Goal: Find specific page/section: Find specific page/section

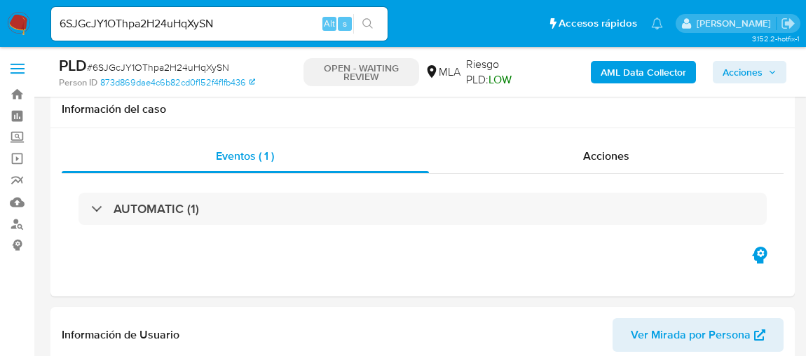
select select "10"
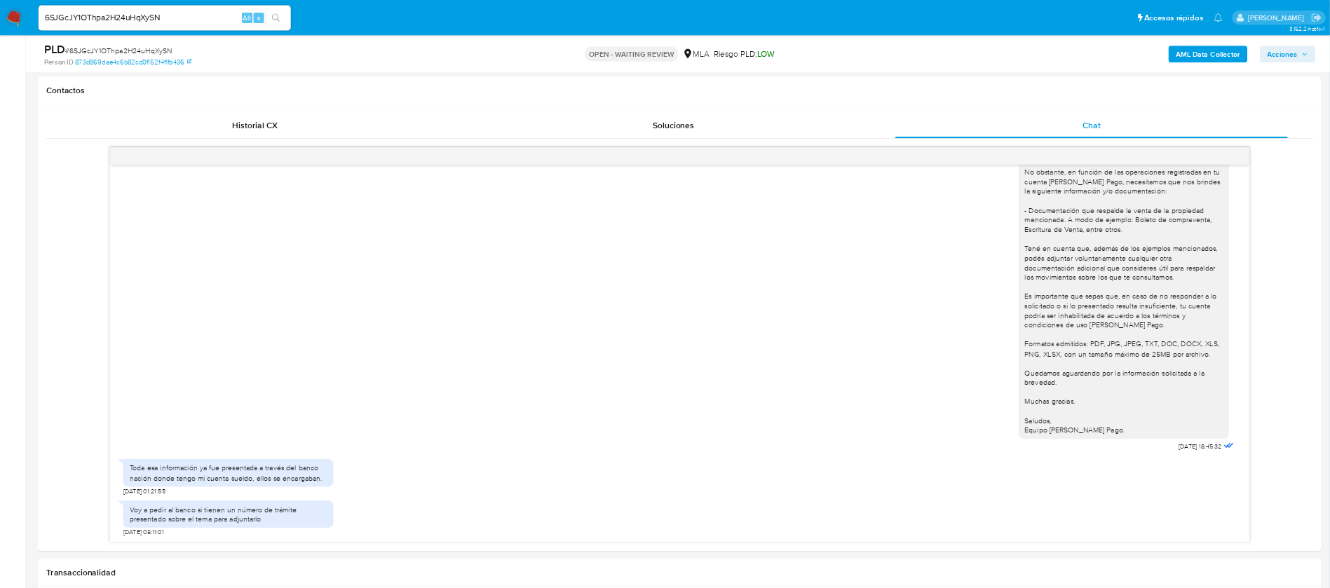
scroll to position [995, 0]
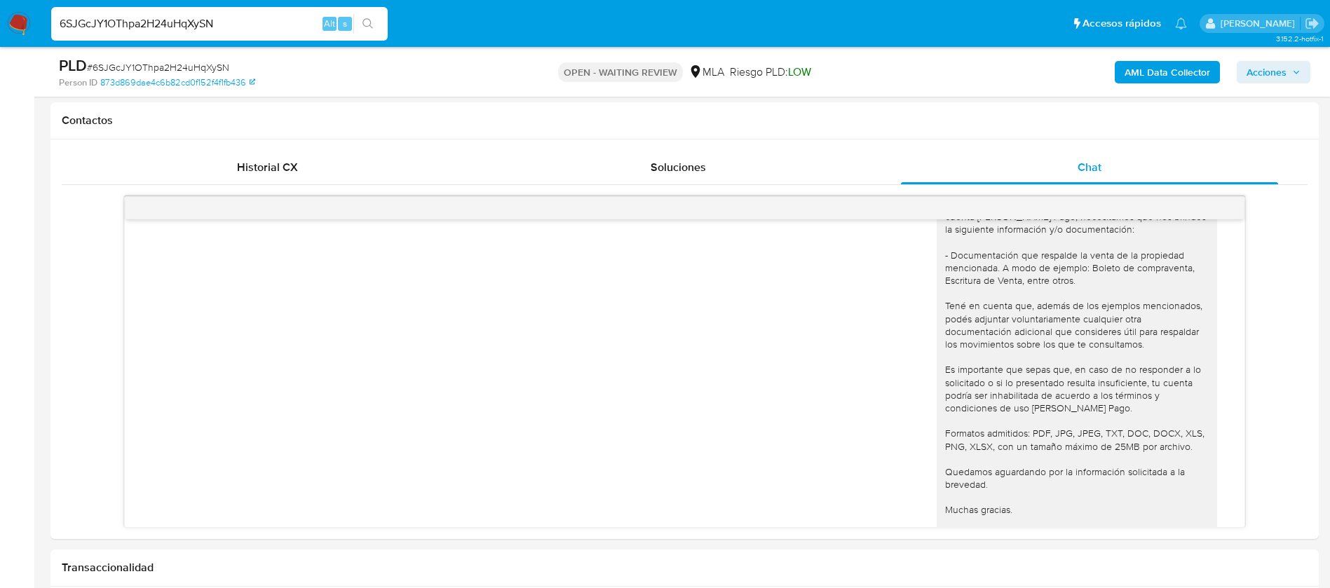
drag, startPoint x: 308, startPoint y: 1, endPoint x: 163, endPoint y: 25, distance: 147.0
click at [163, 25] on input "6SJGcJY1OThpa2H24uHqXySN" at bounding box center [219, 24] width 336 height 18
paste input "YZvWphWrpTZX8AH4Ek4AGyk9"
type input "YZvWphWrpTZX8AH4Ek4AGyk9"
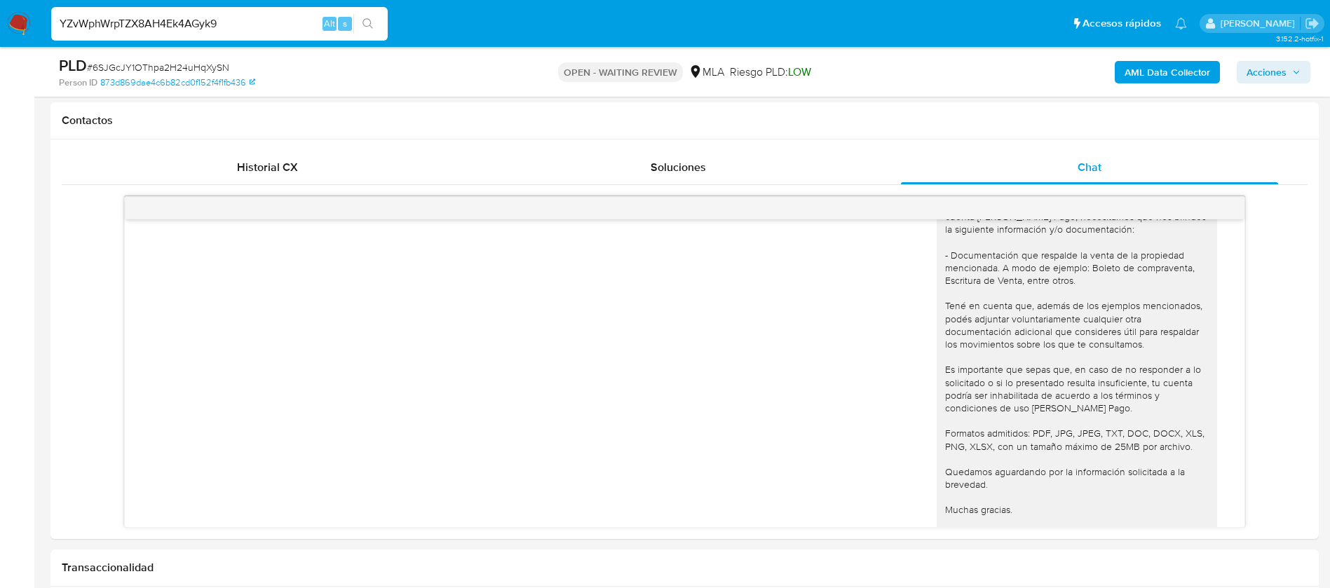
click at [367, 20] on icon "search-icon" at bounding box center [367, 23] width 11 height 11
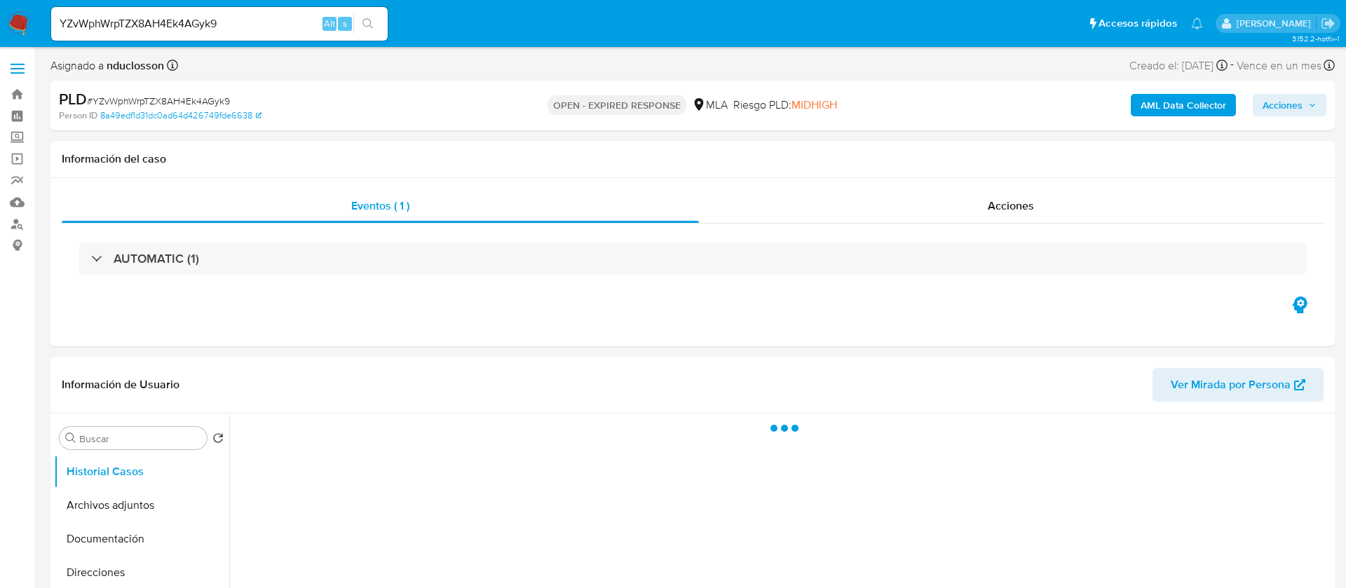
select select "10"
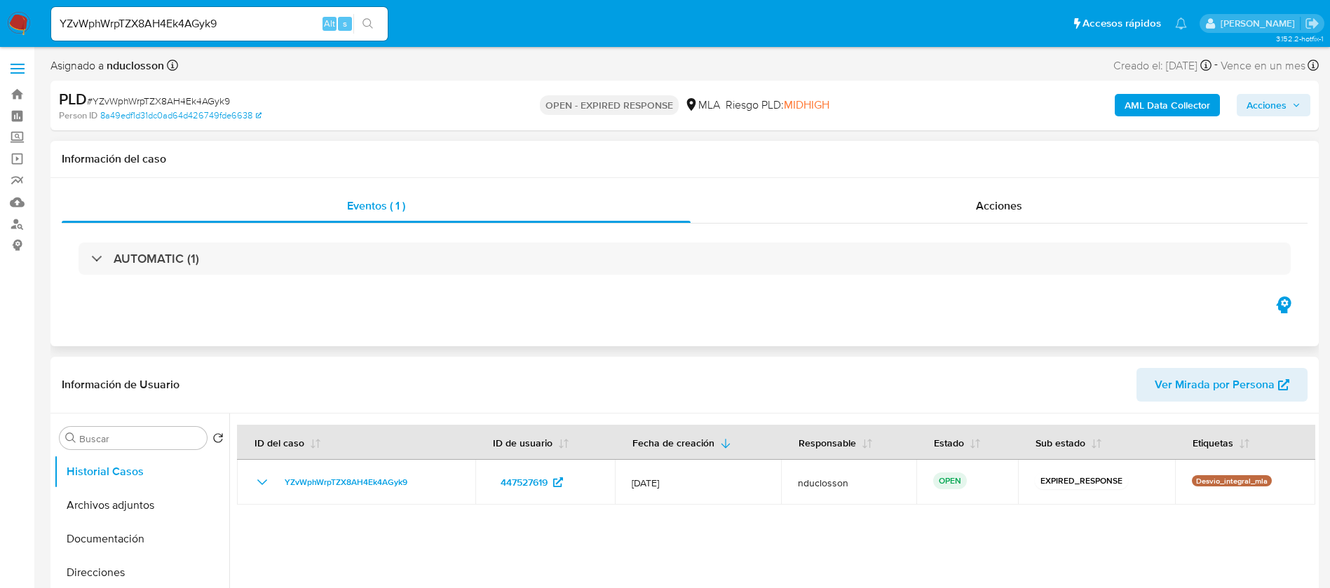
scroll to position [105, 0]
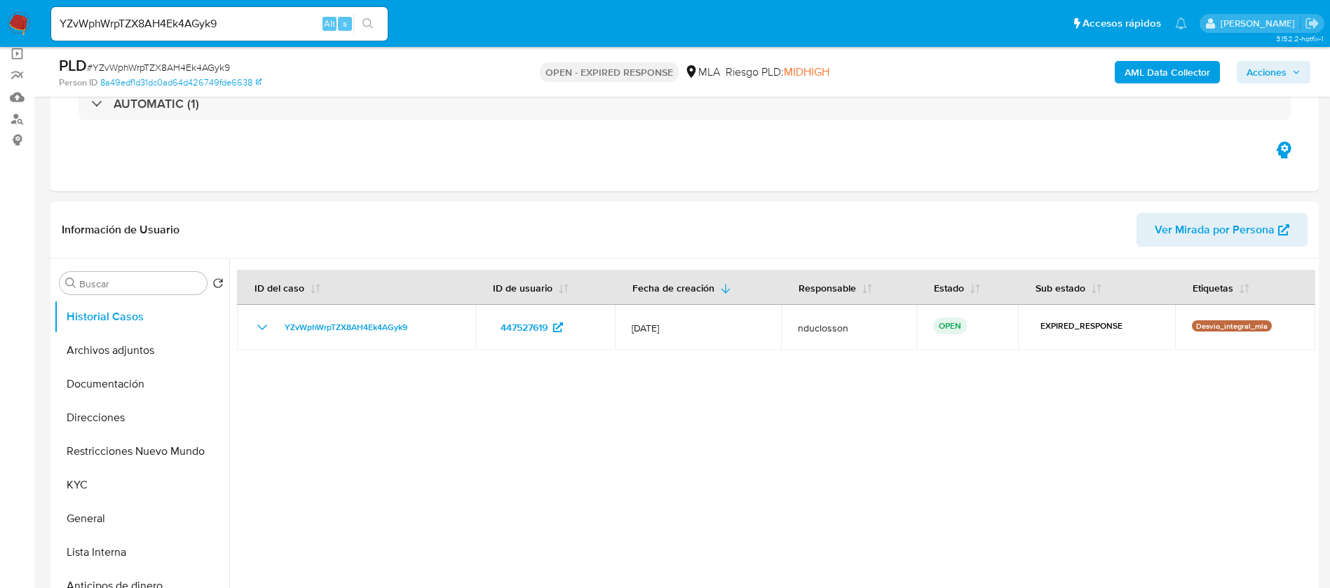
click at [196, 29] on input "YZvWphWrpTZX8AH4Ek4AGyk9" at bounding box center [219, 24] width 336 height 18
paste input "DbVDvgHWgOnnd8bqhZBarNbv"
type input "DbVDvgHWgOnnd8bqhZBarNbv"
click at [367, 25] on icon "search-icon" at bounding box center [367, 23] width 11 height 11
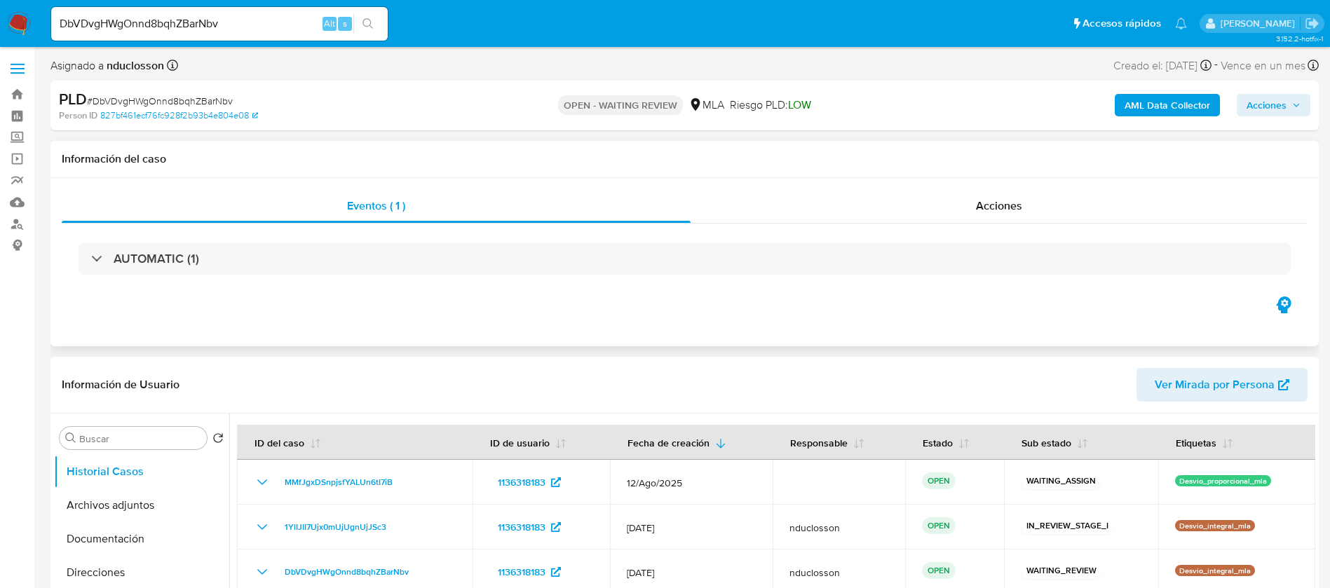
select select "10"
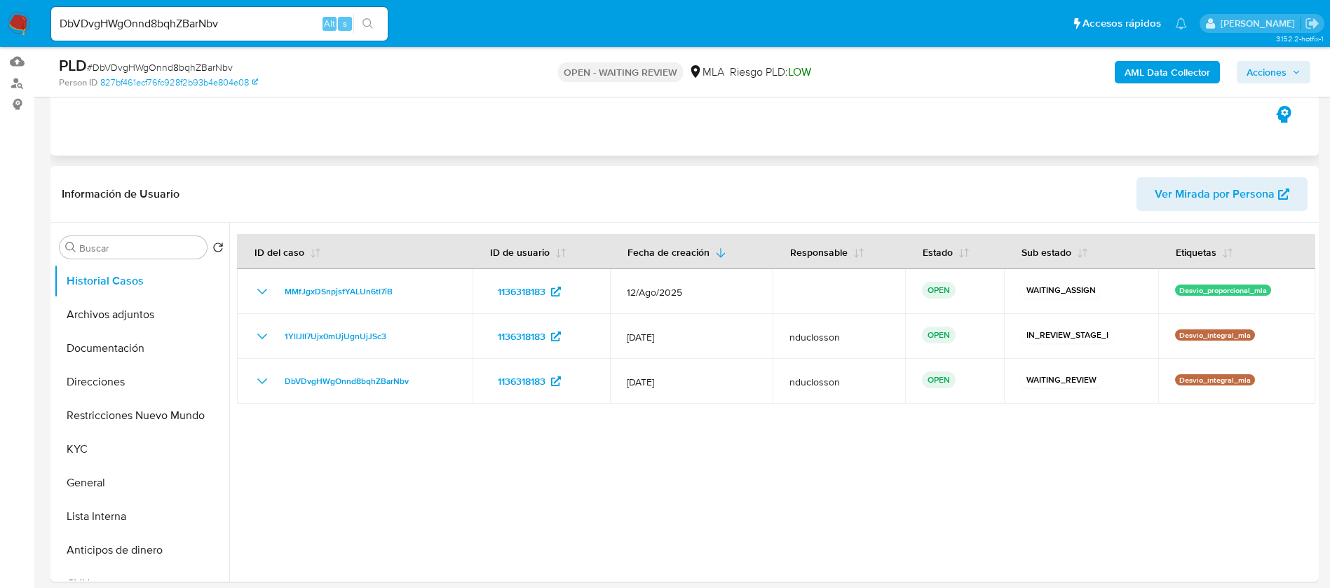
scroll to position [210, 0]
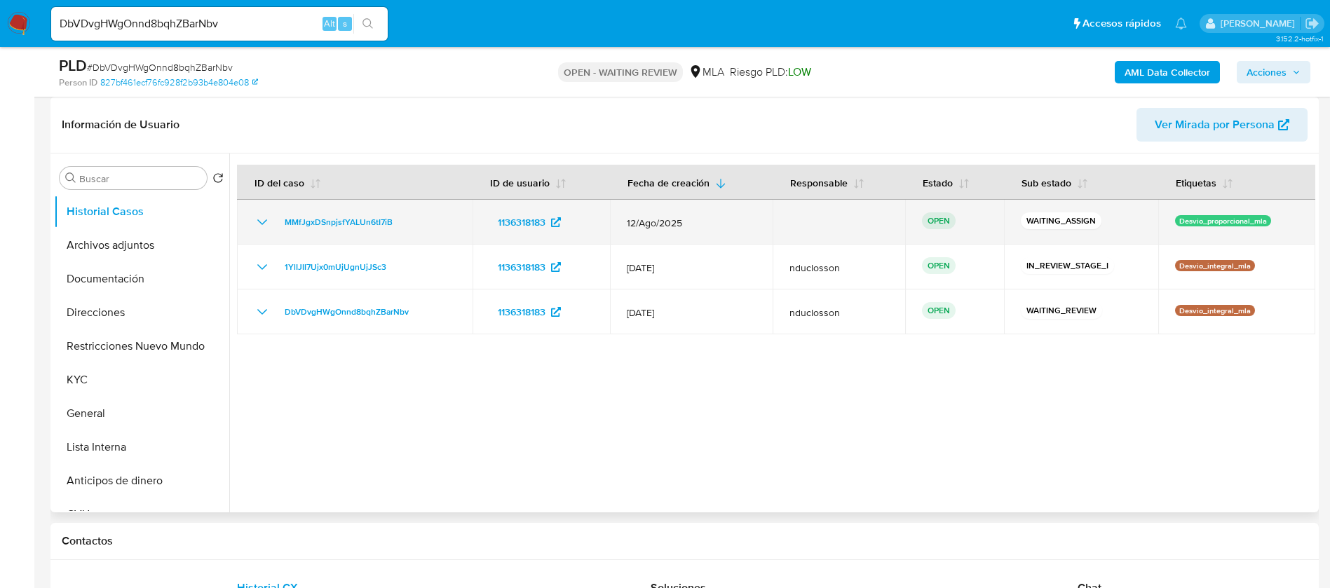
drag, startPoint x: 418, startPoint y: 232, endPoint x: 268, endPoint y: 232, distance: 150.0
click at [268, 232] on td "MMfJgxDSnpjsfYALUn6tI7iB" at bounding box center [355, 222] width 236 height 45
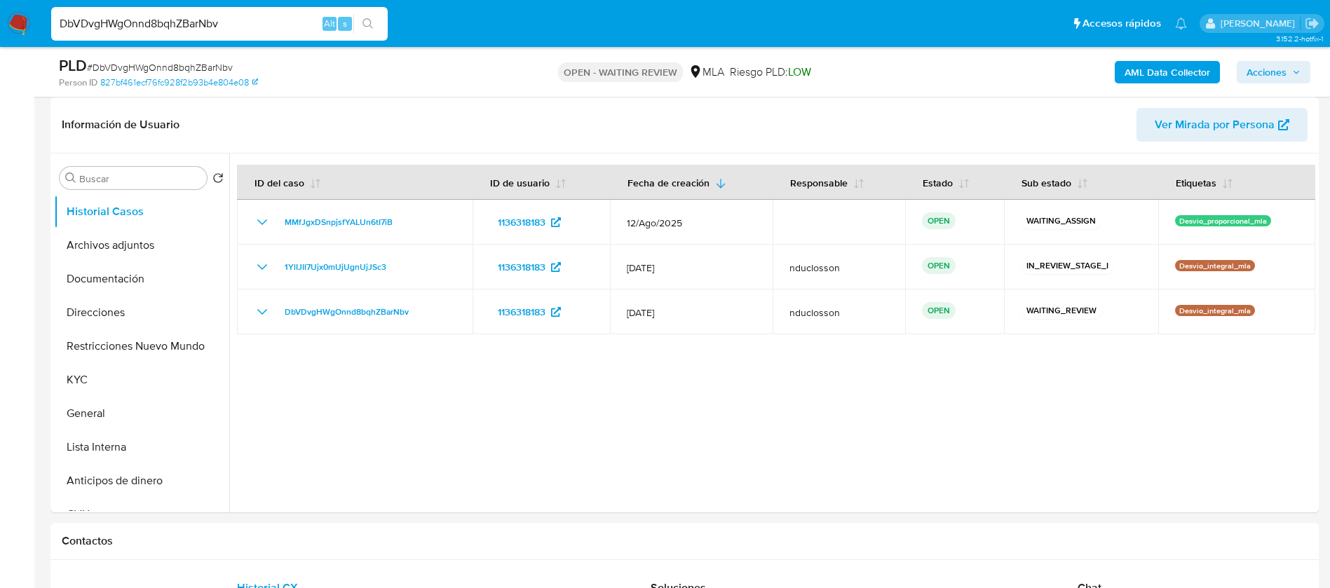
click at [149, 27] on input "DbVDvgHWgOnnd8bqhZBarNbv" at bounding box center [219, 24] width 336 height 18
paste input "hsFeTDbqj5Sia2DeKOwRttBy"
type input "hsFeTDbqj5Sia2DeKOwRttBy"
click at [373, 19] on icon "search-icon" at bounding box center [367, 23] width 11 height 11
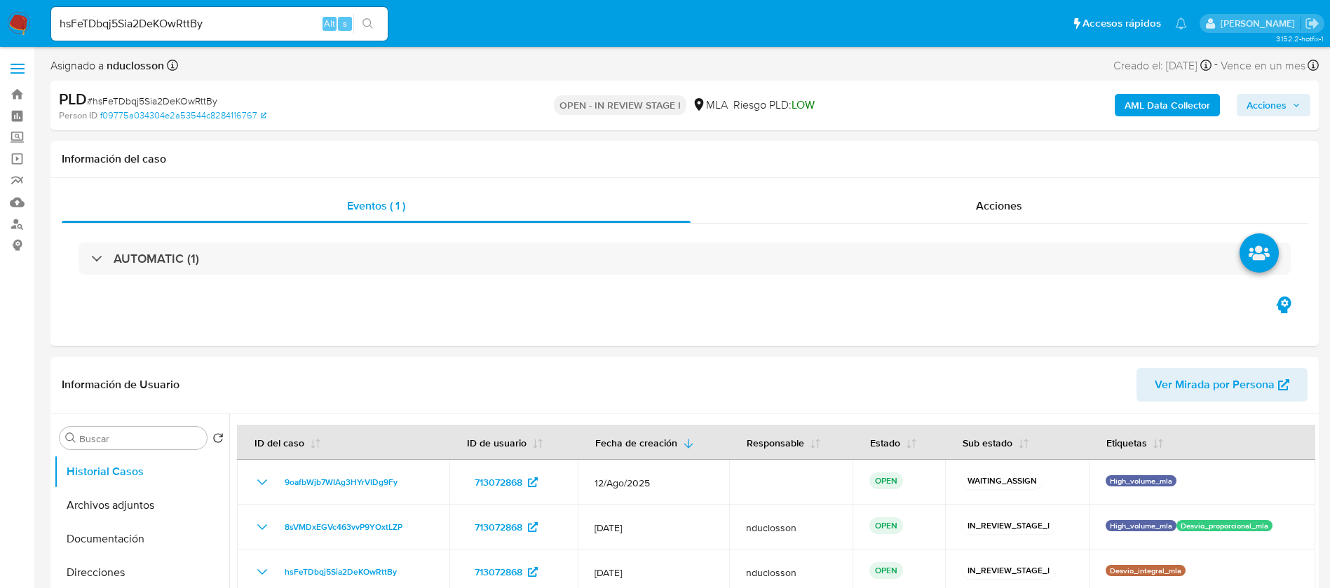
select select "10"
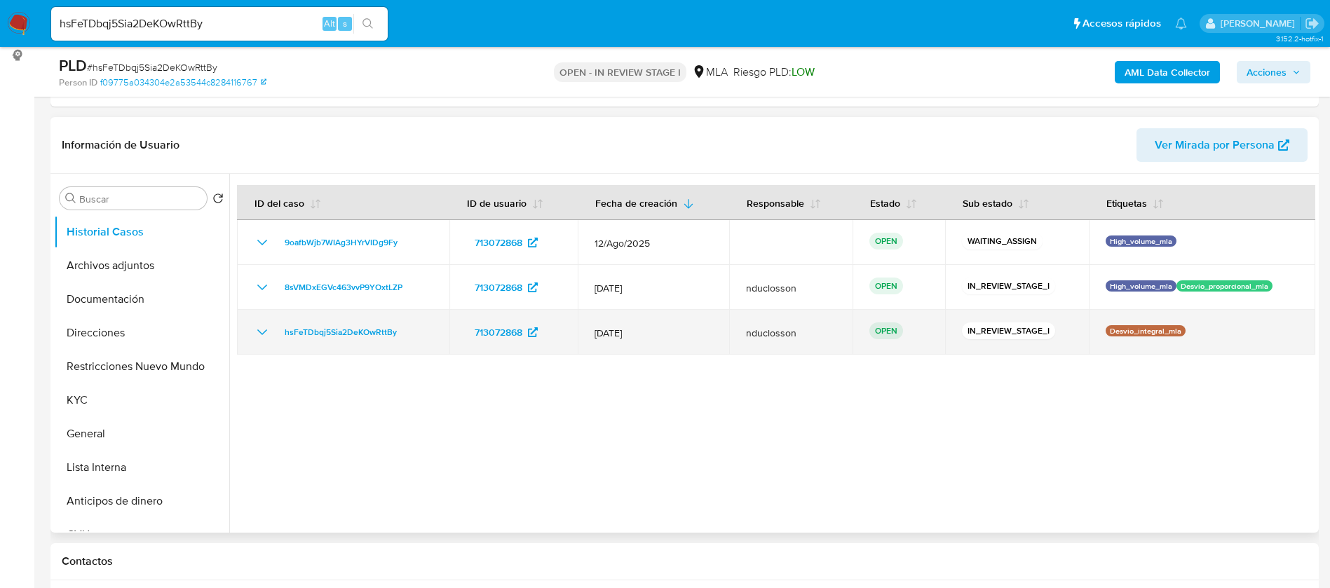
scroll to position [210, 0]
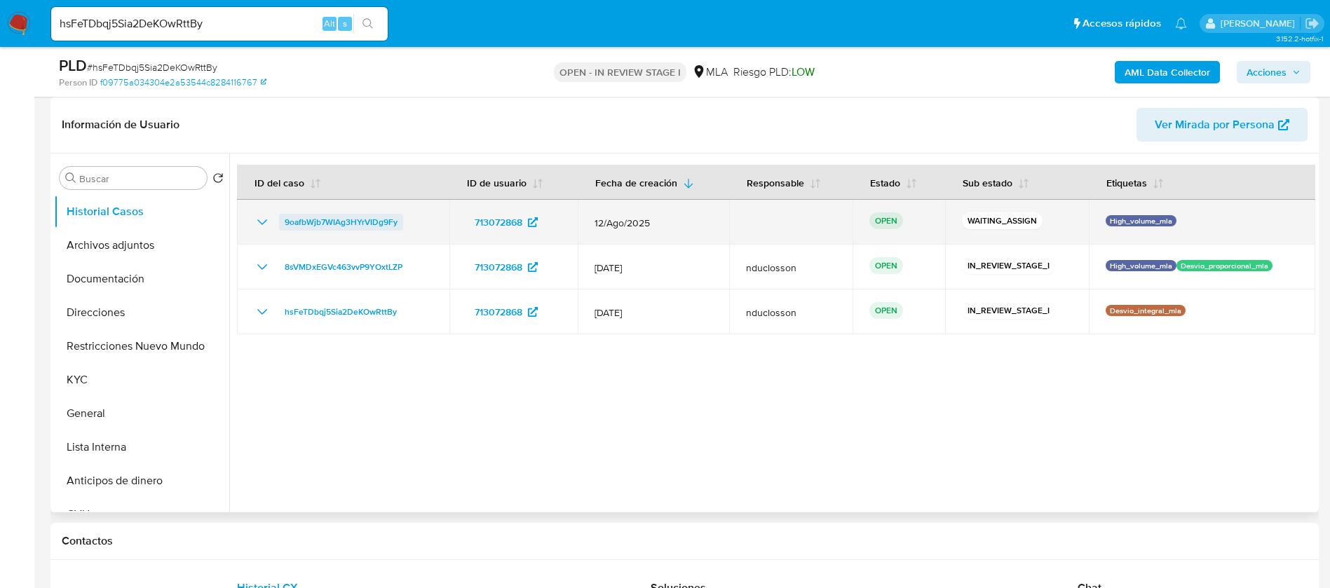
drag, startPoint x: 409, startPoint y: 230, endPoint x: 281, endPoint y: 222, distance: 128.6
click at [281, 222] on div "9oafbWjb7WIAg3HYrVIDg9Fy" at bounding box center [343, 222] width 179 height 17
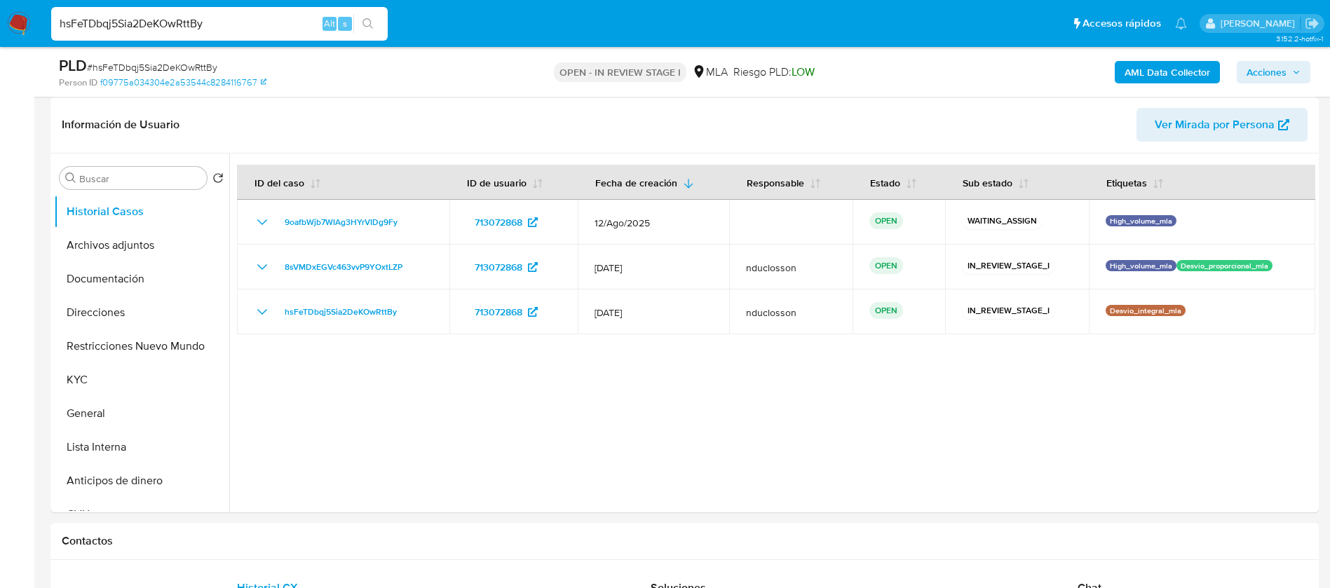
click at [159, 28] on input "hsFeTDbqj5Sia2DeKOwRttBy" at bounding box center [219, 24] width 336 height 18
paste input "uANDfisxoZddSc9OpydlpZhF"
click at [159, 28] on input "hsFeTDbqj5Sia2DeKOwRttBy" at bounding box center [219, 24] width 336 height 18
type input "uANDfisxoZddSc9OpydlpZhF"
click at [375, 25] on button "search-icon" at bounding box center [367, 24] width 29 height 20
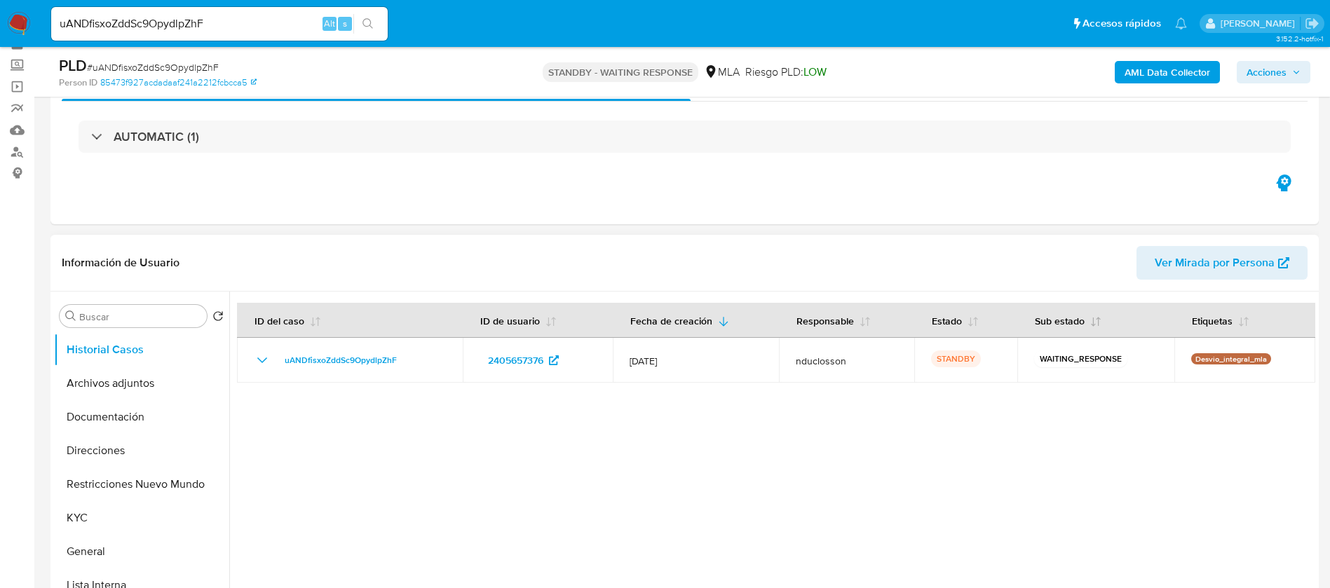
select select "10"
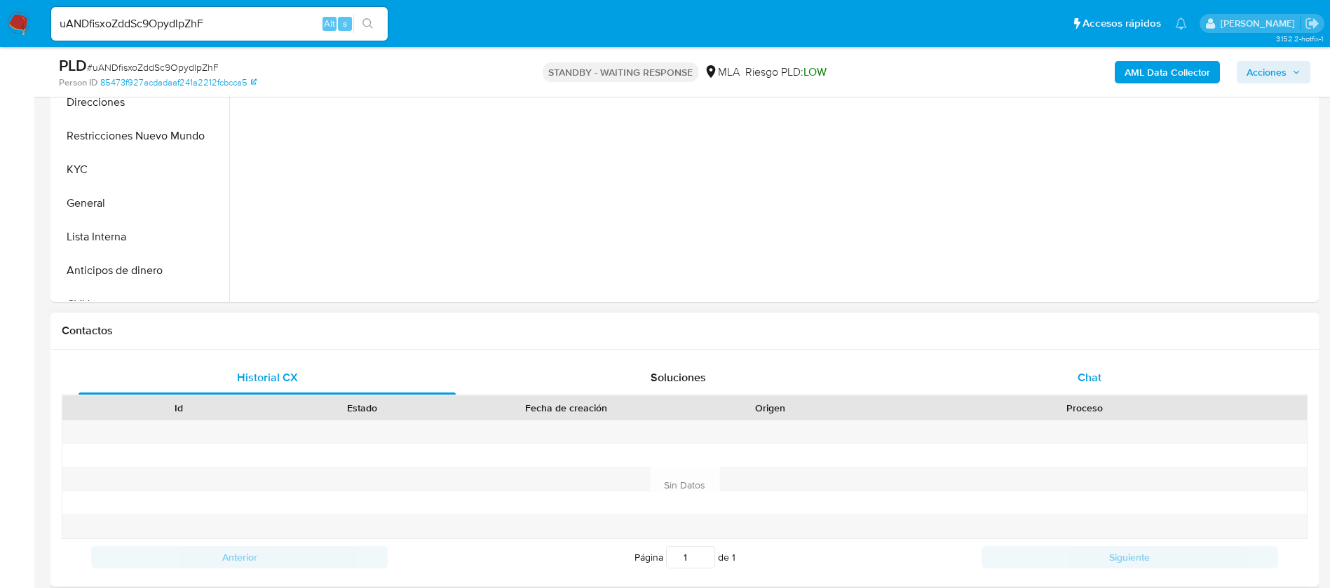
click at [805, 355] on div "Chat" at bounding box center [1089, 378] width 377 height 34
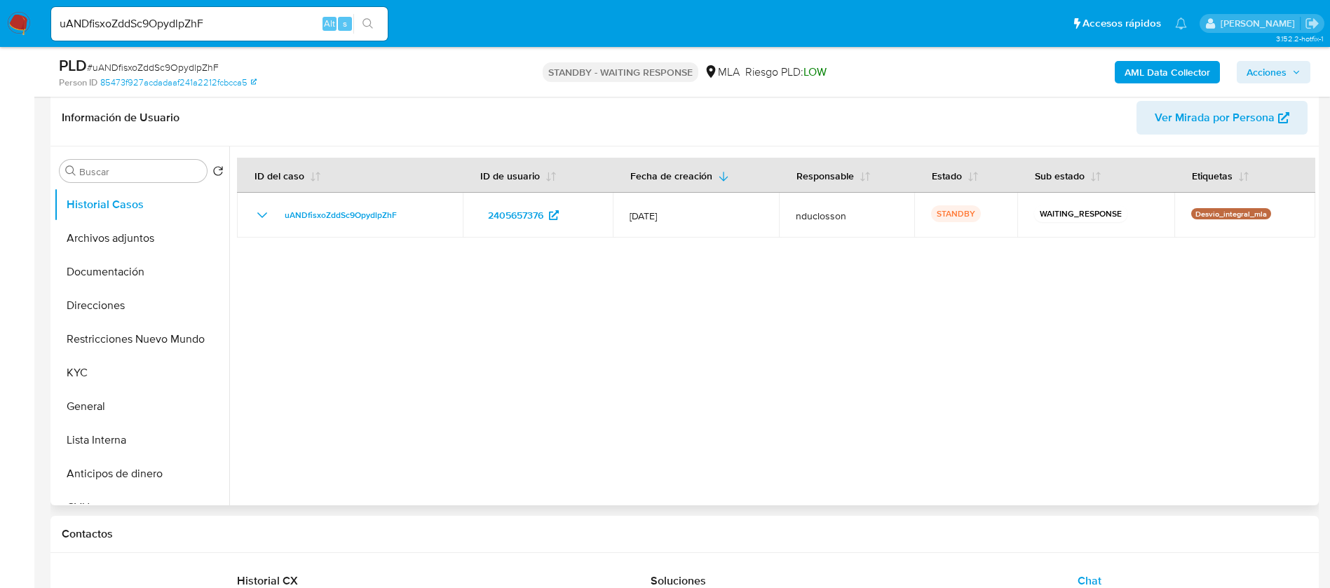
scroll to position [105, 0]
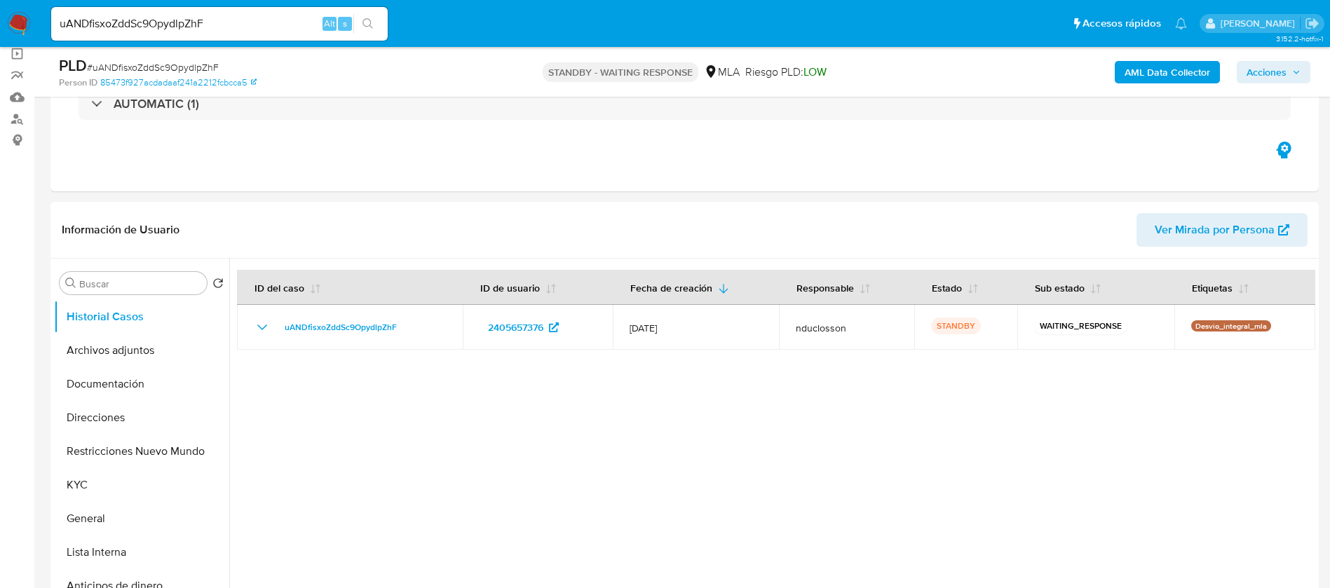
click at [153, 21] on input "uANDfisxoZddSc9OpydlpZhF" at bounding box center [219, 24] width 336 height 18
paste input "4Pwbt1kB1q3t71K6RATF3BoG"
type input "4Pwbt1kB1q3t71K6RATF3BoG"
click at [362, 23] on icon "search-icon" at bounding box center [367, 23] width 11 height 11
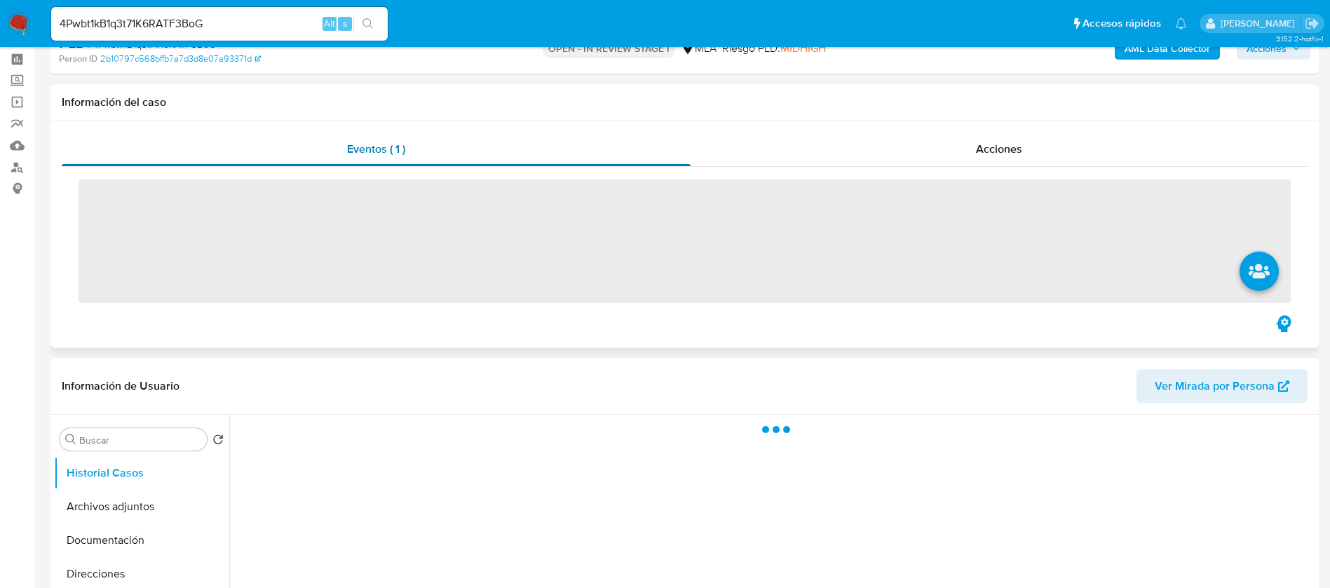
scroll to position [105, 0]
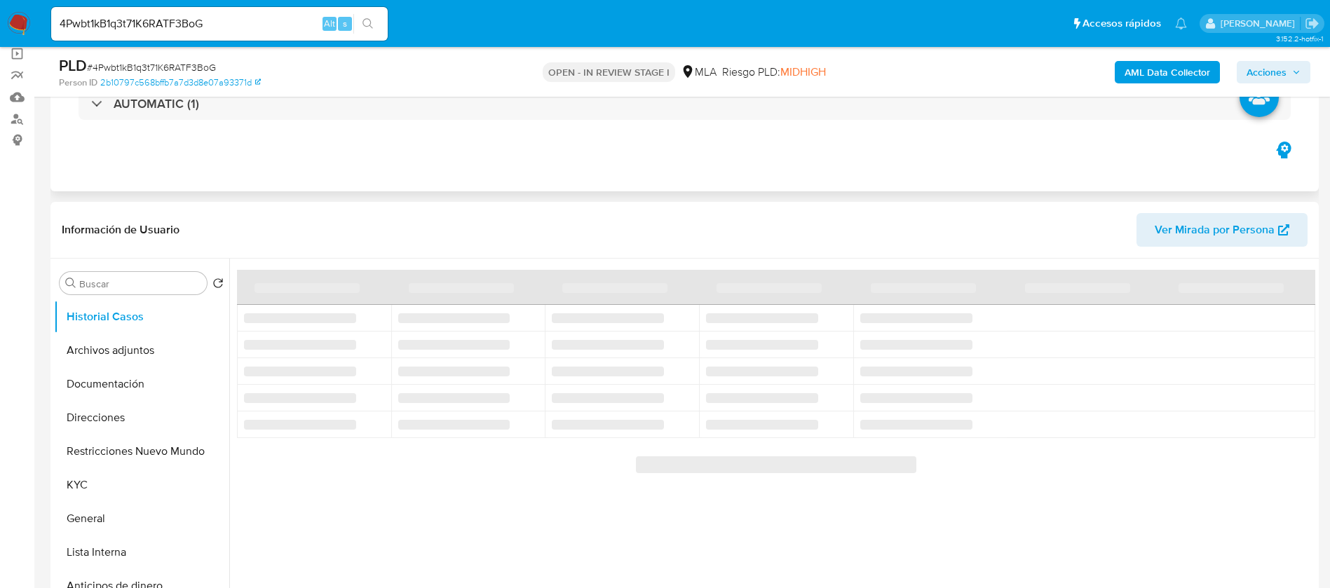
select select "10"
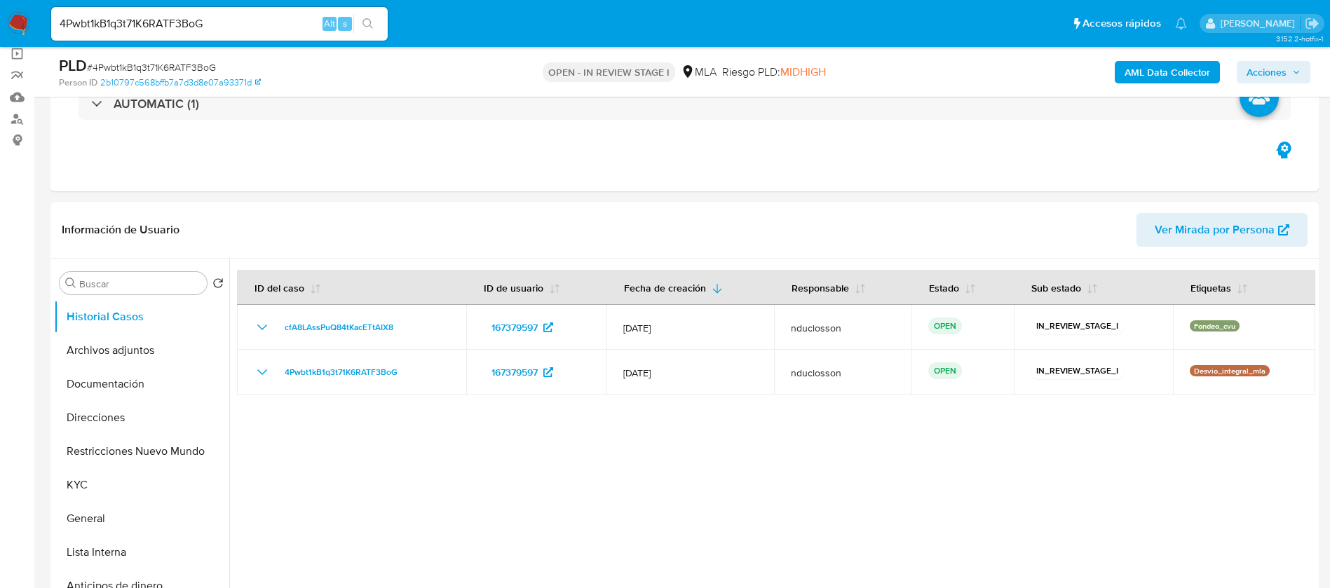
click at [159, 39] on div "4Pwbt1kB1q3t71K6RATF3BoG Alt s" at bounding box center [219, 24] width 336 height 34
click at [156, 26] on input "4Pwbt1kB1q3t71K6RATF3BoG" at bounding box center [219, 24] width 336 height 18
paste input "1tRGCocGp2QhYMxlDevotKnA"
type input "1tRGCocGp2QhYMxlDevotKnA"
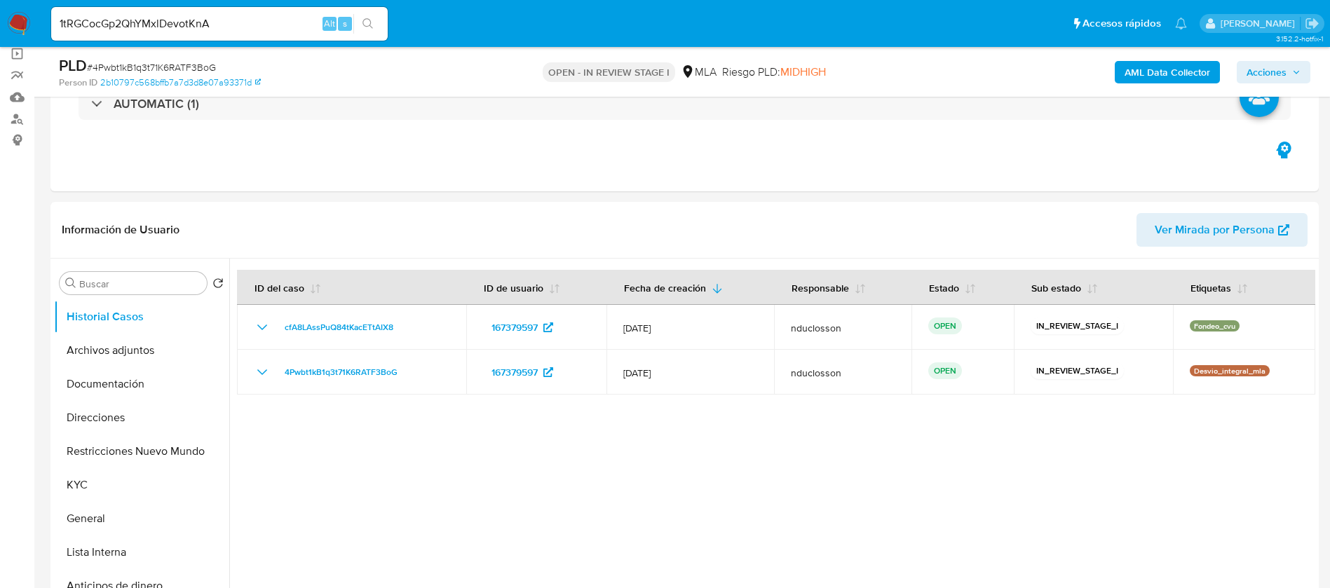
click at [367, 25] on icon "search-icon" at bounding box center [367, 23] width 11 height 11
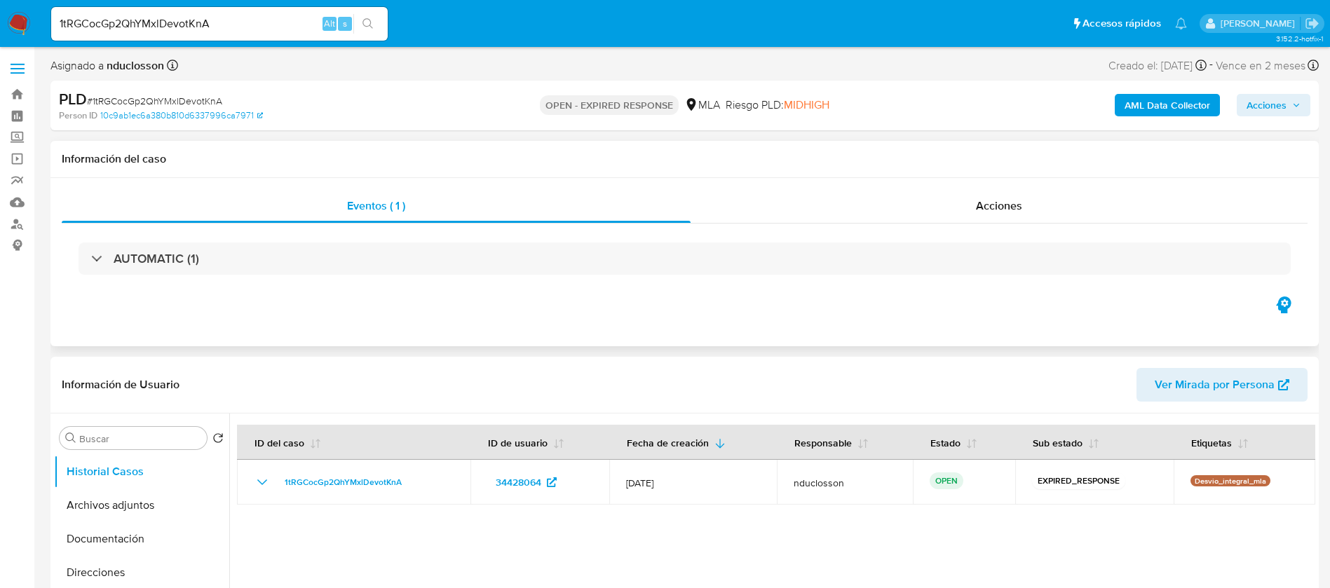
select select "10"
click at [135, 25] on input "1tRGCocGp2QhYMxlDevotKnA" at bounding box center [219, 24] width 336 height 18
click at [135, 24] on input "1tRGCocGp2QhYMxlDevotKnA" at bounding box center [219, 24] width 336 height 18
paste input "FqeAuFiiojDDQVGuu531PsUR"
type input "FqeAuFiiojDDQVGuu531PsUR"
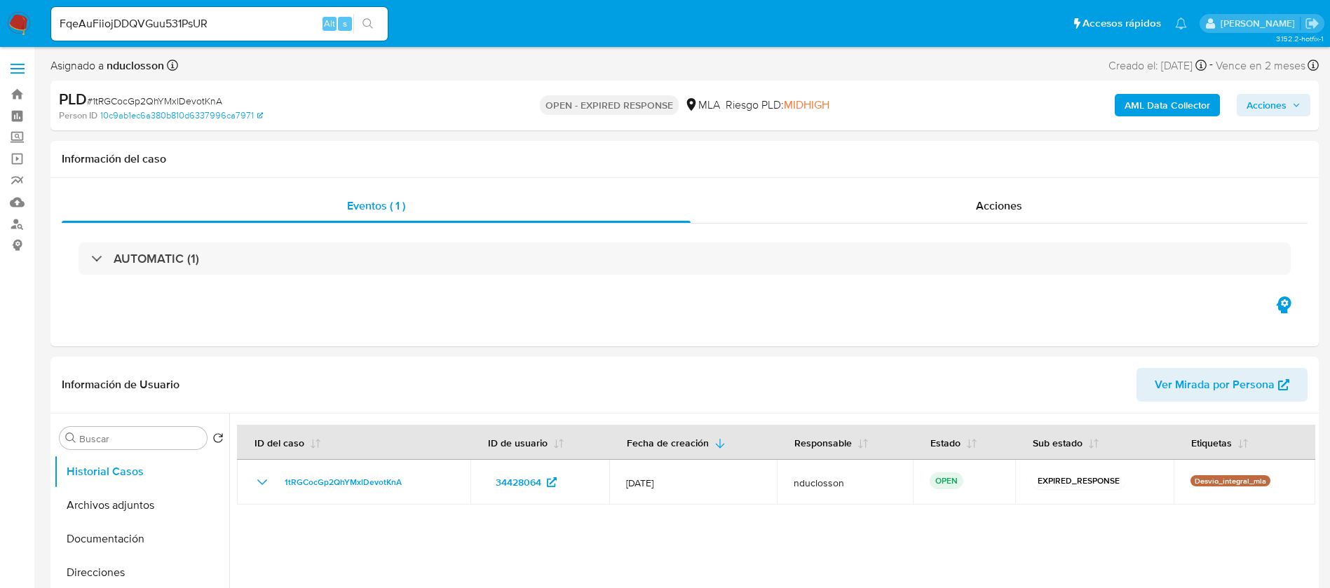
click at [363, 23] on icon "search-icon" at bounding box center [367, 23] width 11 height 11
select select "10"
click at [134, 11] on div "FqeAuFiiojDDQVGuu531PsUR Alt s" at bounding box center [219, 24] width 336 height 34
click at [137, 20] on input "FqeAuFiiojDDQVGuu531PsUR" at bounding box center [219, 24] width 336 height 18
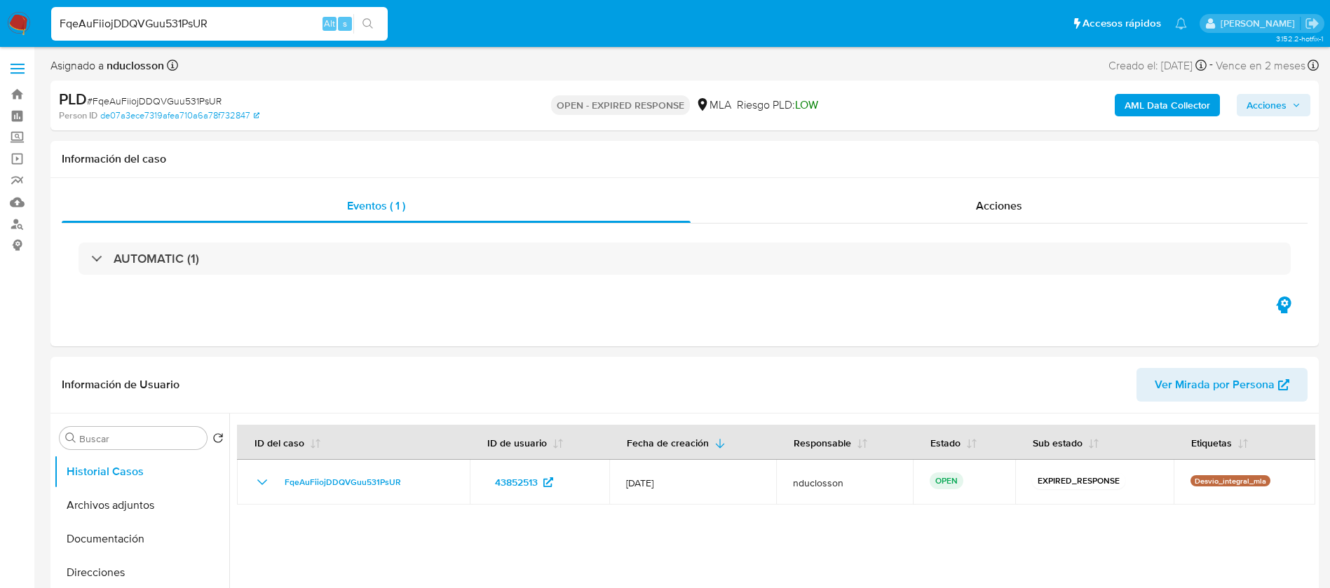
click at [137, 20] on input "FqeAuFiiojDDQVGuu531PsUR" at bounding box center [219, 24] width 336 height 18
paste input "i8nt8dXWo142HYeUXRMPyytg"
type input "i8nt8dXWo142HYeUXRMPyytg"
click at [373, 11] on div "i8nt8dXWo142HYeUXRMPyytg Alt s" at bounding box center [219, 24] width 336 height 34
click at [373, 31] on button "search-icon" at bounding box center [367, 24] width 29 height 20
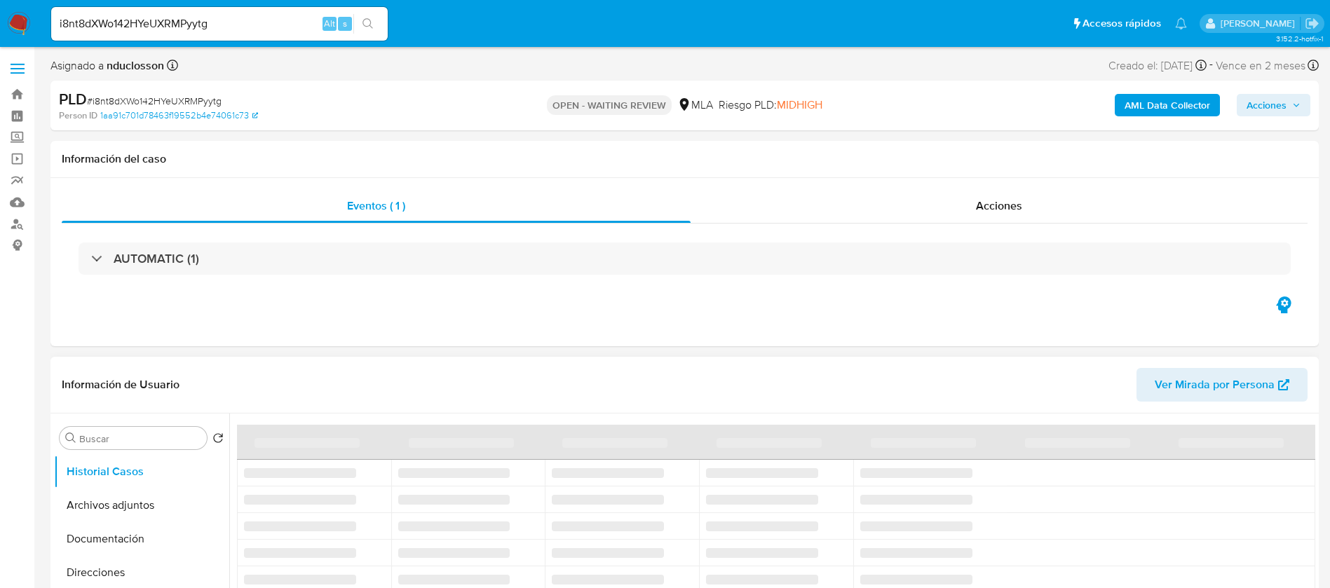
select select "10"
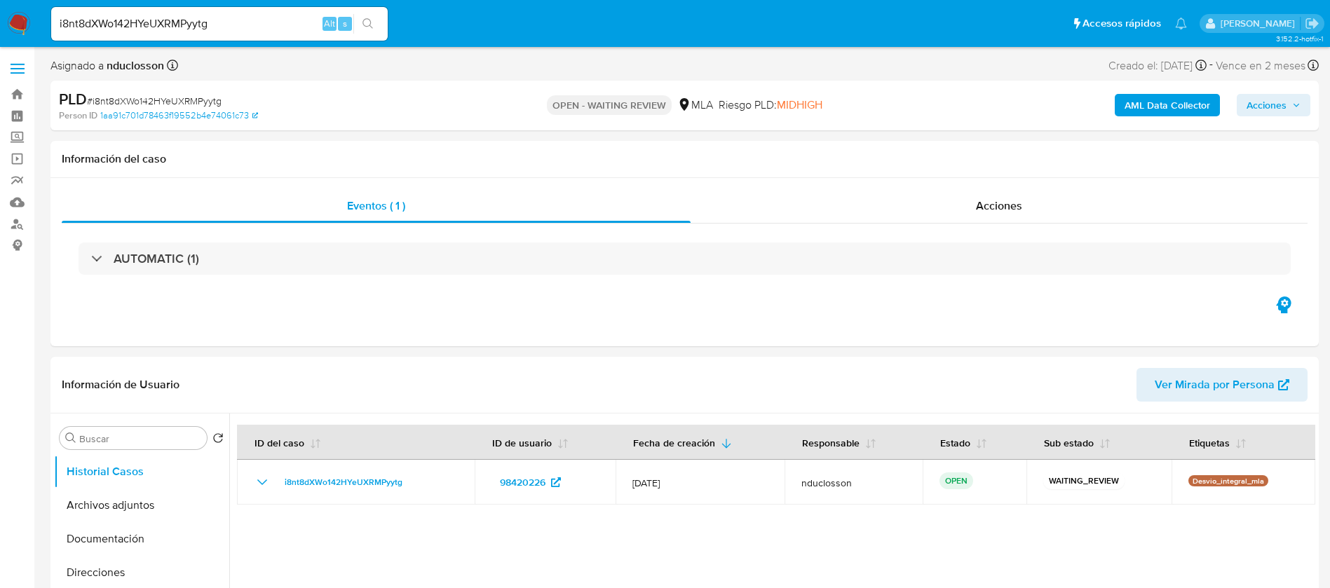
drag, startPoint x: 118, startPoint y: 35, endPoint x: 114, endPoint y: 29, distance: 7.6
click at [118, 34] on div "i8nt8dXWo142HYeUXRMPyytg Alt s" at bounding box center [219, 24] width 336 height 34
click at [112, 28] on input "i8nt8dXWo142HYeUXRMPyytg" at bounding box center [219, 24] width 336 height 18
paste input "4DMdOyAAu0TNHR8Vgu5W2B2Y"
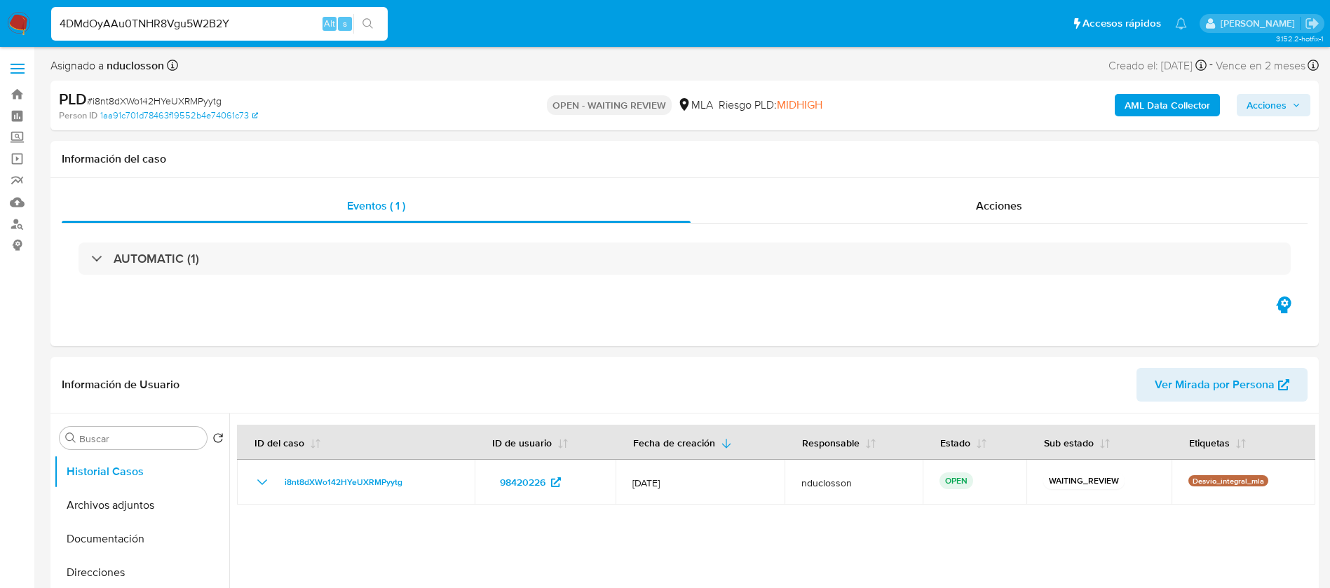
type input "4DMdOyAAu0TNHR8Vgu5W2B2Y"
click at [367, 22] on icon "search-icon" at bounding box center [367, 23] width 11 height 11
select select "10"
click at [137, 17] on input "4DMdOyAAu0TNHR8Vgu5W2B2Y" at bounding box center [219, 24] width 336 height 18
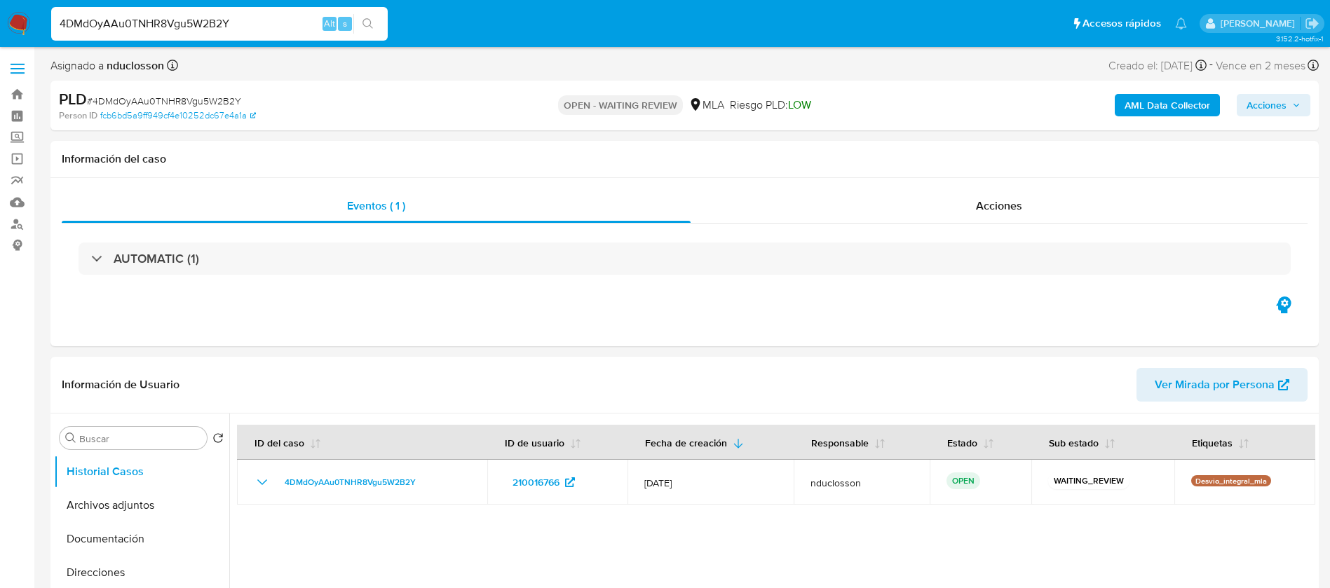
paste input "TsMu74Shr7LNsfpU6bCYciXo"
type input "TsMu74Shr7LNsfpU6bCYciXo"
click at [360, 26] on button "search-icon" at bounding box center [367, 24] width 29 height 20
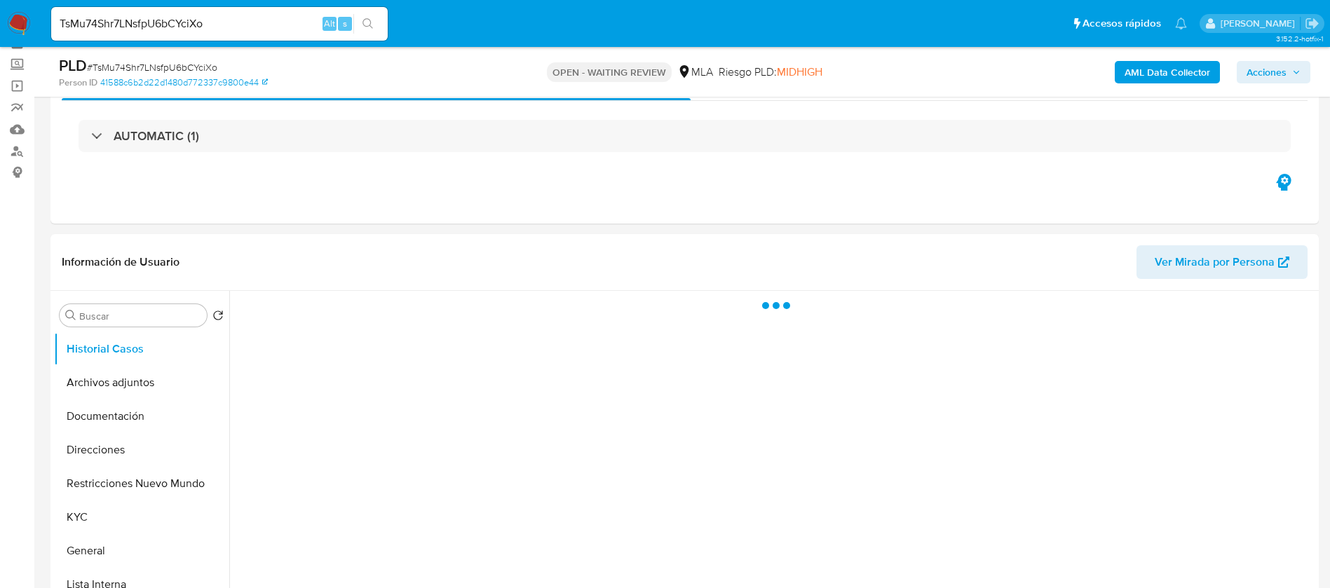
scroll to position [105, 0]
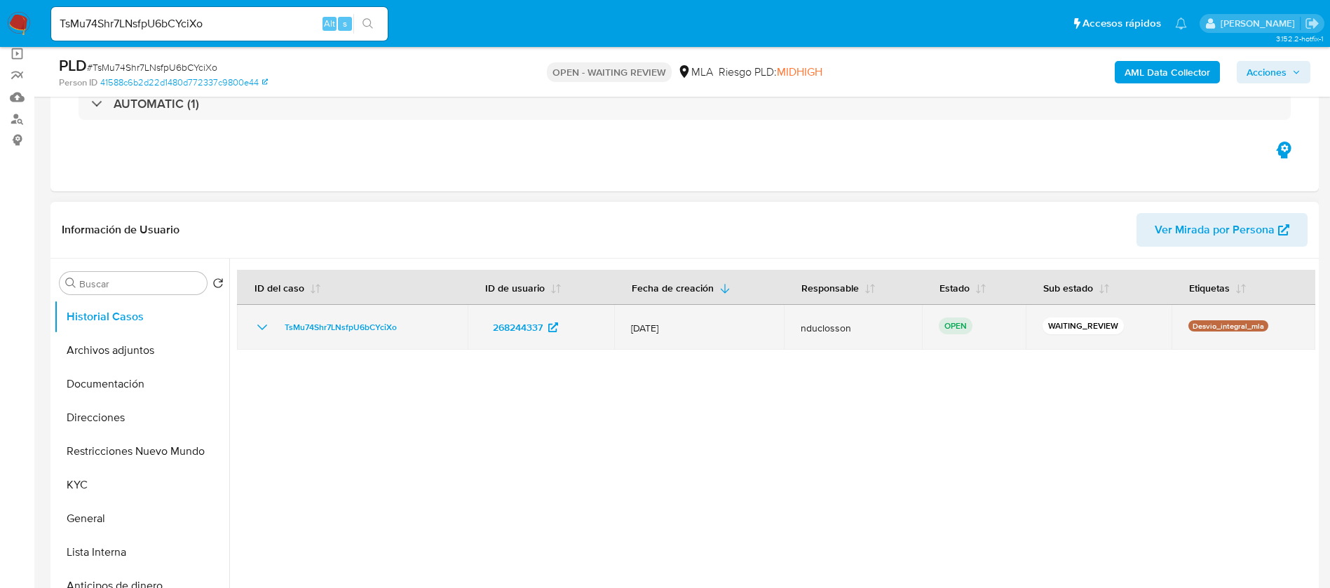
select select "10"
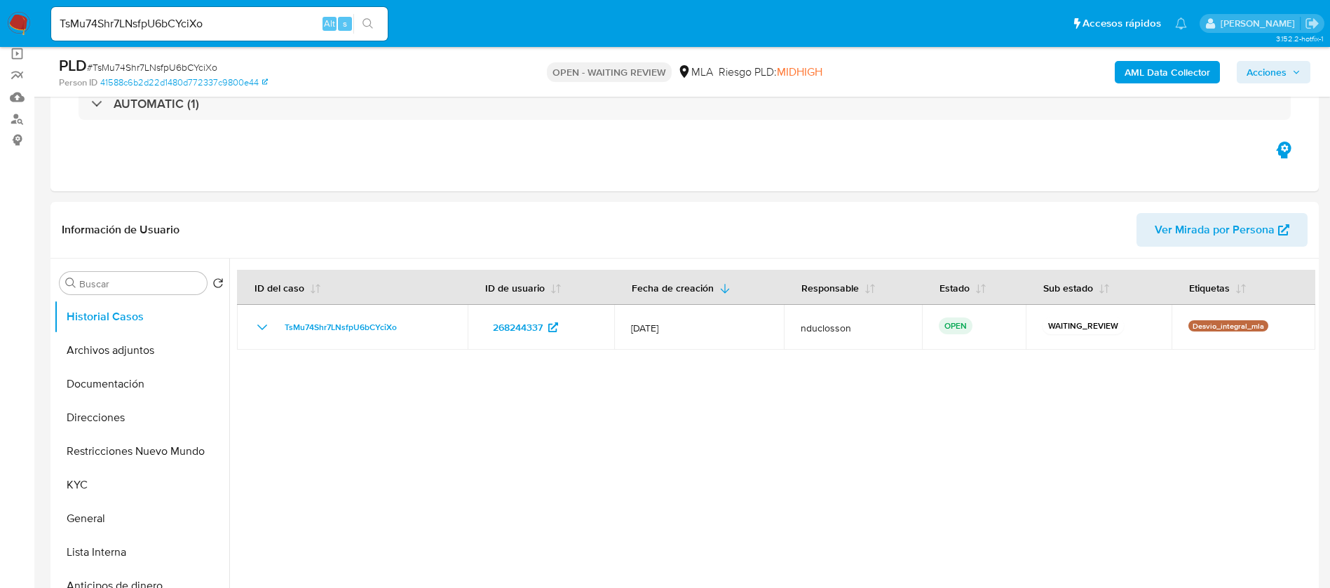
click at [128, 19] on input "TsMu74Shr7LNsfpU6bCYciXo" at bounding box center [219, 24] width 336 height 18
paste input "7B46W8ZSpZe3OumRvNEOPYtx"
type input "7B46W8ZSpZe3OumRvNEOPYtx"
click at [361, 24] on button "search-icon" at bounding box center [367, 24] width 29 height 20
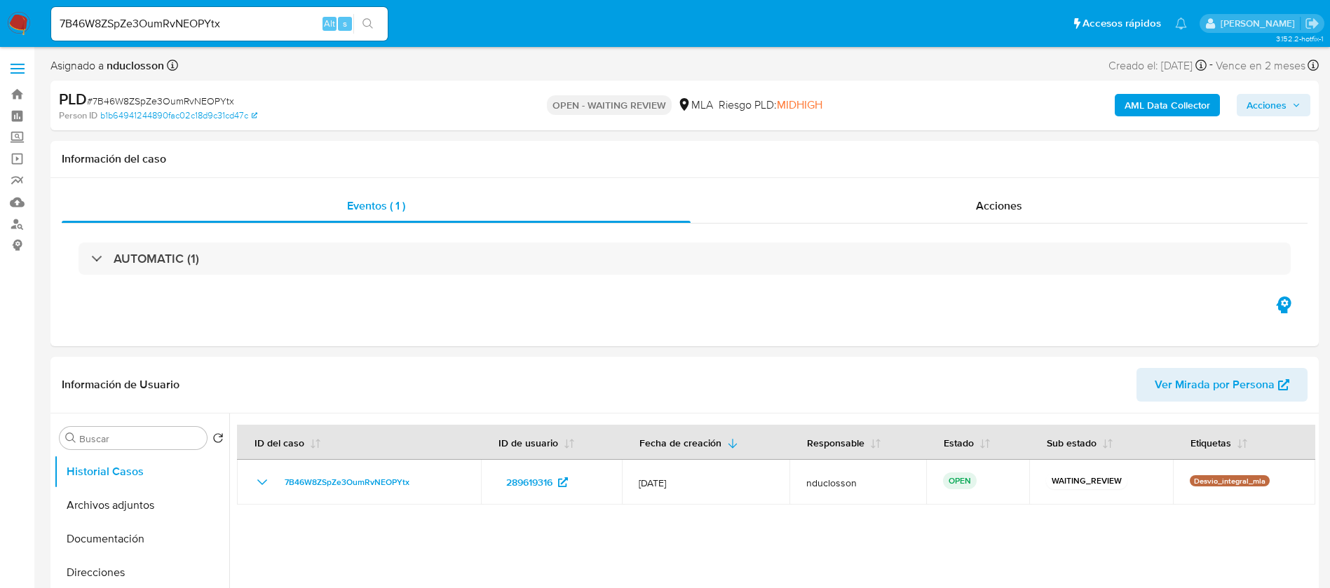
select select "10"
click at [109, 26] on input "7B46W8ZSpZe3OumRvNEOPYtx" at bounding box center [219, 24] width 336 height 18
paste input "WlGZ19qpd3nps1C5835ecyyk"
type input "WlGZ19qpd3nps1C5835ecyyk"
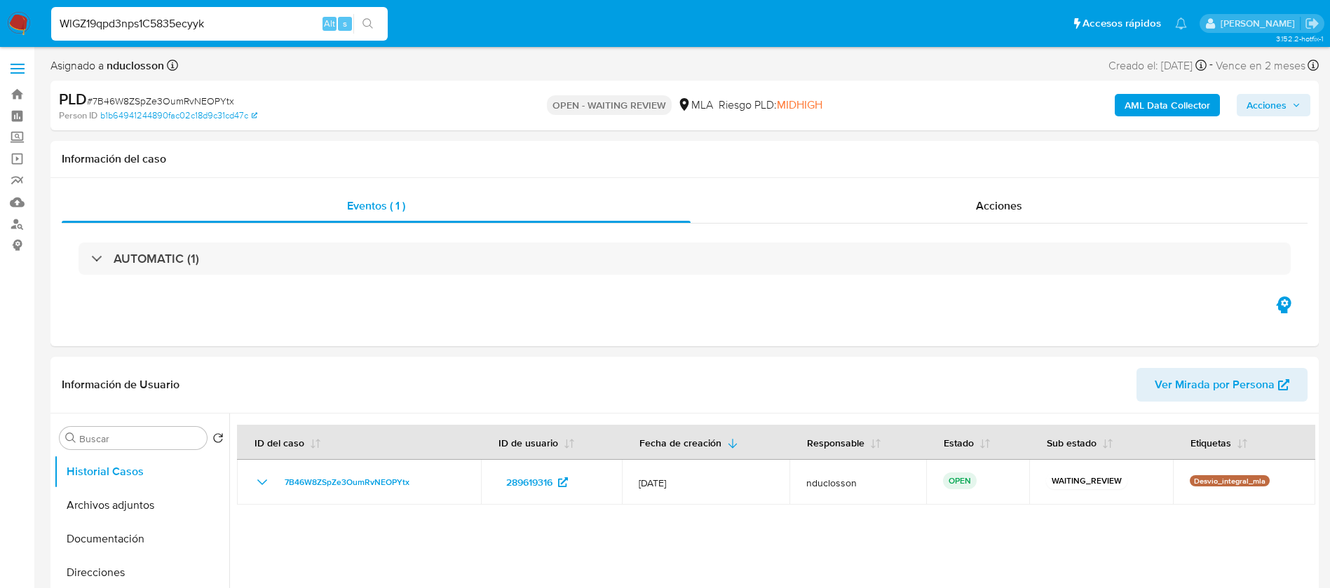
click at [357, 23] on button "search-icon" at bounding box center [367, 24] width 29 height 20
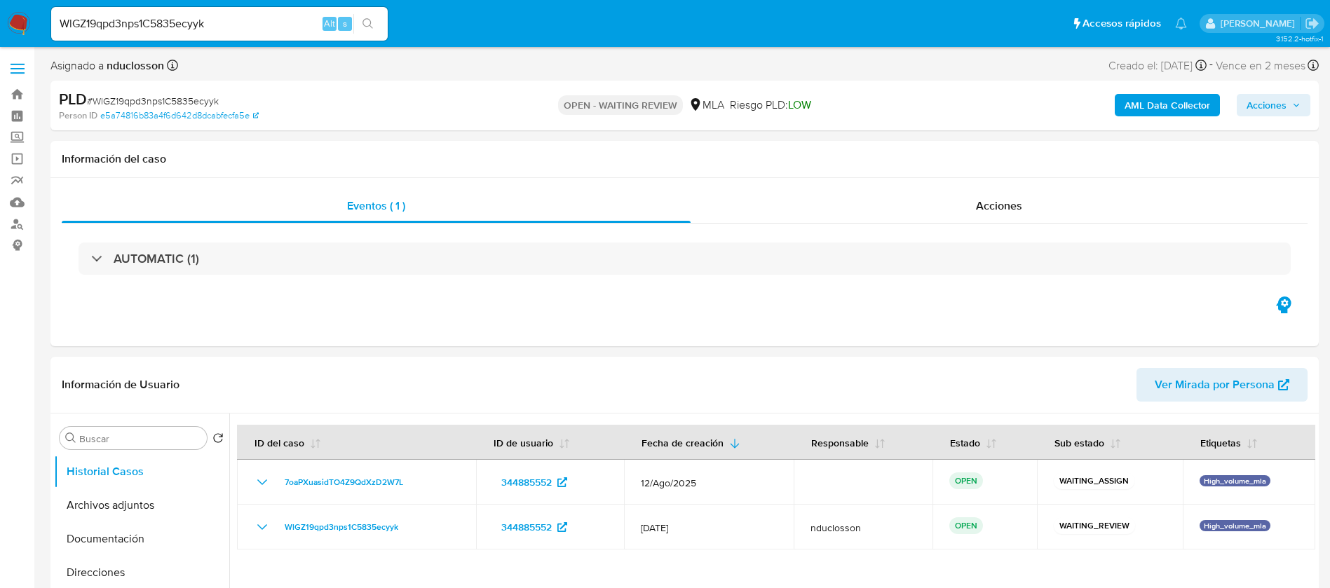
select select "10"
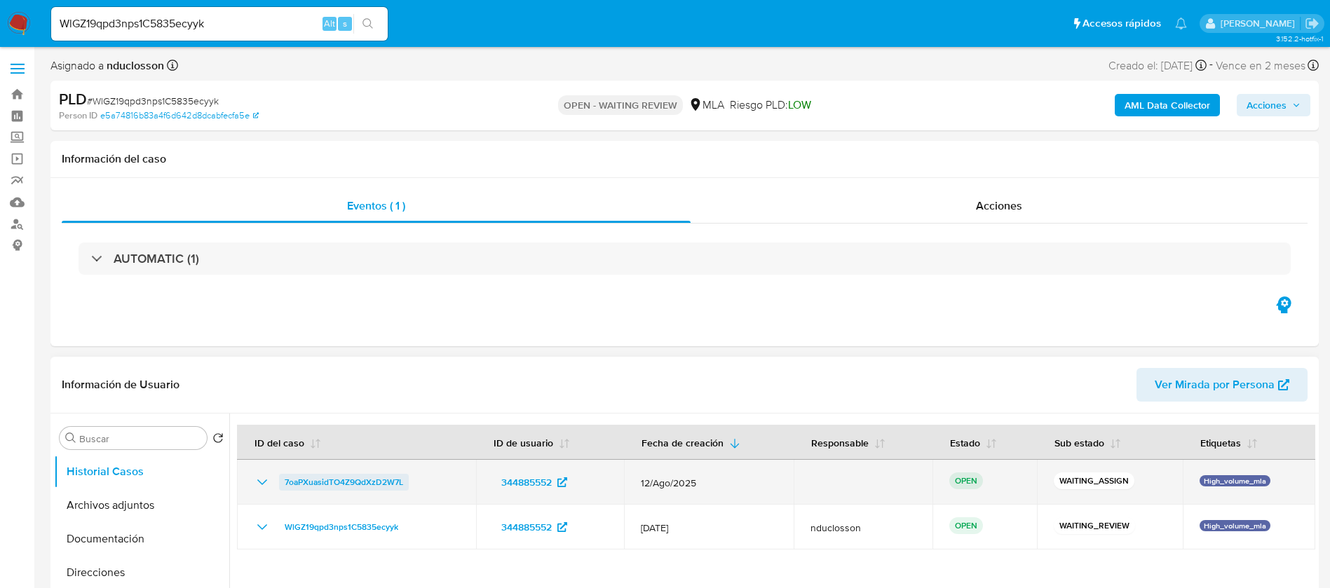
drag, startPoint x: 416, startPoint y: 479, endPoint x: 281, endPoint y: 484, distance: 134.7
click at [281, 355] on div "7oaPXuasidTO4Z9QdXzD2W7L" at bounding box center [356, 482] width 205 height 17
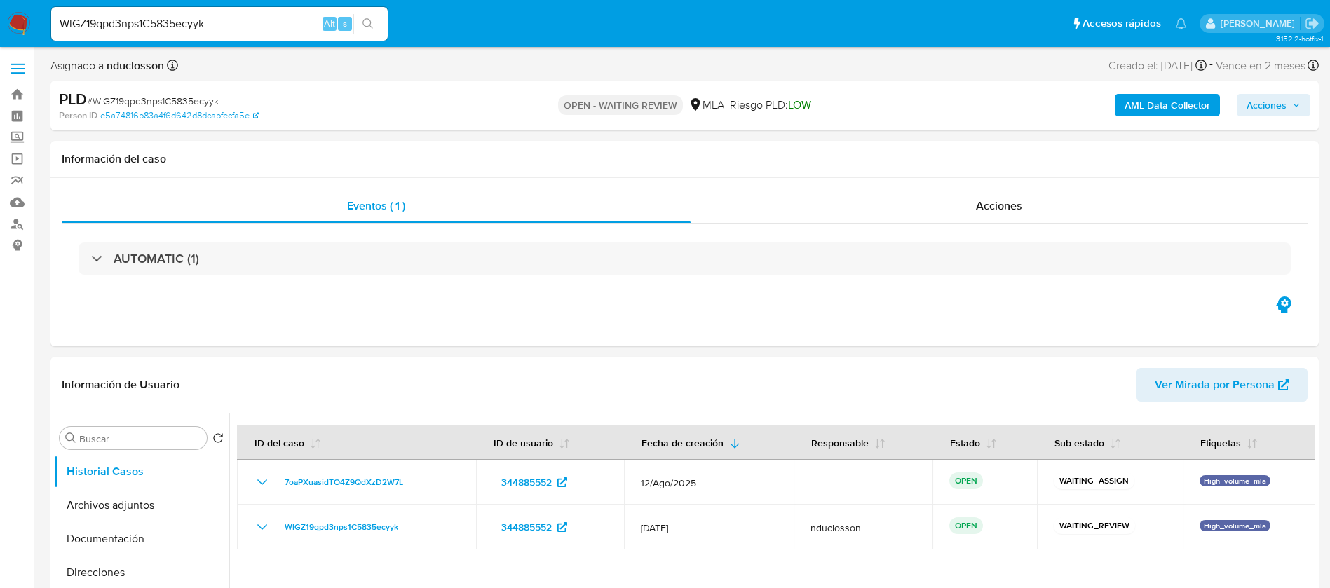
click at [132, 13] on div "WlGZ19qpd3nps1C5835ecyyk Alt s" at bounding box center [219, 24] width 336 height 34
click at [132, 18] on input "WlGZ19qpd3nps1C5835ecyyk" at bounding box center [219, 24] width 336 height 18
paste input "K7CfZ6CbjKUwlCENDYS2QGa0"
type input "K7CfZ6CbjKUwlCENDYS2QGa0"
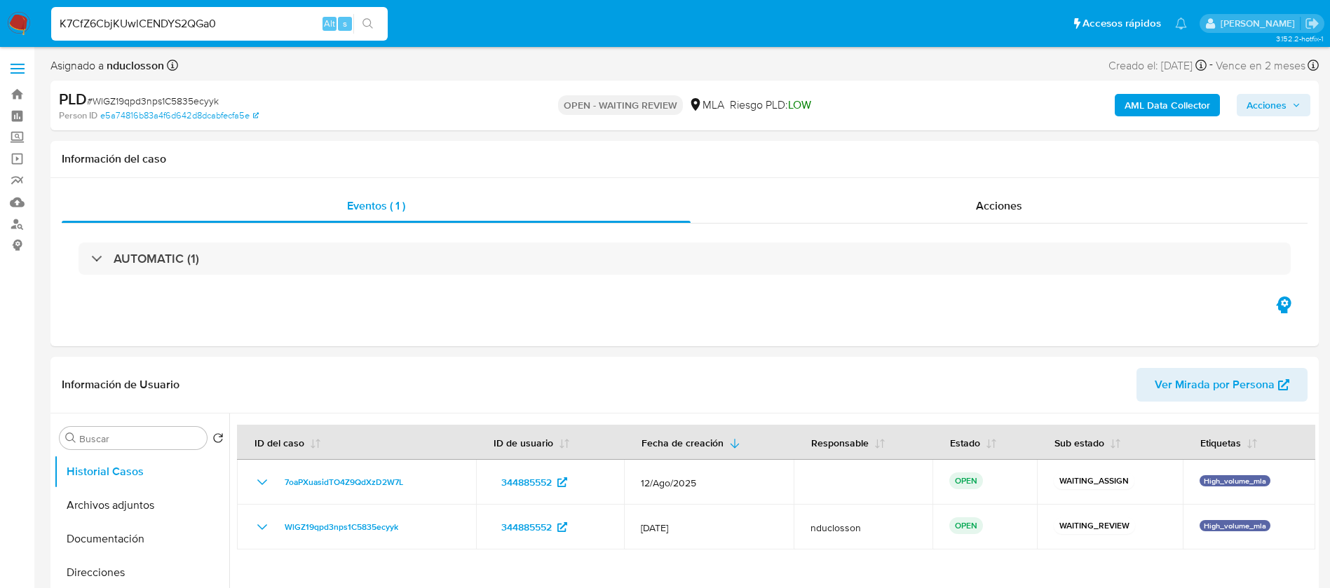
click at [379, 25] on button "search-icon" at bounding box center [367, 24] width 29 height 20
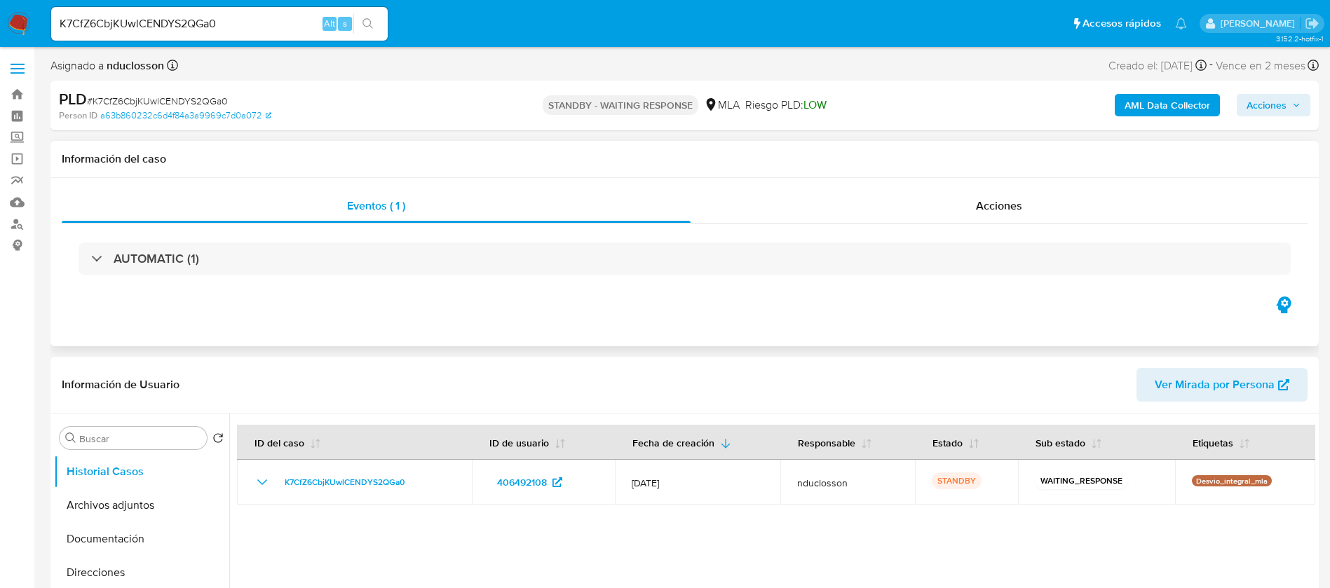
select select "10"
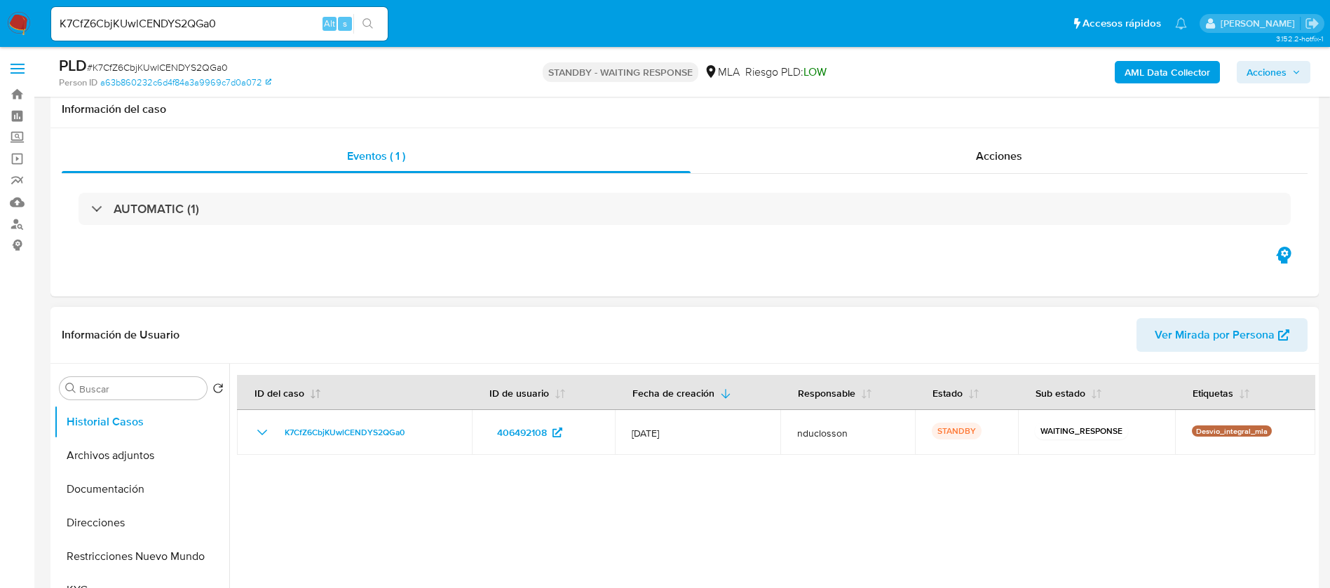
scroll to position [210, 0]
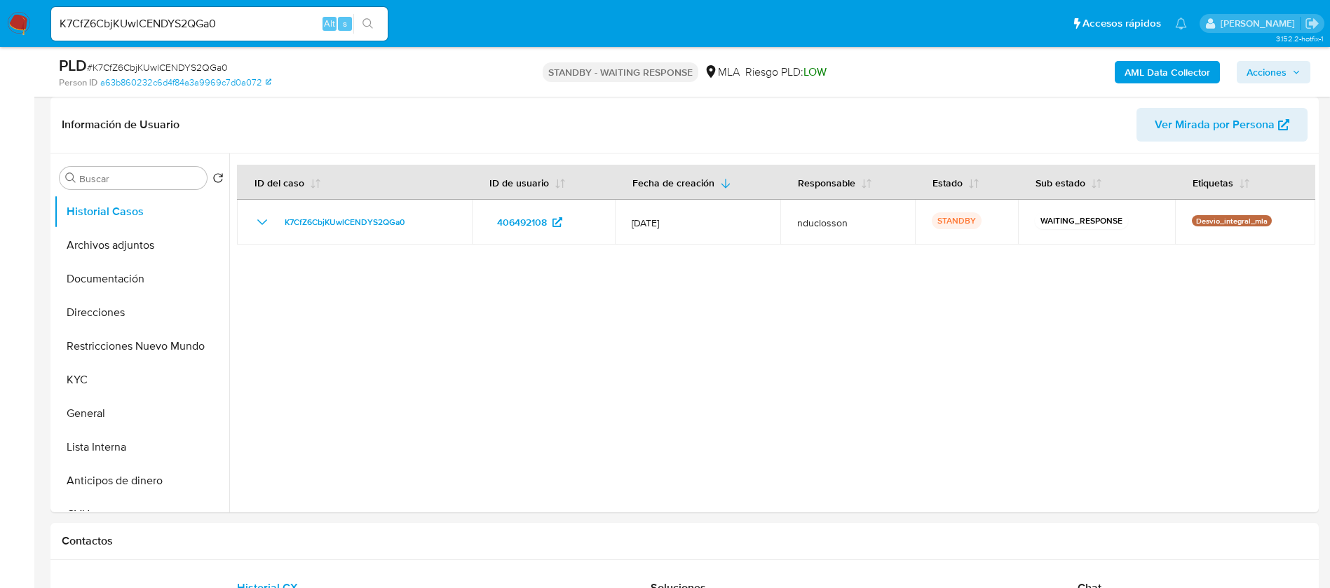
click at [128, 24] on input "K7CfZ6CbjKUwlCENDYS2QGa0" at bounding box center [219, 24] width 336 height 18
paste input "v4QBBMHfAhfgglUegzGA2crB"
type input "v4QBBMHfAhfgglUegzGA2crB"
click at [361, 30] on button "search-icon" at bounding box center [367, 24] width 29 height 20
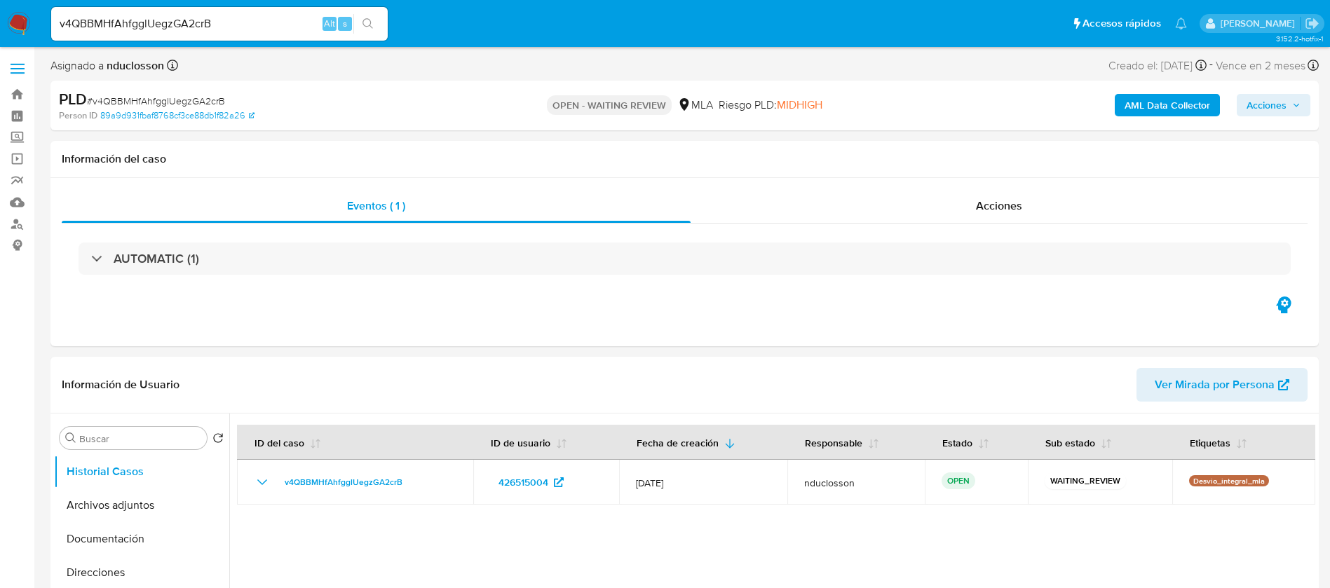
select select "10"
click at [179, 29] on input "v4QBBMHfAhfgglUegzGA2crB" at bounding box center [219, 24] width 336 height 18
paste input "T0tzGVK44LBWqOsAnx9lSzFy"
type input "T0tzGVK44LBWqOsAnx9lSzFy"
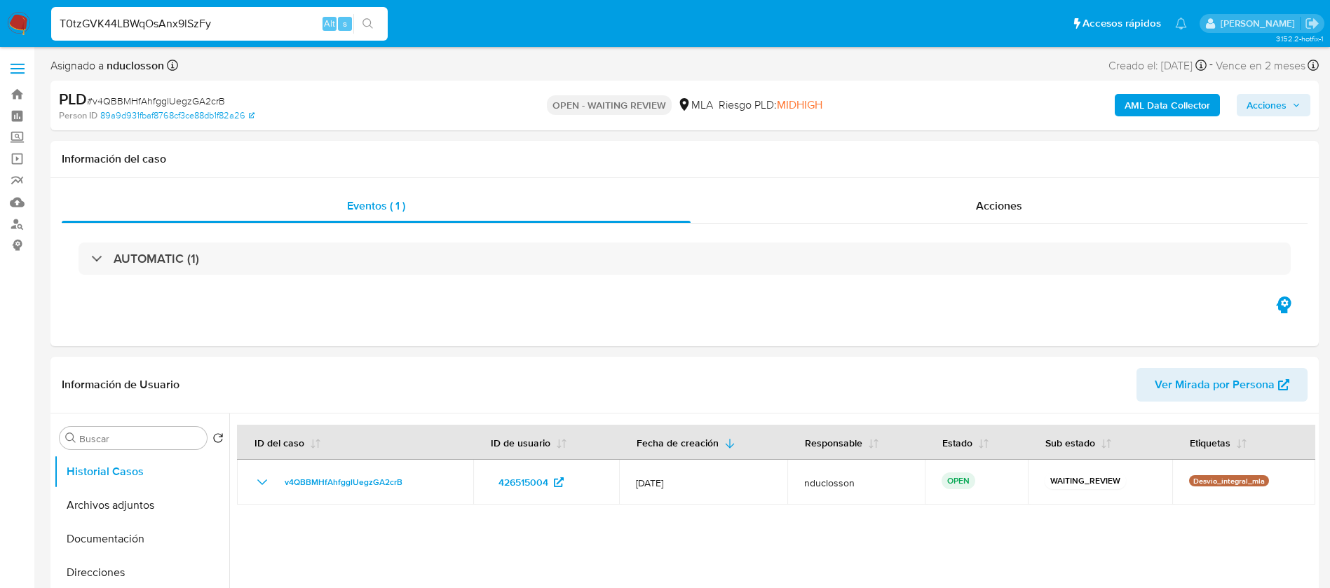
click at [375, 20] on button "search-icon" at bounding box center [367, 24] width 29 height 20
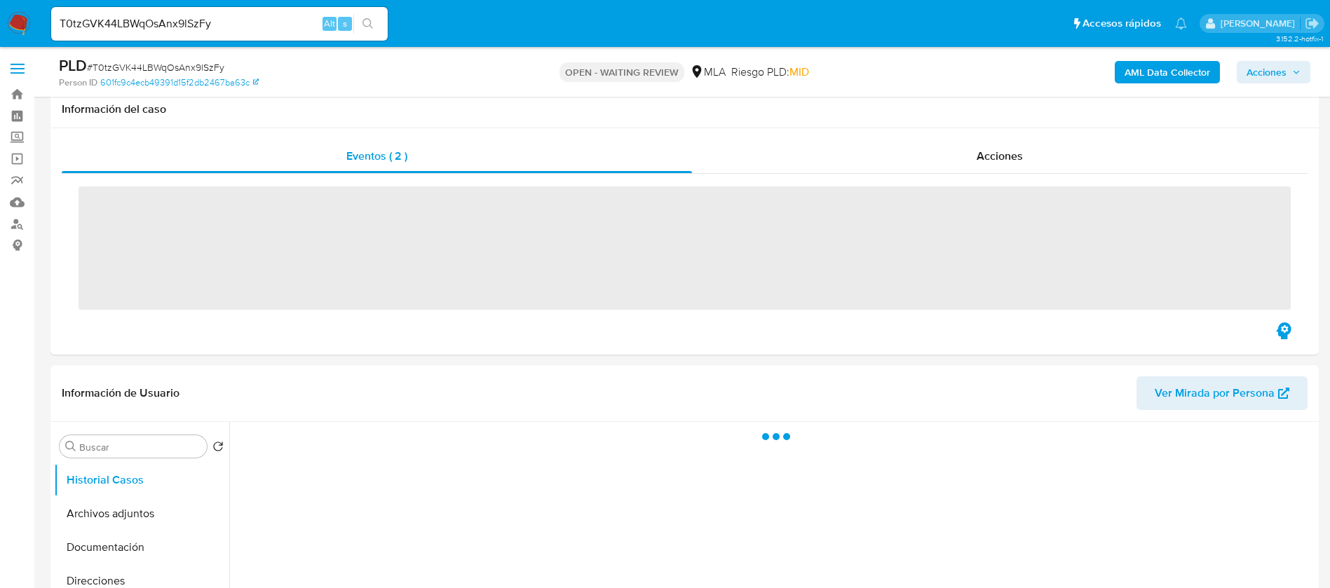
scroll to position [105, 0]
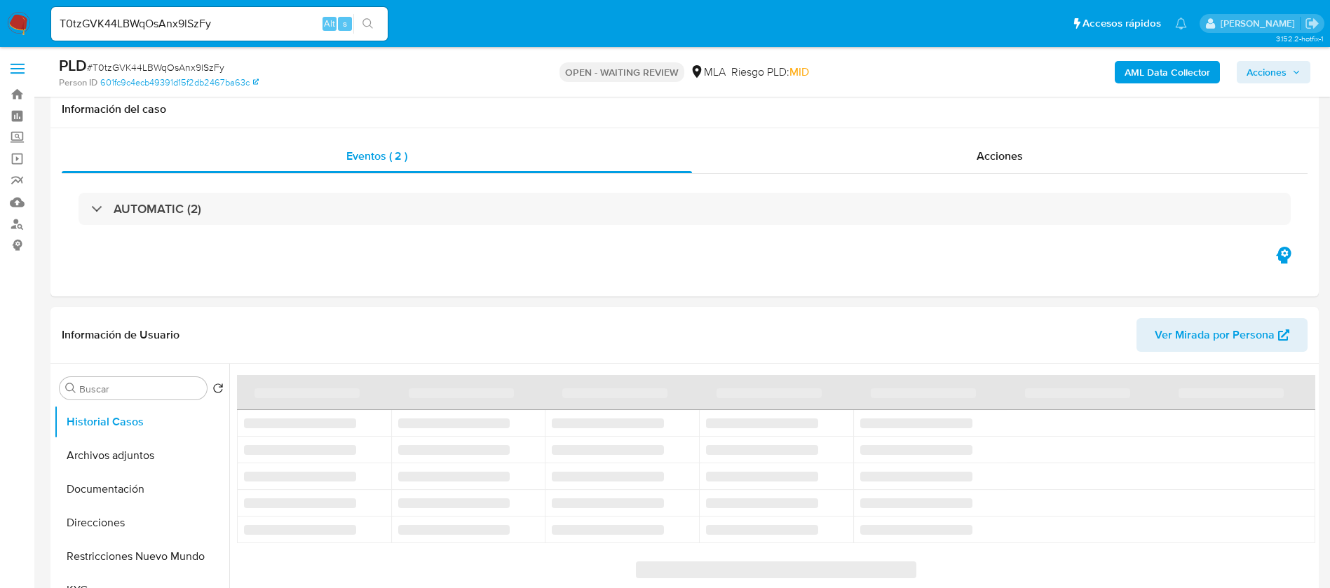
scroll to position [105, 0]
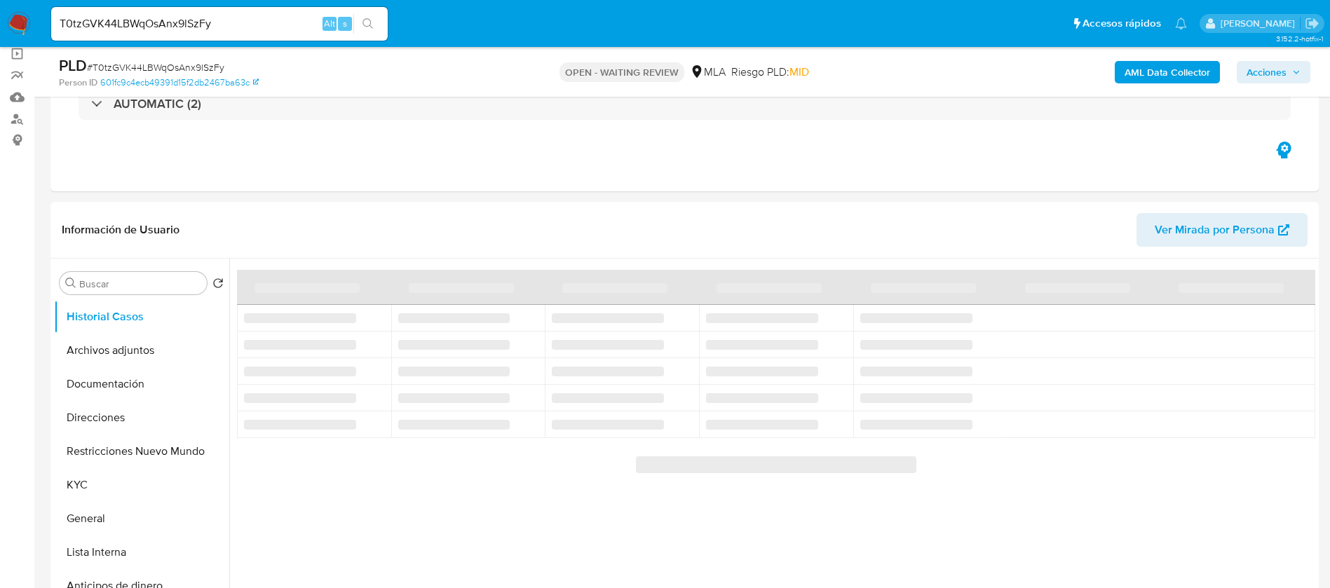
select select "10"
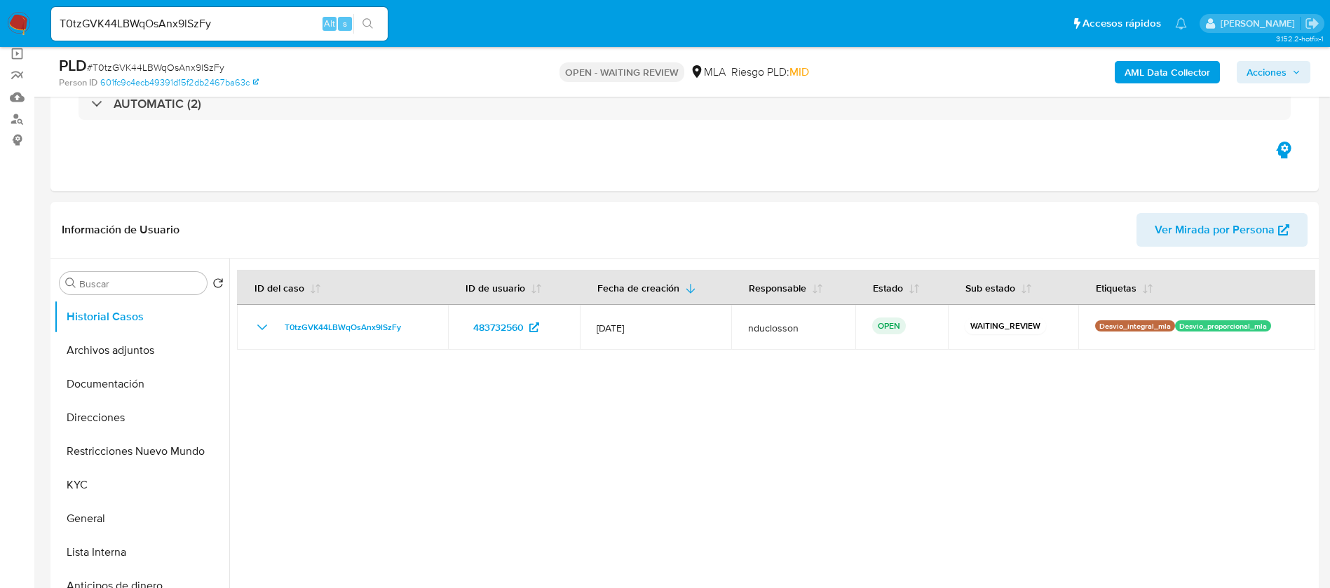
click at [132, 10] on div "T0tzGVK44LBWqOsAnx9lSzFy Alt s" at bounding box center [219, 24] width 336 height 34
click at [133, 16] on input "T0tzGVK44LBWqOsAnx9lSzFy" at bounding box center [219, 24] width 336 height 18
click at [360, 34] on div "T0tzGVK44LBWqOsAnx9lSzFy Alt s" at bounding box center [219, 24] width 336 height 34
click at [368, 28] on icon "search-icon" at bounding box center [367, 23] width 11 height 11
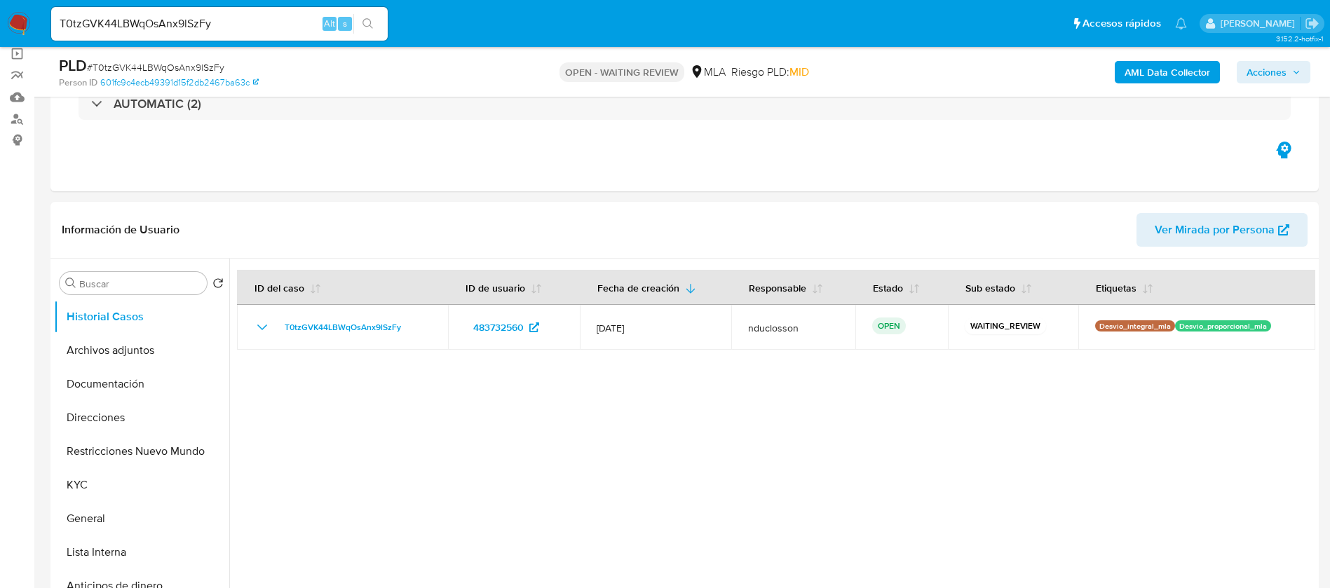
click at [159, 27] on input "T0tzGVK44LBWqOsAnx9lSzFy" at bounding box center [219, 24] width 336 height 18
paste input "qhUvxN5HideCwanJEW8ezFoo"
type input "qhUvxN5HideCwanJEW8ezFoo"
click at [365, 27] on icon "search-icon" at bounding box center [367, 23] width 11 height 11
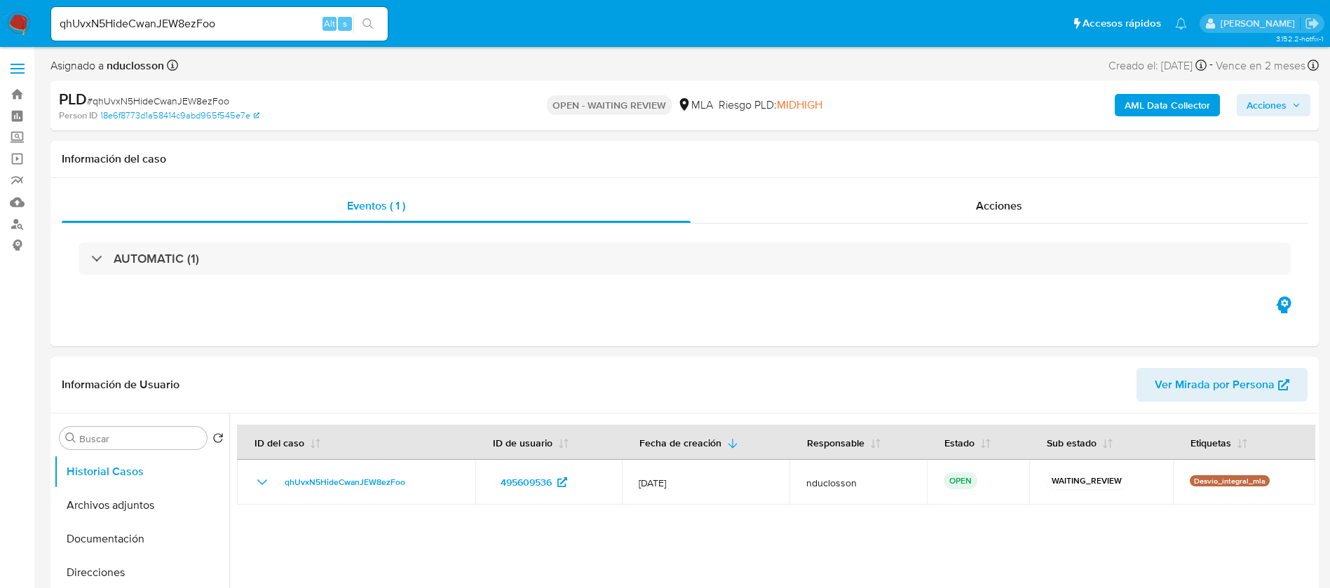
select select "10"
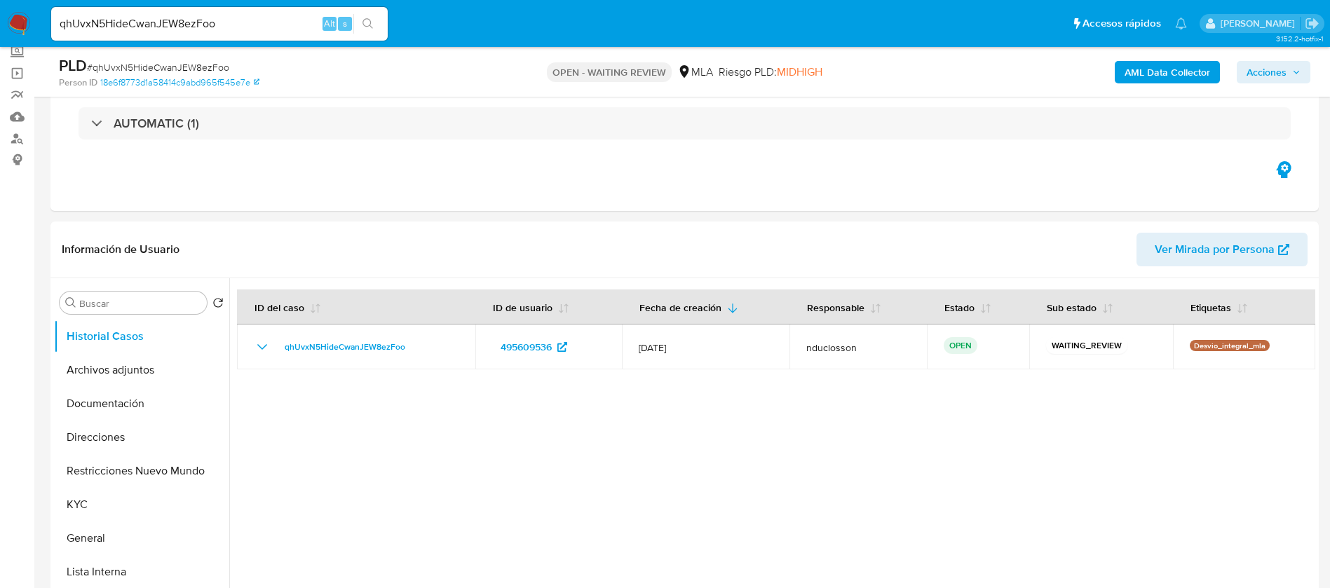
scroll to position [105, 0]
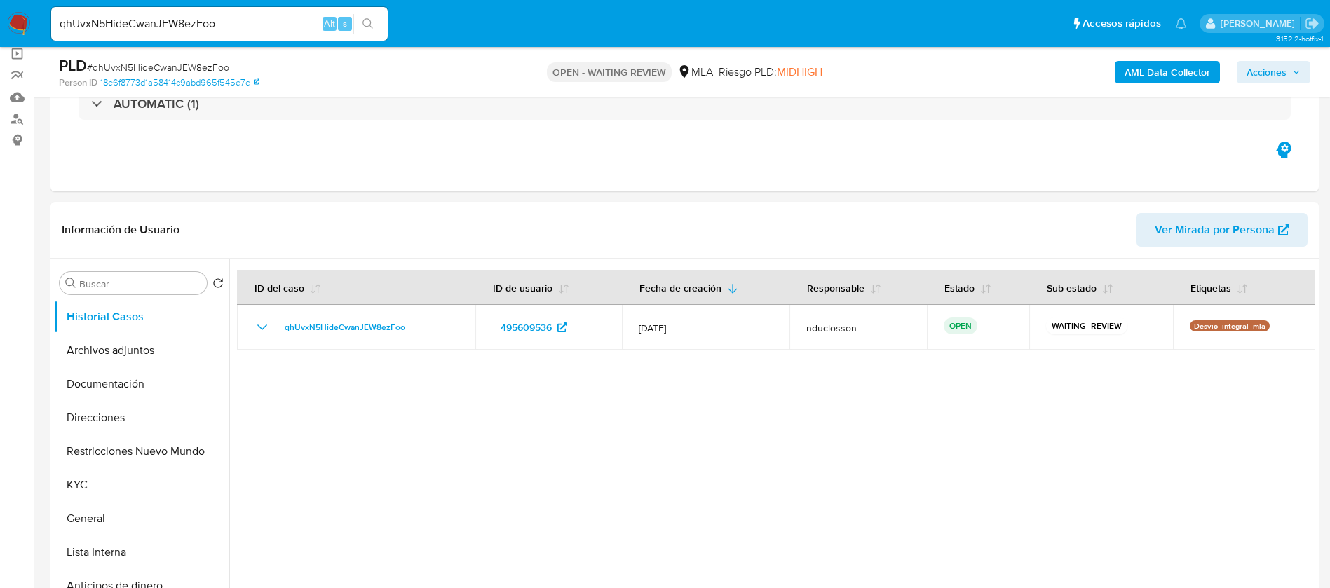
click at [134, 22] on input "qhUvxN5HideCwanJEW8ezFoo" at bounding box center [219, 24] width 336 height 18
paste input "8sVMDxEGVc463vvP9YOxtLZP"
click at [383, 32] on input "8sVMDxEGVc463vvP9YOxtLZP" at bounding box center [219, 24] width 336 height 18
type input "8sVMDxEGVc463vvP9YOxtLZP"
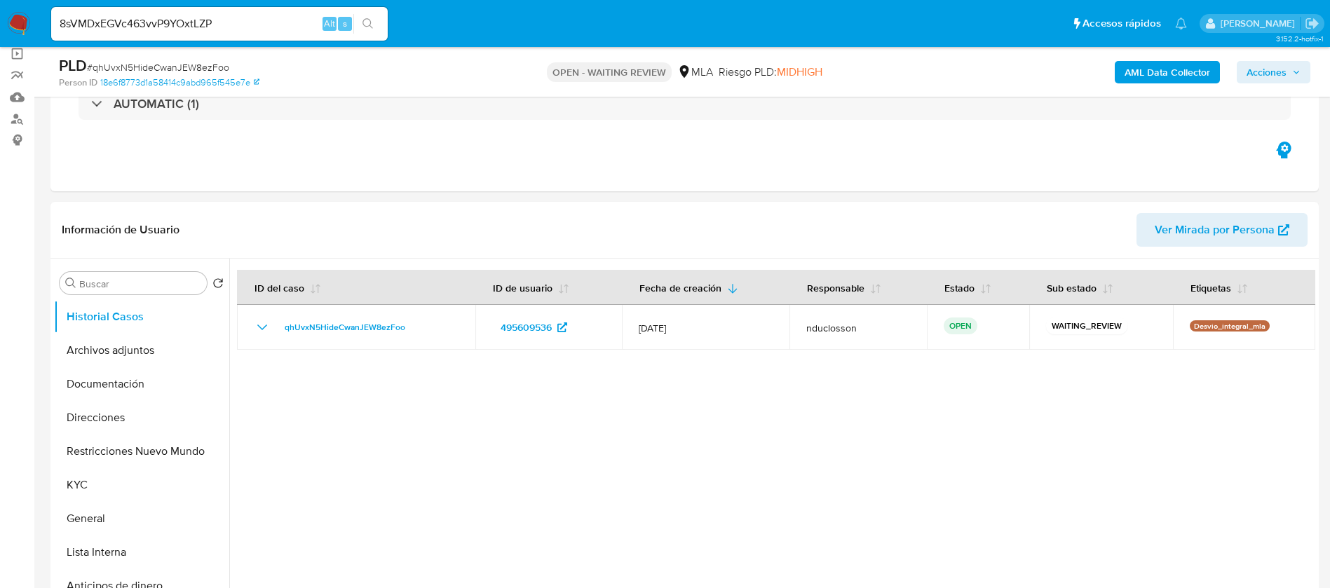
click at [372, 24] on icon "search-icon" at bounding box center [367, 23] width 11 height 11
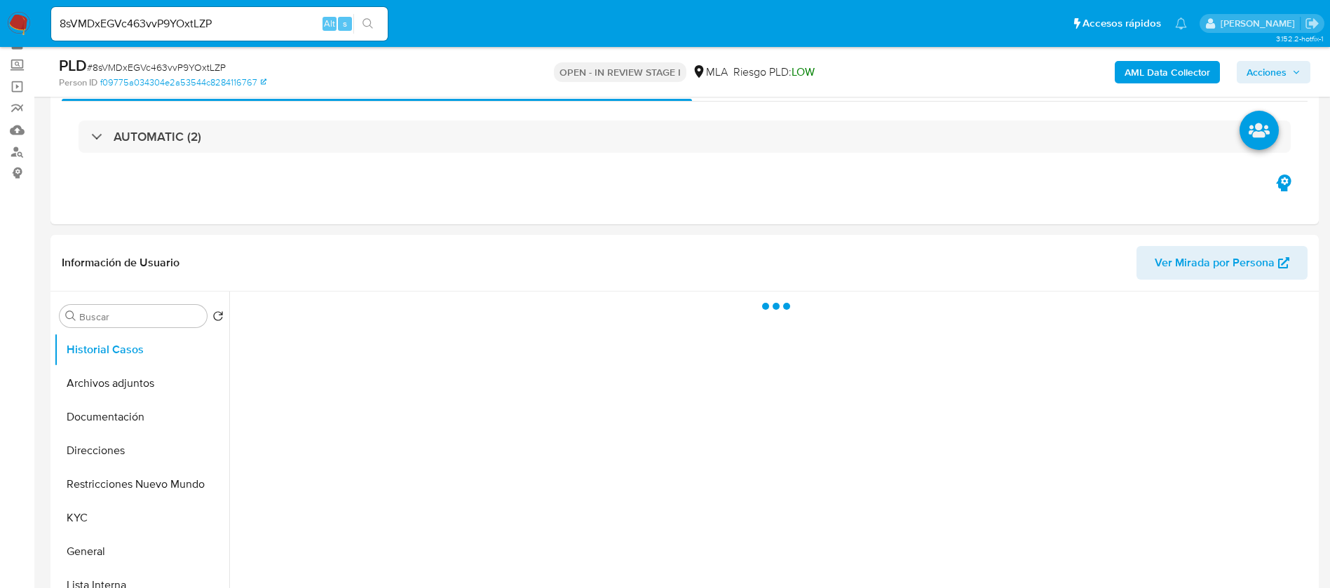
scroll to position [105, 0]
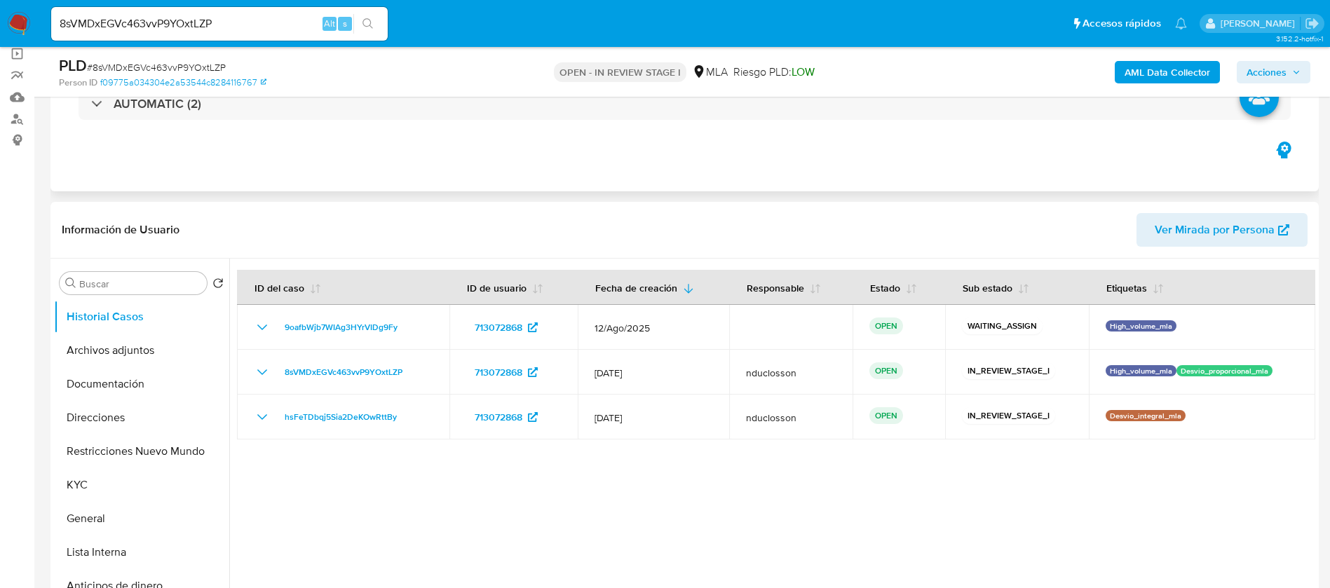
select select "10"
click at [187, 17] on input "8sVMDxEGVc463vvP9YOxtLZP" at bounding box center [219, 24] width 336 height 18
paste input "x8tekb4YgDbQBEZY9C7DidJo"
type input "x8tekb4YgDbQBEZY9C7DidJo"
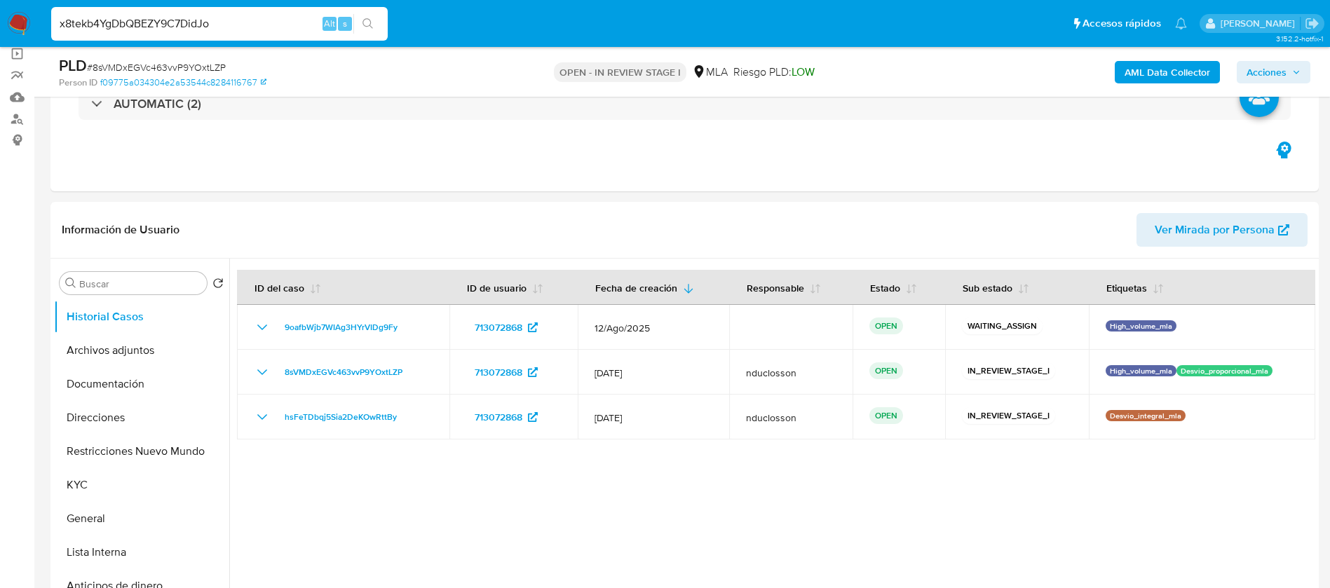
click at [377, 25] on button "search-icon" at bounding box center [367, 24] width 29 height 20
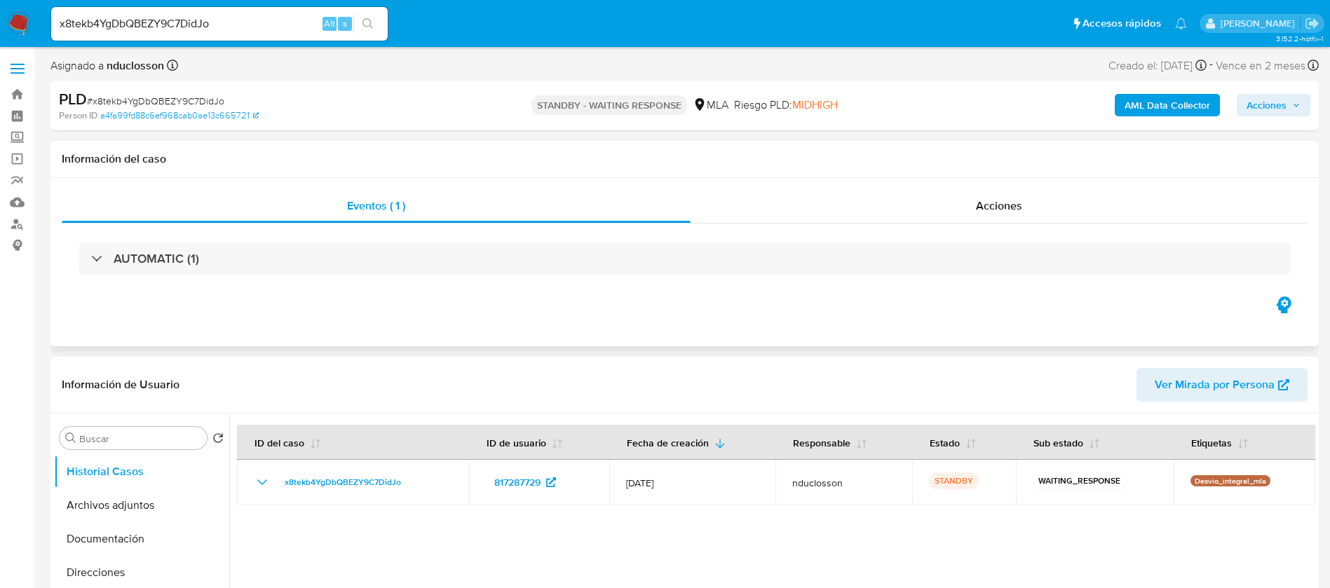
select select "10"
click at [137, 20] on input "x8tekb4YgDbQBEZY9C7DidJo" at bounding box center [219, 24] width 336 height 18
paste input "mnUXsOn4UzVY3Z24V9eGwmzu"
type input "mnUXsOn4UzVY3Z24V9eGwmzu"
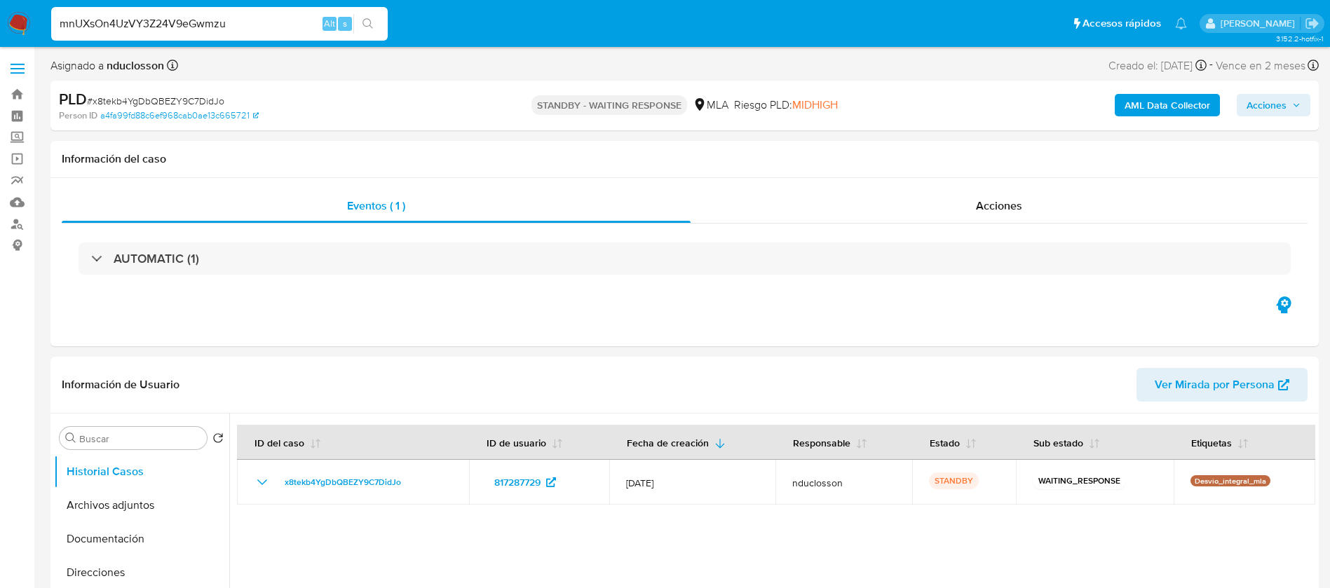
click at [361, 27] on button "search-icon" at bounding box center [367, 24] width 29 height 20
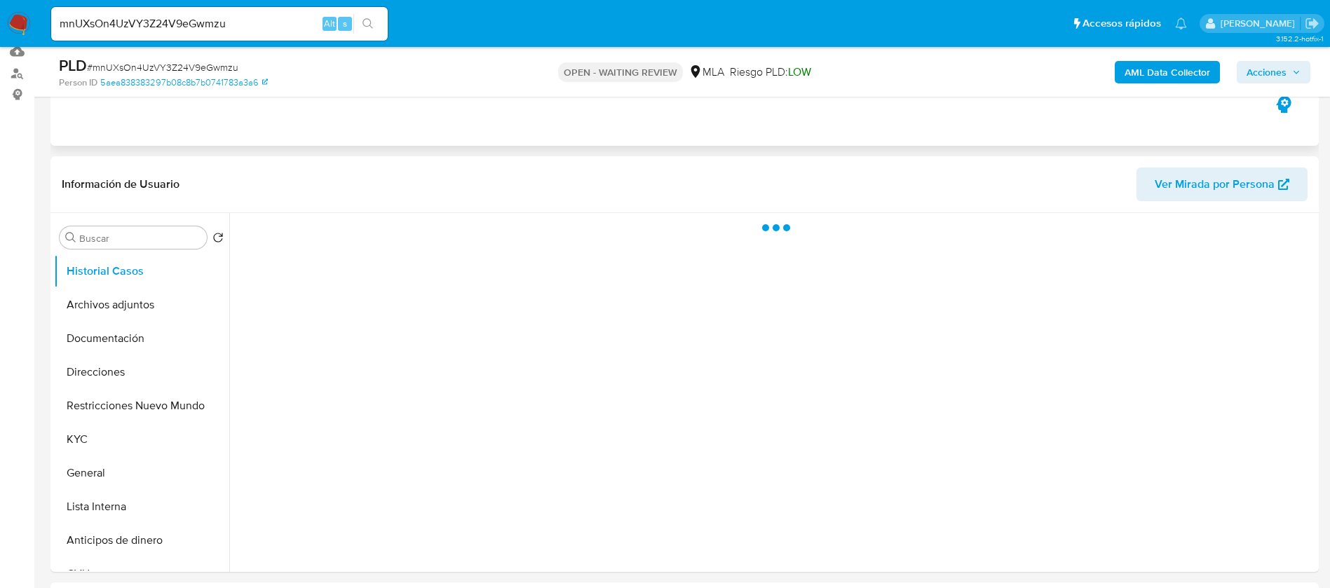
scroll to position [210, 0]
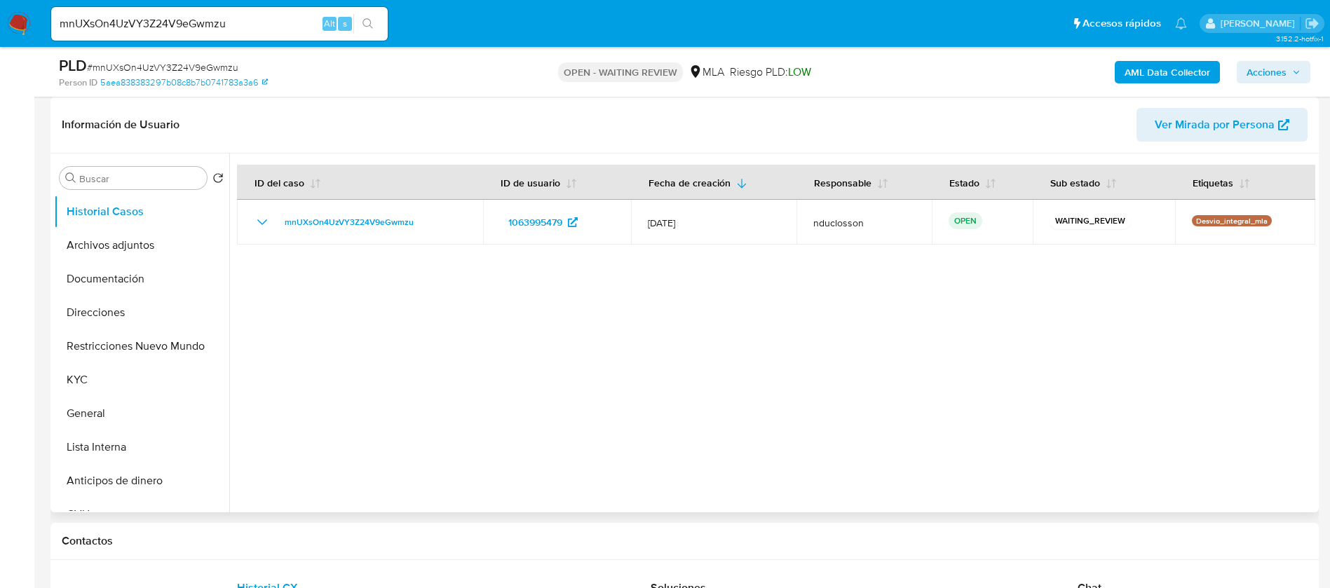
select select "10"
click at [129, 22] on input "mnUXsOn4UzVY3Z24V9eGwmzu" at bounding box center [219, 24] width 336 height 18
paste input "M52or86Lhoxjcf1yfAtdEk37"
type input "M52or86Lhoxjcf1yfAtdEk37"
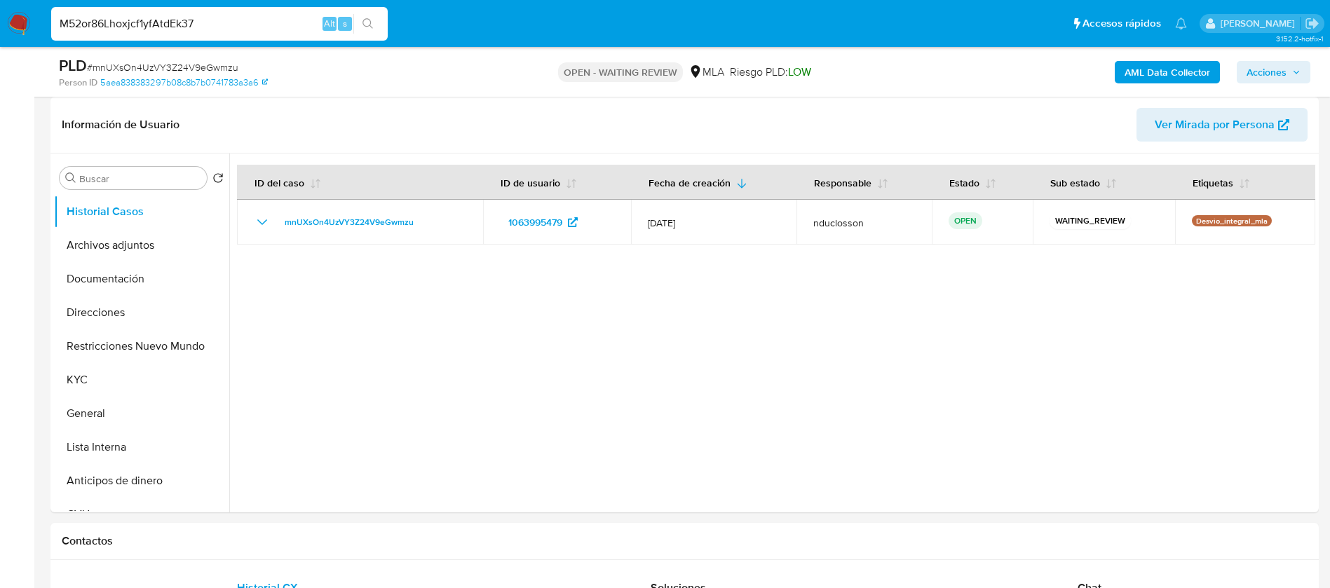
click at [367, 23] on icon "search-icon" at bounding box center [367, 23] width 11 height 11
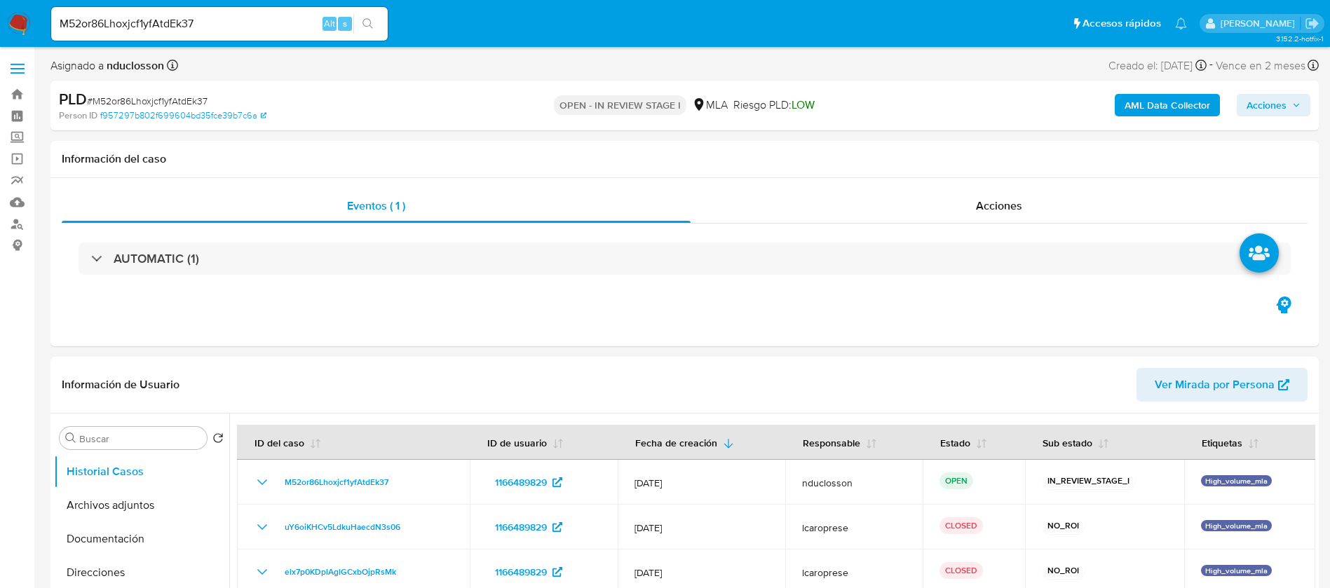
select select "10"
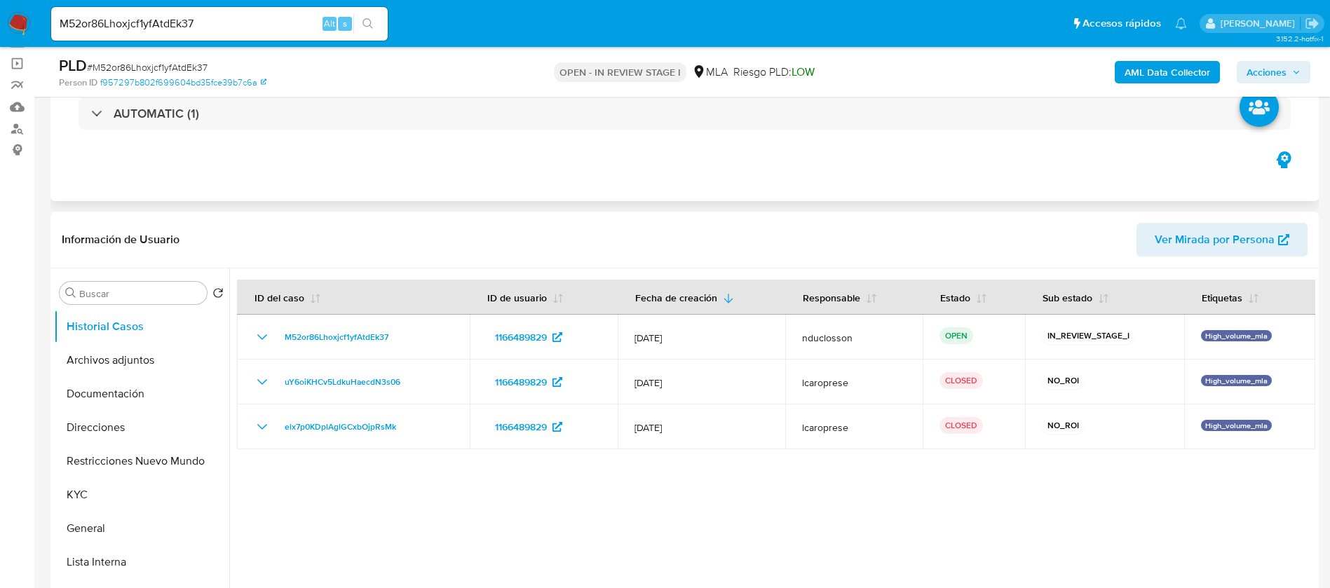
scroll to position [105, 0]
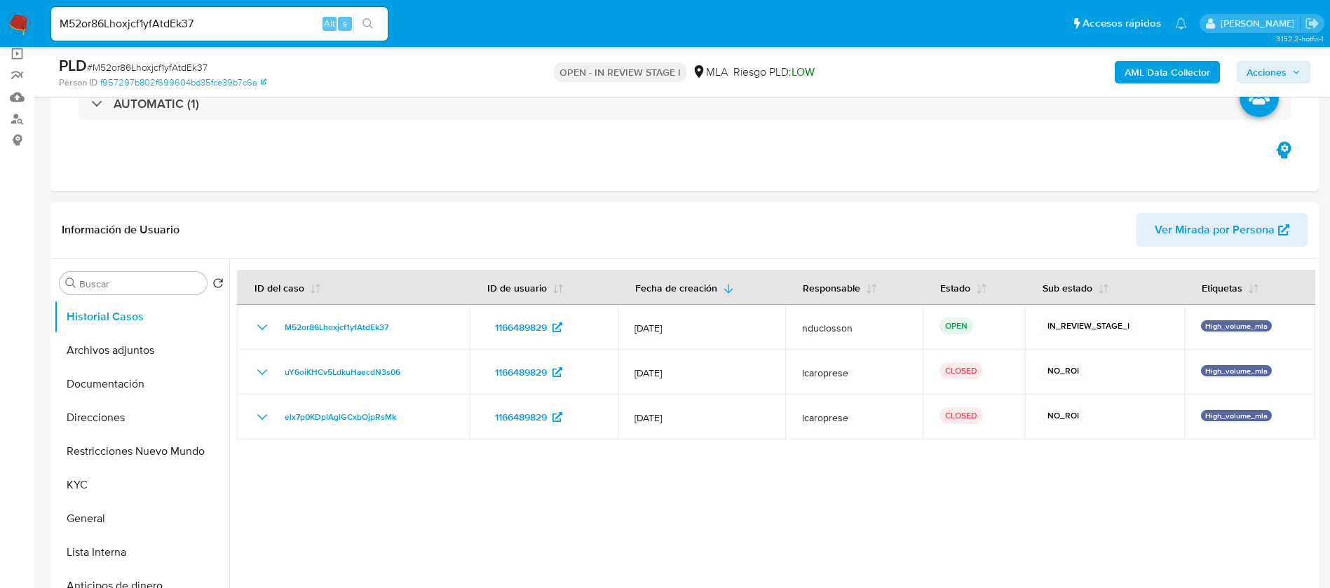
click at [158, 20] on input "M52or86Lhoxjcf1yfAtdEk37" at bounding box center [219, 24] width 336 height 18
paste input "fbhB3VH50O3LiUyHzfOJv6iQ"
type input "fbhB3VH50O3LiUyHzfOJv6iQ"
click at [376, 20] on button "search-icon" at bounding box center [367, 24] width 29 height 20
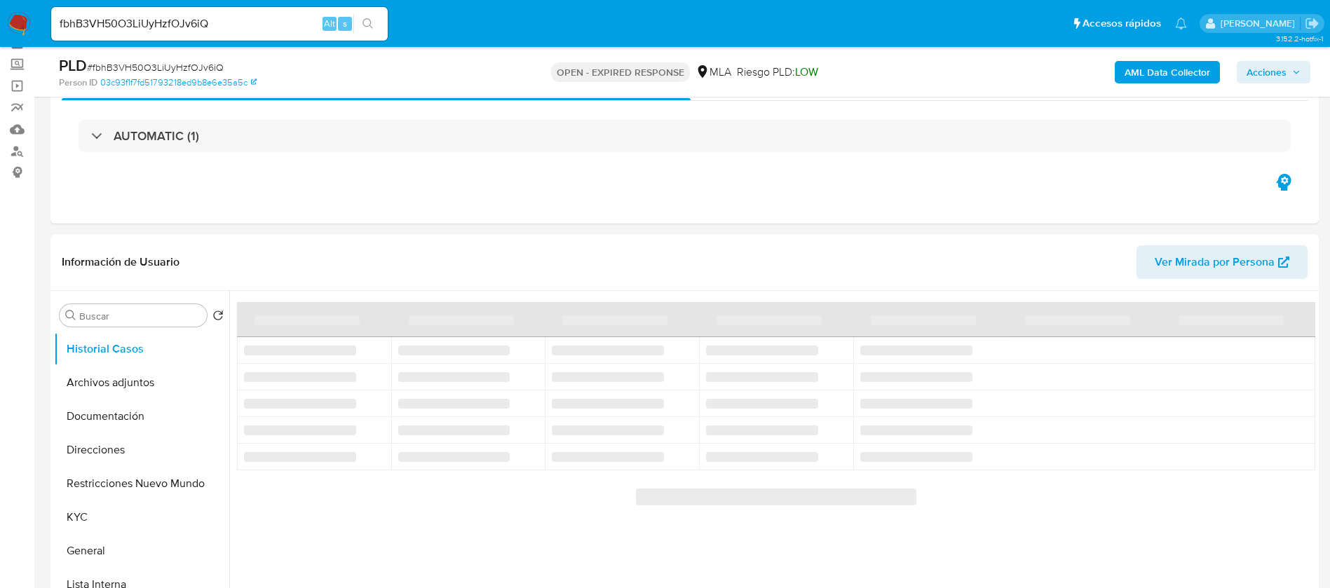
scroll to position [105, 0]
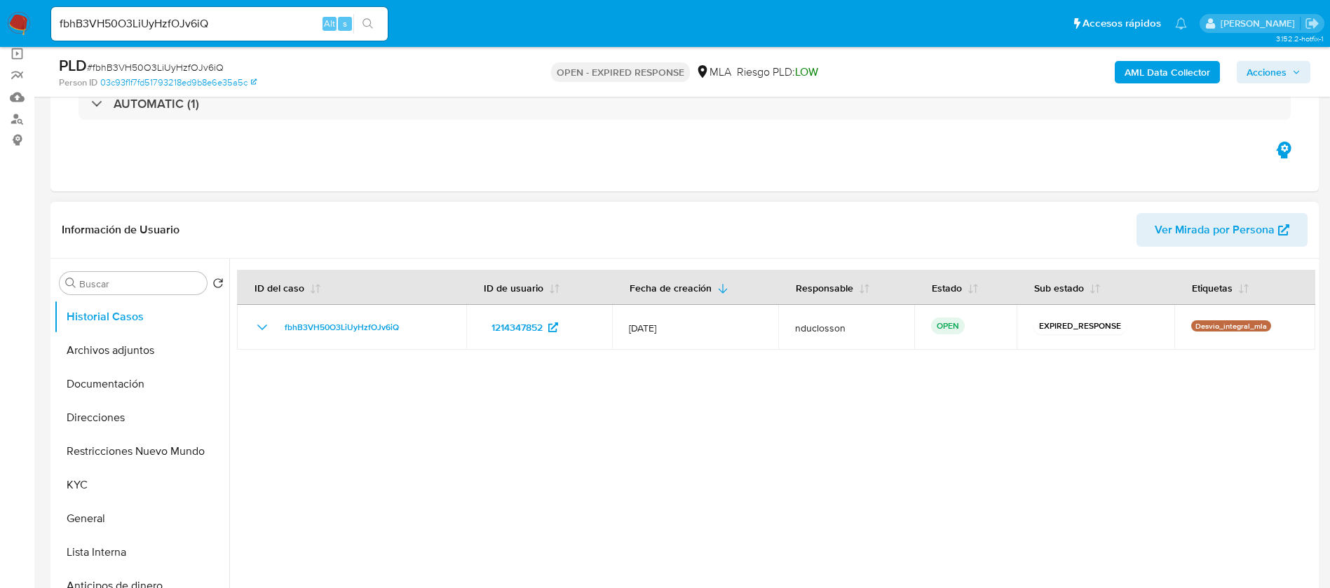
select select "10"
click at [124, 20] on input "fbhB3VH50O3LiUyHzfOJv6iQ" at bounding box center [219, 24] width 336 height 18
click at [126, 20] on input "fbhB3VH50O3LiUyHzfOJv6iQ" at bounding box center [219, 24] width 336 height 18
paste input "2E75bFo5fjs0S0W1I7uLv7Dq"
drag, startPoint x: 353, startPoint y: 29, endPoint x: 362, endPoint y: 29, distance: 9.1
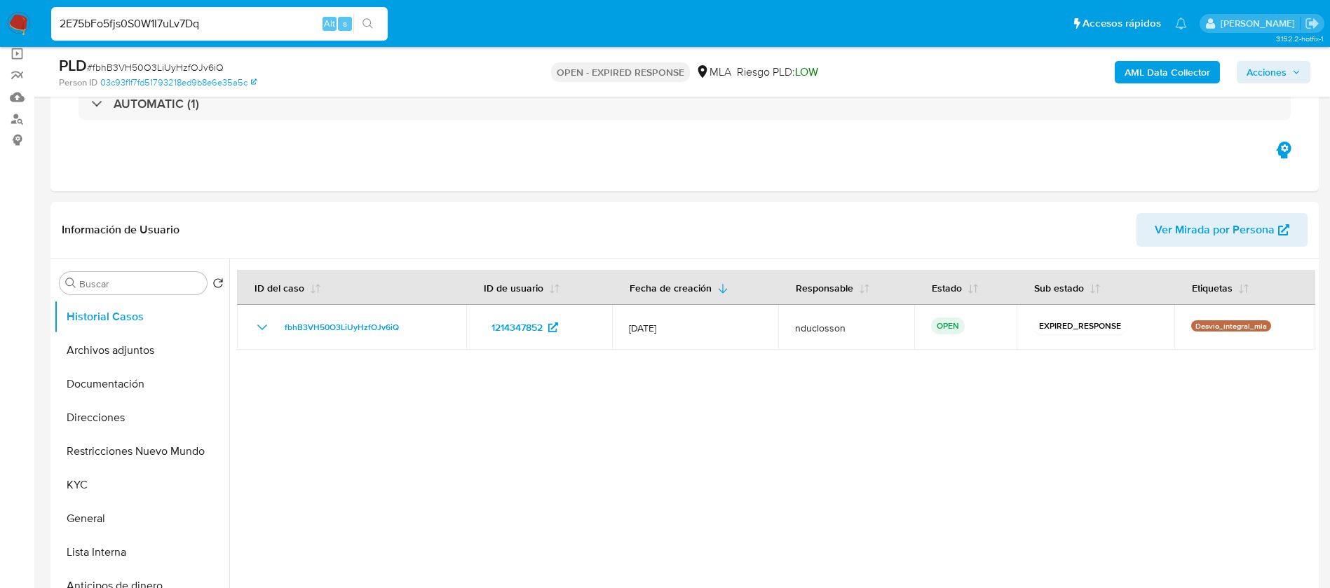
click at [362, 29] on div "2E75bFo5fjs0S0W1I7uLv7Dq Alt s" at bounding box center [219, 23] width 336 height 39
type input "2E75bFo5fjs0S0W1I7uLv7Dq"
click at [362, 29] on button "search-icon" at bounding box center [367, 24] width 29 height 20
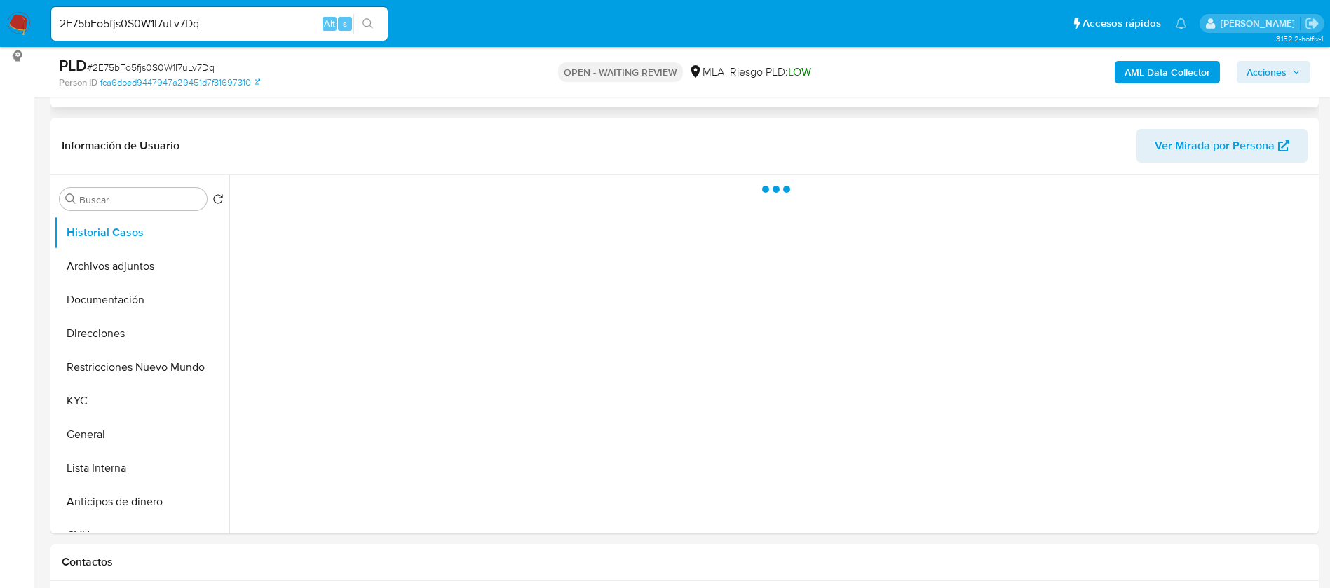
scroll to position [210, 0]
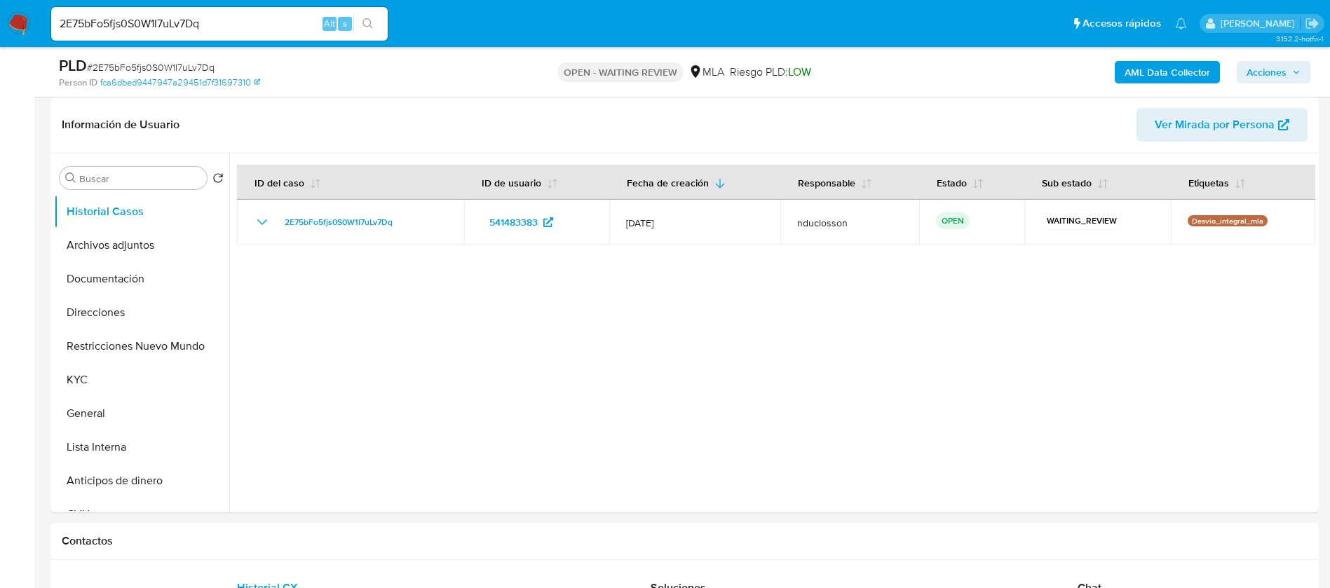
select select "10"
click at [131, 29] on input "2E75bFo5fjs0S0W1I7uLv7Dq" at bounding box center [219, 24] width 336 height 18
click at [130, 29] on input "2E75bFo5fjs0S0W1I7uLv7Dq" at bounding box center [219, 24] width 336 height 18
paste input "vcdlHq3llbua1FwRlpwWjTql"
type input "vcdlHq3llbua1FwRlpwWjTql"
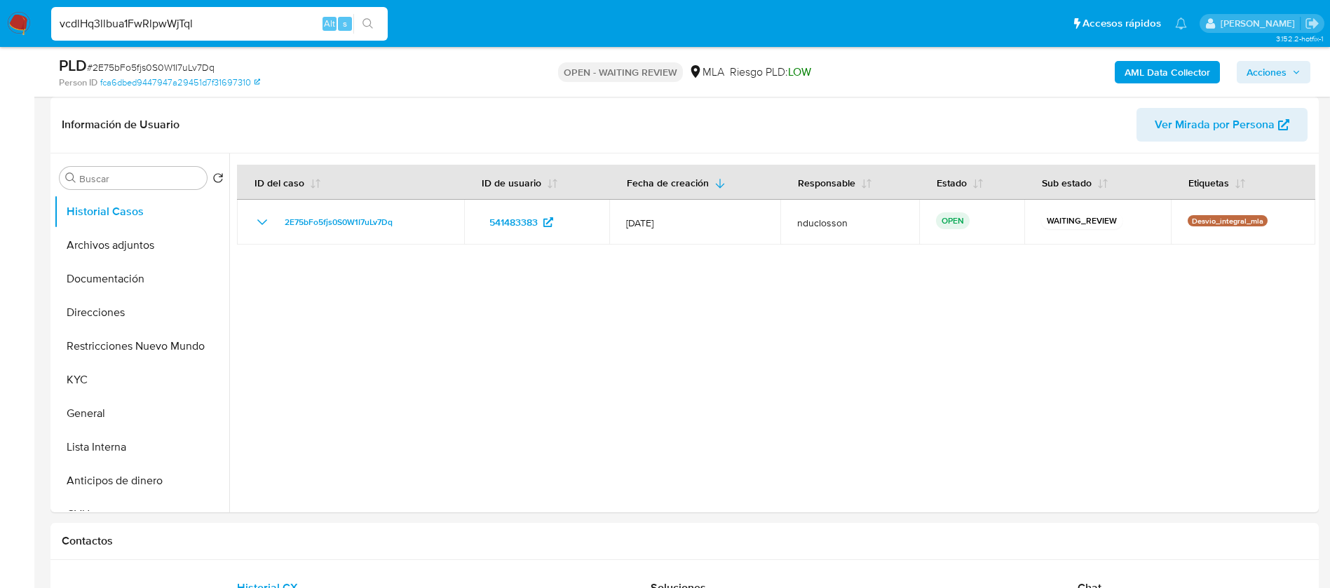
click at [367, 24] on icon "search-icon" at bounding box center [367, 23] width 11 height 11
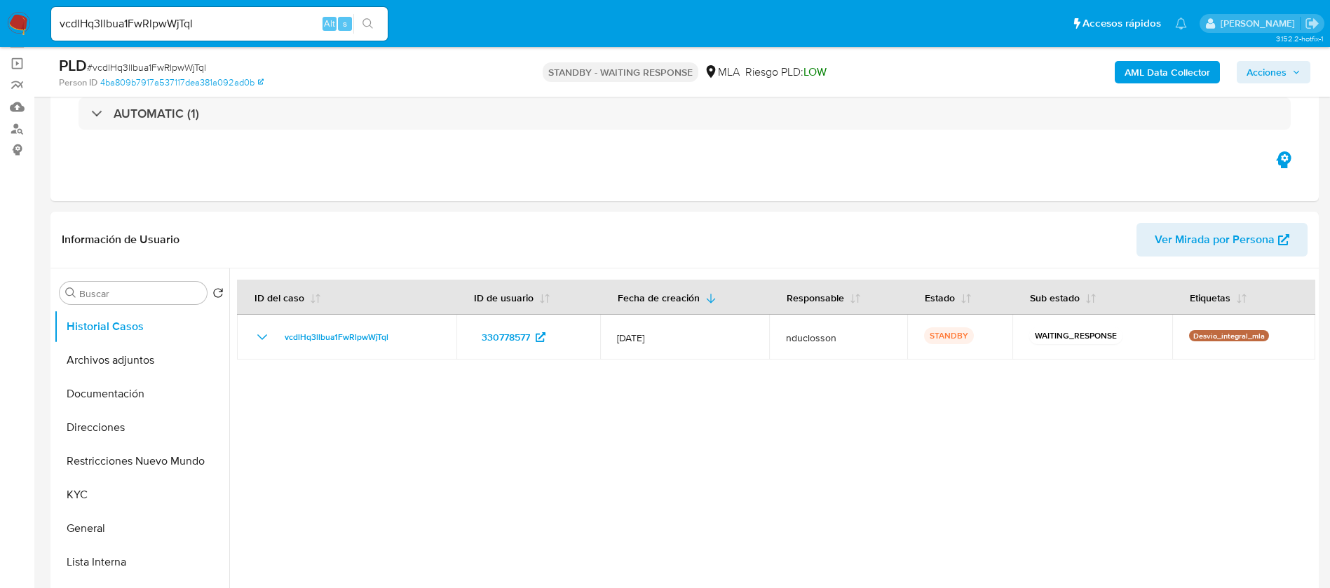
scroll to position [105, 0]
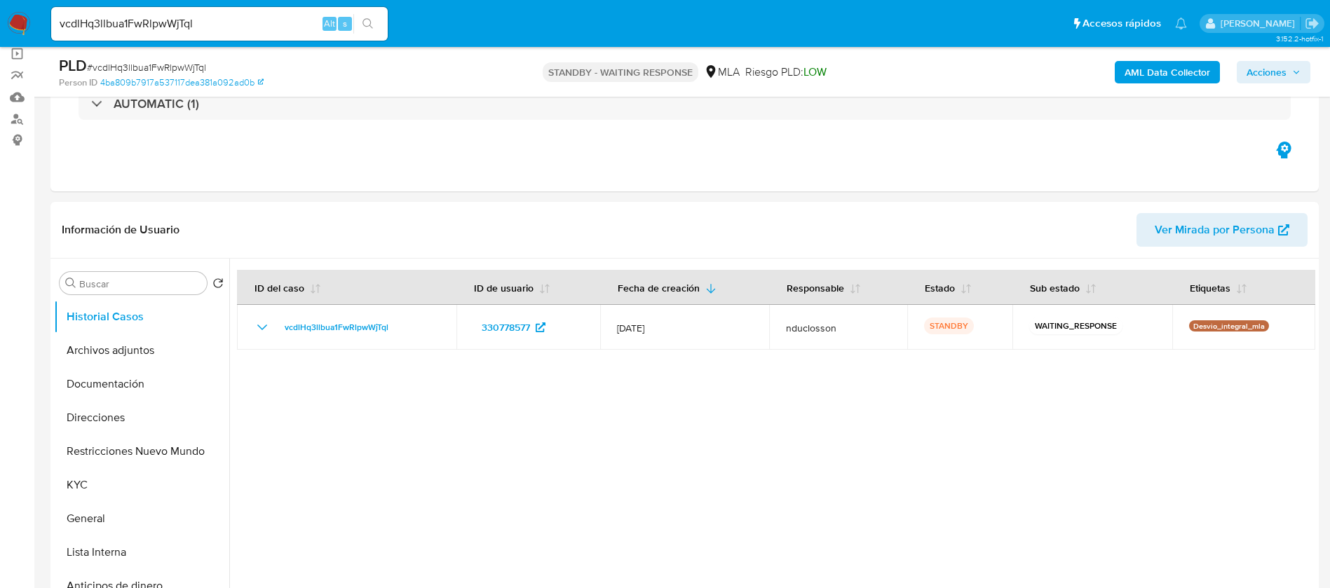
select select "10"
click at [144, 29] on input "vcdlHq3llbua1FwRlpwWjTql" at bounding box center [219, 24] width 336 height 18
paste input "8zLgBNaLD2R4hE8YBZ9YOFub"
type input "8zLgBNaLD2R4hE8YBZ9YOFub"
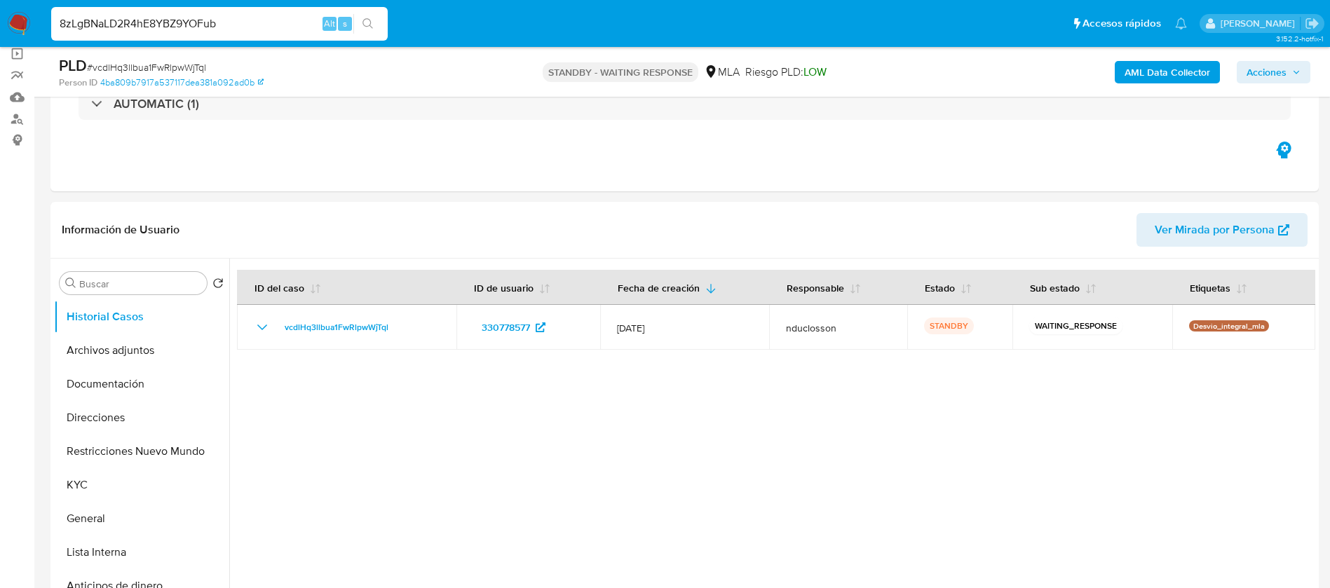
click at [372, 26] on icon "search-icon" at bounding box center [367, 23] width 11 height 11
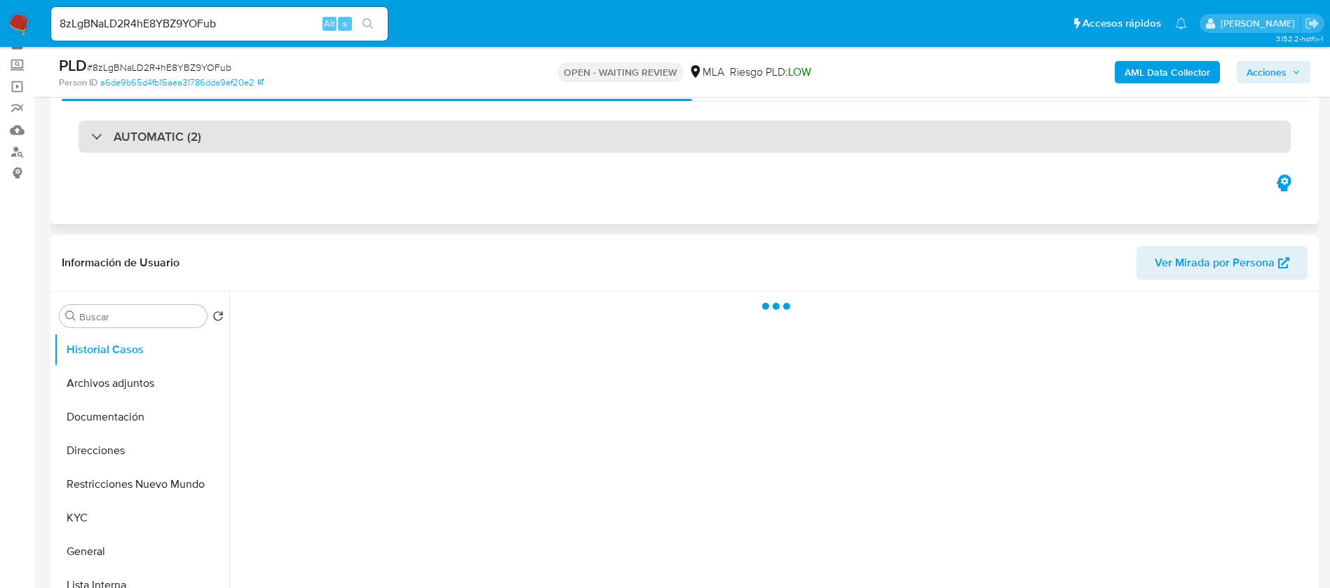
scroll to position [105, 0]
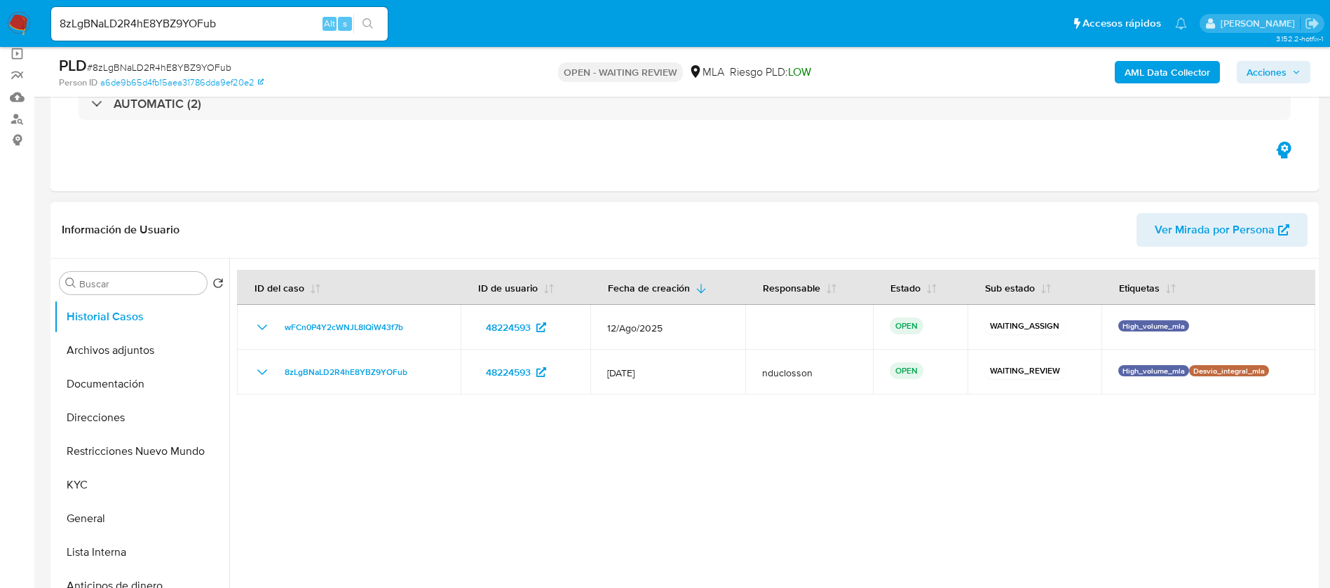
select select "10"
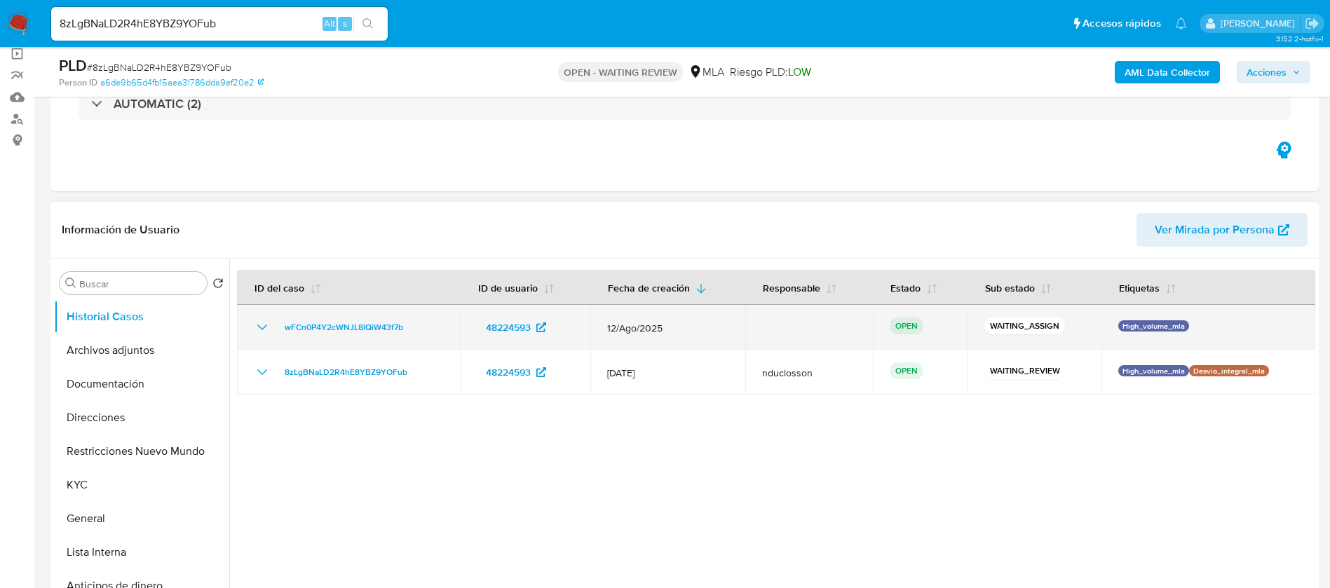
drag, startPoint x: 410, startPoint y: 336, endPoint x: 274, endPoint y: 327, distance: 136.3
click at [274, 327] on td "wFCn0P4Y2cWNJL8IQiW43f7b" at bounding box center [349, 327] width 224 height 45
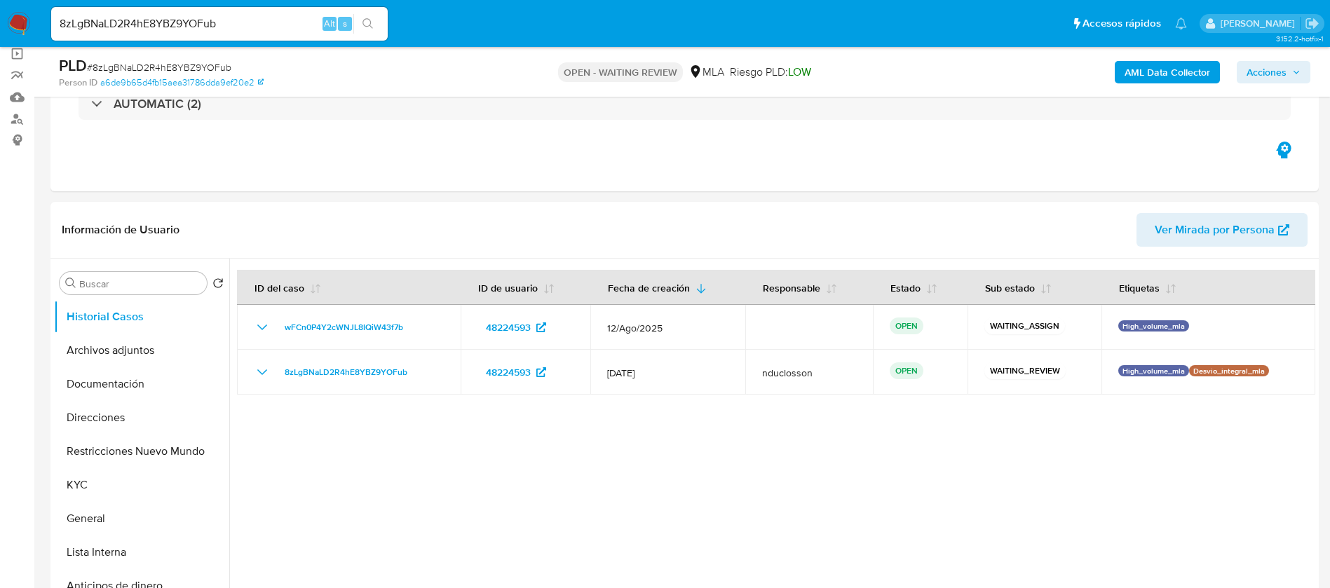
click at [193, 15] on input "8zLgBNaLD2R4hE8YBZ9YOFub" at bounding box center [219, 24] width 336 height 18
paste input "xqpLPmb9g4AqGG7R5HrUITvv"
type input "xqpLPmb9g4AqGG7R5HrUITvv"
click at [369, 22] on icon "search-icon" at bounding box center [367, 23] width 11 height 11
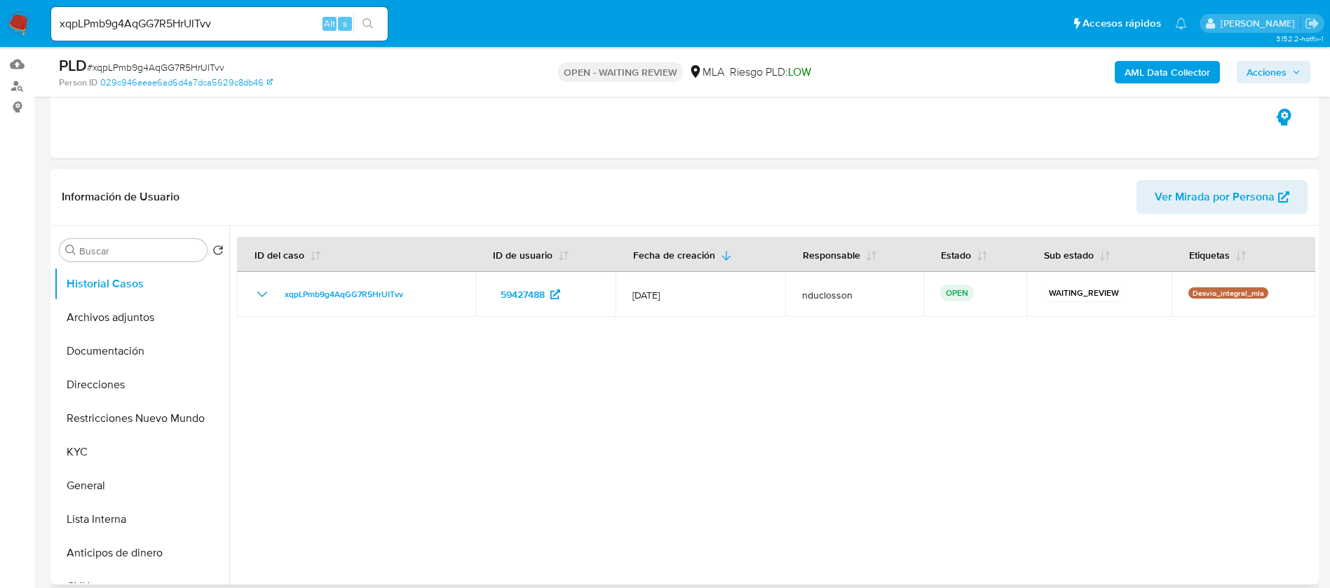
scroll to position [105, 0]
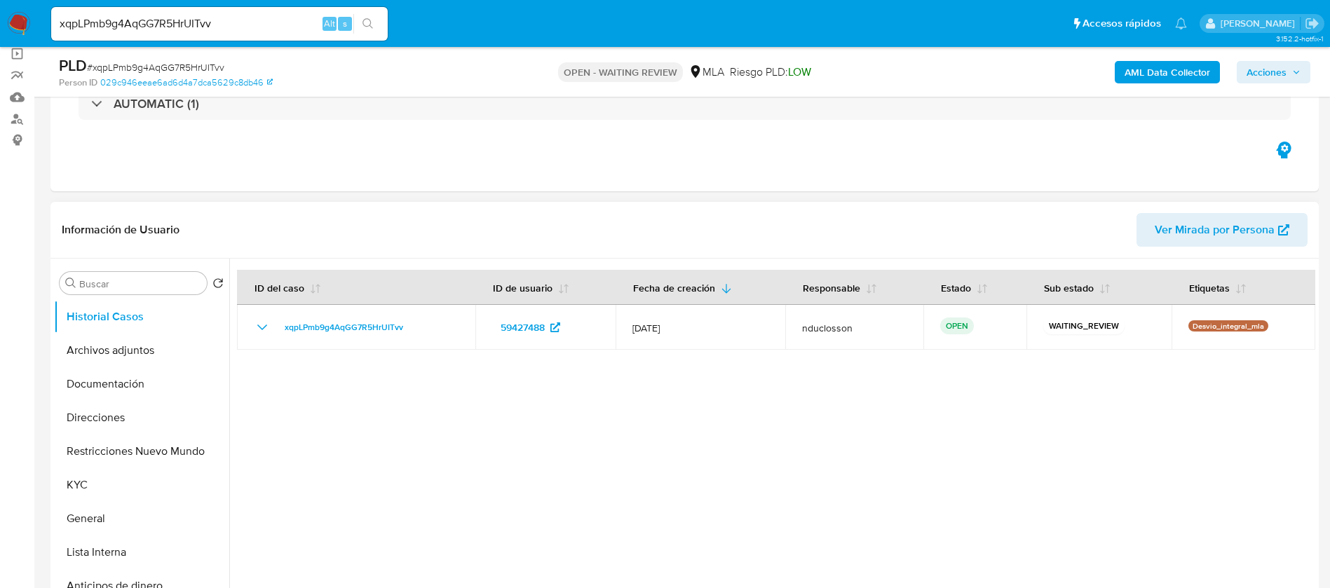
select select "10"
click at [142, 26] on input "xqpLPmb9g4AqGG7R5HrUITvv" at bounding box center [219, 24] width 336 height 18
paste input "TYnHyJ74FMCrxWghdkNHD9r6"
type input "TYnHyJ74FMCrxWghdkNHD9r6"
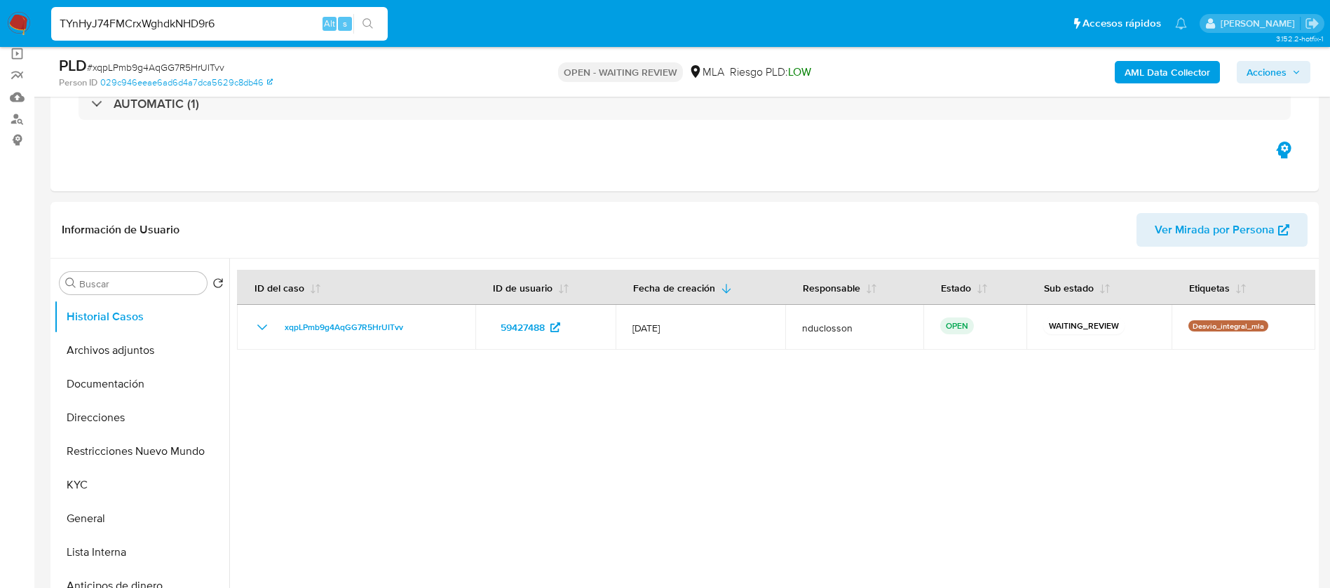
click at [366, 22] on icon "search-icon" at bounding box center [367, 23] width 11 height 11
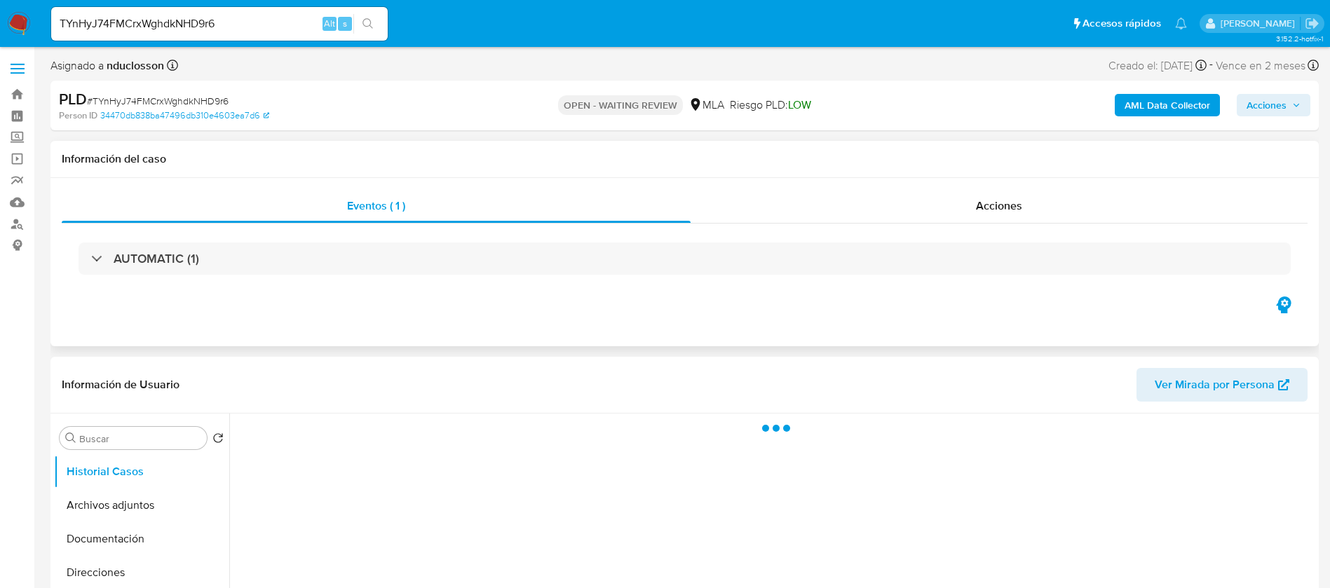
scroll to position [105, 0]
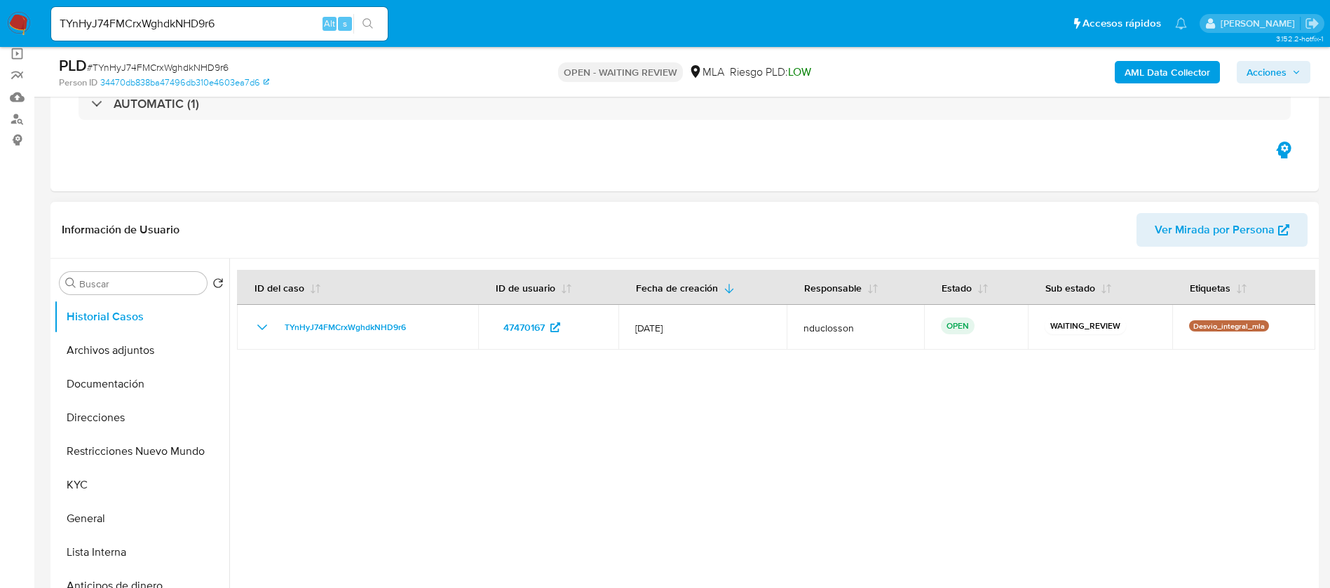
select select "10"
click at [173, 12] on div "TYnHyJ74FMCrxWghdkNHD9r6 Alt s" at bounding box center [219, 24] width 336 height 34
click at [162, 20] on input "TYnHyJ74FMCrxWghdkNHD9r6" at bounding box center [219, 24] width 336 height 18
paste input "91vMWH0fMXFZaCercO1nPNwJ"
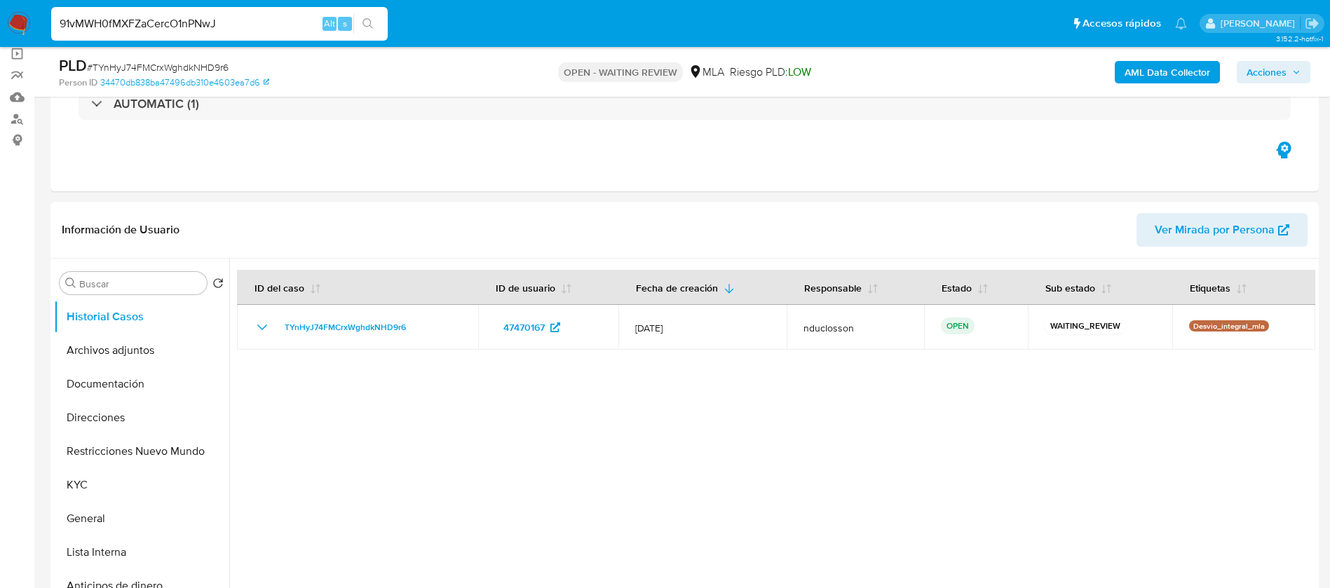
type input "91vMWH0fMXFZaCercO1nPNwJ"
click at [366, 25] on icon "search-icon" at bounding box center [367, 23] width 11 height 11
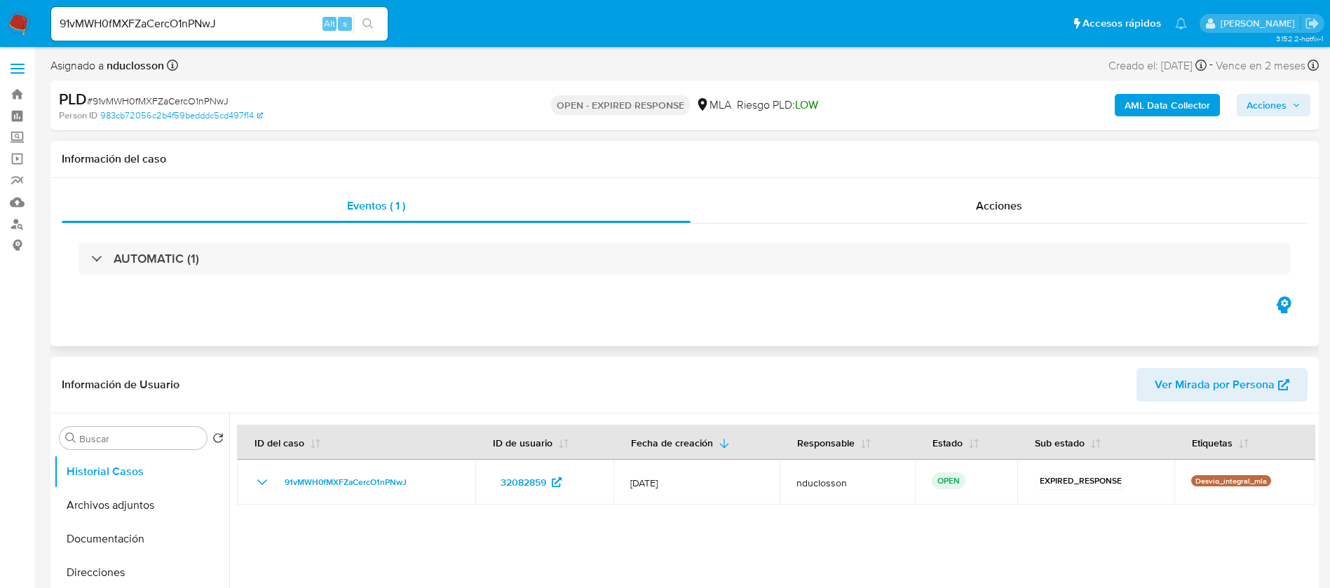
select select "10"
click at [148, 27] on input "91vMWH0fMXFZaCercO1nPNwJ" at bounding box center [219, 24] width 336 height 18
click at [149, 27] on input "91vMWH0fMXFZaCercO1nPNwJ" at bounding box center [219, 24] width 336 height 18
paste input "6SJGcJY1OThpa2H24uHqXySN"
type input "91vMWH0fMXFZa6SJGcJY1OThpa2H24uHqXySNCercO1nPNwJ"
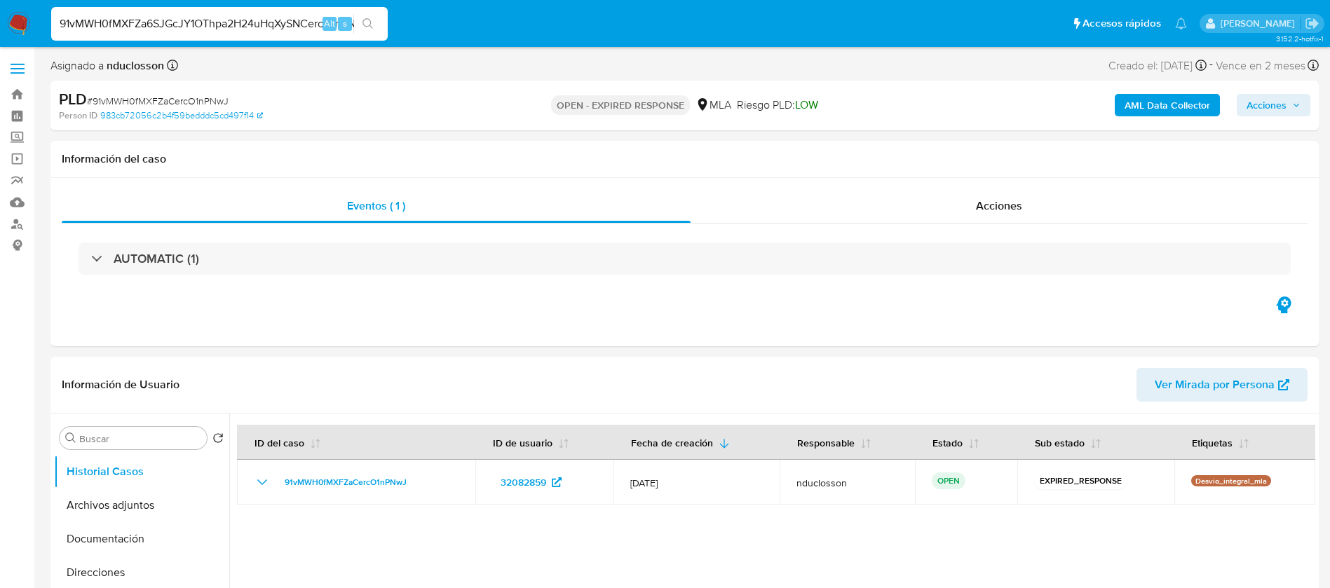
click at [205, 27] on input "91vMWH0fMXFZa6SJGcJY1OThpa2H24uHqXySNCercO1nPNwJ" at bounding box center [219, 24] width 336 height 18
paste input "6SJGcJY1OThpa2H24uHqXySN"
type input "6SJGcJY1OThpa2H24uHqXySN"
click at [360, 18] on button "search-icon" at bounding box center [367, 24] width 29 height 20
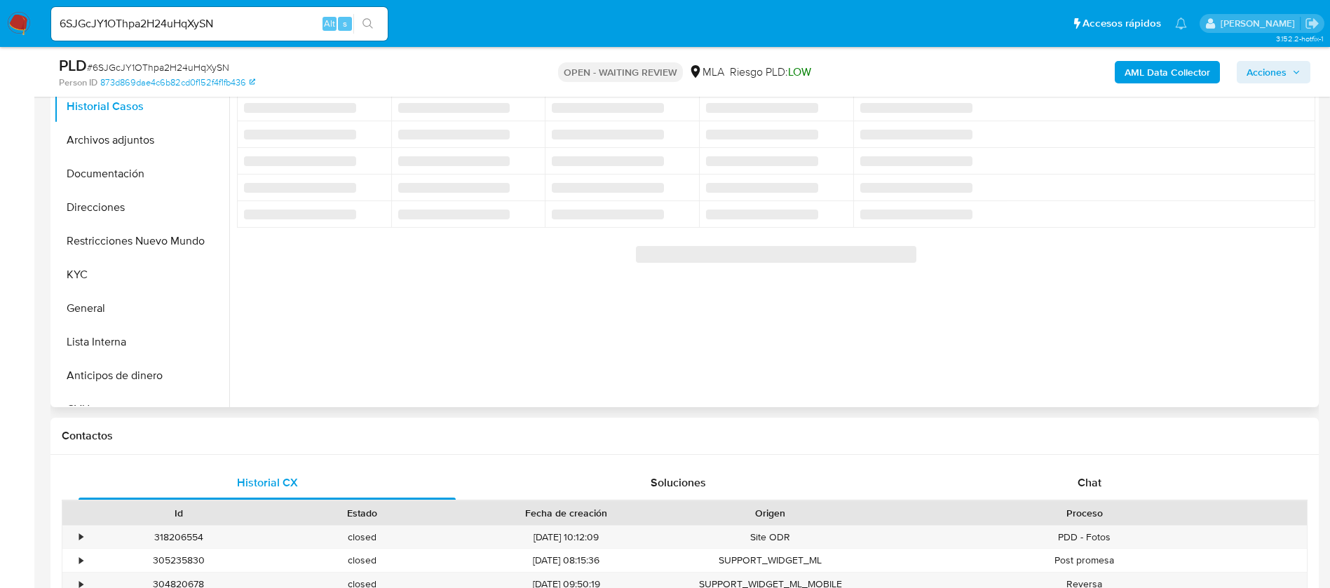
scroll to position [210, 0]
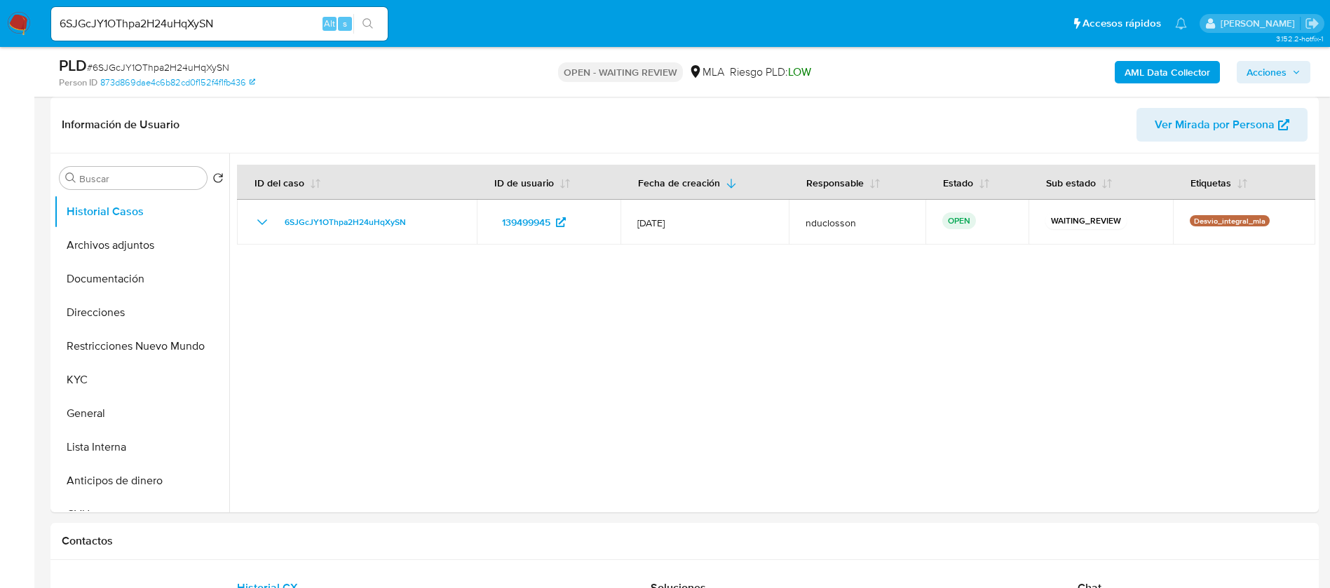
select select "10"
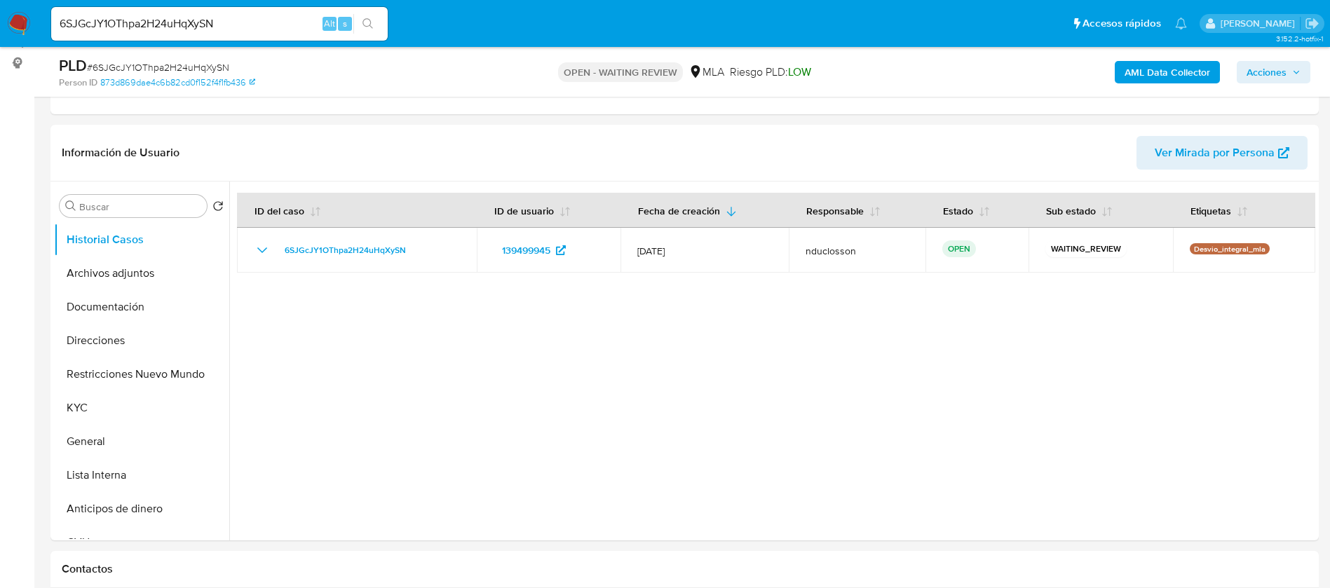
scroll to position [105, 0]
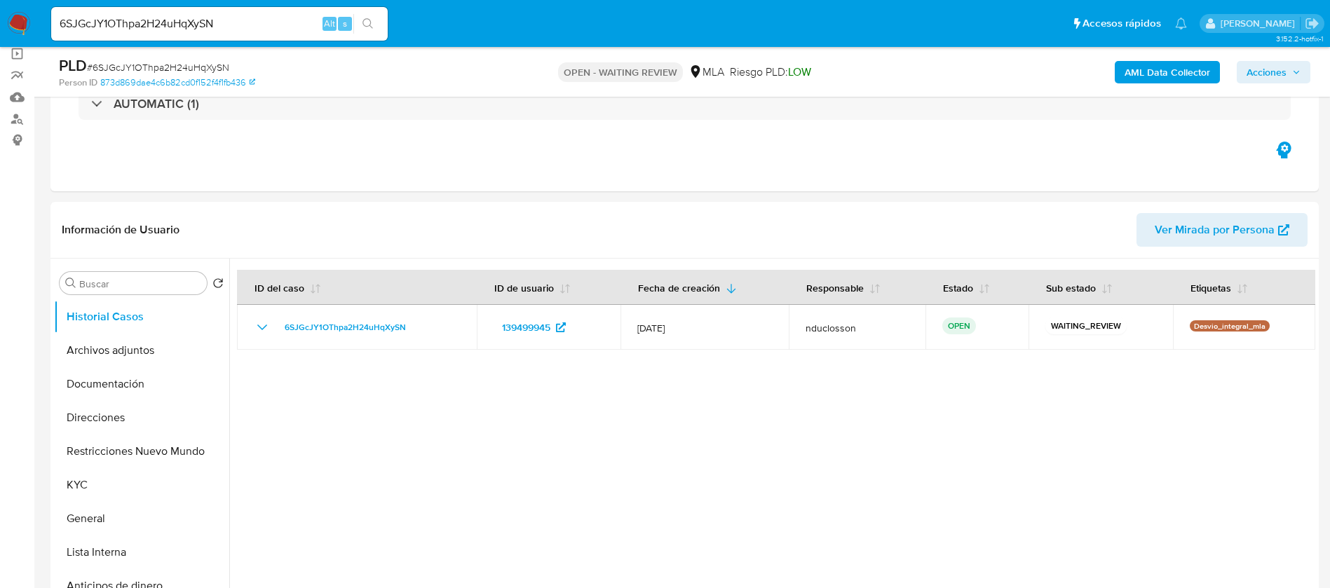
click at [128, 26] on input "6SJGcJY1OThpa2H24uHqXySN" at bounding box center [219, 24] width 336 height 18
paste input "PZp8992CZ1BNsvy0dgHp8p4l"
type input "PZp8992CZ1BNsvy0dgHp8p4l"
click at [371, 25] on icon "search-icon" at bounding box center [367, 23] width 11 height 11
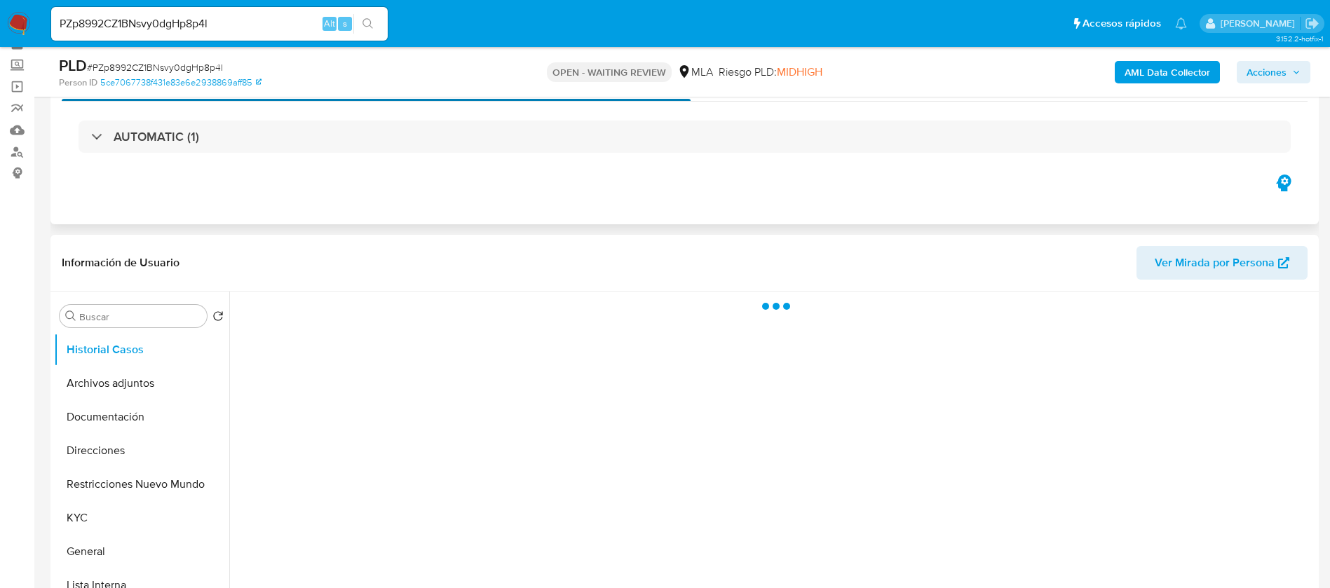
scroll to position [105, 0]
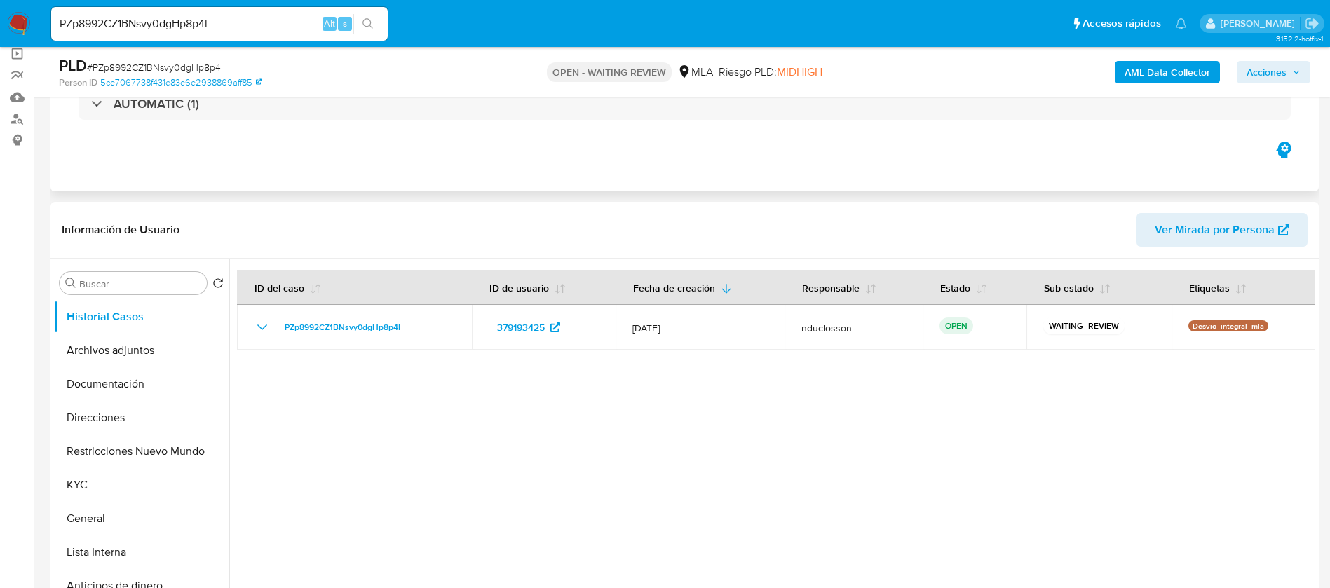
select select "10"
click at [137, 19] on input "PZp8992CZ1BNsvy0dgHp8p4l" at bounding box center [219, 24] width 336 height 18
paste input "L3u7ZxGPYQm8G9MOJ4YA9KJT"
type input "L3u7ZxGPYQm8G9MOJ4YA9KJT"
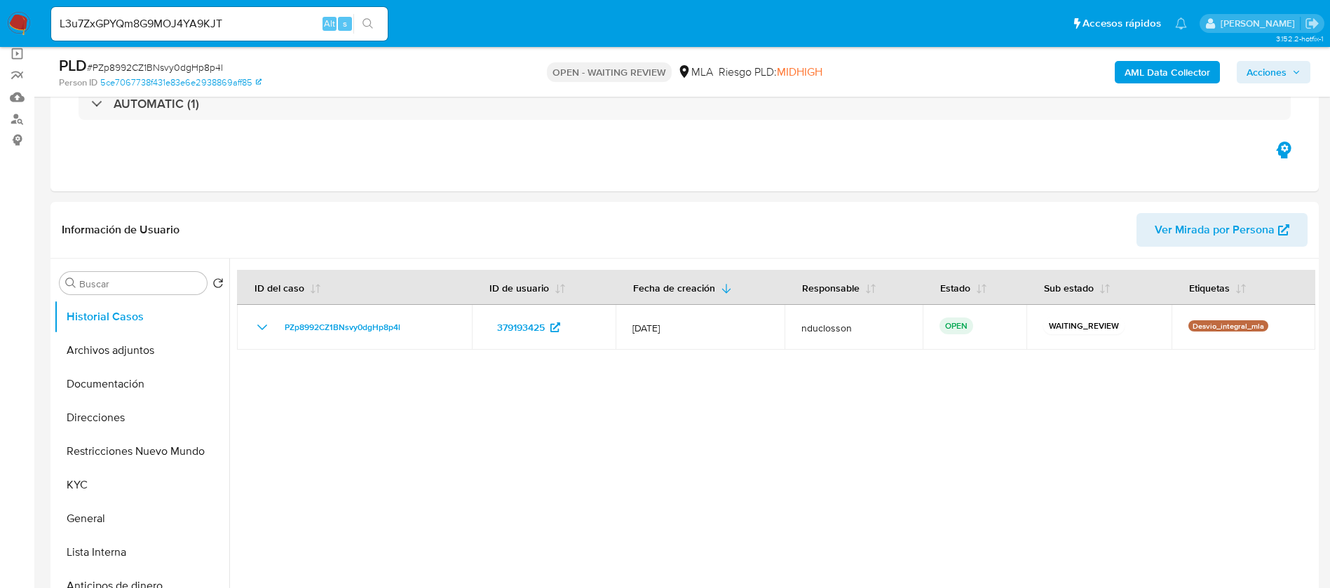
click at [365, 23] on icon "search-icon" at bounding box center [367, 23] width 11 height 11
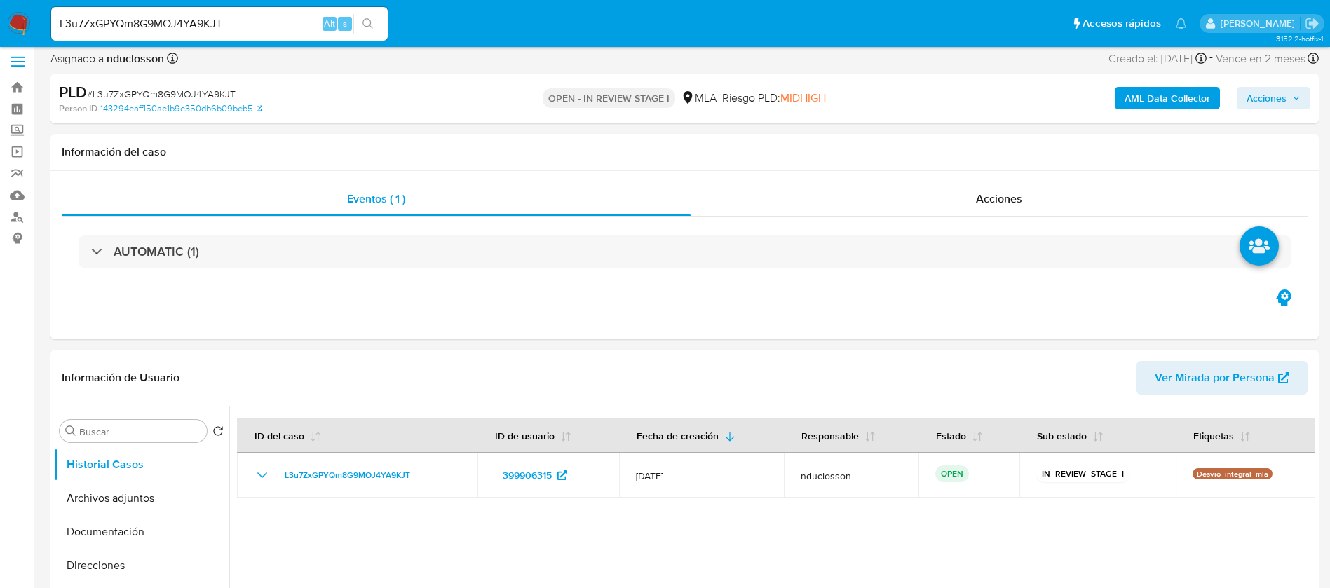
select select "10"
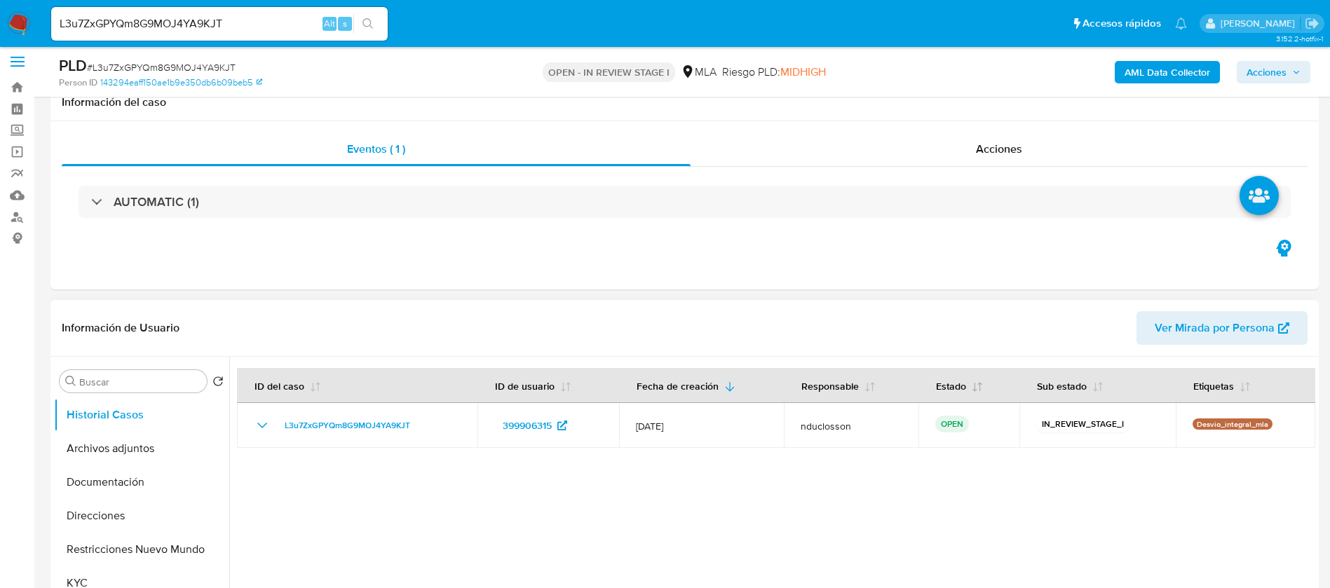
scroll to position [210, 0]
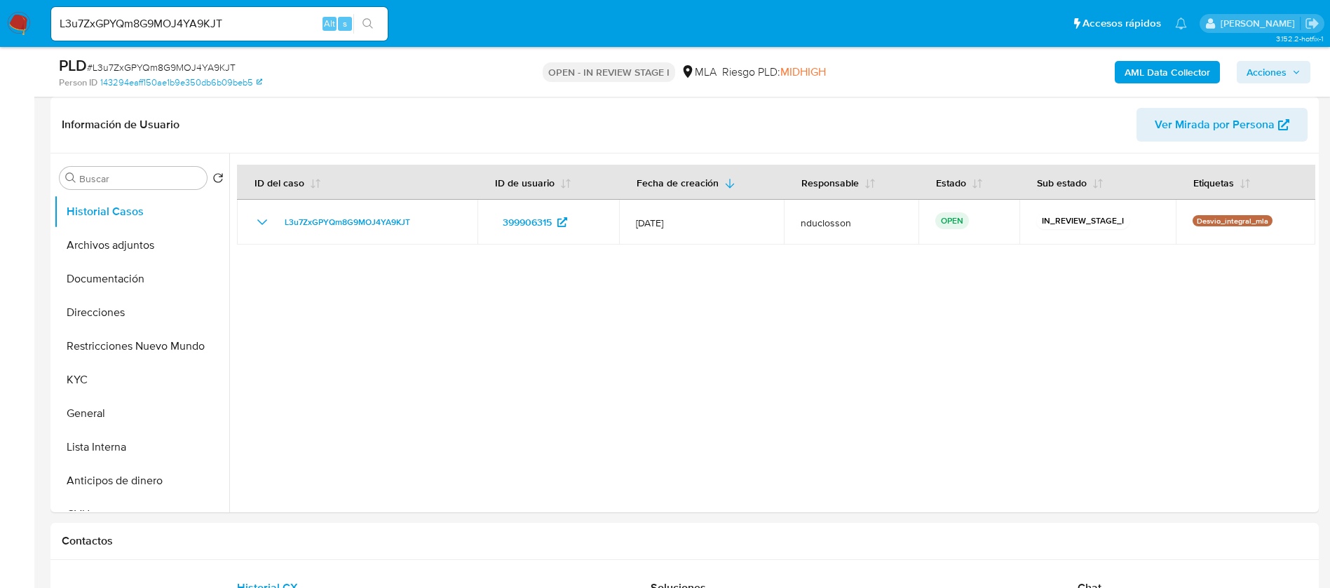
click at [125, 20] on input "L3u7ZxGPYQm8G9MOJ4YA9KJT" at bounding box center [219, 24] width 336 height 18
paste input "EHoCSPQX7zroq7mtIStowgRj"
type input "EHoCSPQX7zroq7mtIStowgRj"
click at [368, 20] on icon "search-icon" at bounding box center [367, 23] width 11 height 11
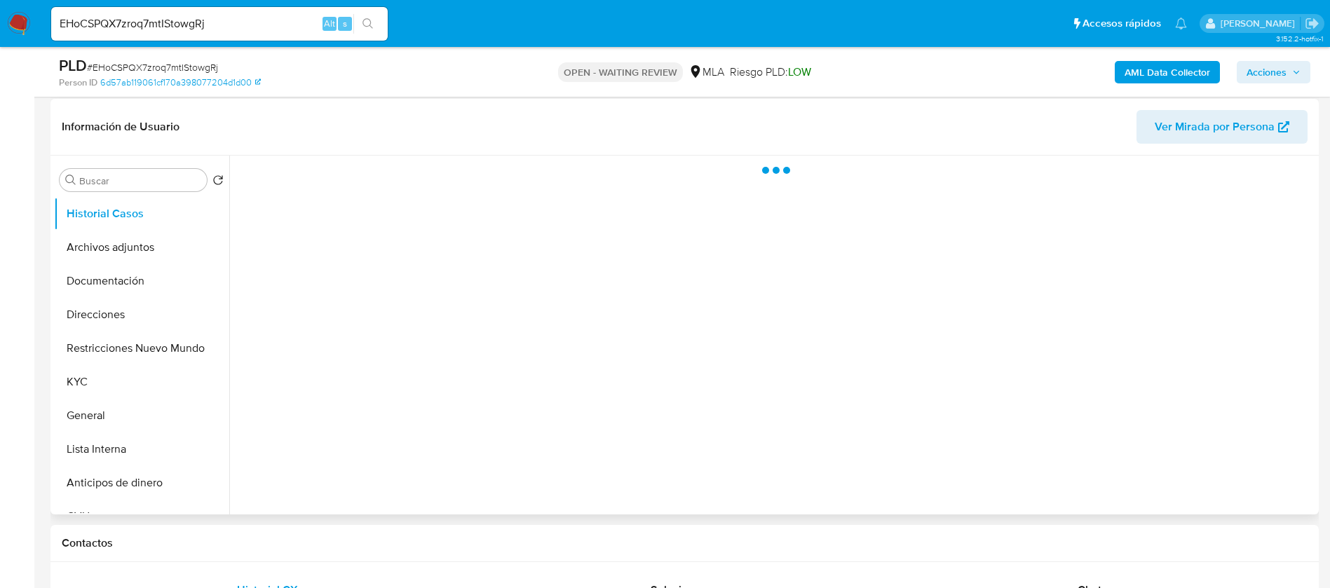
scroll to position [210, 0]
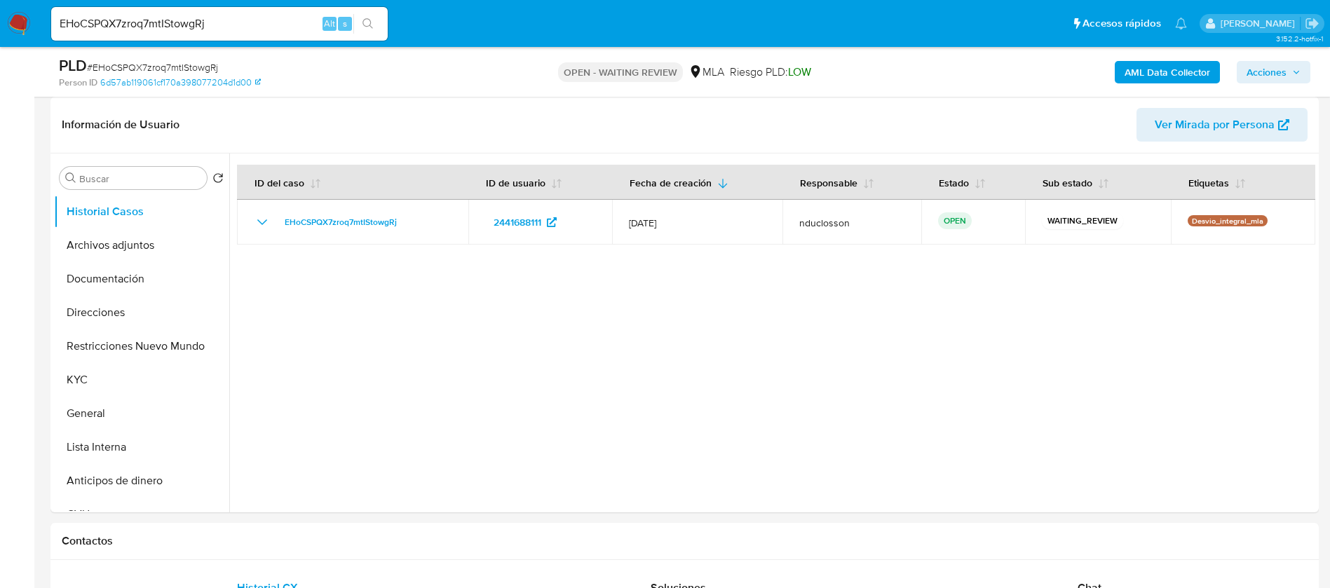
select select "10"
click at [125, 30] on input "EHoCSPQX7zroq7mtIStowgRj" at bounding box center [219, 24] width 336 height 18
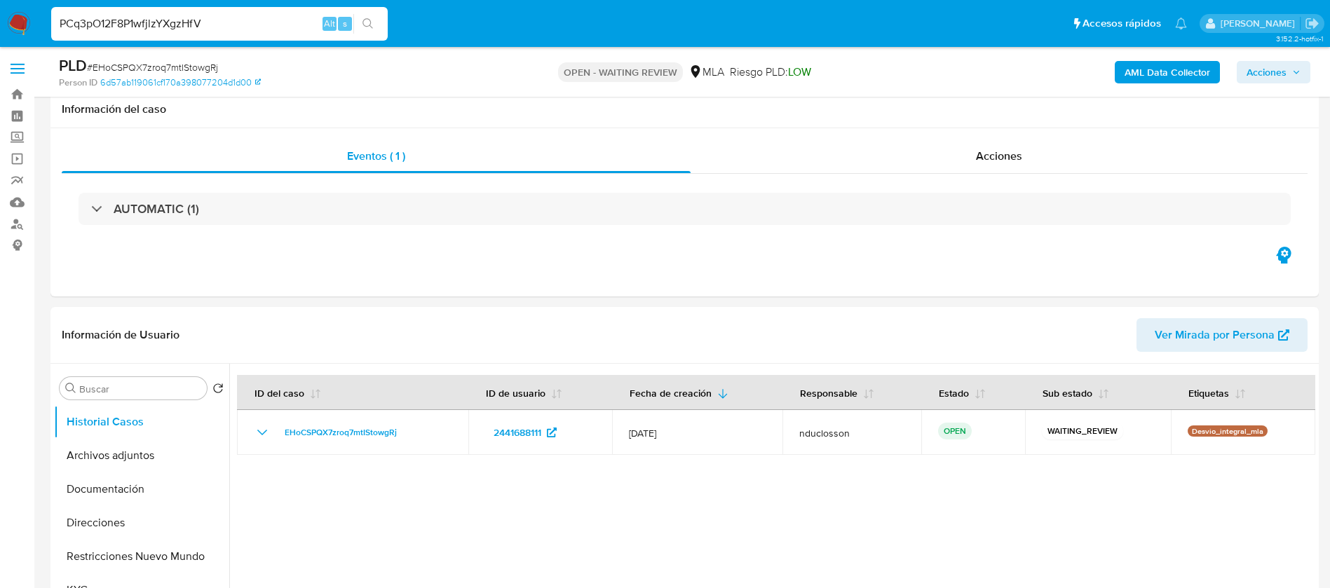
select select "10"
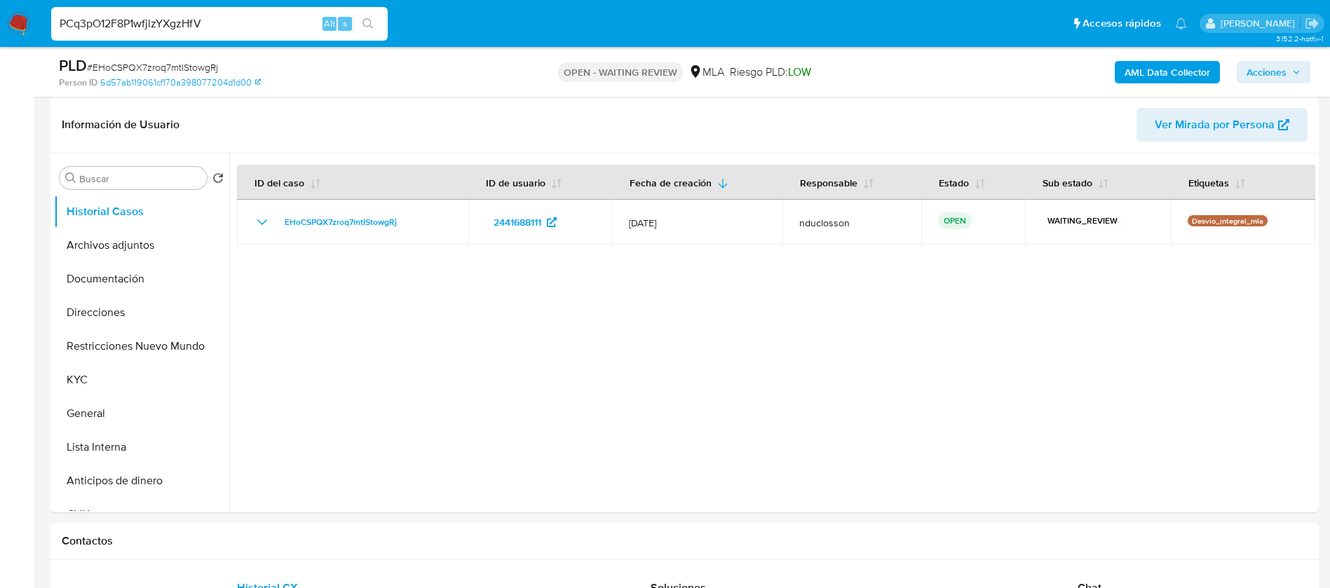
type input "PCq3pO12F8P1wfjlzYXgzHfV"
click at [362, 22] on icon "search-icon" at bounding box center [367, 23] width 11 height 11
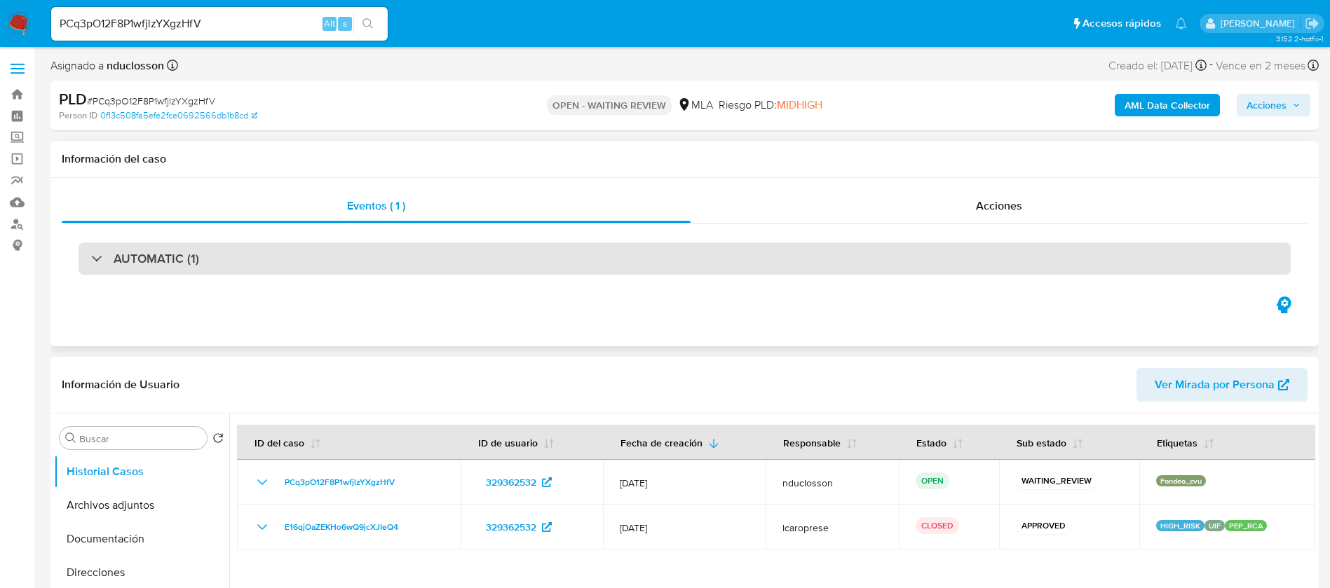
select select "10"
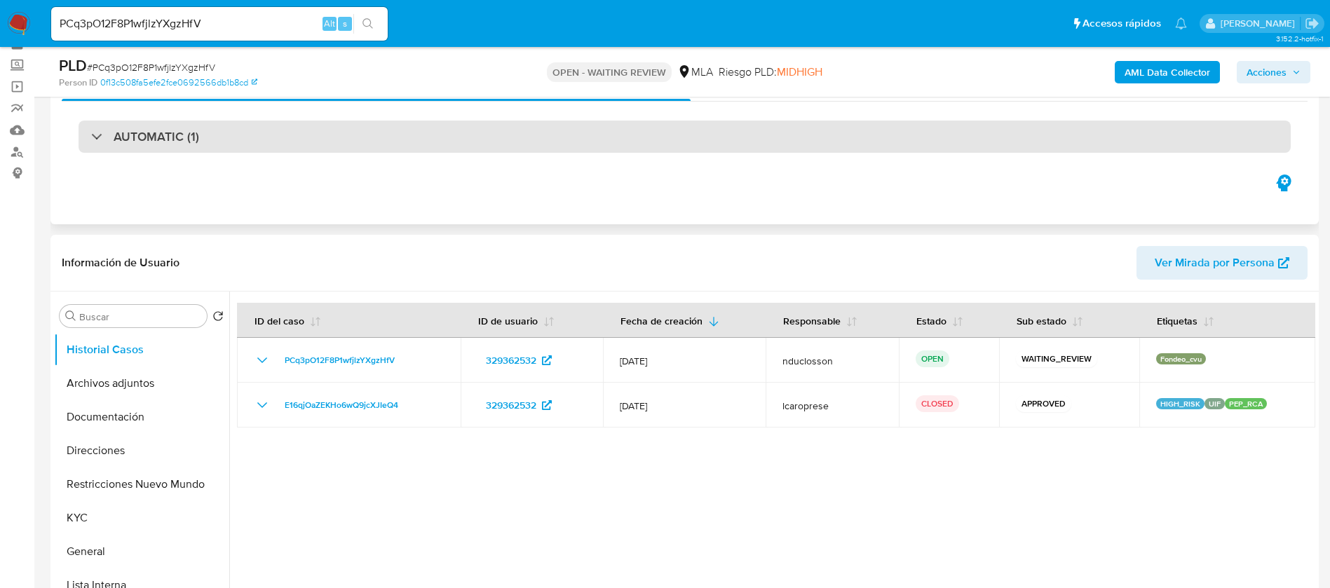
scroll to position [105, 0]
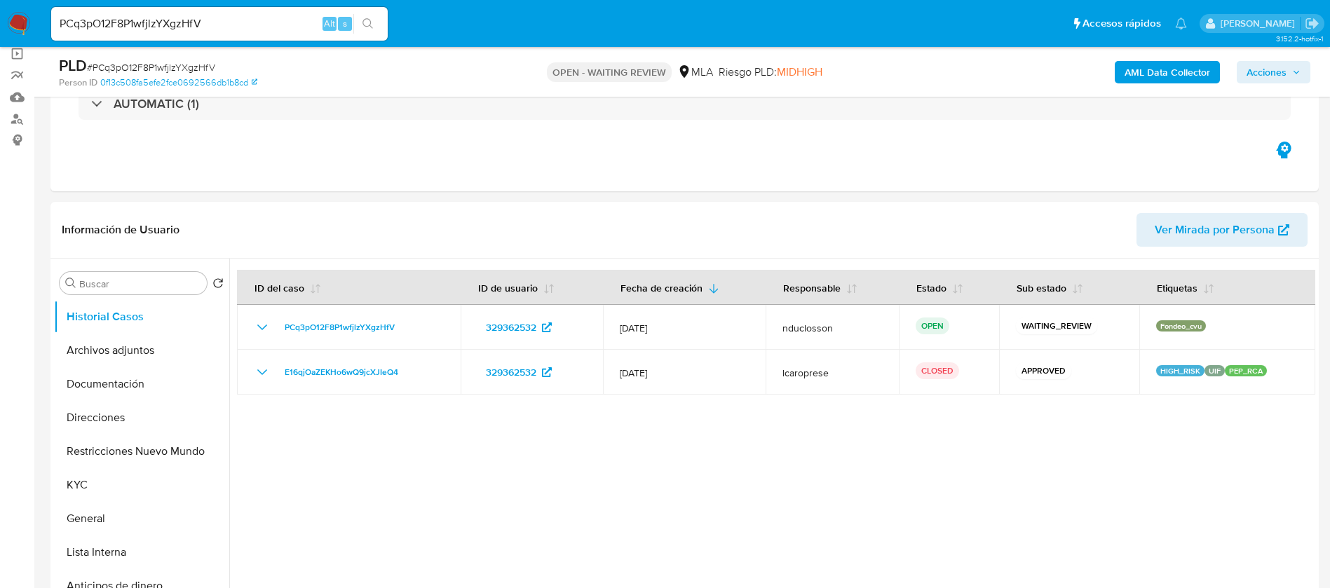
click at [153, 15] on input "PCq3pO12F8P1wfjlzYXgzHfV" at bounding box center [219, 24] width 336 height 18
click at [149, 28] on input "PCq3pO12F8P1wfjlzYXgzHfV" at bounding box center [219, 24] width 336 height 18
paste input "0WWyT96ft0KkEyhzPLgp4OeM"
type input "0WWyT96ft0KkEyhzPLgp4OeM"
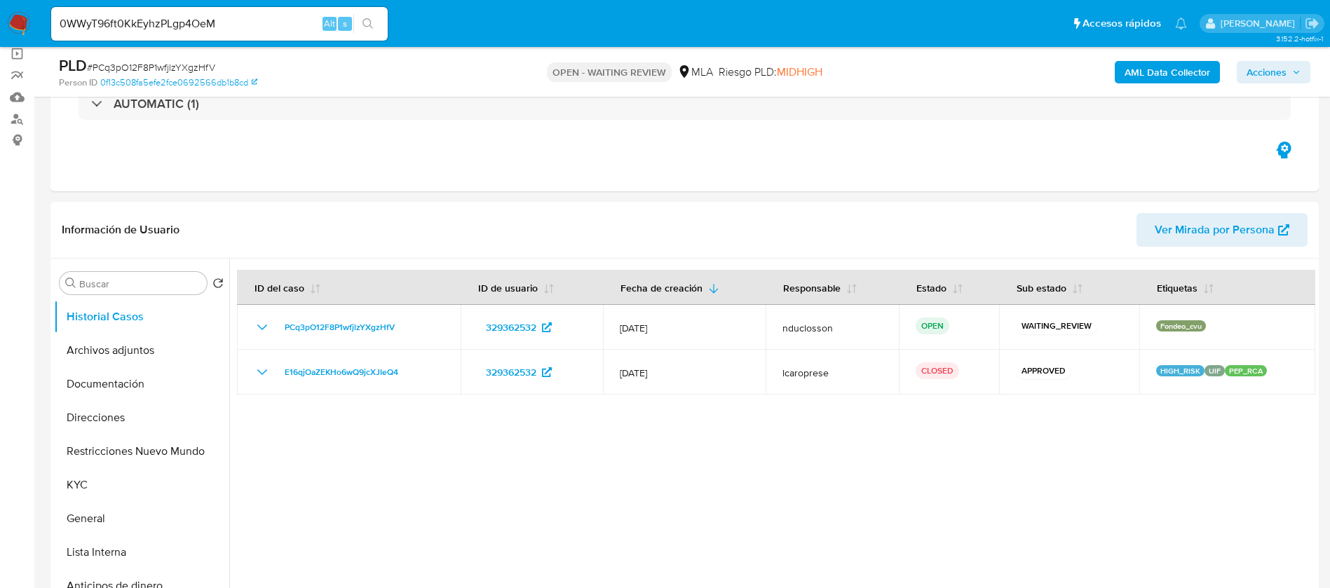
click at [376, 20] on button "search-icon" at bounding box center [367, 24] width 29 height 20
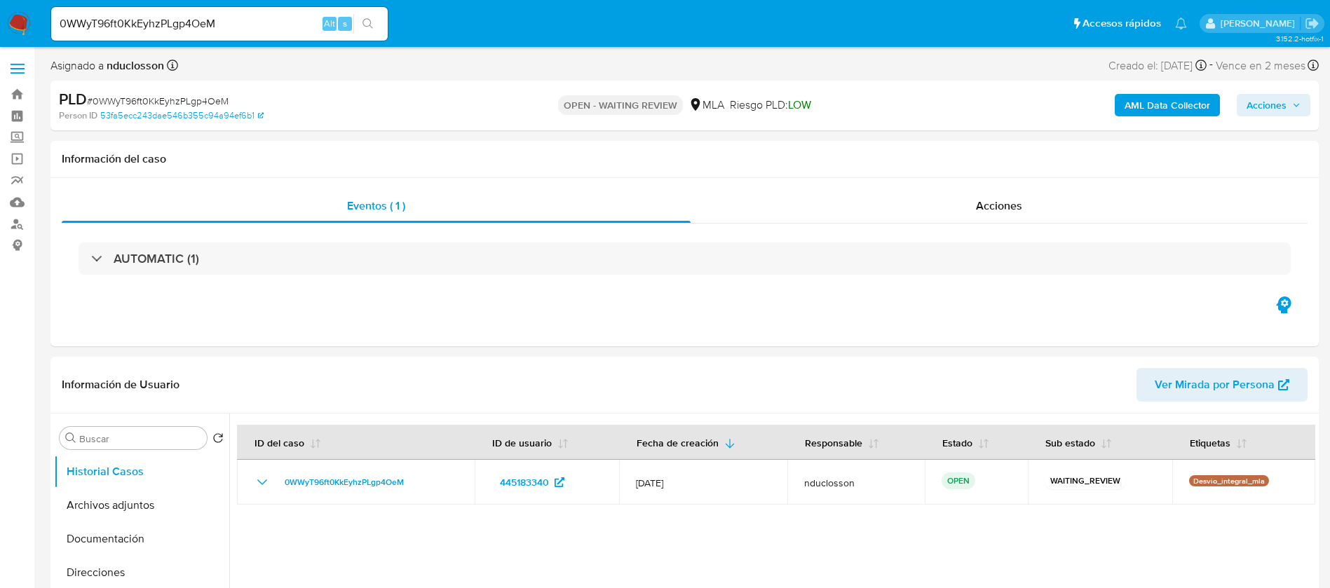
select select "10"
click at [171, 28] on input "0WWyT96ft0KkEyhzPLgp4OeM" at bounding box center [219, 24] width 336 height 18
paste input "fw3I5ENVUexGLq87SpEx2s9A"
type input "fw3I5ENVUexGLq87SpEx2s9A"
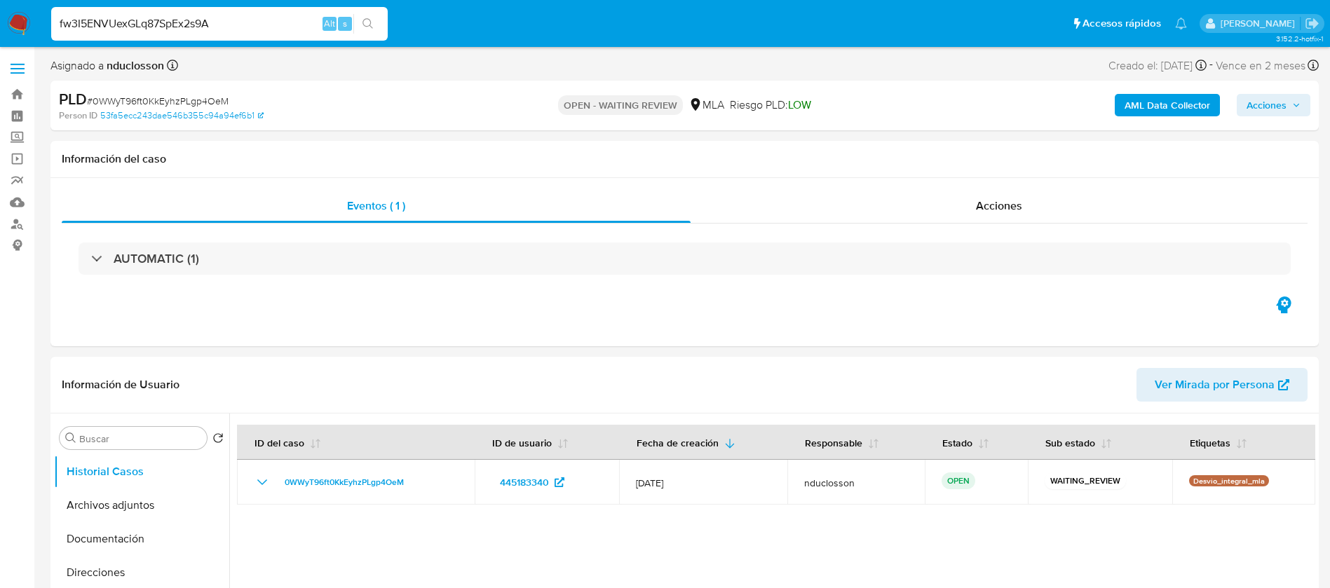
click at [370, 14] on button "search-icon" at bounding box center [367, 24] width 29 height 20
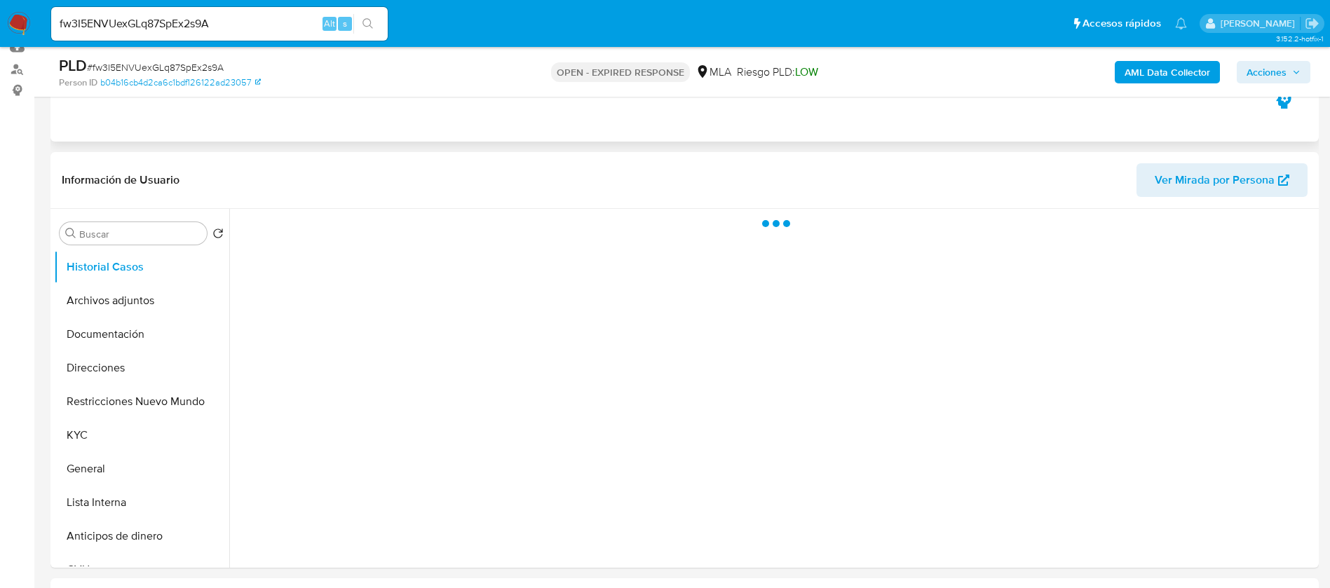
scroll to position [210, 0]
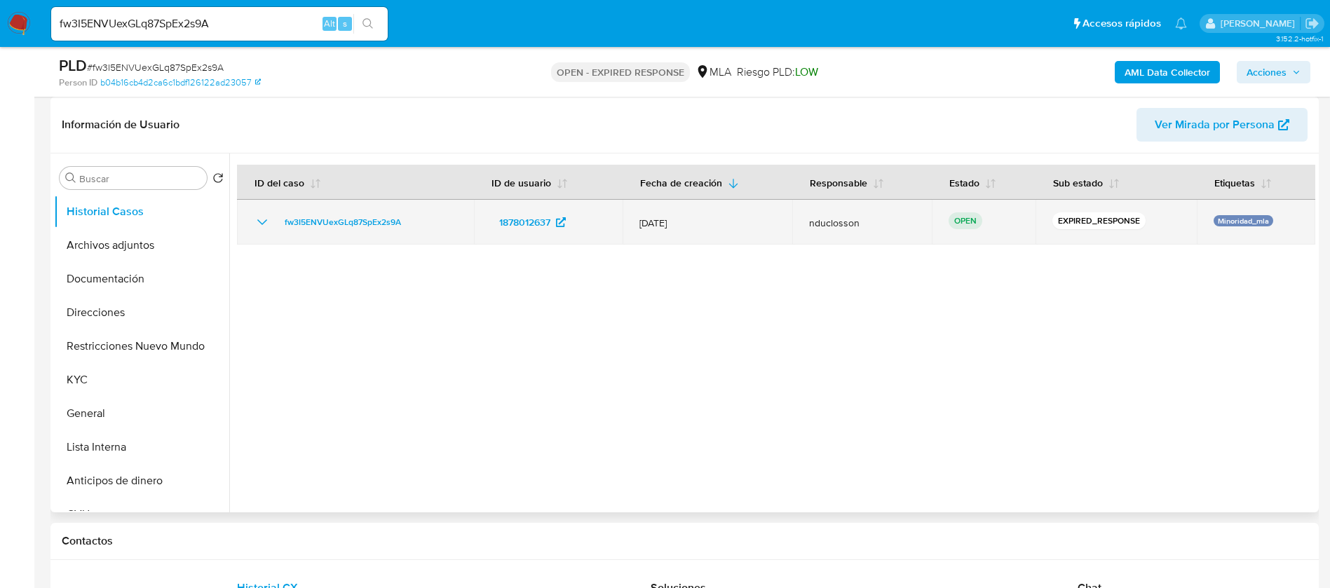
select select "10"
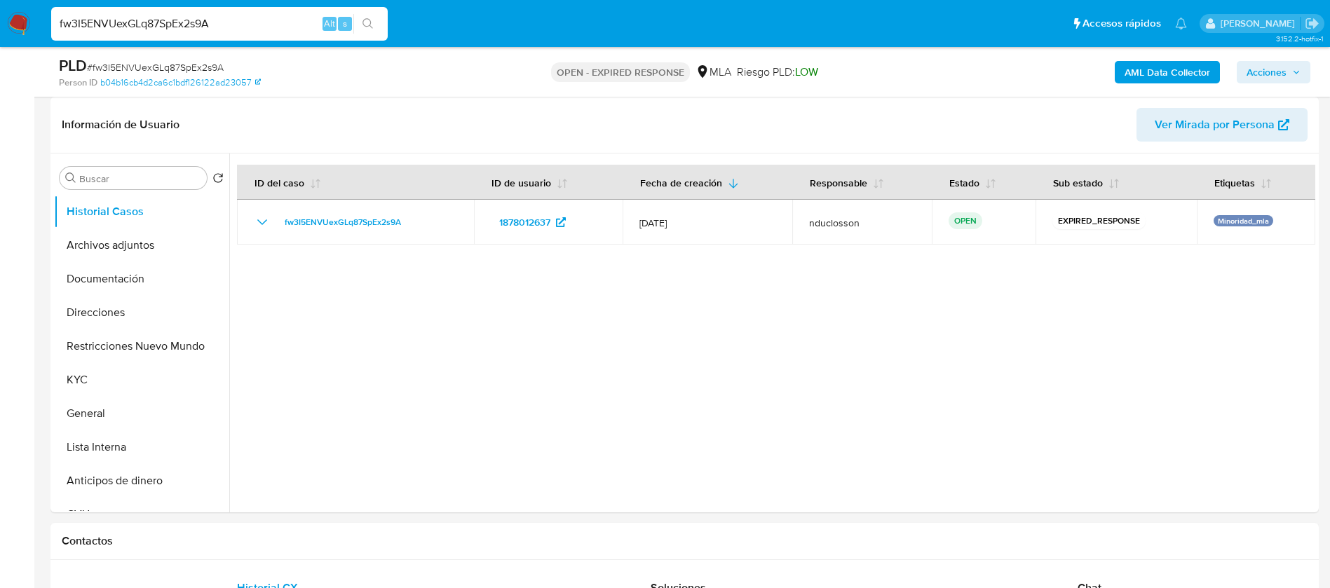
click at [175, 18] on input "fw3I5ENVUexGLq87SpEx2s9A" at bounding box center [219, 24] width 336 height 18
paste input "Cs2qg3znzODI07T5o4VCF6NG"
type input "Cs2qg3znzODI07T5o4VCF6NG"
click at [374, 20] on button "search-icon" at bounding box center [367, 24] width 29 height 20
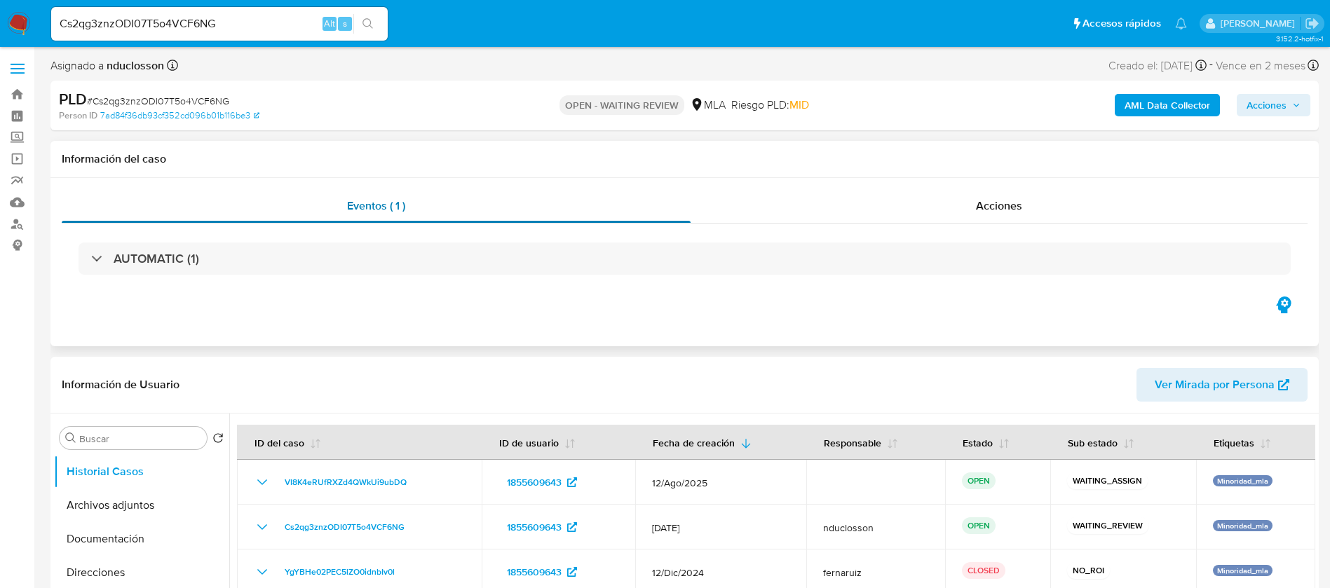
select select "10"
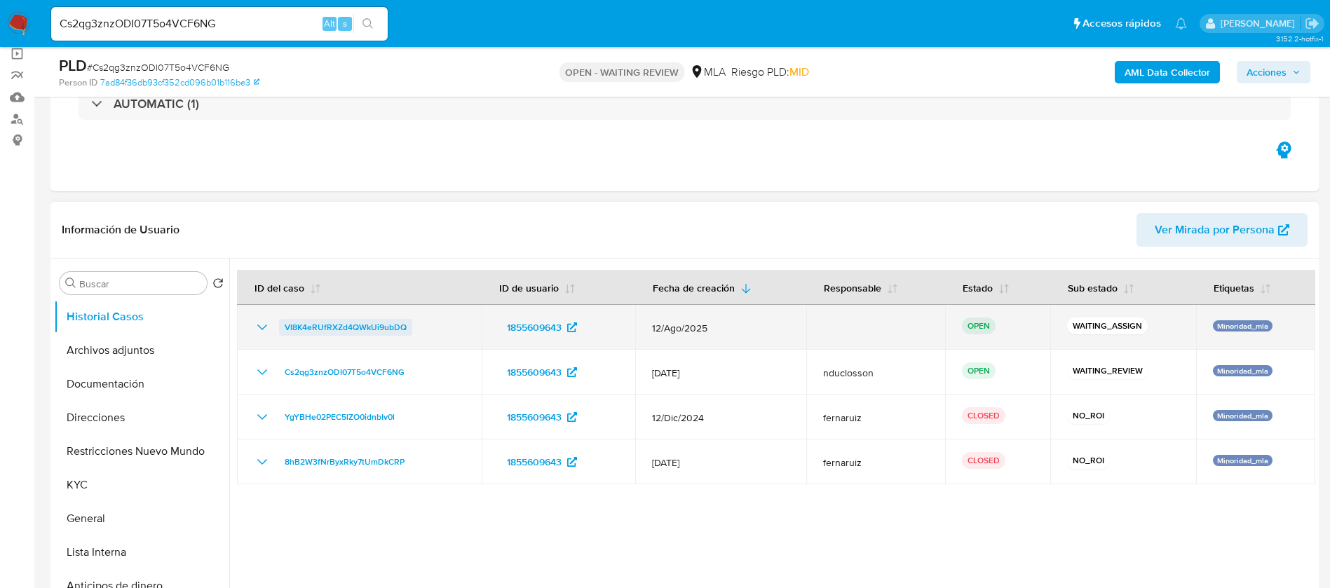
drag, startPoint x: 429, startPoint y: 325, endPoint x: 280, endPoint y: 327, distance: 149.3
click at [280, 327] on div "VI8K4eRUfRXZd4QWkUi9ubDQ" at bounding box center [359, 327] width 211 height 17
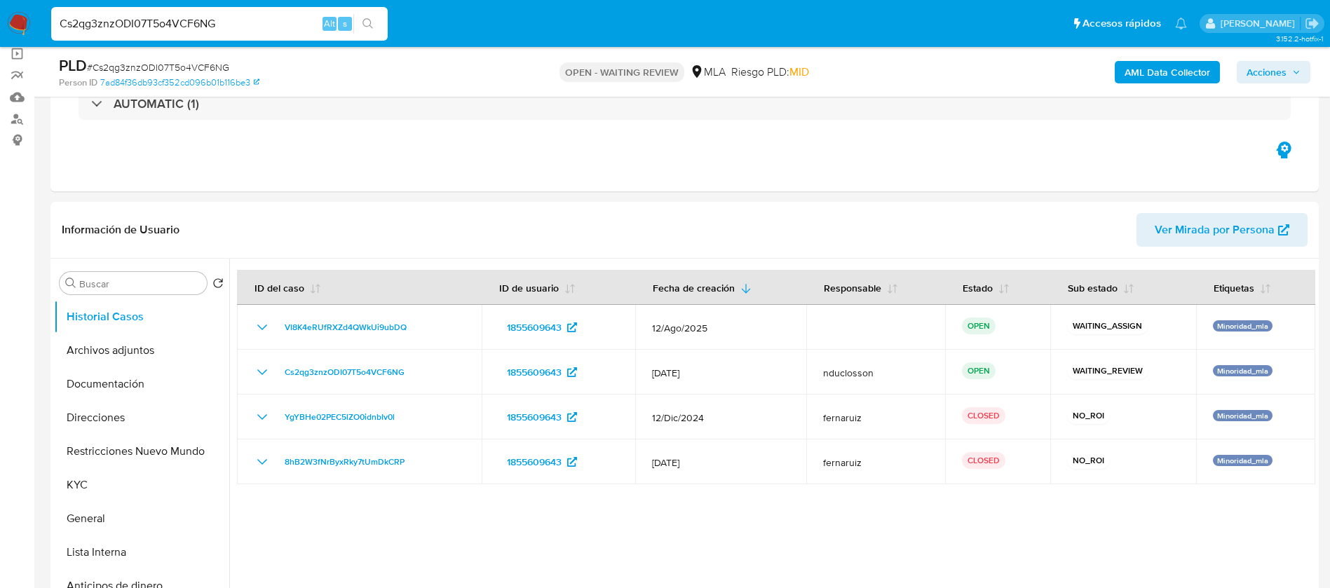
click at [157, 25] on input "Cs2qg3znzODI07T5o4VCF6NG" at bounding box center [219, 24] width 336 height 18
paste input "l7W6OEjVgv4US5ZgsUlnn6fC"
type input "l7W6OEjVgv4US5ZgsUlnn6fC"
click at [362, 27] on button "search-icon" at bounding box center [367, 24] width 29 height 20
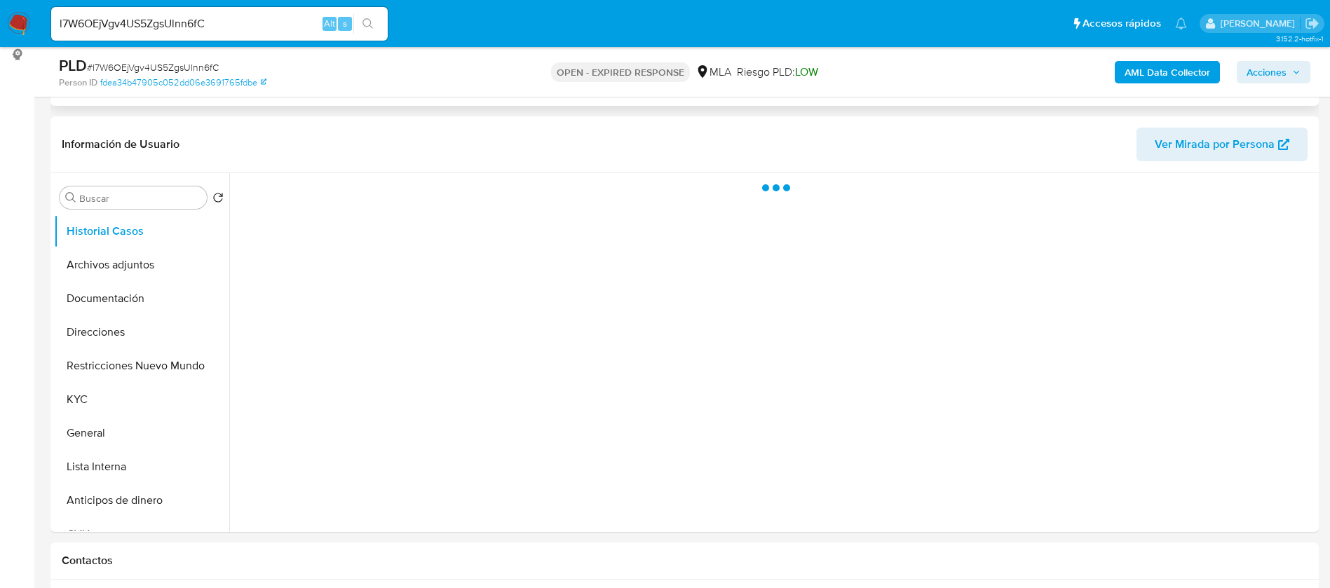
scroll to position [210, 0]
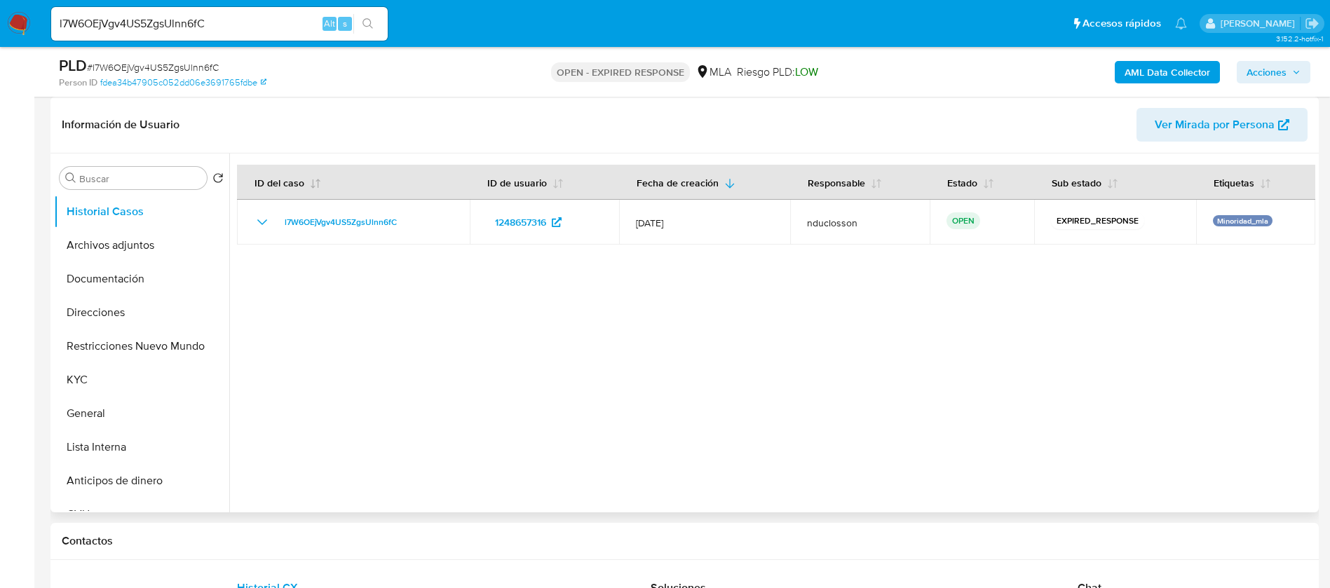
select select "10"
click at [135, 10] on div "l7W6OEjVgv4US5ZgsUlnn6fC Alt s" at bounding box center [219, 24] width 336 height 34
click at [135, 22] on input "l7W6OEjVgv4US5ZgsUlnn6fC" at bounding box center [219, 24] width 336 height 18
paste input "tQhpQQFTCE5BTjsYRhr5GMfI"
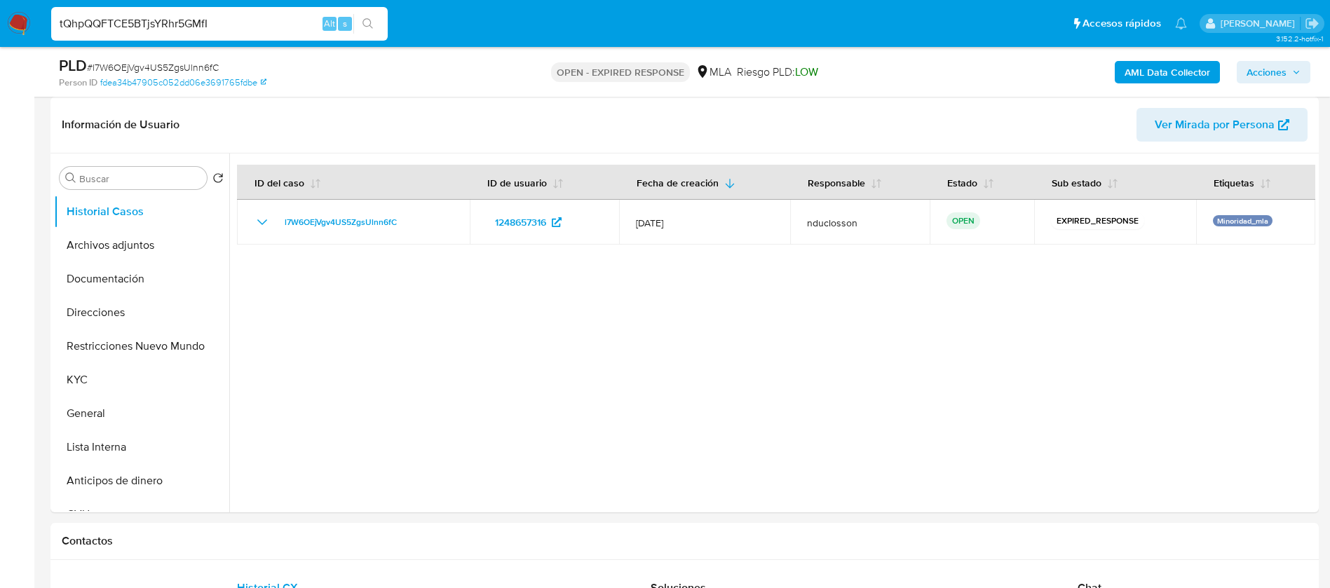
type input "tQhpQQFTCE5BTjsYRhr5GMfI"
click at [367, 29] on icon "search-icon" at bounding box center [367, 23] width 11 height 11
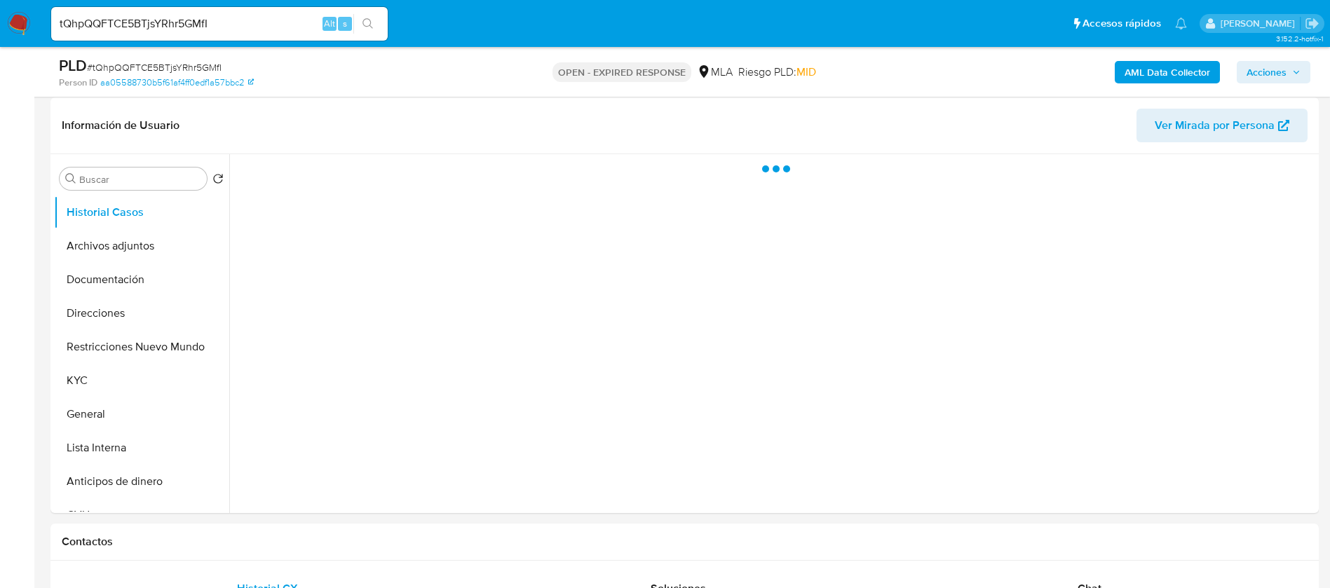
scroll to position [210, 0]
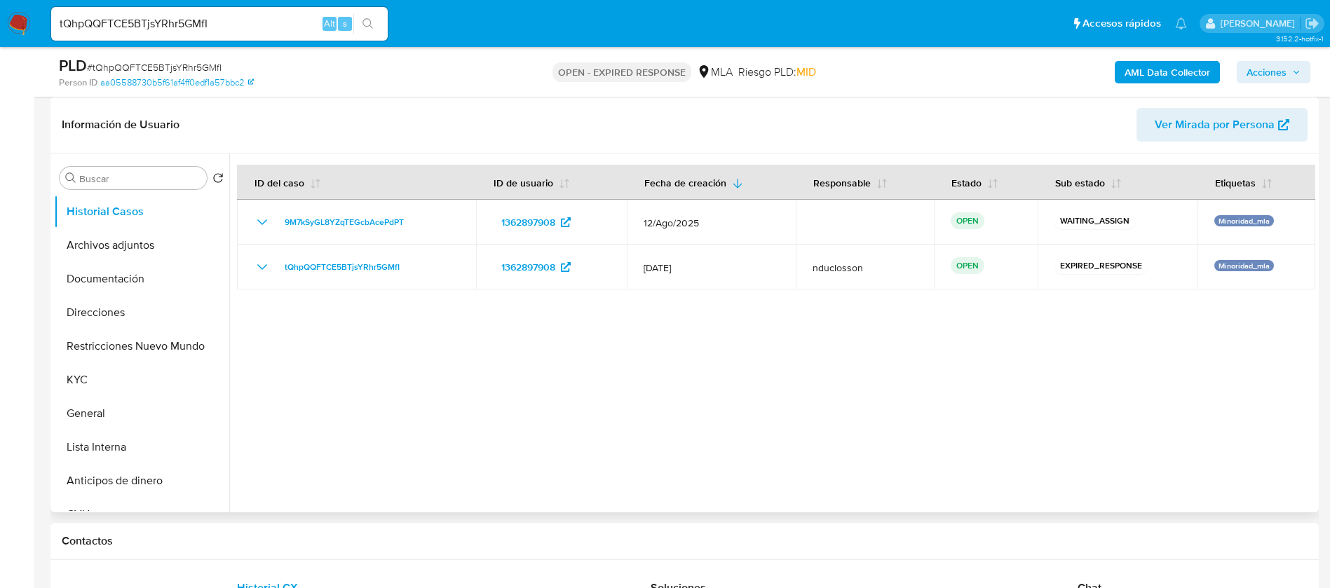
select select "10"
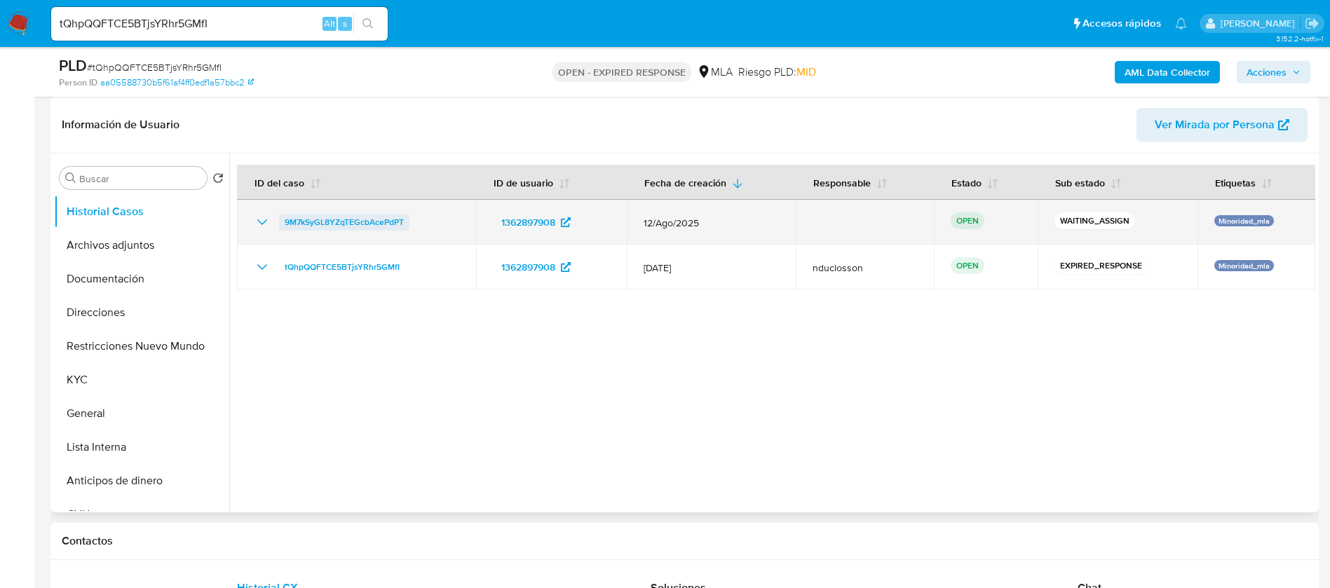
drag, startPoint x: 423, startPoint y: 222, endPoint x: 284, endPoint y: 227, distance: 139.6
click at [284, 227] on div "9M7kSyGL8YZqTEGcbAcePdPT" at bounding box center [356, 222] width 205 height 17
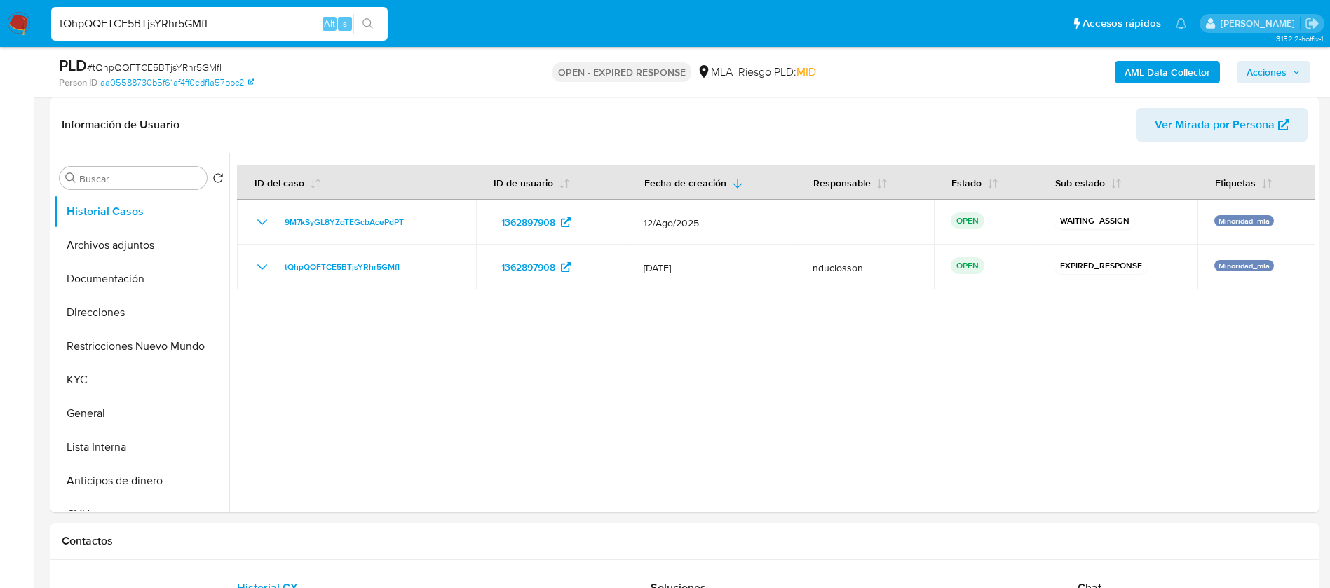
click at [156, 26] on input "tQhpQQFTCE5BTjsYRhr5GMfI" at bounding box center [219, 24] width 336 height 18
paste input "n86W60JS3IEmpw8dqg1SVoRY"
type input "n86W60JS3IEmpw8dqg1SVoRY"
click at [372, 22] on icon "search-icon" at bounding box center [367, 23] width 11 height 11
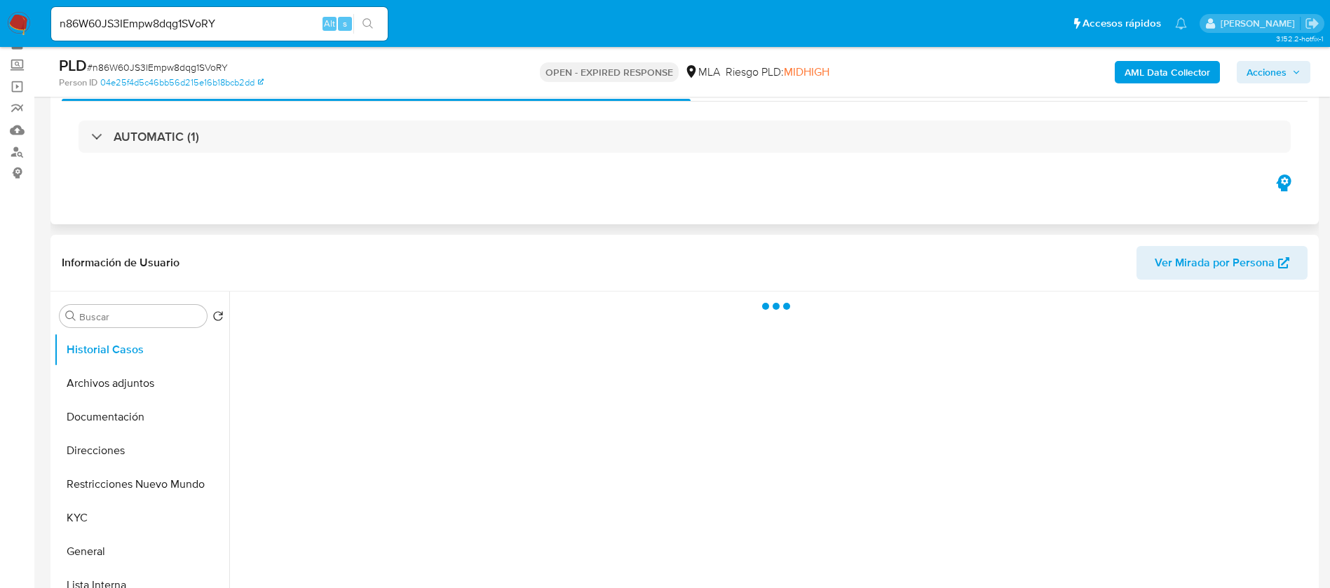
scroll to position [105, 0]
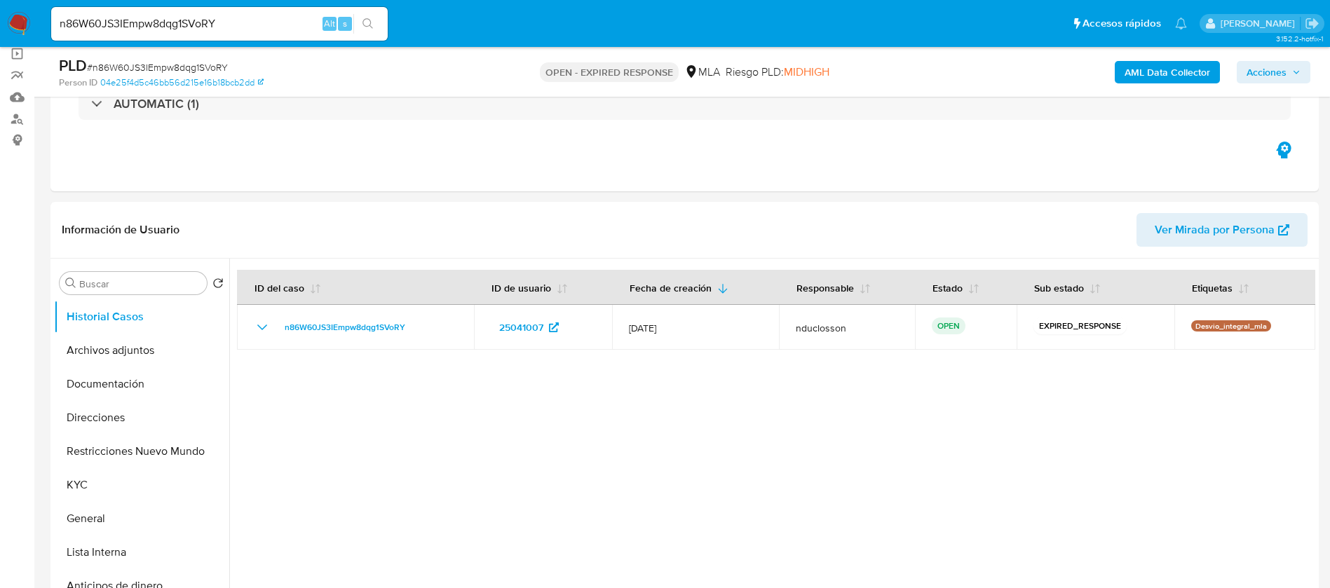
select select "10"
click at [146, 15] on input "n86W60JS3IEmpw8dqg1SVoRY" at bounding box center [219, 24] width 336 height 18
paste input "qQy5FSyEArQRRtzLWXW19mQp"
type input "qQy5FSyEArQRRtzLWXW19mQp"
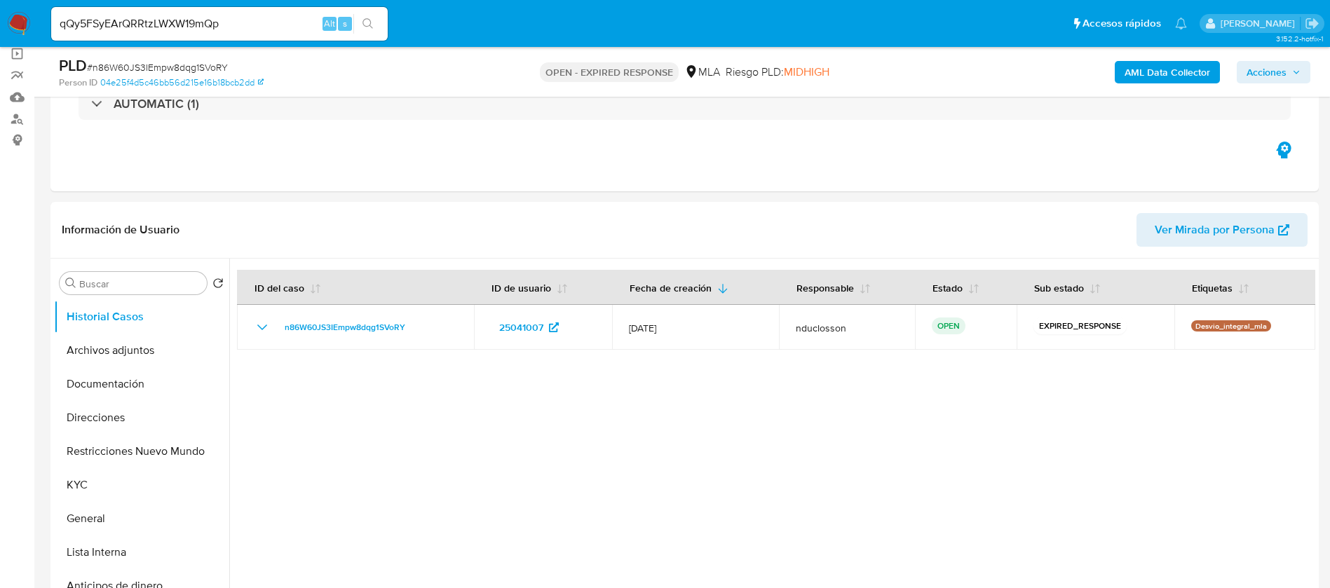
click at [359, 29] on button "search-icon" at bounding box center [367, 24] width 29 height 20
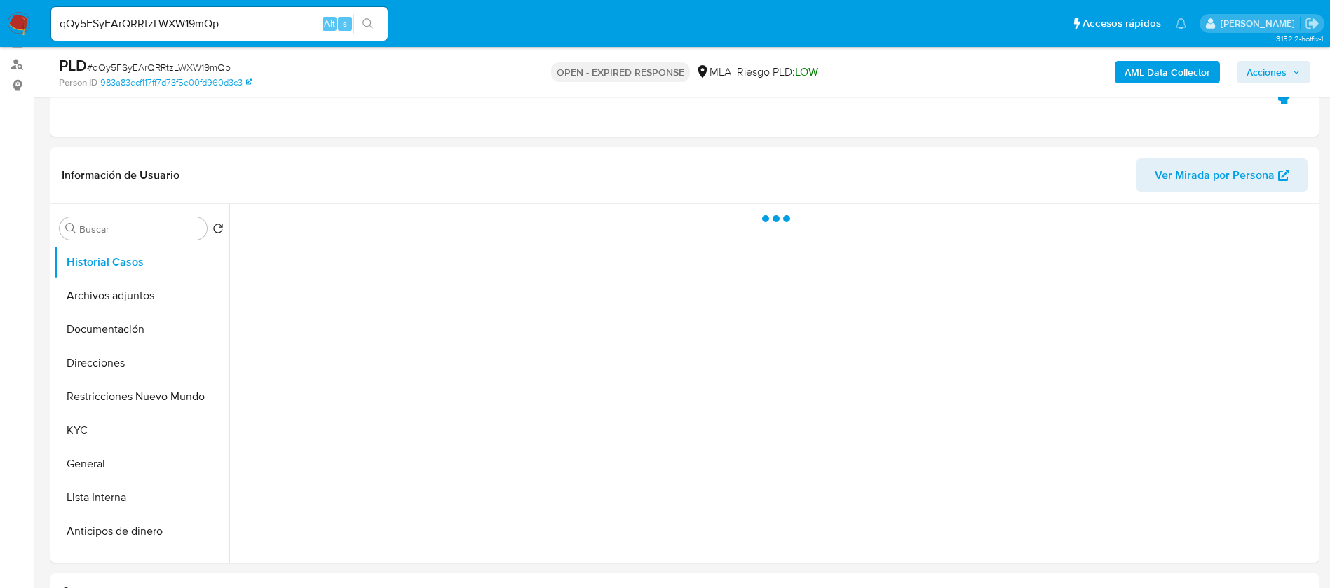
scroll to position [210, 0]
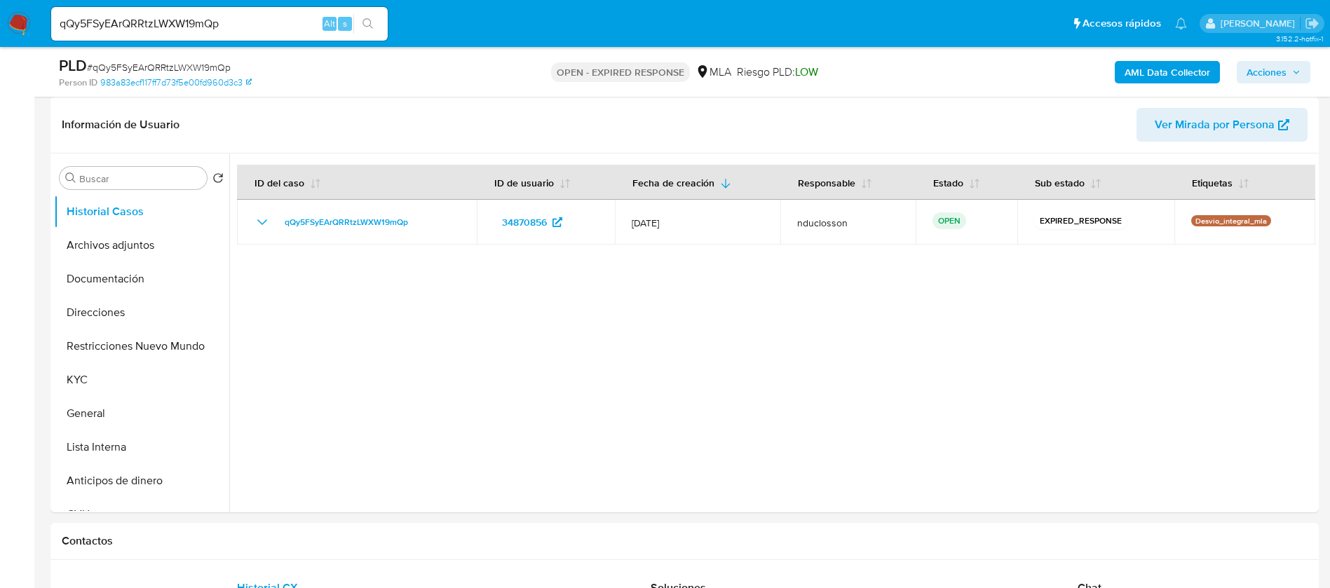
select select "10"
click at [125, 20] on input "qQy5FSyEArQRRtzLWXW19mQp" at bounding box center [219, 24] width 336 height 18
paste input "lU44Kqh0FSAcD4WXZMvLDnAi"
type input "lU44Kqh0FSAcD4WXZMvLDnAi"
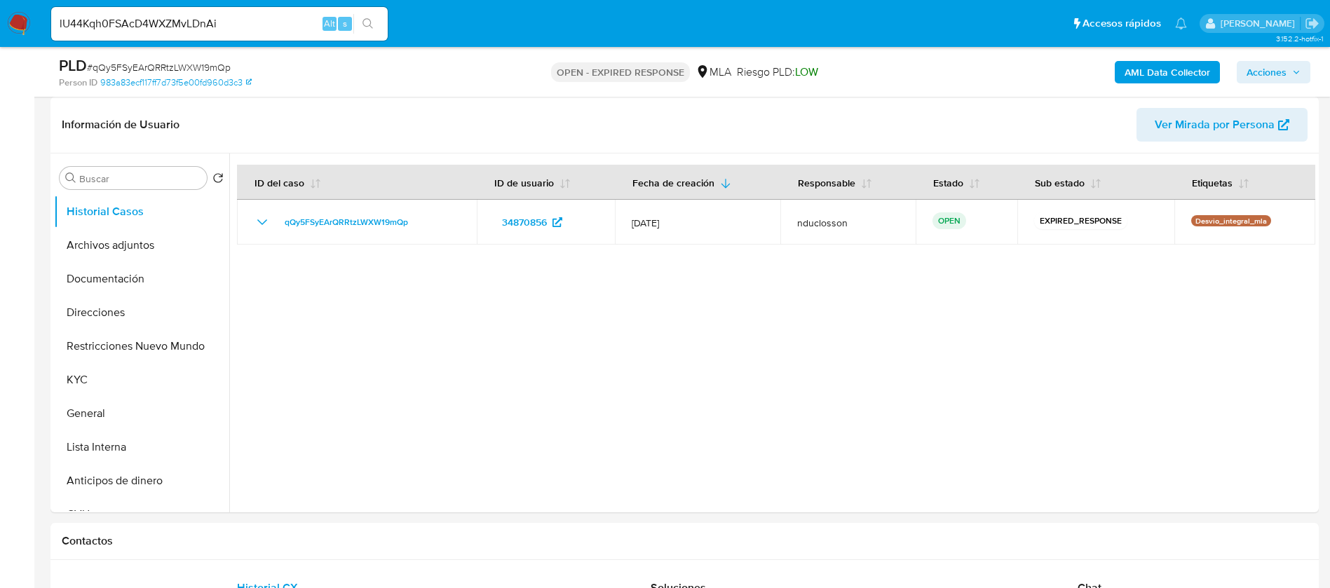
click at [376, 22] on button "search-icon" at bounding box center [367, 24] width 29 height 20
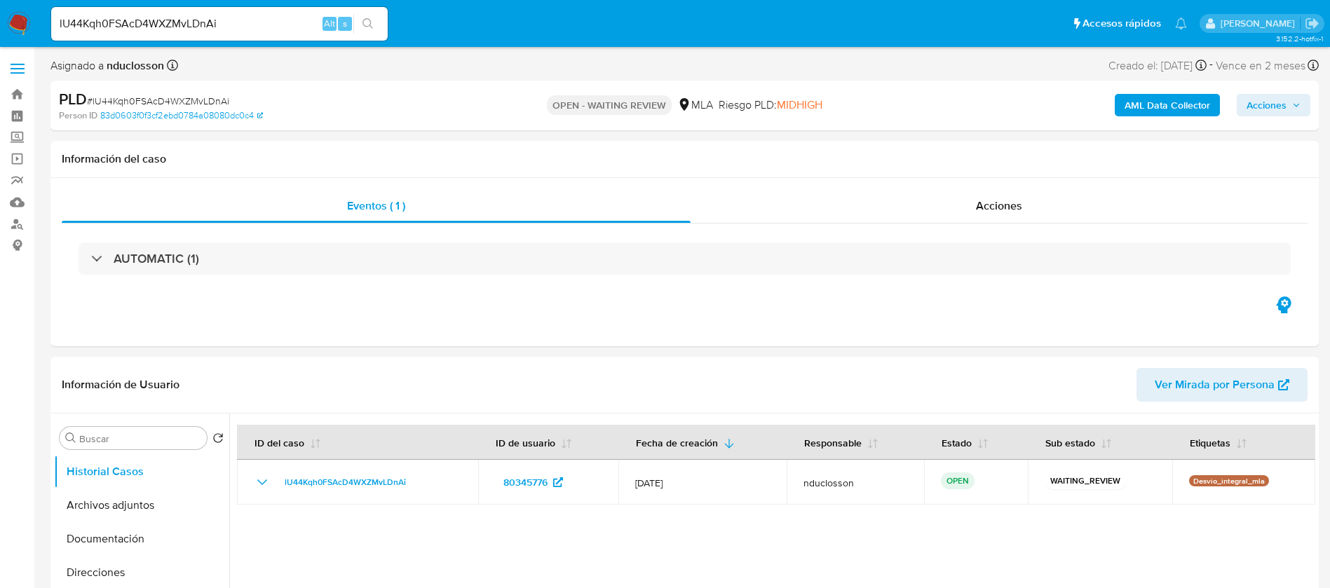
select select "10"
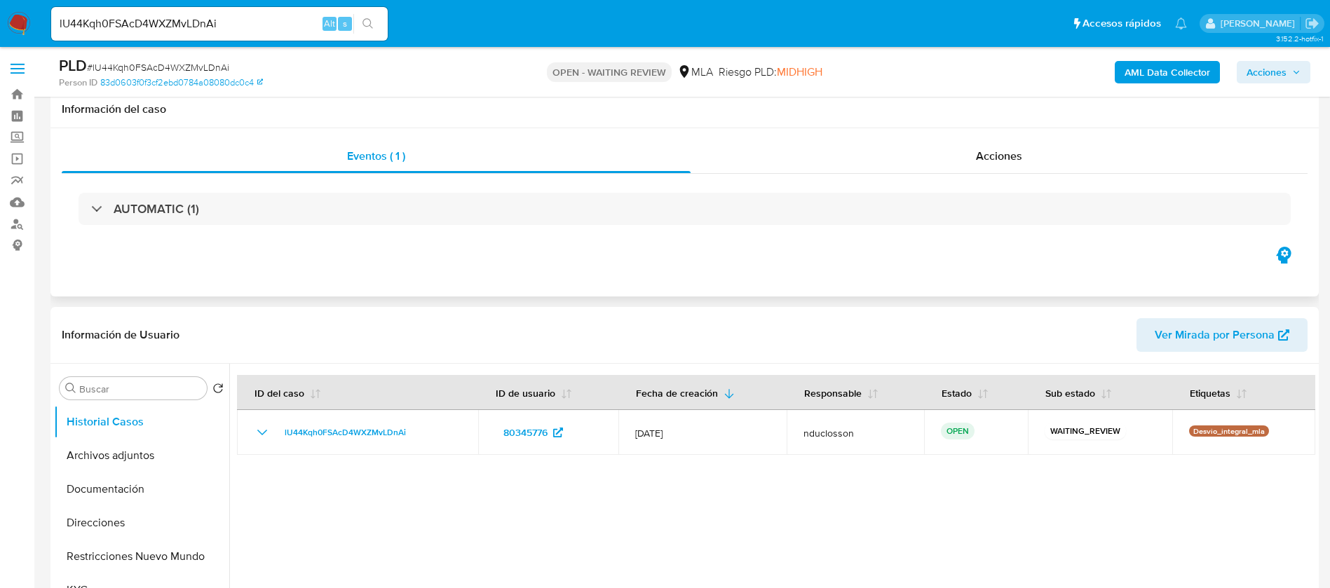
scroll to position [105, 0]
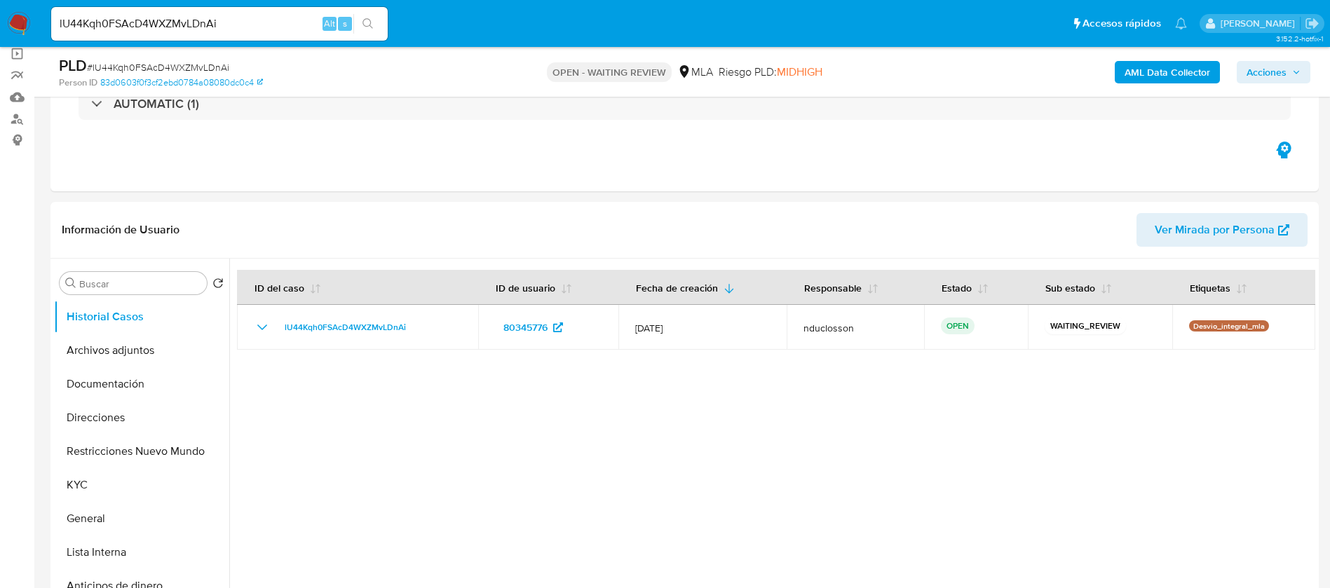
click at [144, 13] on div "lU44Kqh0FSAcD4WXZMvLDnAi Alt s" at bounding box center [219, 24] width 336 height 34
click at [147, 27] on input "lU44Kqh0FSAcD4WXZMvLDnAi" at bounding box center [219, 24] width 336 height 18
paste input "Q57dpENhOYtbsZvt5cFqx2Nj"
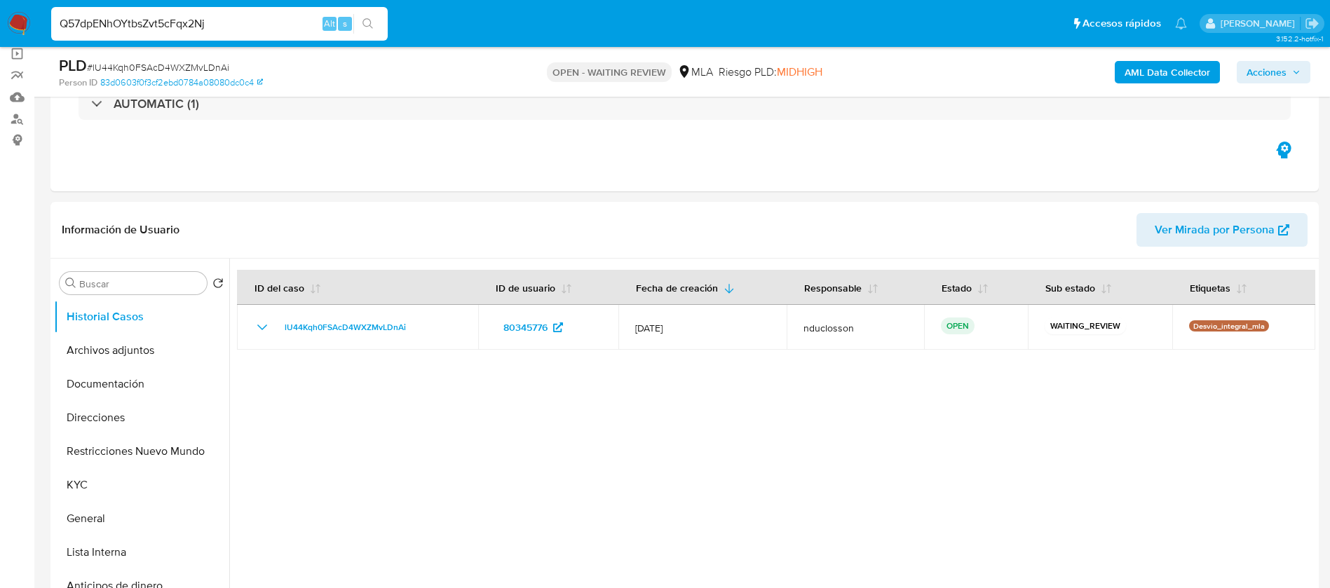
type input "Q57dpENhOYtbsZvt5cFqx2Nj"
click at [358, 20] on button "search-icon" at bounding box center [367, 24] width 29 height 20
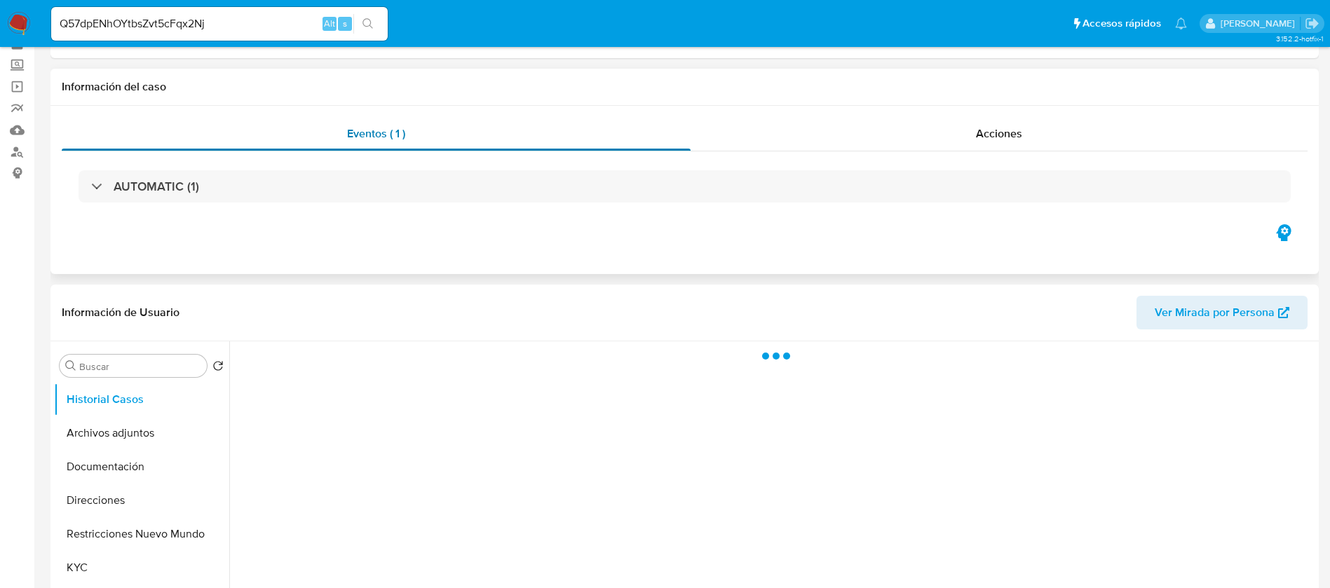
scroll to position [105, 0]
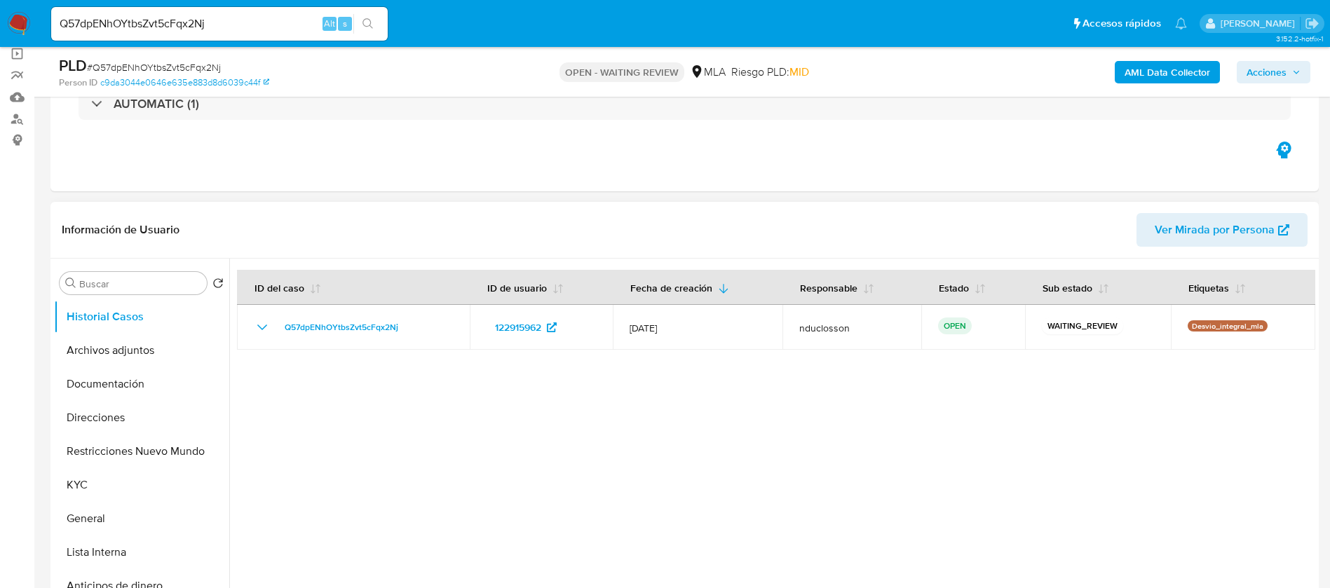
select select "10"
click at [177, 12] on div "Q57dpENhOYtbsZvt5cFqx2Nj Alt s" at bounding box center [219, 24] width 336 height 34
click at [177, 15] on input "Q57dpENhOYtbsZvt5cFqx2Nj" at bounding box center [219, 24] width 336 height 18
click at [180, 20] on input "Q57dpENhOYtbsZvt5cFqx2Nj" at bounding box center [219, 24] width 336 height 18
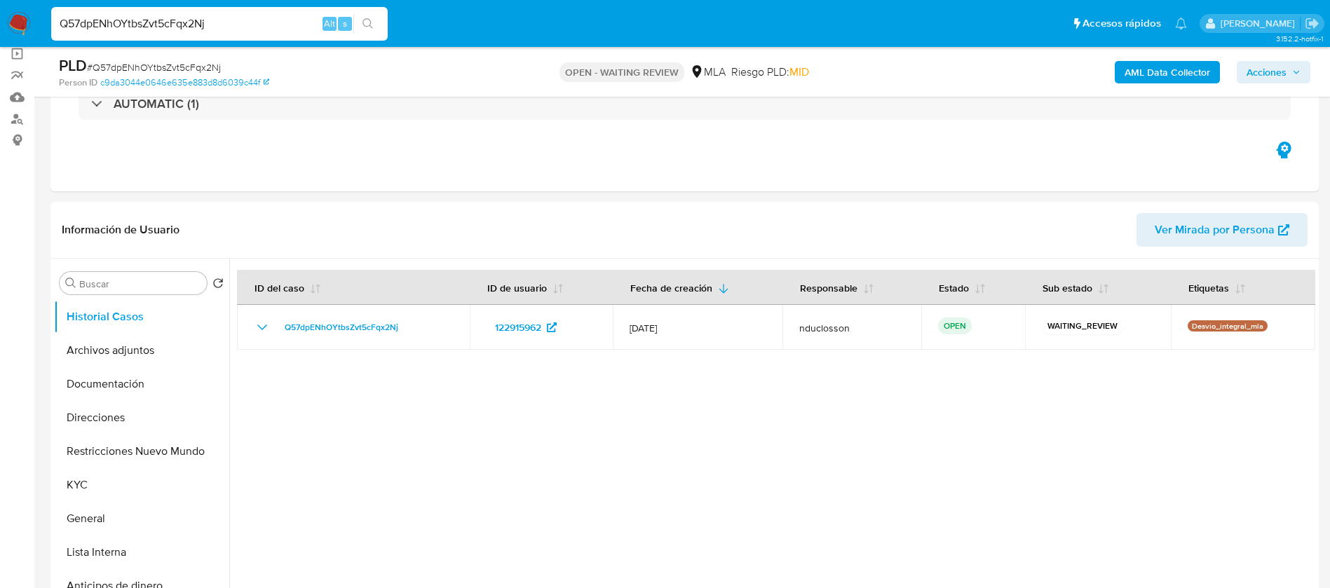
paste input "XytvYLcEfm2gZeMtgfIm3EMI"
type input "XytvYLcEfm2gZeMtgfIm3EMI"
click at [366, 17] on button "search-icon" at bounding box center [367, 24] width 29 height 20
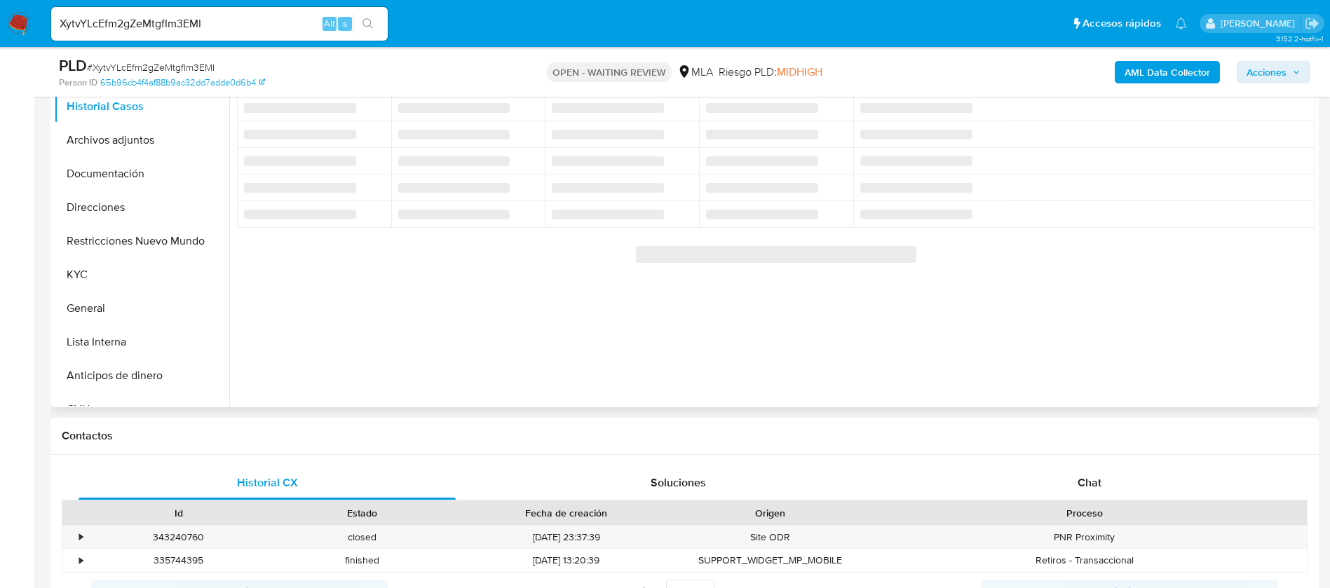
scroll to position [210, 0]
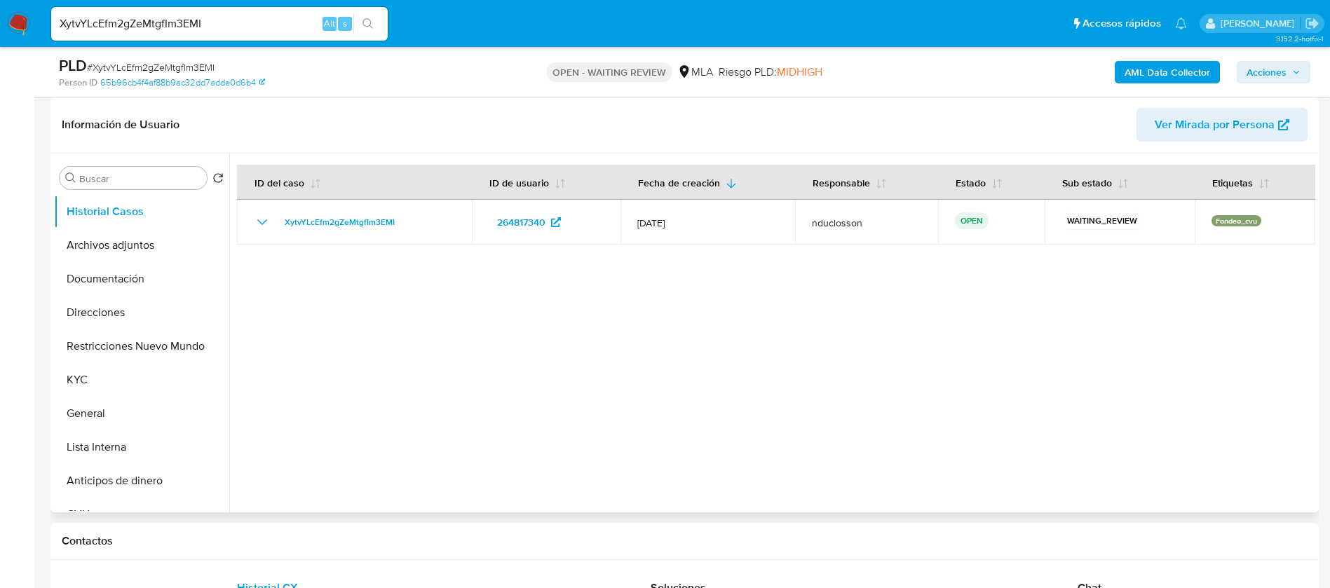
select select "10"
click at [148, 33] on div "XytvYLcEfm2gZeMtgfIm3EMI Alt s" at bounding box center [219, 24] width 336 height 34
click at [128, 24] on input "XytvYLcEfm2gZeMtgfIm3EMI" at bounding box center [219, 24] width 336 height 18
paste input "9GVbsNuDU6ratZi2pvbXmAv"
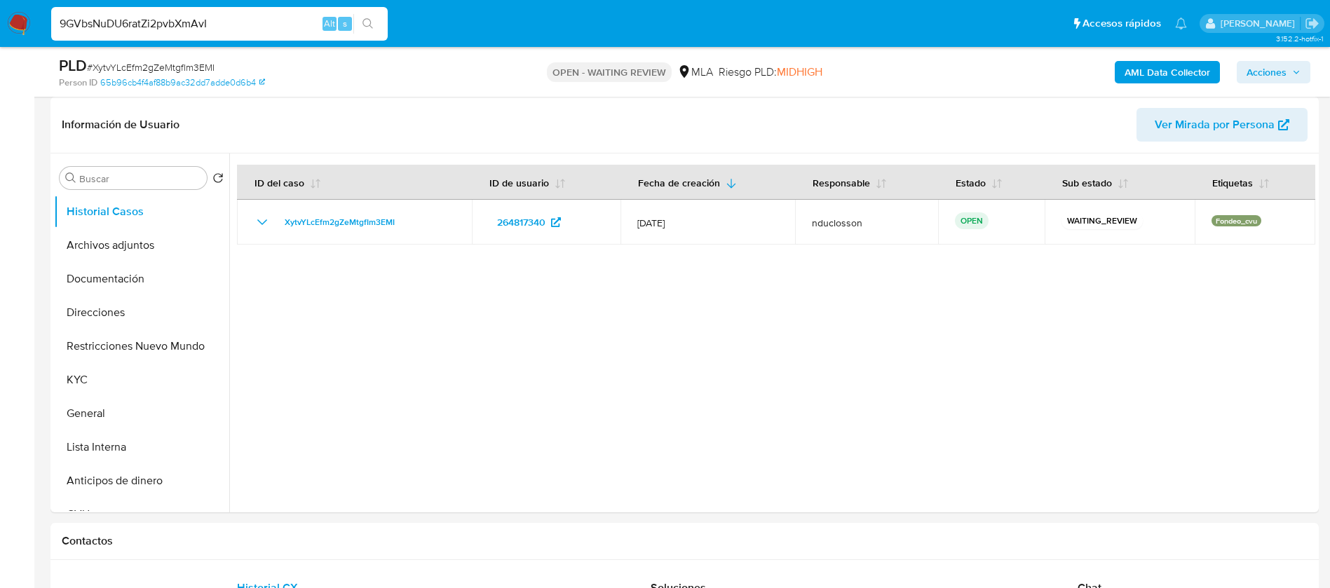
type input "9GVbsNuDU6ratZi2pvbXmAvI"
click at [370, 27] on icon "search-icon" at bounding box center [367, 23] width 11 height 11
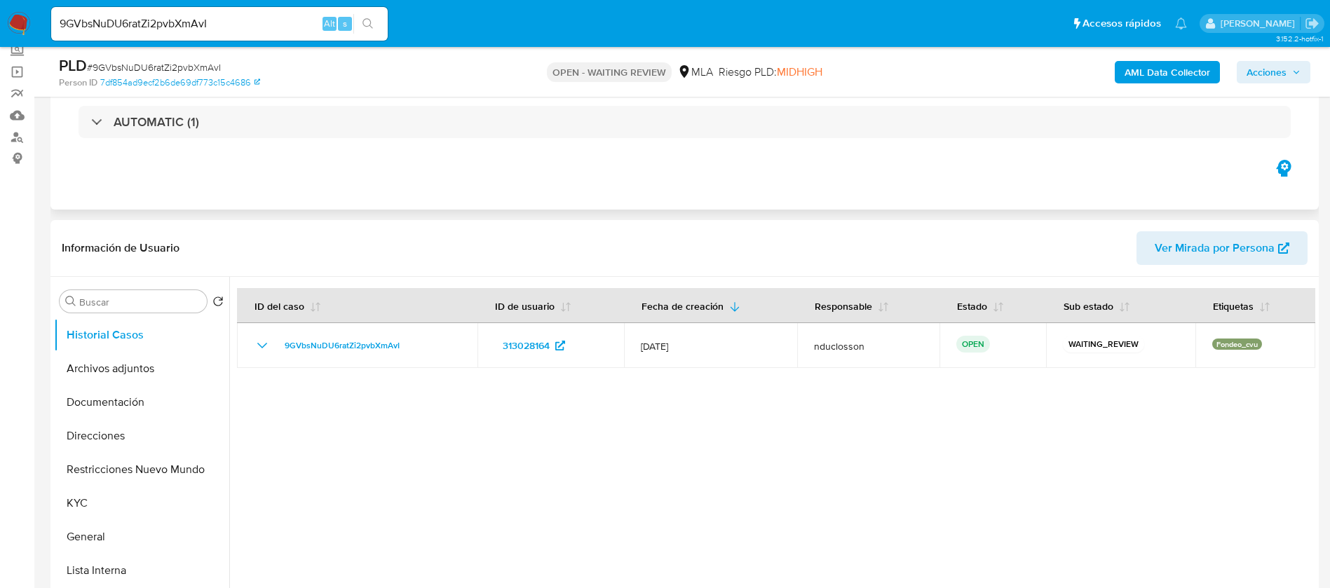
scroll to position [105, 0]
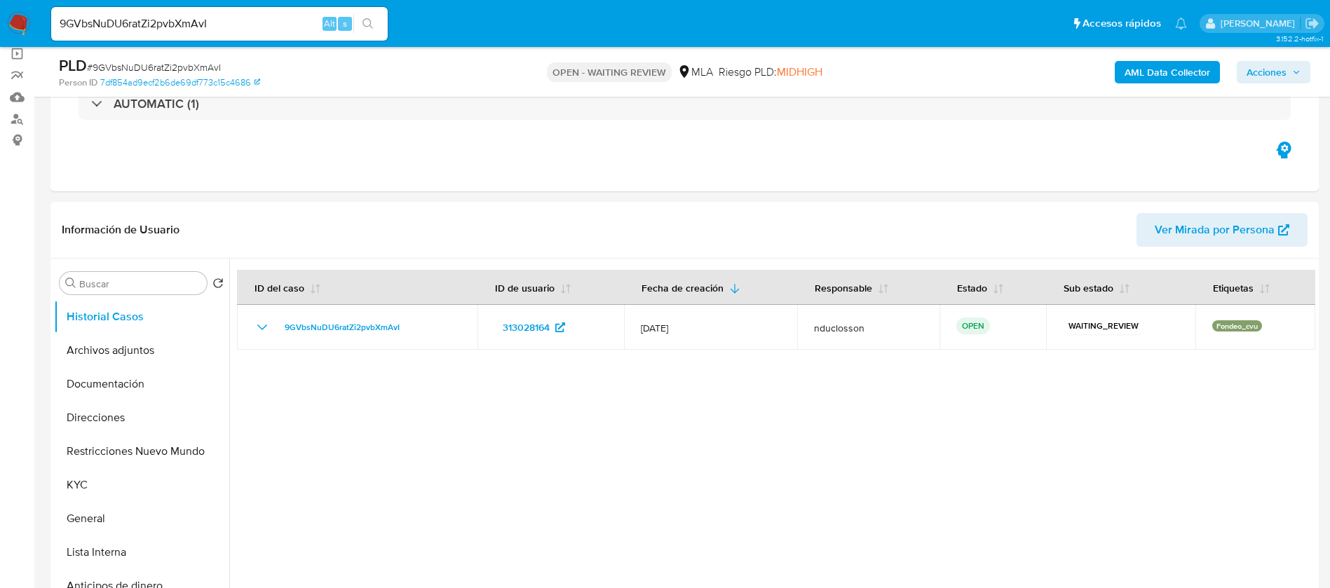
select select "10"
click at [161, 27] on input "9GVbsNuDU6ratZi2pvbXmAvI" at bounding box center [219, 24] width 336 height 18
paste input "eBRT6ma5sD5DUTloqyFoXSP"
type input "eBRT6ma5sD5DUTloqyFoXSPI"
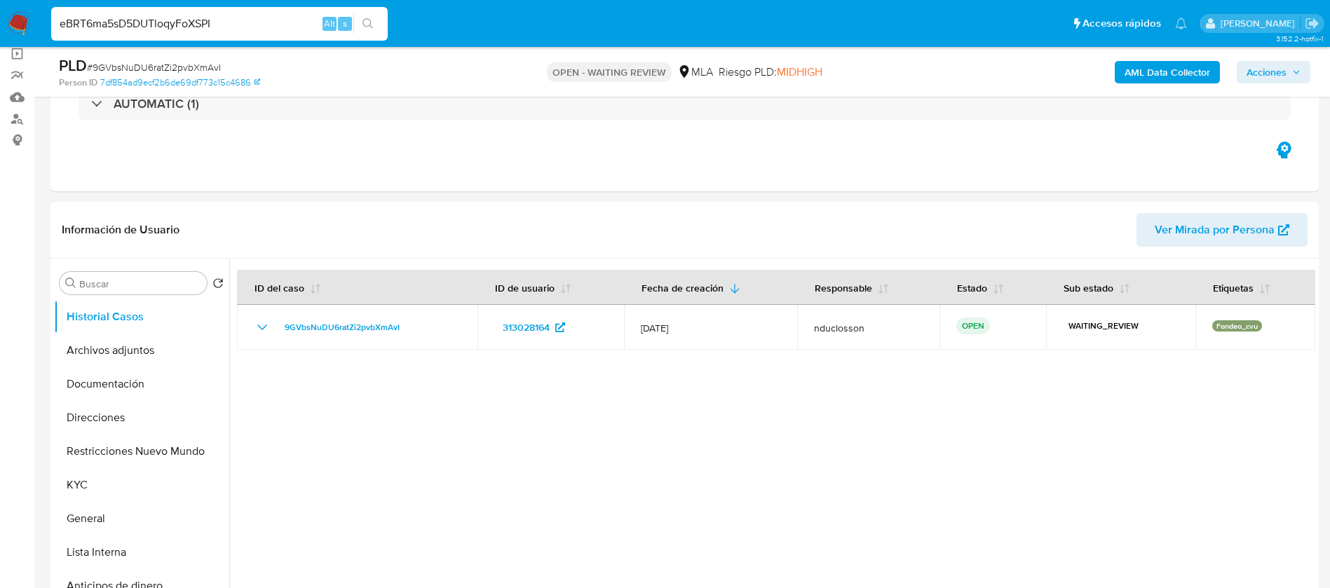
click at [374, 15] on button "search-icon" at bounding box center [367, 24] width 29 height 20
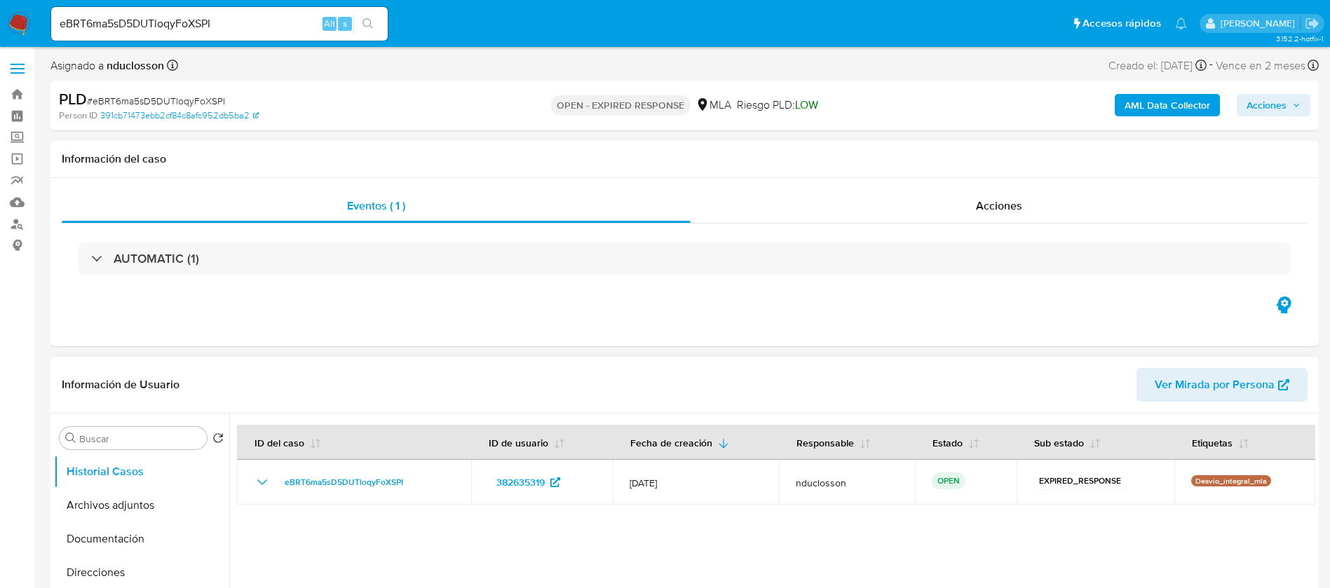
select select "10"
click at [151, 25] on input "eBRT6ma5sD5DUTloqyFoXSPI" at bounding box center [219, 24] width 336 height 18
paste input "4krdC3KBYn85BETtCA6vbltT"
type input "4krdC3KBYn85BETtCA6vbltT"
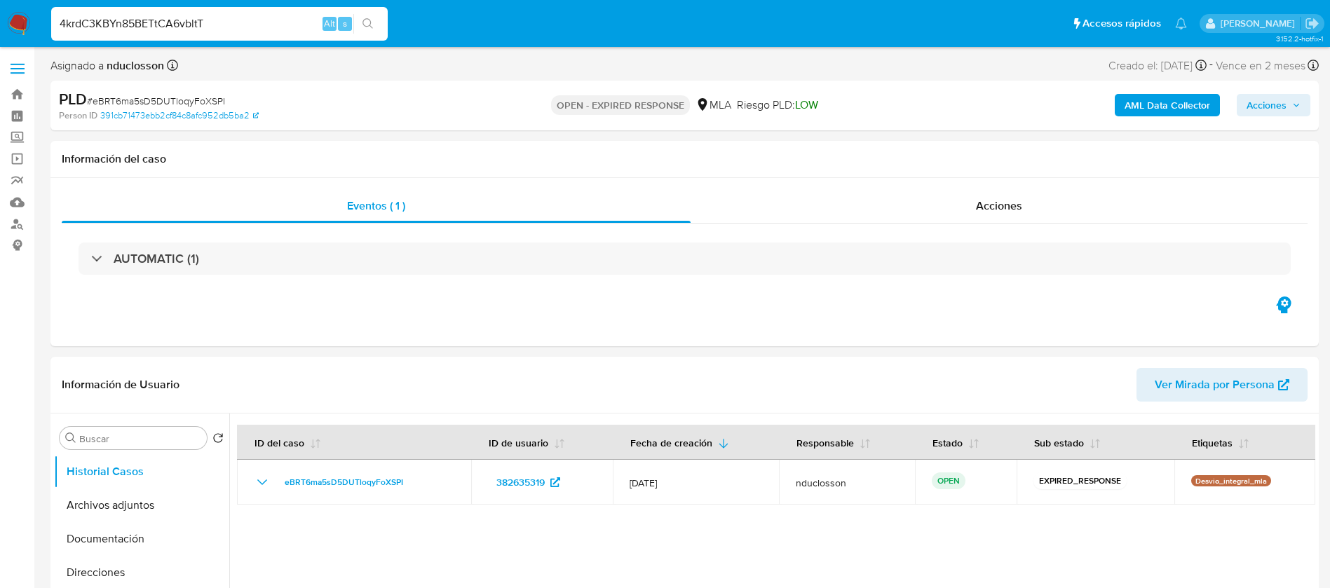
click at [373, 21] on icon "search-icon" at bounding box center [367, 23] width 11 height 11
select select "10"
click at [146, 20] on input "4krdC3KBYn85BETtCA6vbltT" at bounding box center [219, 24] width 336 height 18
paste input "T6FsX3o2f0a1k7w7VXBpUOm4"
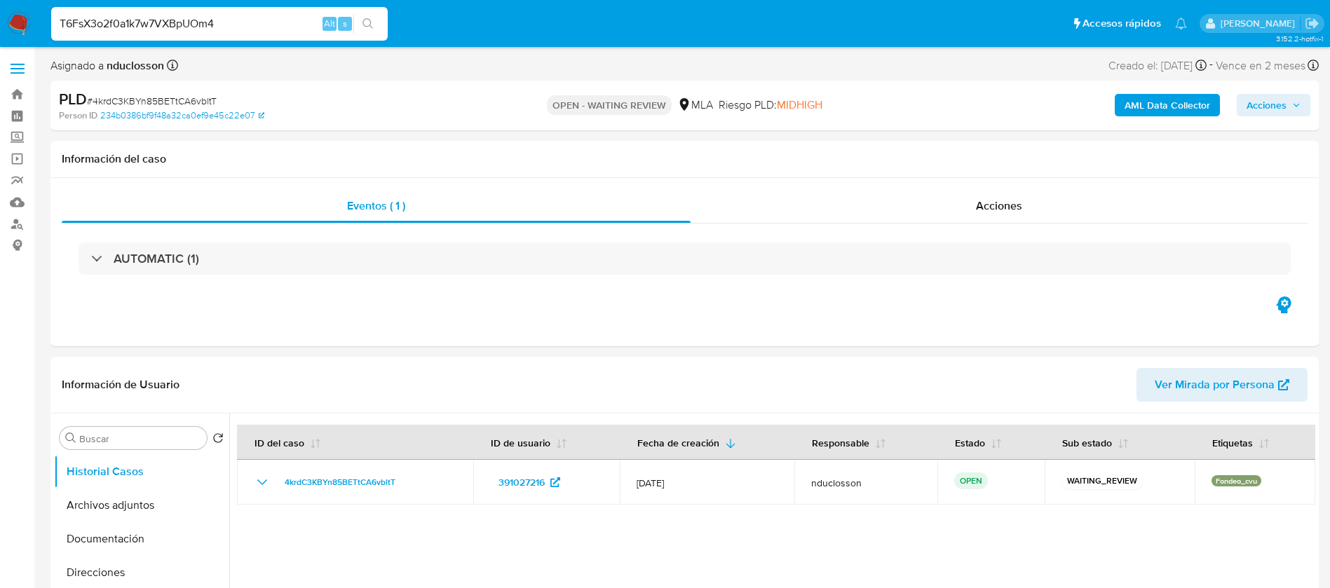
type input "T6FsX3o2f0a1k7w7VXBpUOm4"
click at [363, 21] on icon "search-icon" at bounding box center [367, 23] width 11 height 11
select select "10"
click at [170, 21] on input "T6FsX3o2f0a1k7w7VXBpUOm4" at bounding box center [219, 24] width 336 height 18
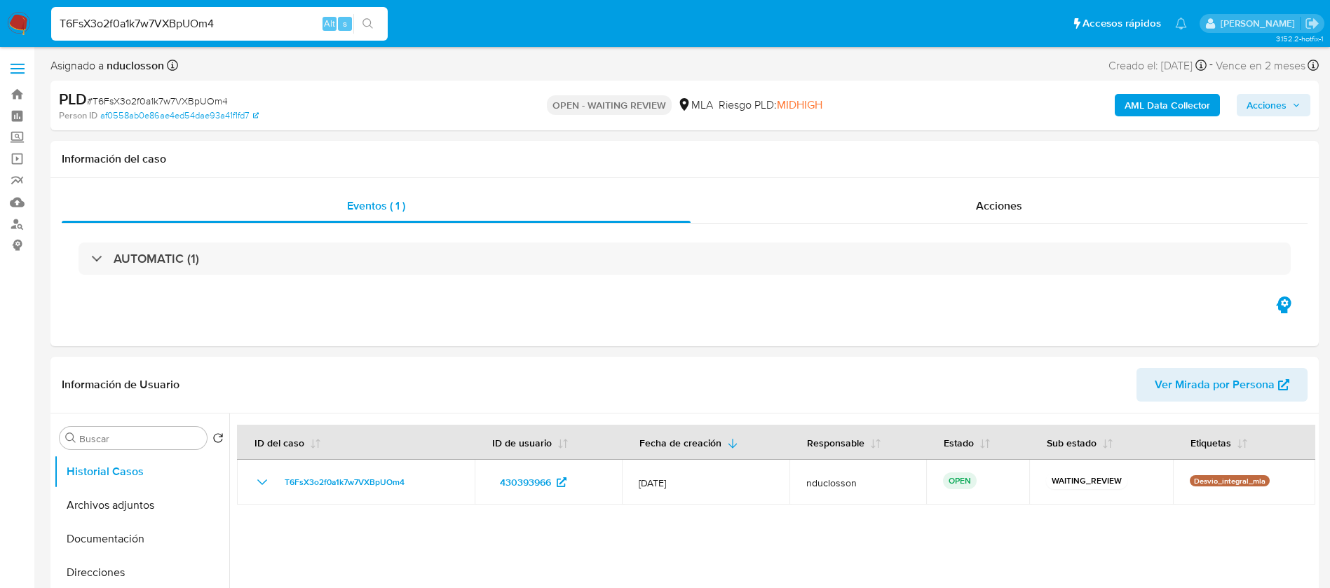
click at [170, 21] on input "T6FsX3o2f0a1k7w7VXBpUOm4" at bounding box center [219, 24] width 336 height 18
paste input "PAwgpqdDkFtdCJWFbAJF1ZaD"
type input "PAwgpqdDkFtdCJWFbAJF1ZaD"
click at [376, 20] on button "search-icon" at bounding box center [367, 24] width 29 height 20
select select "10"
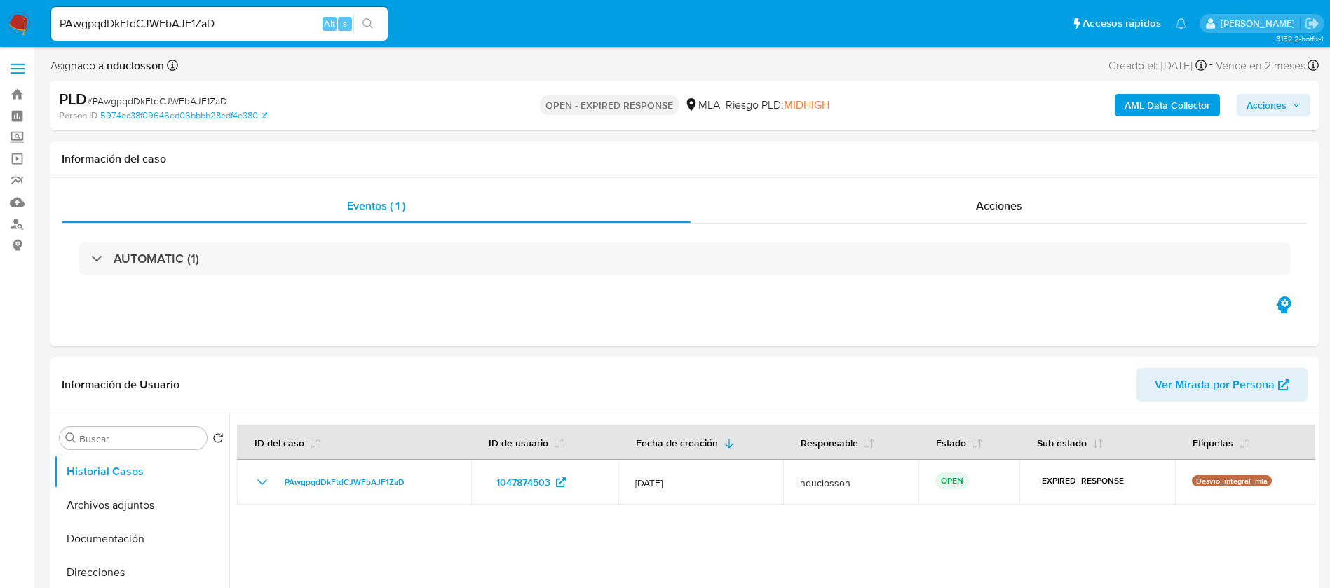
click at [131, 17] on input "PAwgpqdDkFtdCJWFbAJF1ZaD" at bounding box center [219, 24] width 336 height 18
paste input "ptopuQdt8DBS05D9P62JHtzI"
type input "ptopuQdt8DBS05D9P62JHtzI"
click at [374, 11] on div "ptopuQdt8DBS05D9P62JHtzI Alt s" at bounding box center [219, 24] width 336 height 34
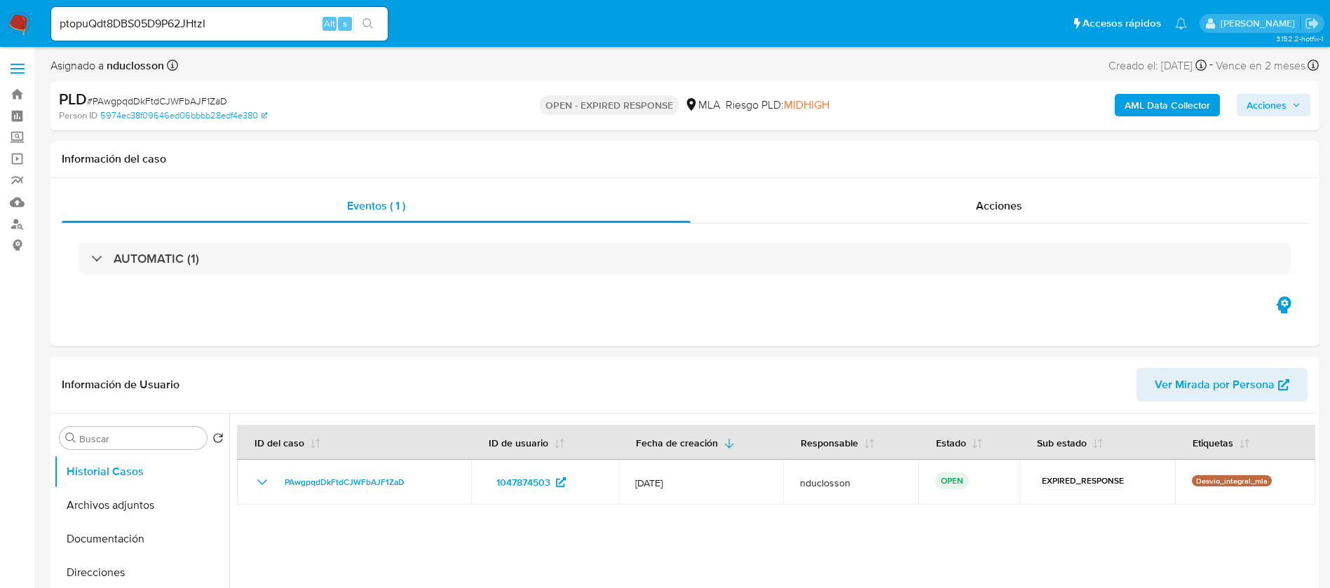
click at [365, 20] on icon "search-icon" at bounding box center [367, 23] width 11 height 11
select select "10"
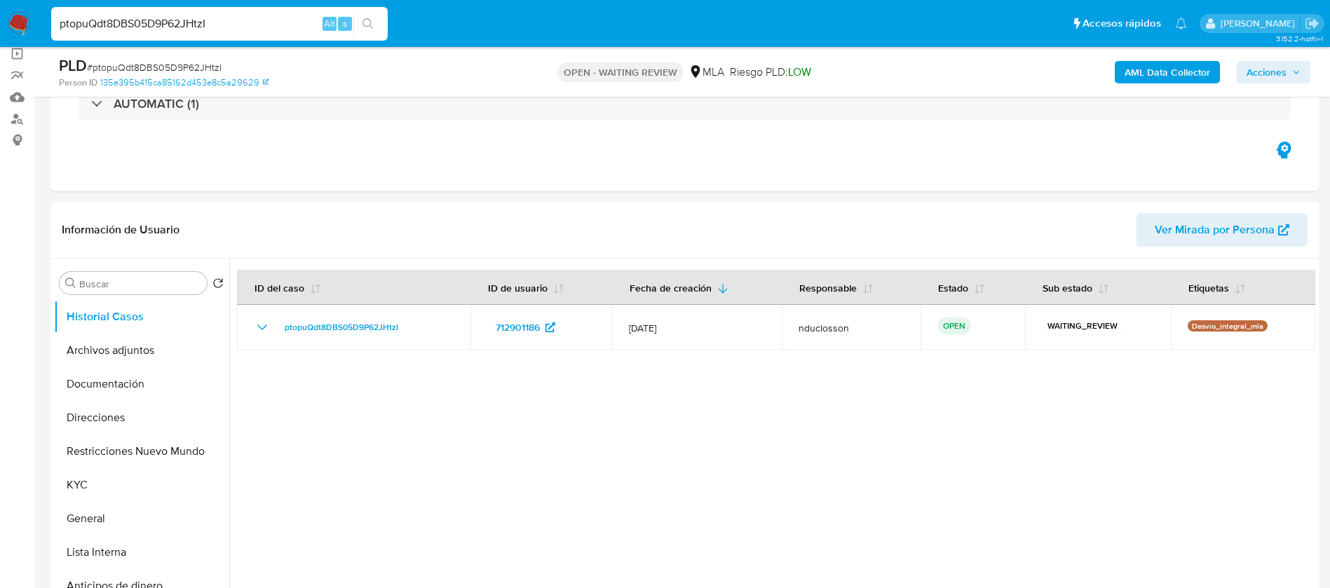
click at [147, 22] on input "ptopuQdt8DBS05D9P62JHtzI" at bounding box center [219, 24] width 336 height 18
paste input "fCL8QI0V0skeuZu0cKQnjVSA"
type input "fCL8QI0V0skeuZu0cKQnjVSA"
click at [360, 28] on button "search-icon" at bounding box center [367, 24] width 29 height 20
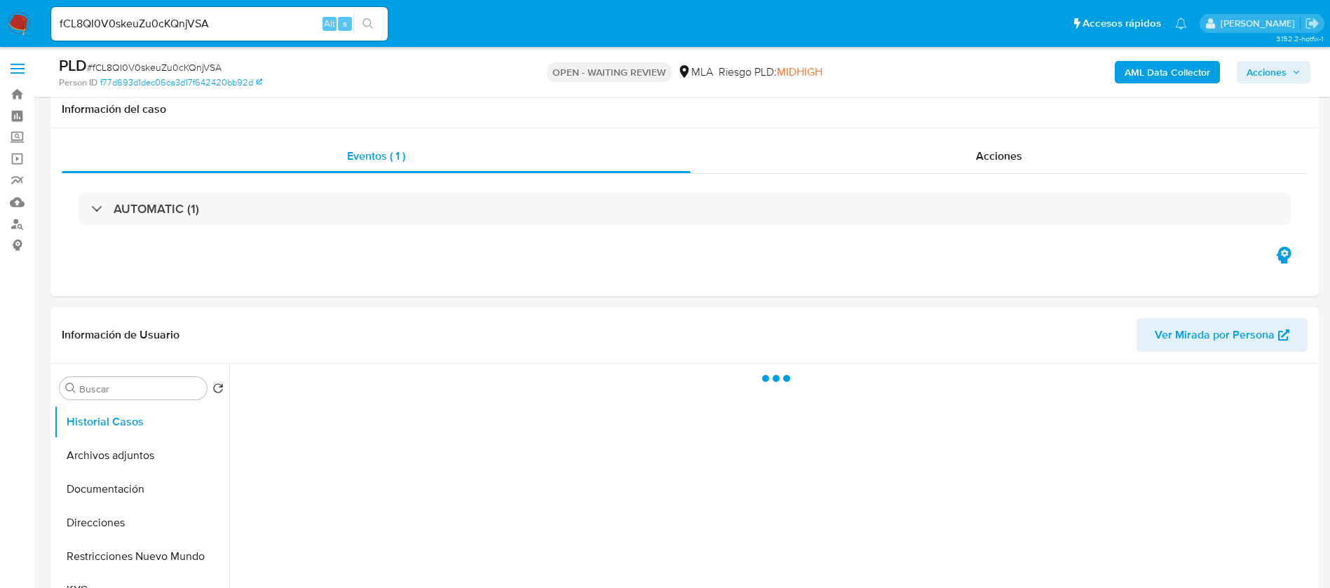
scroll to position [105, 0]
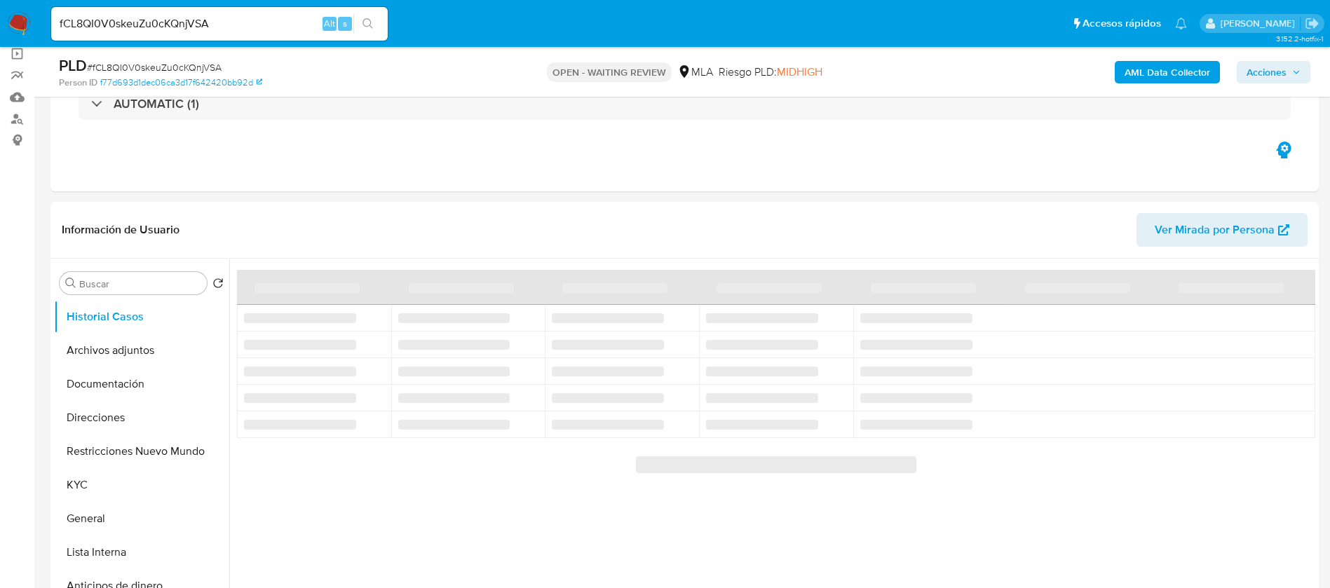
select select "10"
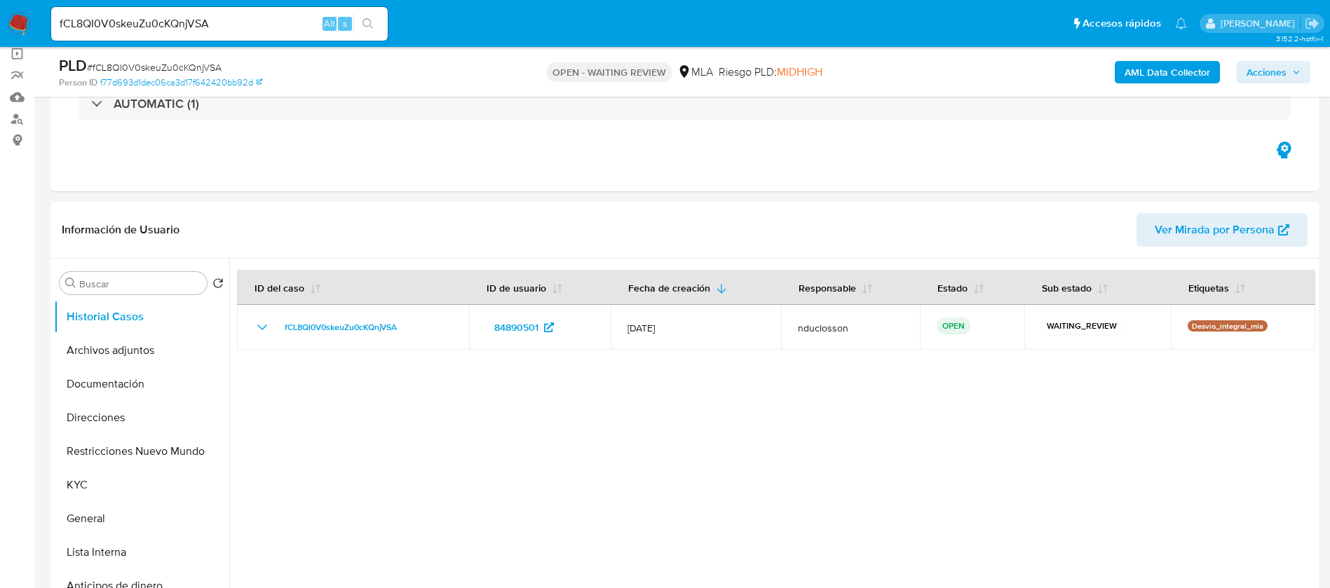
click at [144, 29] on input "fCL8QI0V0skeuZu0cKQnjVSA" at bounding box center [219, 24] width 336 height 18
paste input "zuqE4tD4UO7cZECSXPGUNrnV"
type input "zuqE4tD4UO7cZECSXPGUNrnV"
click at [377, 18] on button "search-icon" at bounding box center [367, 24] width 29 height 20
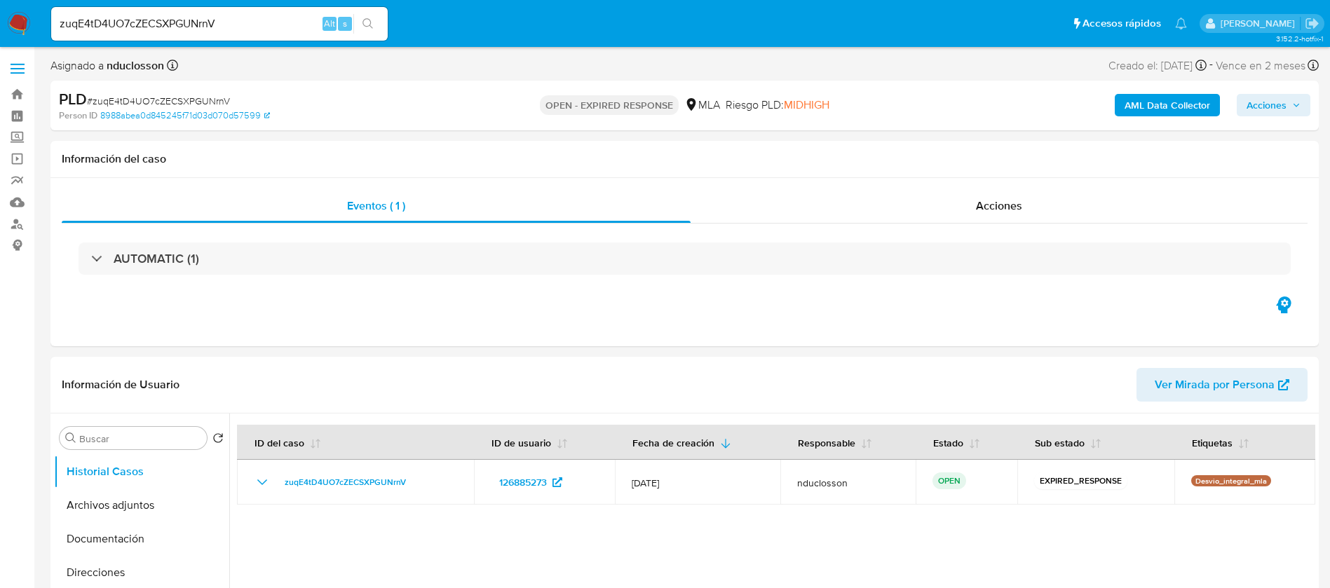
select select "10"
click at [151, 35] on div "zuqE4tD4UO7cZECSXPGUNrnV Alt s" at bounding box center [219, 24] width 336 height 34
click at [144, 29] on input "zuqE4tD4UO7cZECSXPGUNrnV" at bounding box center [219, 24] width 336 height 18
paste input "seuxbkgYqHM77QWlpjMDazF7"
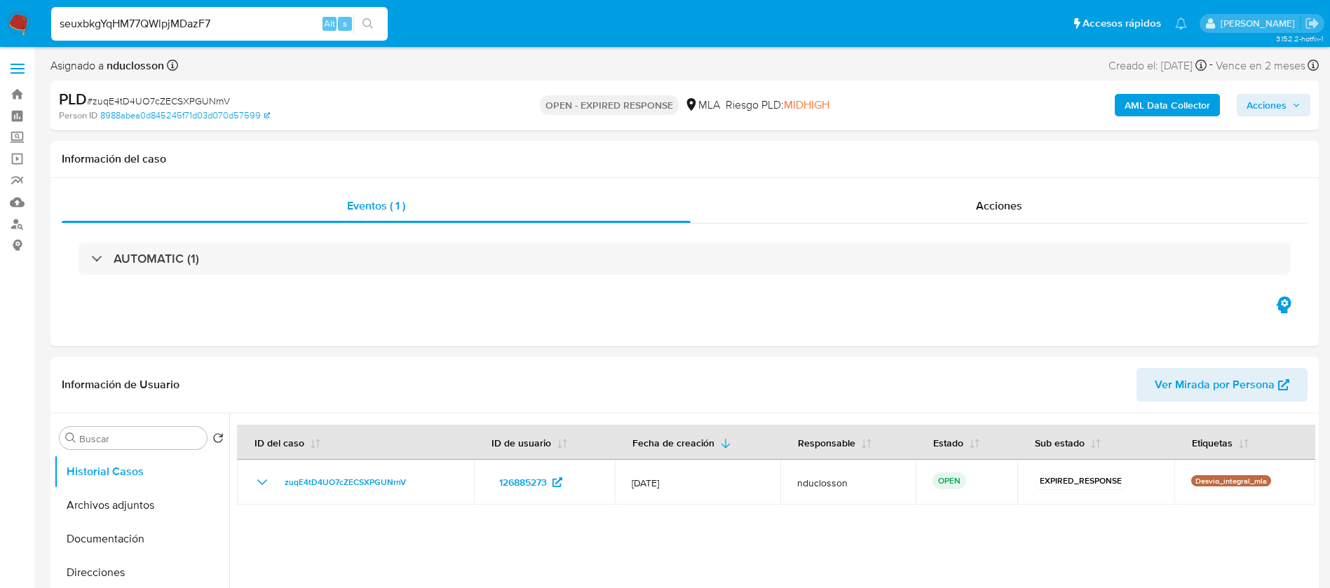
type input "seuxbkgYqHM77QWlpjMDazF7"
click at [372, 11] on div "seuxbkgYqHM77QWlpjMDazF7 Alt s" at bounding box center [219, 24] width 336 height 34
click at [370, 24] on icon "search-icon" at bounding box center [367, 23] width 11 height 11
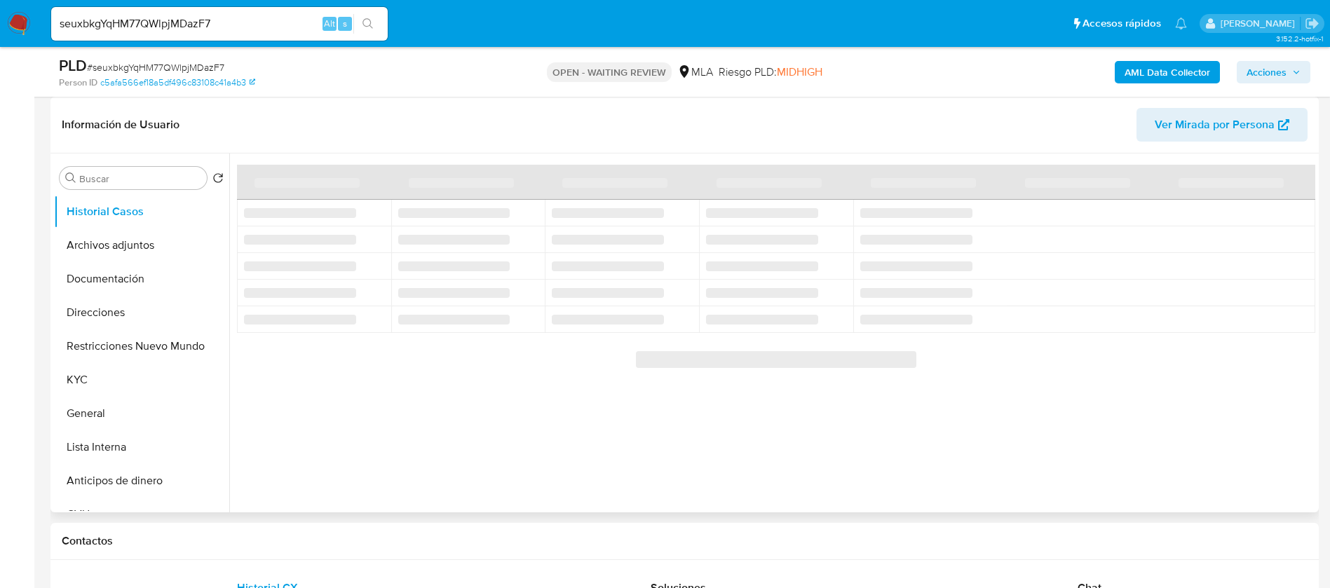
scroll to position [105, 0]
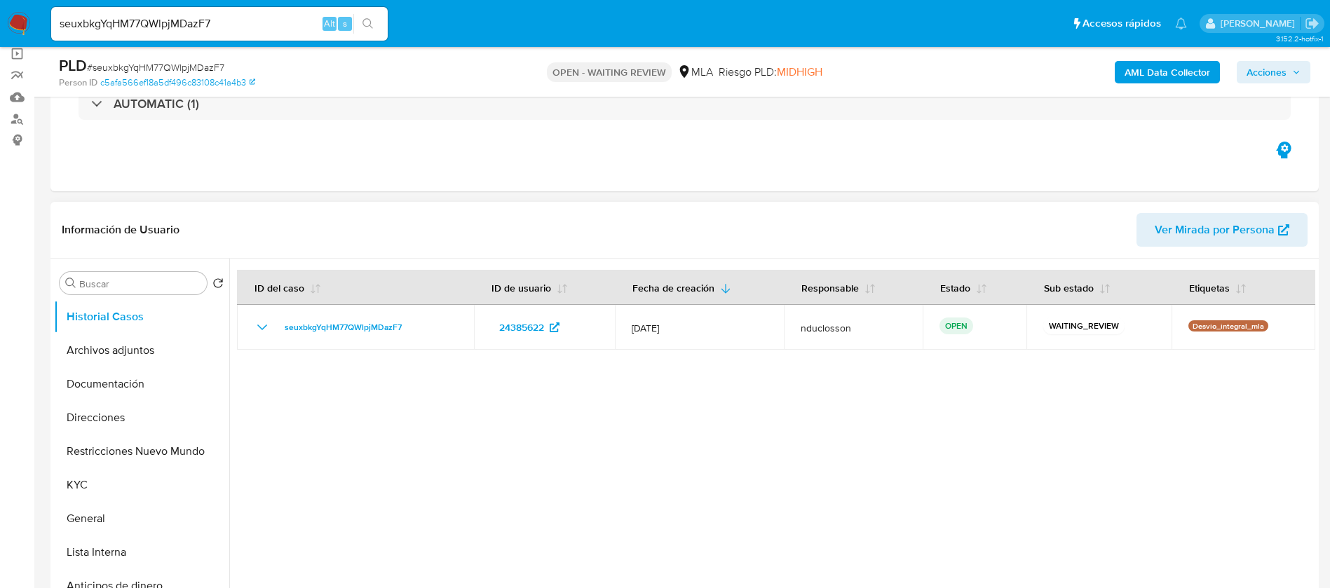
select select "10"
drag, startPoint x: 165, startPoint y: 39, endPoint x: 152, endPoint y: 25, distance: 18.9
click at [164, 39] on div "seuxbkgYqHM77QWlpjMDazF7 Alt s" at bounding box center [219, 24] width 336 height 34
click at [150, 22] on input "seuxbkgYqHM77QWlpjMDazF7" at bounding box center [219, 24] width 336 height 18
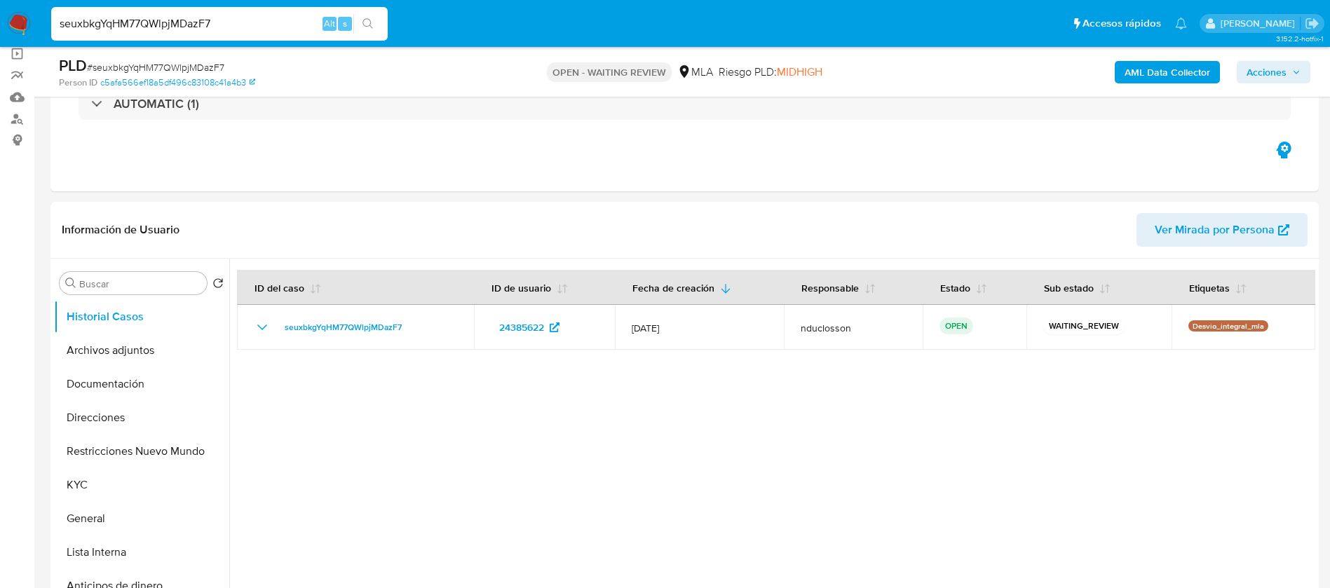
paste input "iAZCTMw0Y1b3IvmMiJXDTFT0"
click at [384, 25] on input "iAZCTMw0Y1b3IvmMiJXDTFT0" at bounding box center [219, 24] width 336 height 18
type input "iAZCTMw0Y1b3IvmMiJXDTFT0"
click at [365, 25] on icon "search-icon" at bounding box center [367, 23] width 11 height 11
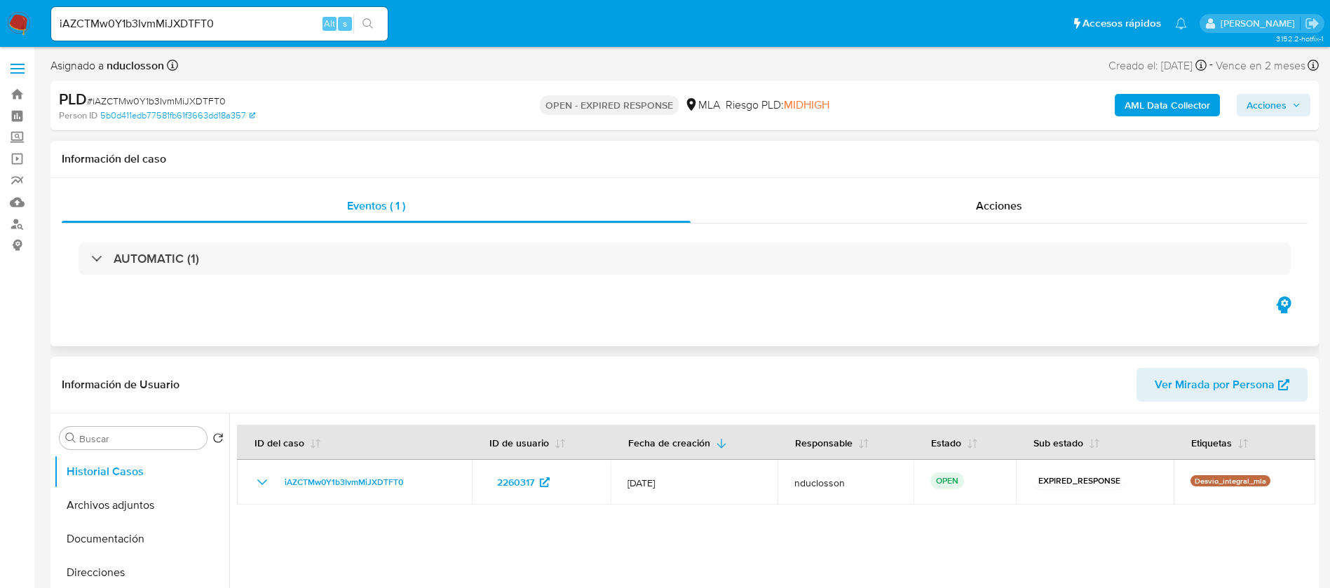
select select "10"
click at [168, 15] on input "iAZCTMw0Y1b3IvmMiJXDTFT0" at bounding box center [219, 24] width 336 height 18
paste input "Kd6vN7wXn4OAtJx8XxtlK8Pl"
type input "Kd6vN7wXn4OAtJx8XxtlK8Pl"
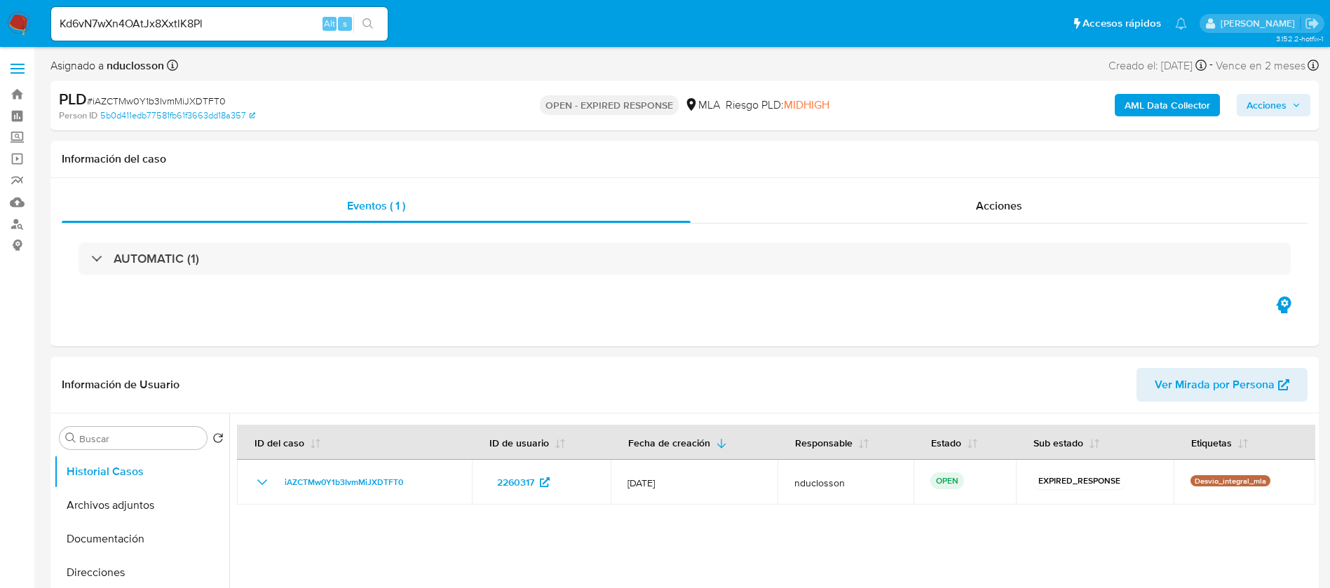
click at [365, 22] on icon "search-icon" at bounding box center [367, 23] width 11 height 11
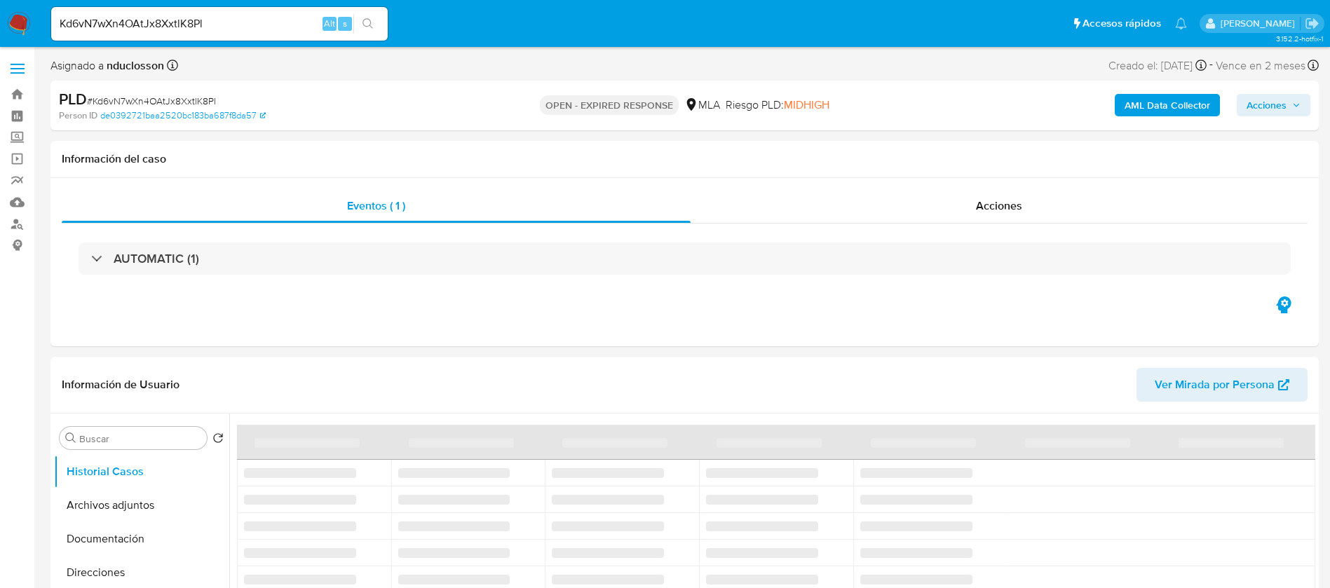
select select "10"
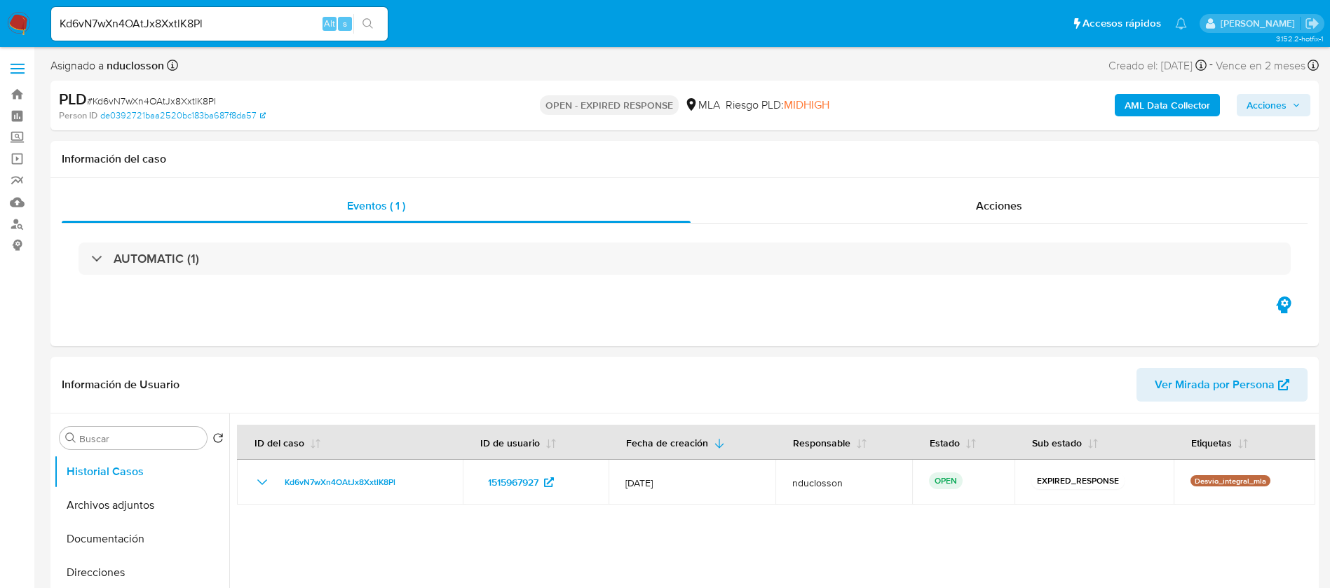
drag, startPoint x: 148, startPoint y: 14, endPoint x: 147, endPoint y: 24, distance: 9.8
click at [147, 17] on input "Kd6vN7wXn4OAtJx8XxtlK8Pl" at bounding box center [219, 24] width 336 height 18
click at [147, 24] on input "Kd6vN7wXn4OAtJx8XxtlK8Pl" at bounding box center [219, 24] width 336 height 18
paste input "0w2Zx5jeJQHraZ4PNiaQzeHM"
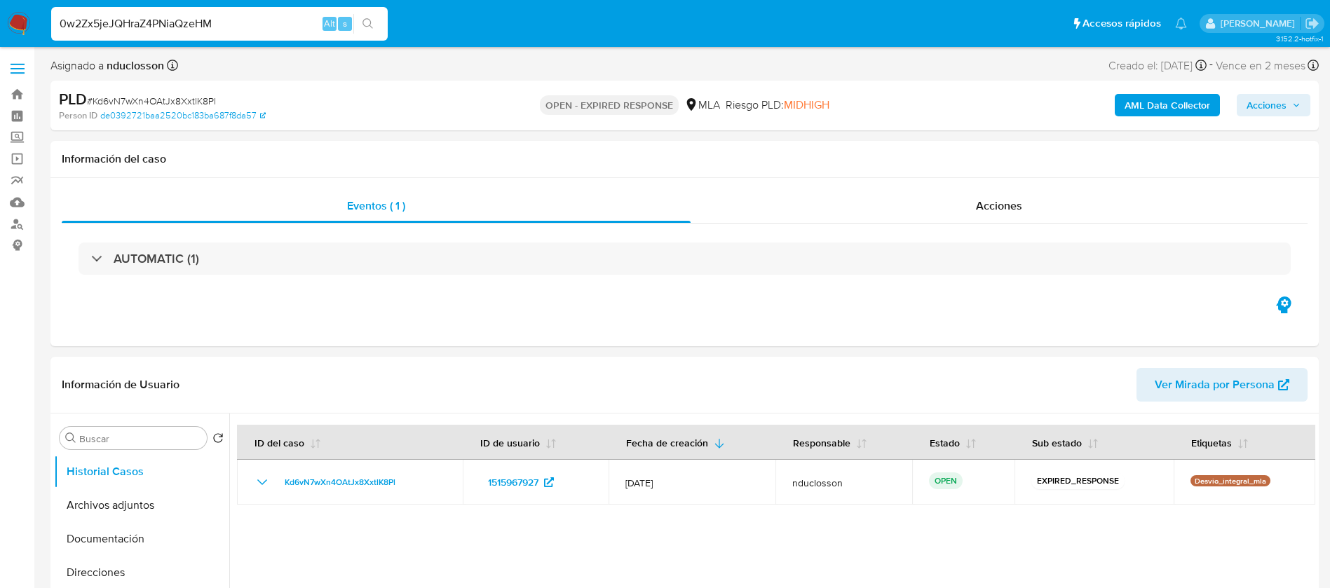
type input "0w2Zx5jeJQHraZ4PNiaQzeHM"
click at [366, 25] on icon "search-icon" at bounding box center [367, 23] width 11 height 11
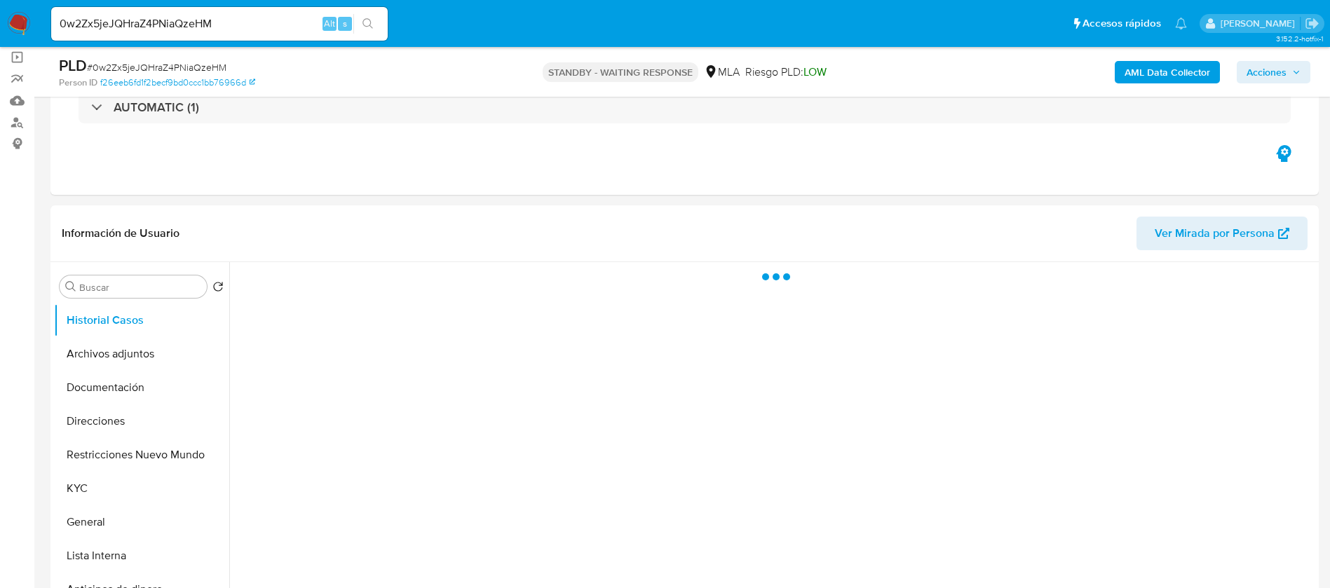
scroll to position [105, 0]
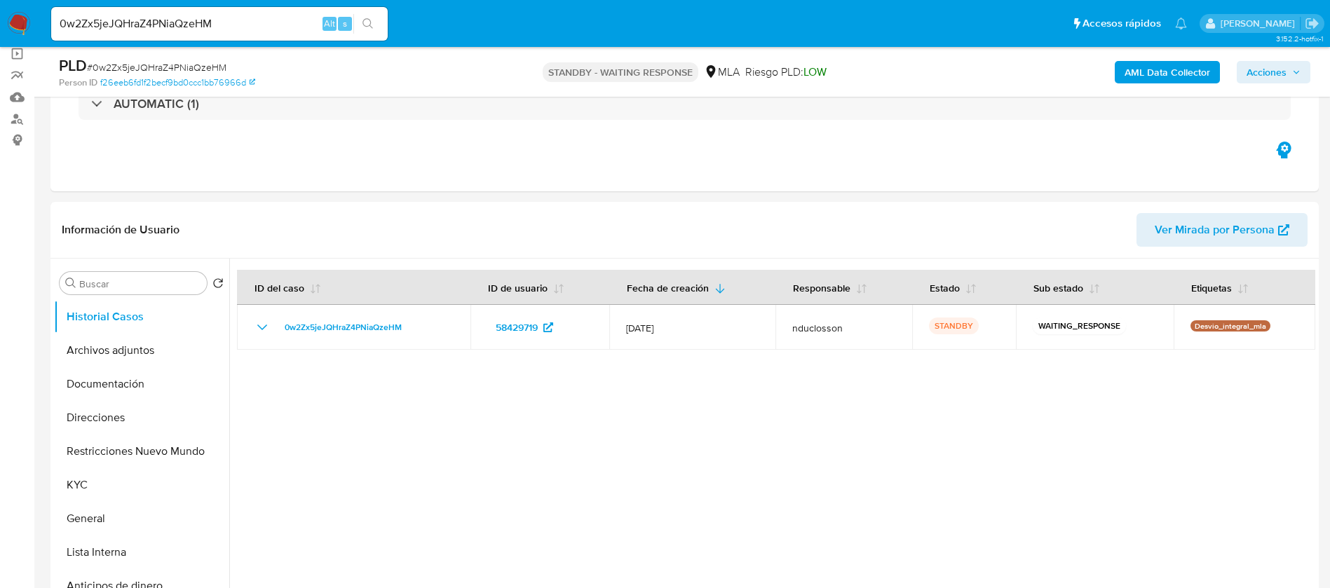
select select "10"
click at [174, 27] on input "0w2Zx5jeJQHraZ4PNiaQzeHM" at bounding box center [219, 24] width 336 height 18
paste input "kclUXEd1z7Wq3hprZHWeWz2Z"
type input "kclUXEd1z7Wq3hprZHWeWz2Z"
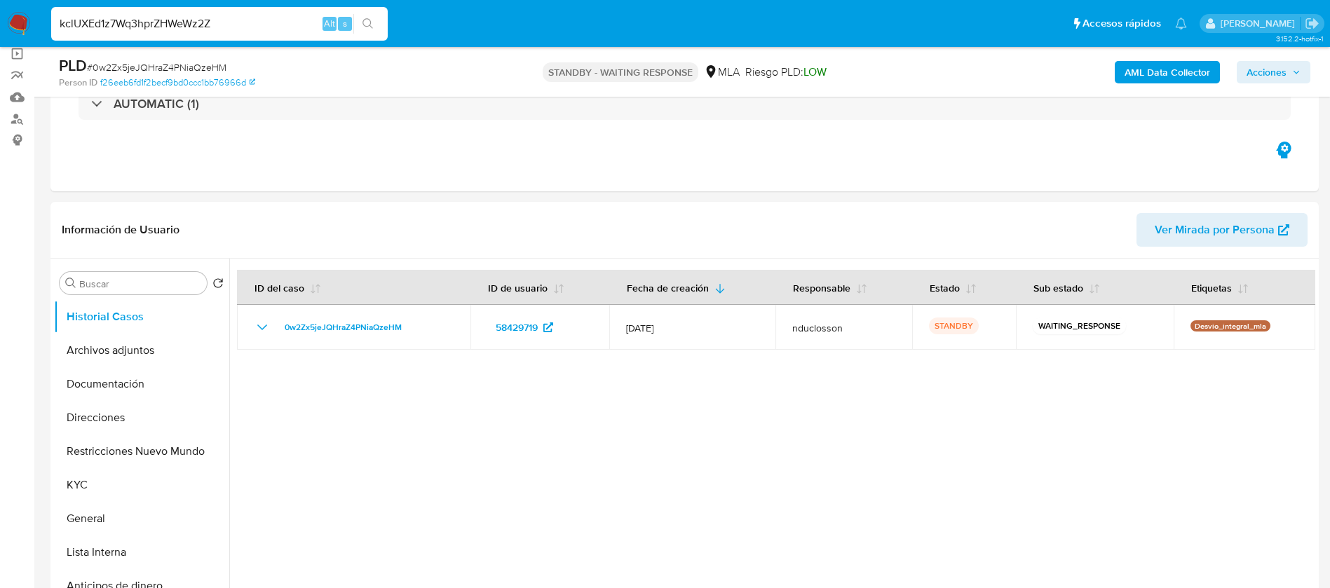
click at [374, 22] on button "search-icon" at bounding box center [367, 24] width 29 height 20
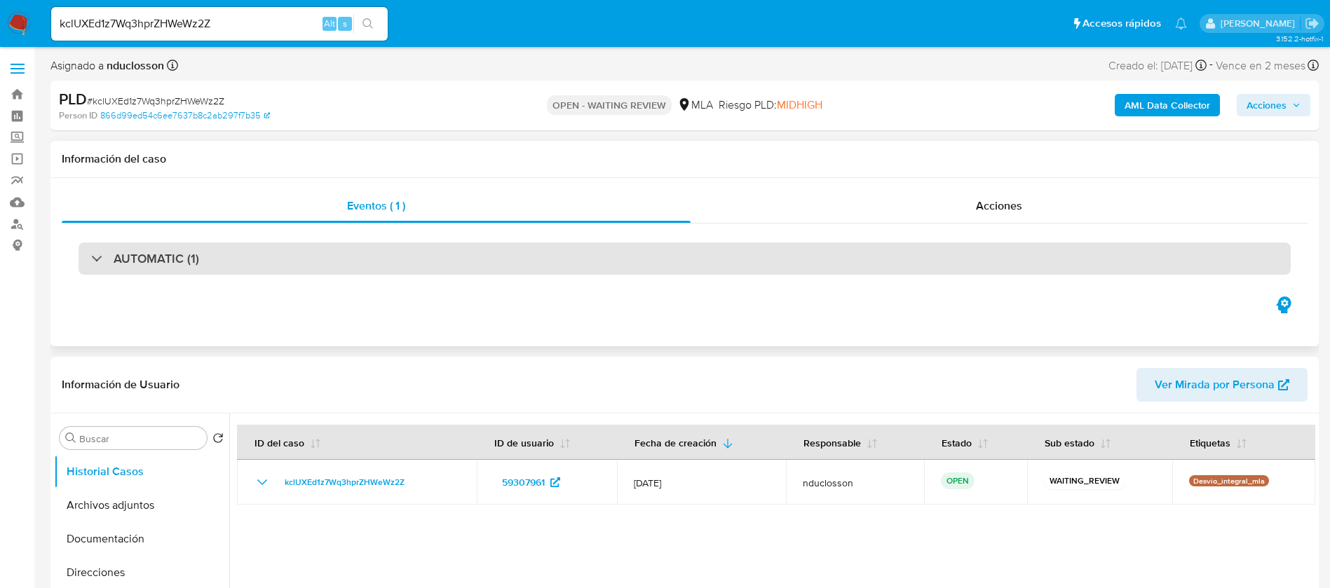
select select "10"
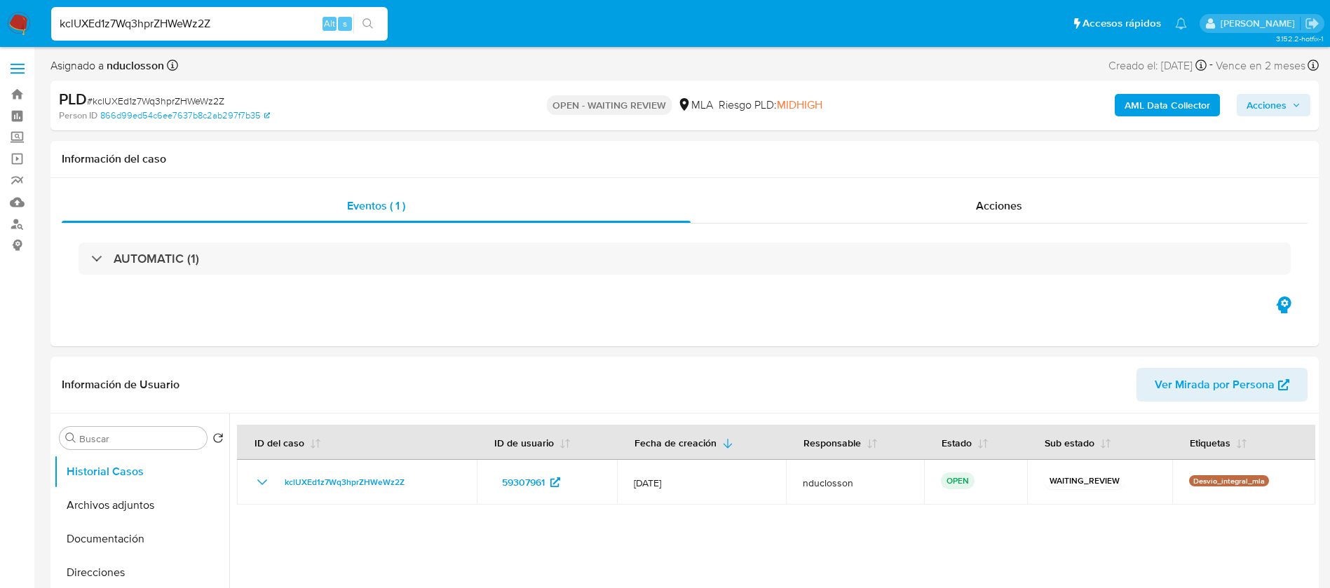
click at [170, 20] on input "kclUXEd1z7Wq3hprZHWeWz2Z" at bounding box center [219, 24] width 336 height 18
paste input "m1DNZeuZMYLm76QRigiyEAmh"
type input "m1DNZeuZMYLm76QRigiyEAmh"
click at [367, 25] on icon "search-icon" at bounding box center [367, 23] width 11 height 11
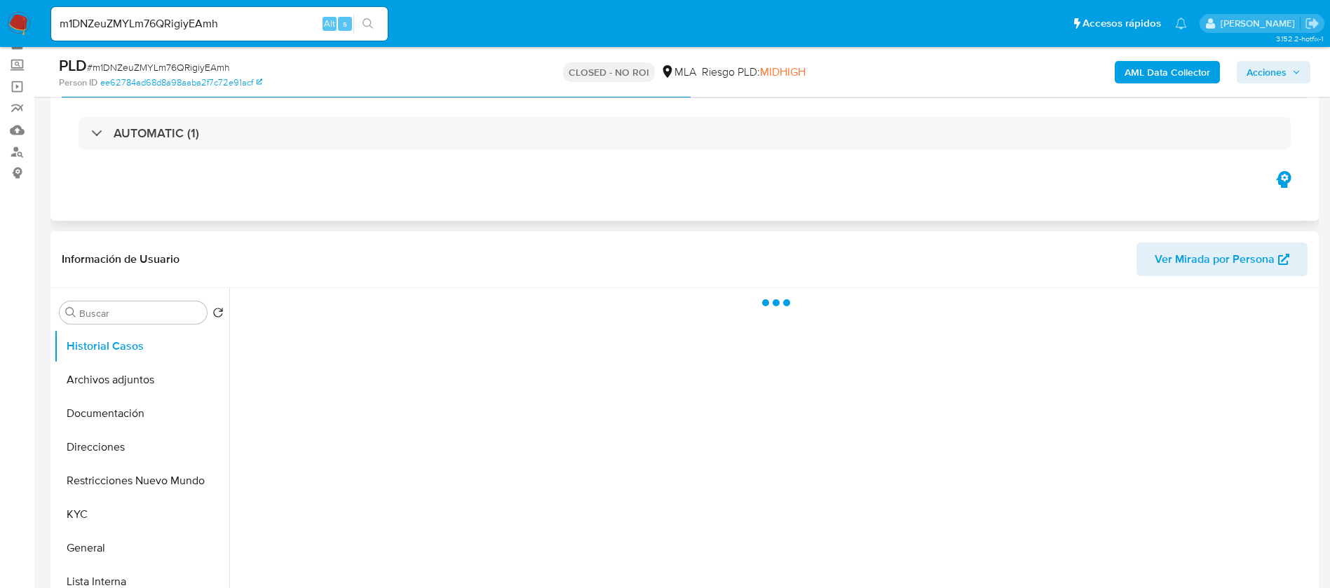
scroll to position [105, 0]
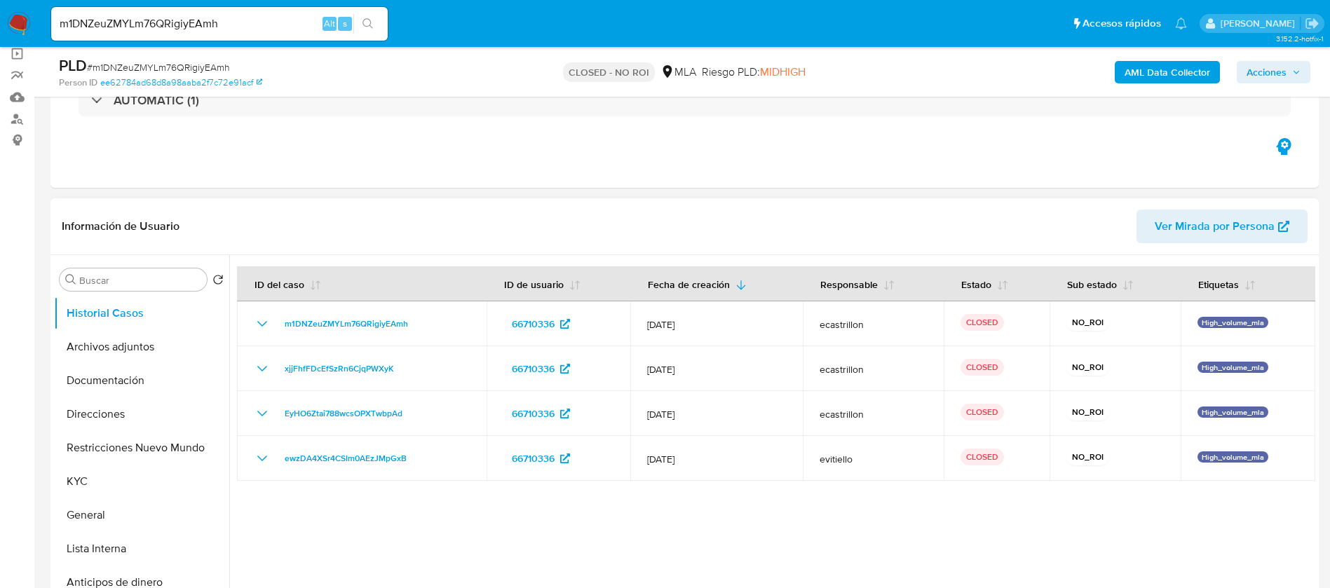
select select "10"
click at [211, 18] on input "m1DNZeuZMYLm76QRigiyEAmh" at bounding box center [219, 24] width 336 height 18
paste input "kLqwu9FnS6fivz2tlfoZwEk8"
type input "kLqwu9FnS6fivz2tlfoZwEk8"
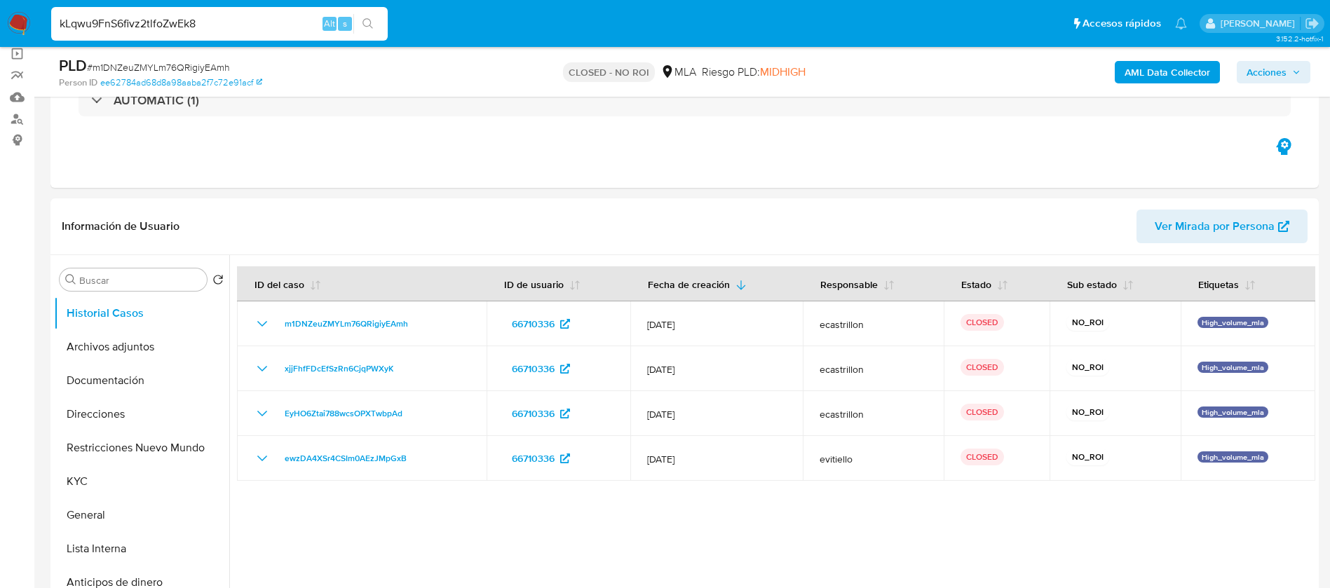
click at [376, 26] on button "search-icon" at bounding box center [367, 24] width 29 height 20
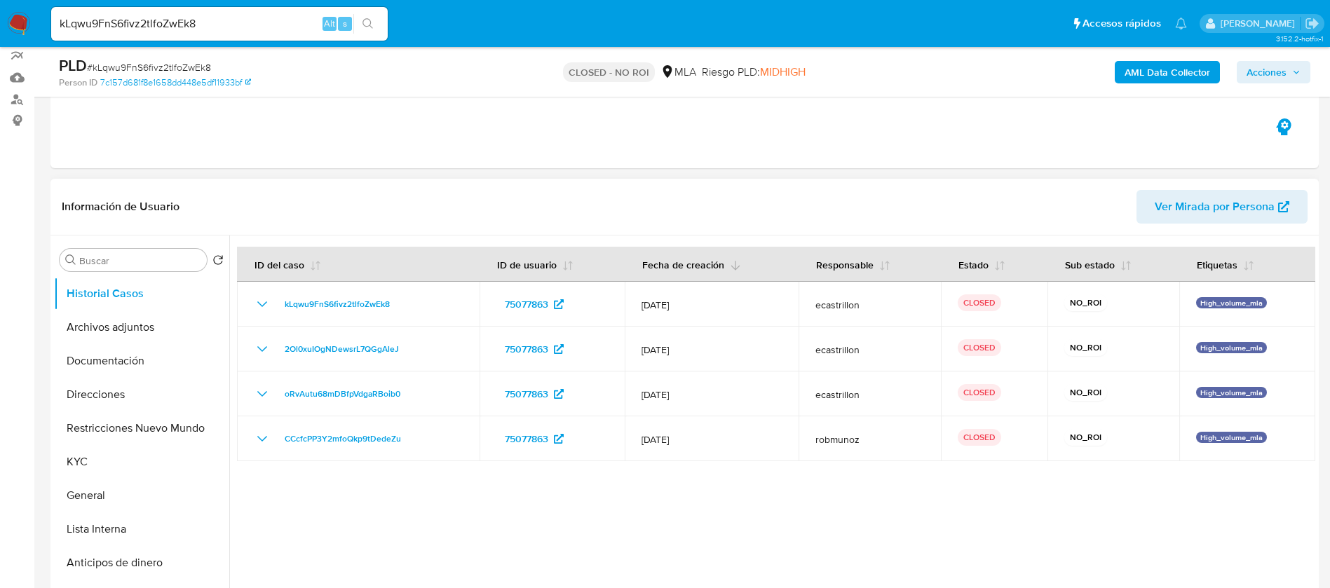
select select "10"
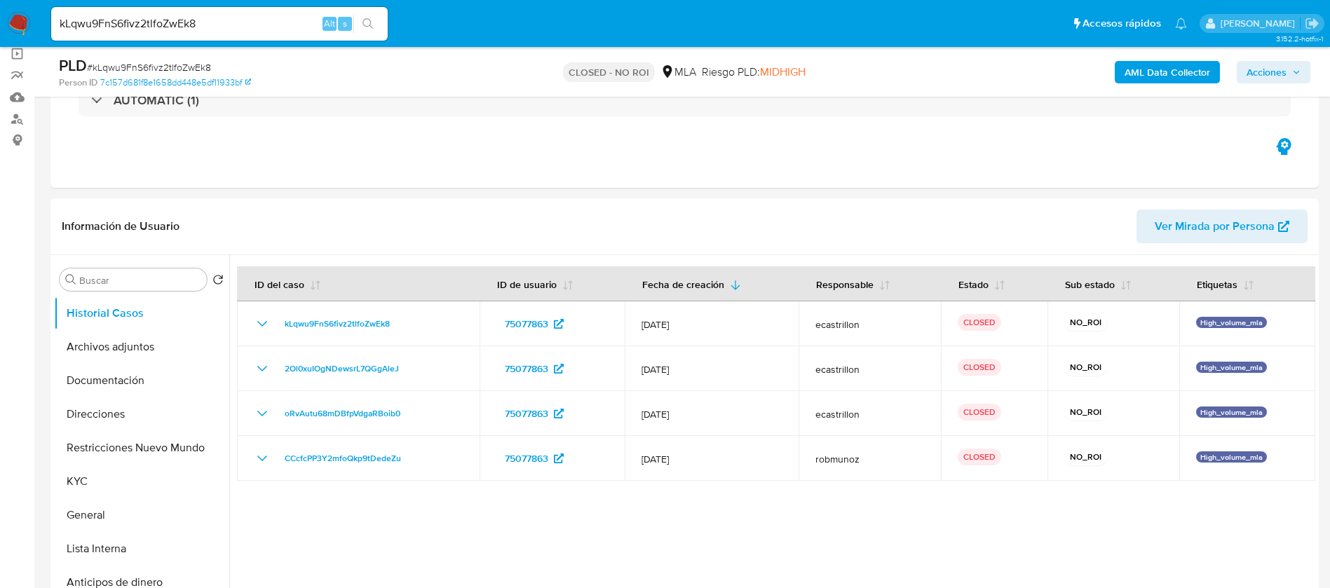
click at [163, 33] on div "kLqwu9FnS6fivz2tlfoZwEk8 Alt s" at bounding box center [219, 24] width 336 height 34
click at [143, 25] on input "kLqwu9FnS6fivz2tlfoZwEk8" at bounding box center [219, 24] width 336 height 18
paste input "cfA8LAssPuQ84tKacETtAIX"
type input "cfA8LAssPuQ84tKacETtAIX8"
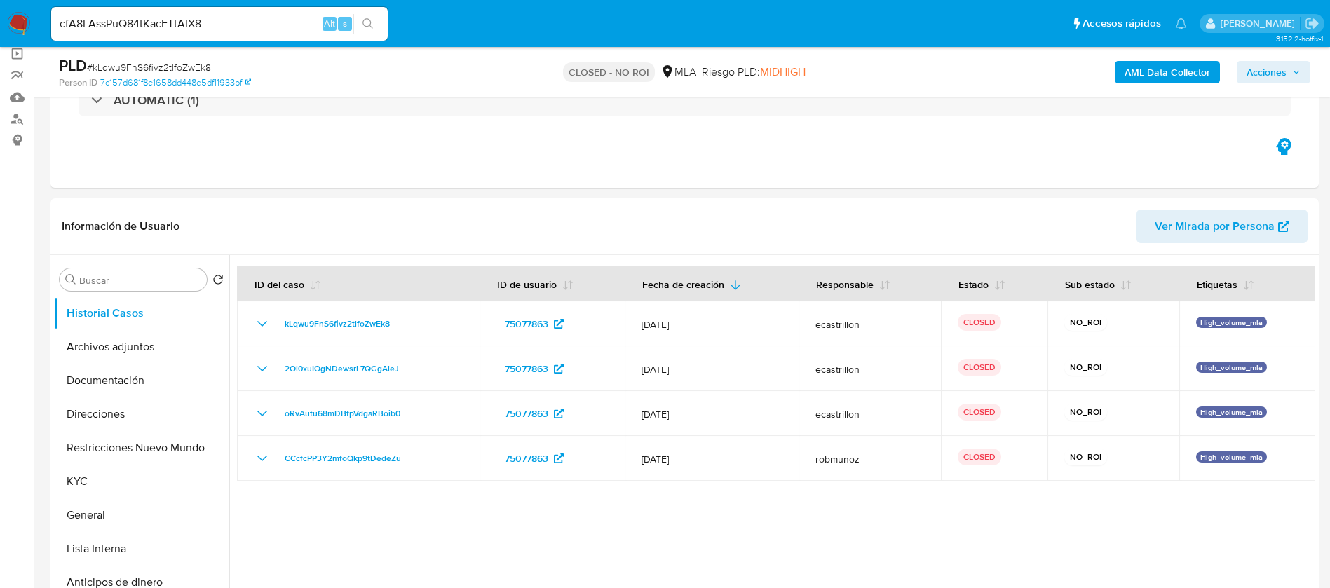
click at [366, 21] on icon "search-icon" at bounding box center [367, 23] width 11 height 11
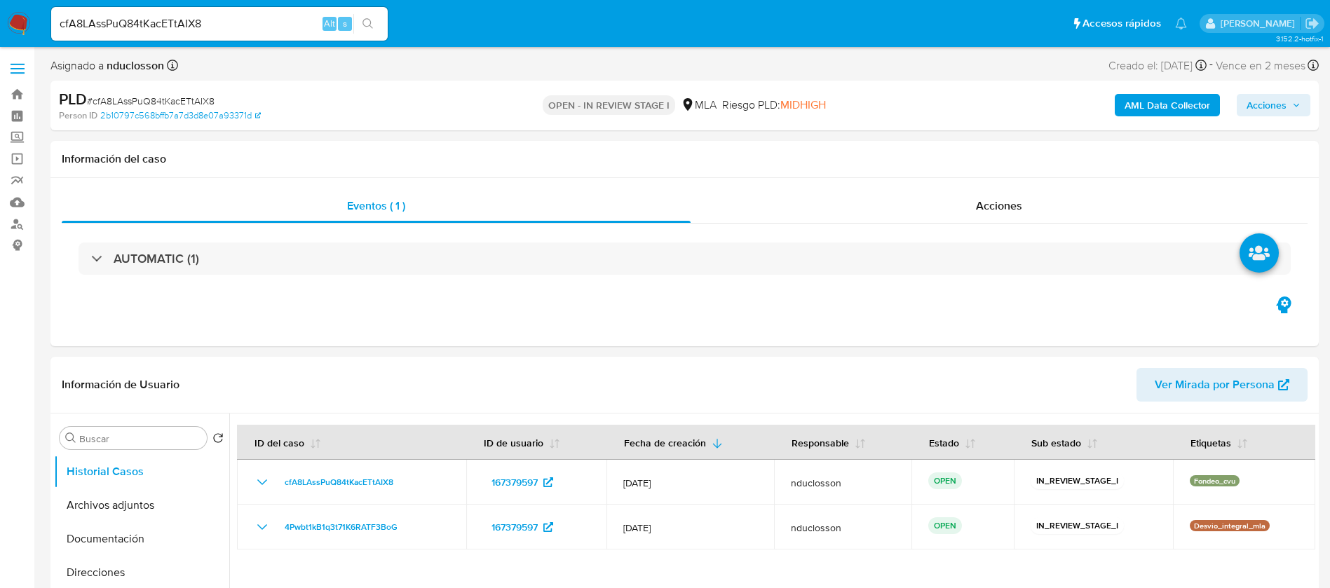
select select "10"
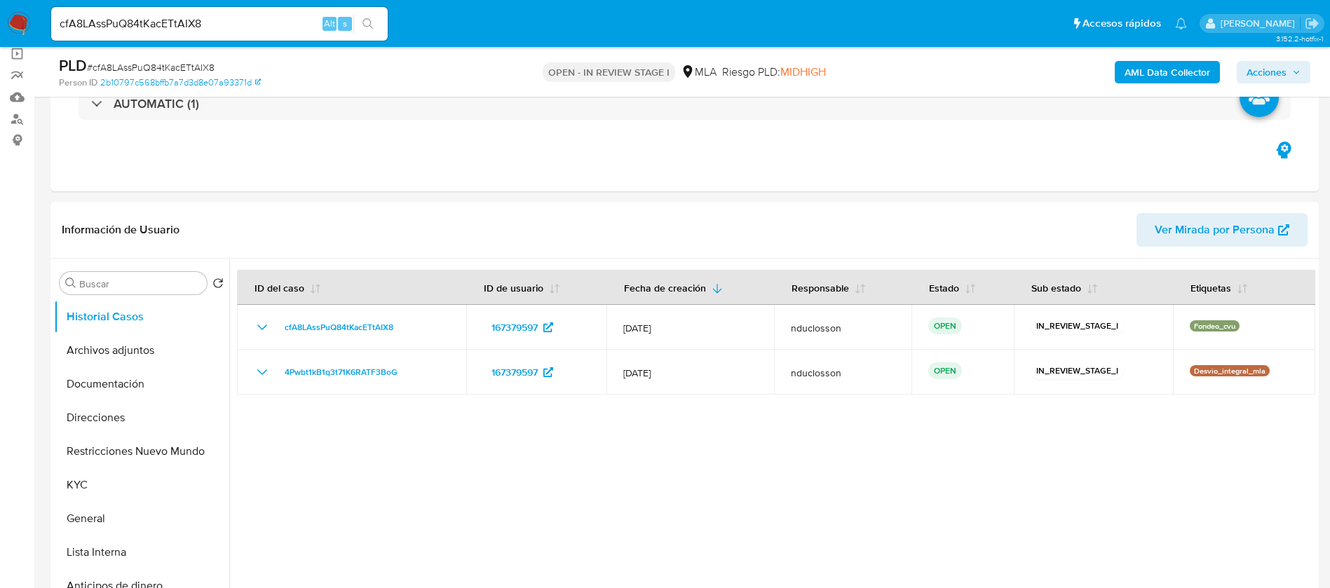
click at [164, 43] on div "cfA8LAssPuQ84tKacETtAIX8 Alt s" at bounding box center [219, 23] width 336 height 39
click at [149, 22] on input "cfA8LAssPuQ84tKacETtAIX8" at bounding box center [219, 24] width 336 height 18
paste input "D1DNHnGQhFZ5HxOHsqGgkJGD"
type input "D1DNHnGQhFZ5HxOHsqGgkJGD"
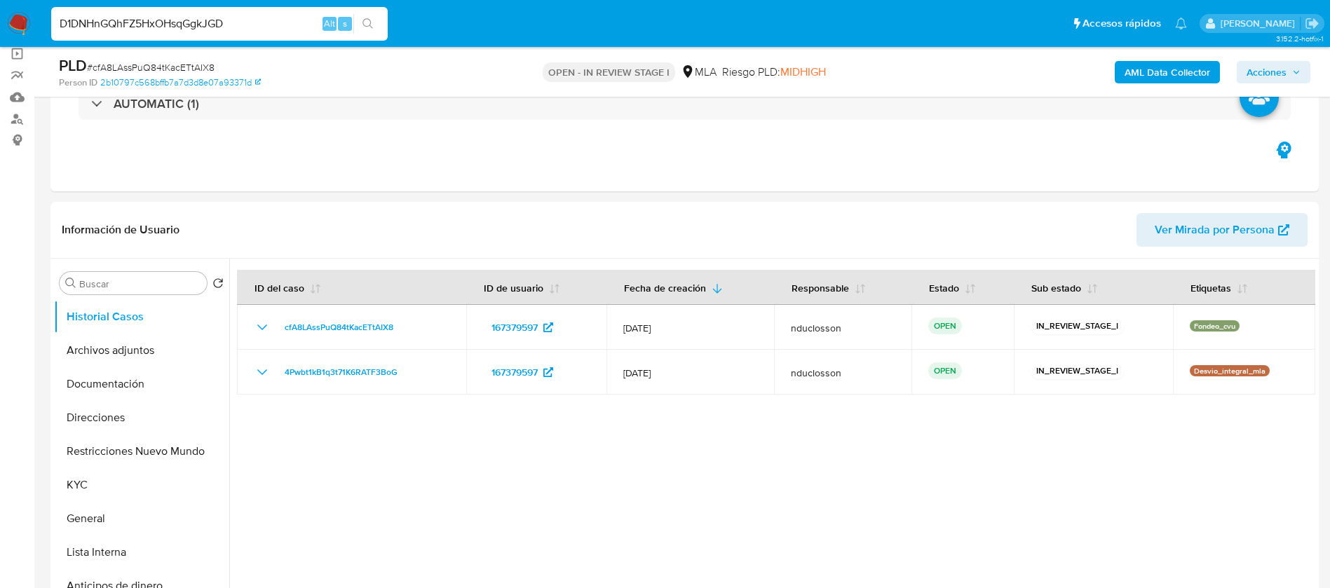
click at [363, 20] on icon "search-icon" at bounding box center [367, 23] width 11 height 11
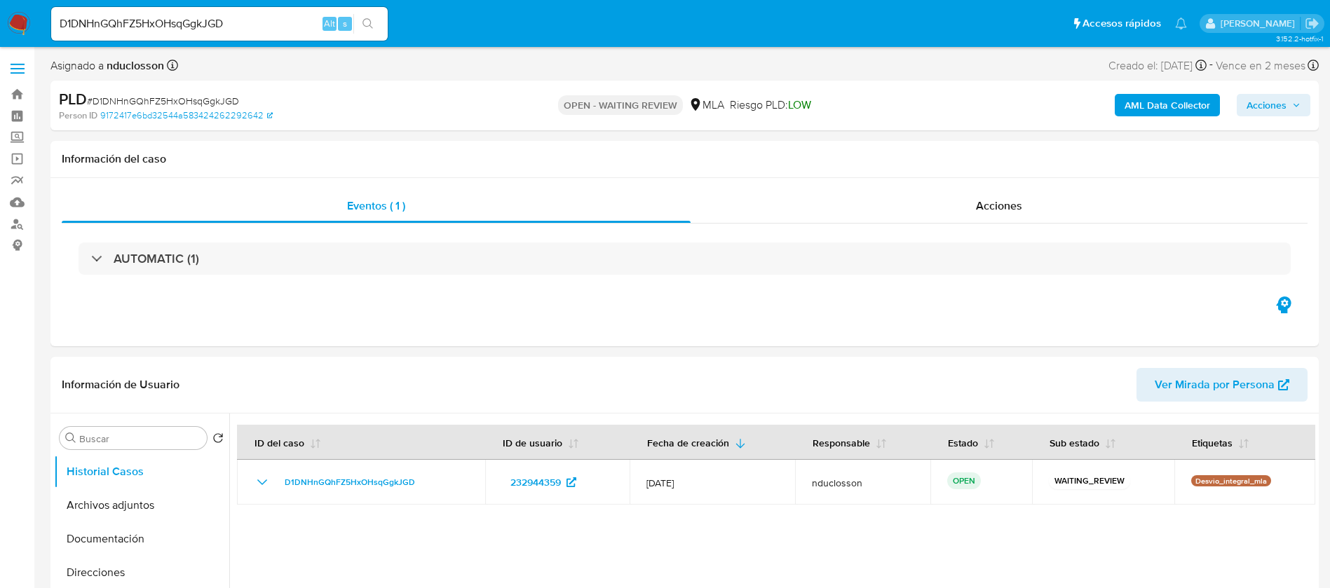
select select "10"
click at [135, 18] on input "D1DNHnGQhFZ5HxOHsqGgkJGD" at bounding box center [219, 24] width 336 height 18
paste input "NuC5DEGmKVapTLv3FQESXyQV"
type input "NuC5DEGmKVapTLv3FQESXyQV"
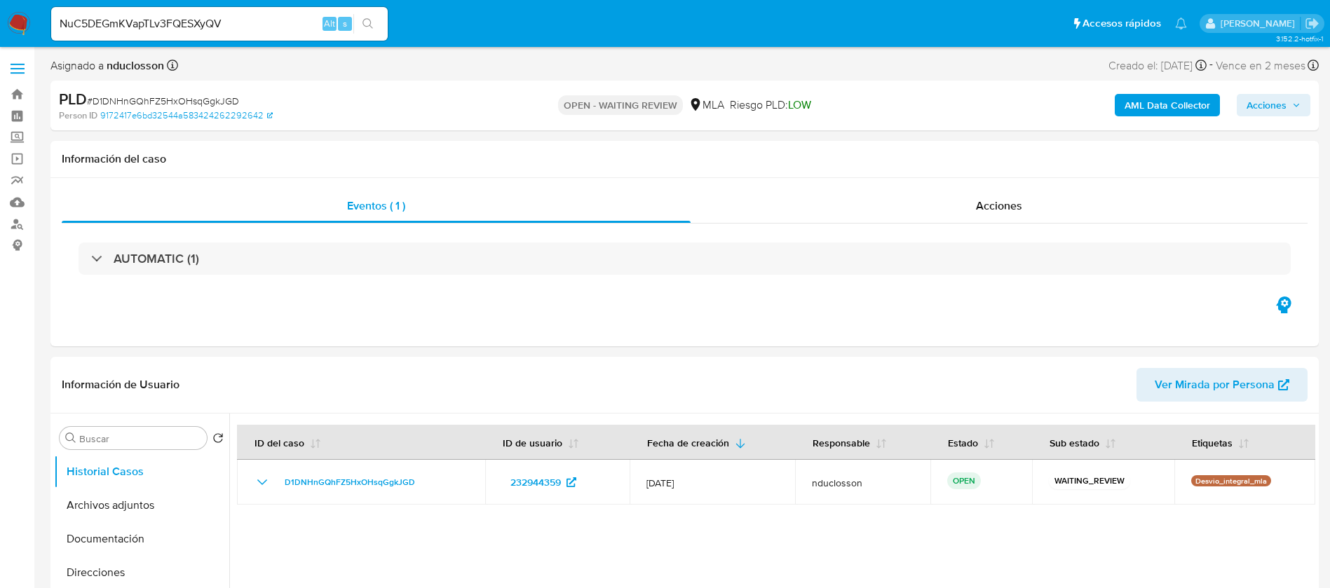
click at [369, 34] on div "NuC5DEGmKVapTLv3FQESXyQV Alt s" at bounding box center [219, 24] width 336 height 34
click at [371, 23] on icon "search-icon" at bounding box center [367, 23] width 11 height 11
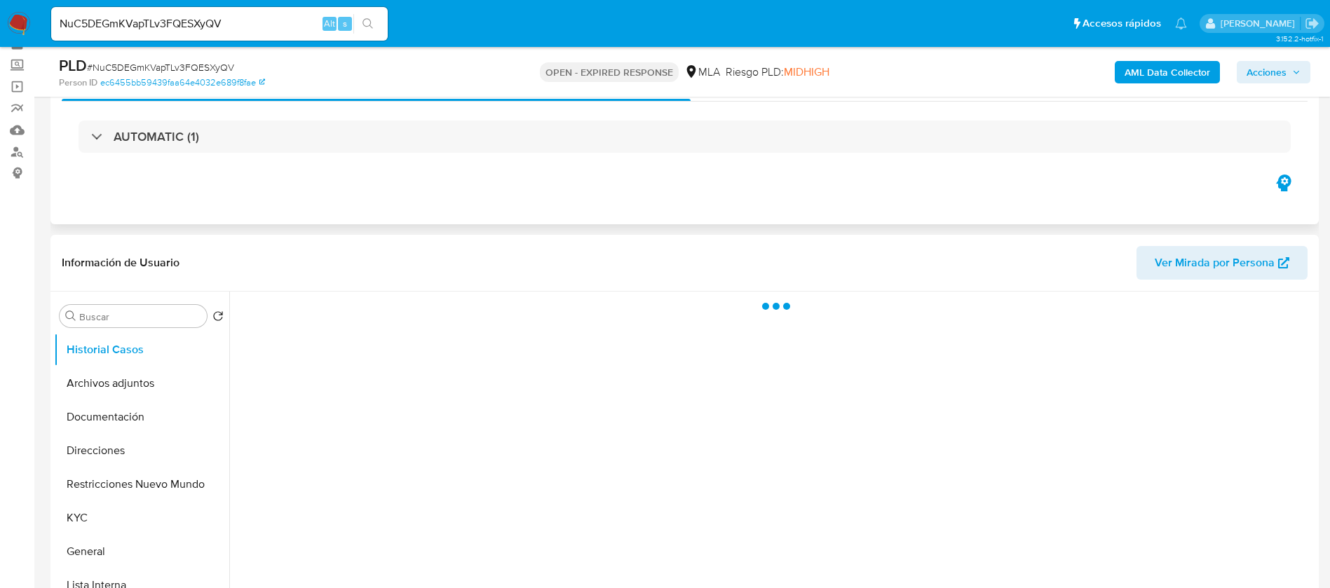
scroll to position [105, 0]
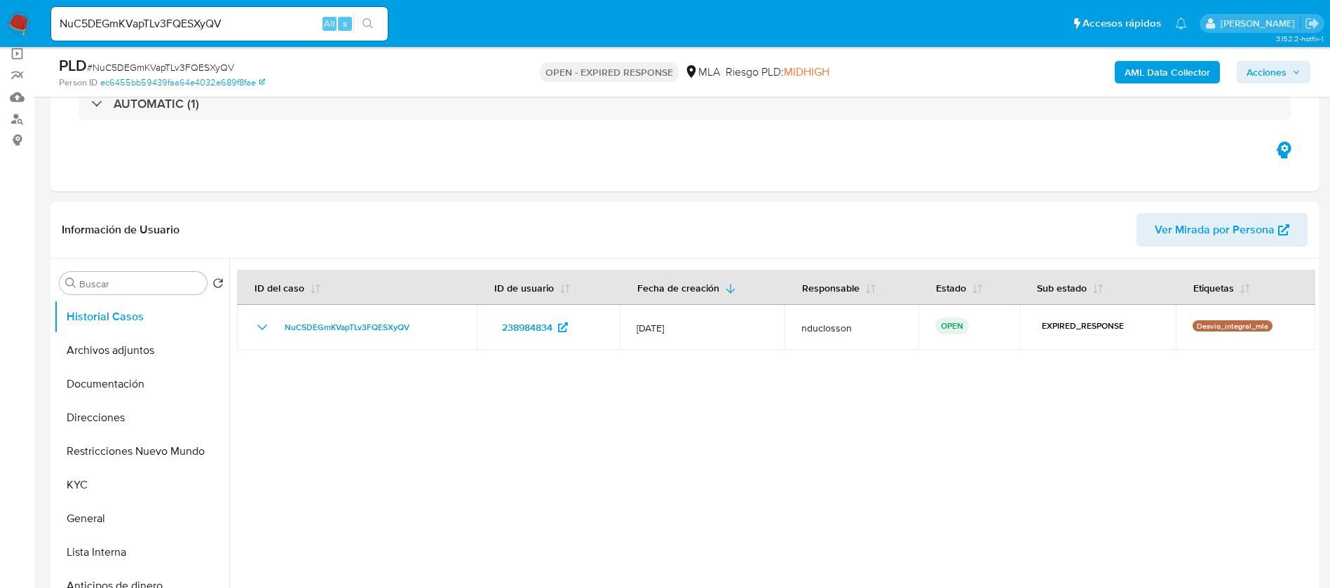
select select "10"
click at [109, 32] on input "NuC5DEGmKVapTLv3FQESXyQV" at bounding box center [219, 24] width 336 height 18
paste input "m9qs98MgZw9XBGCxah7WNgg4"
type input "m9qs98MgZw9XBGCxah7WNgg4"
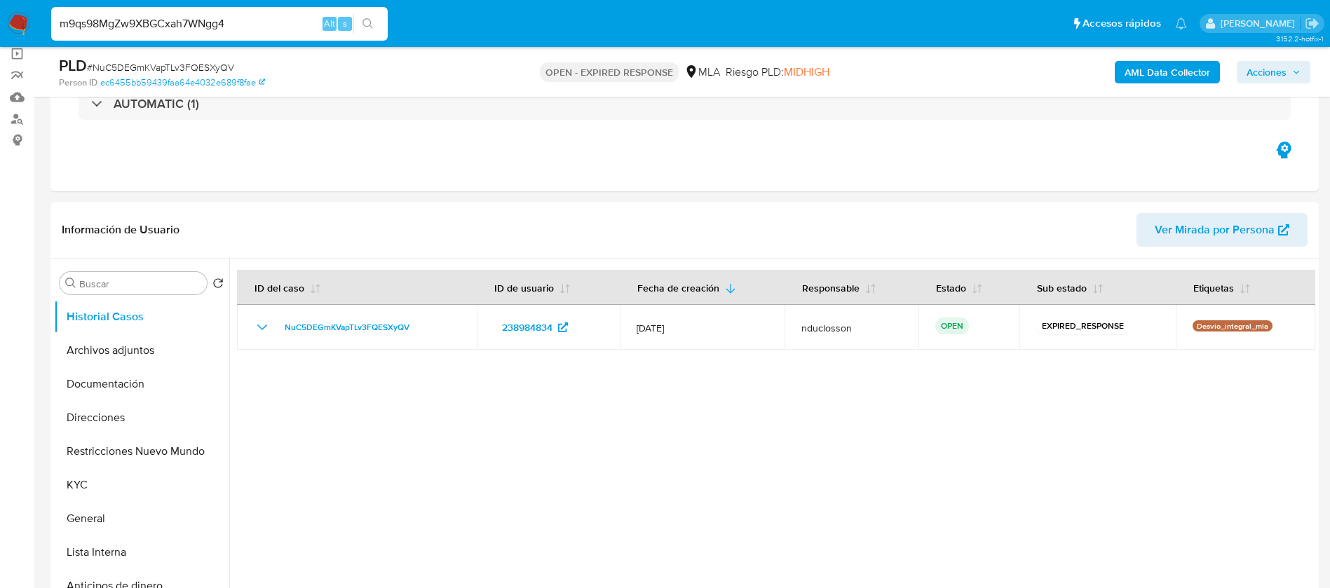
click at [367, 27] on icon "search-icon" at bounding box center [367, 23] width 11 height 11
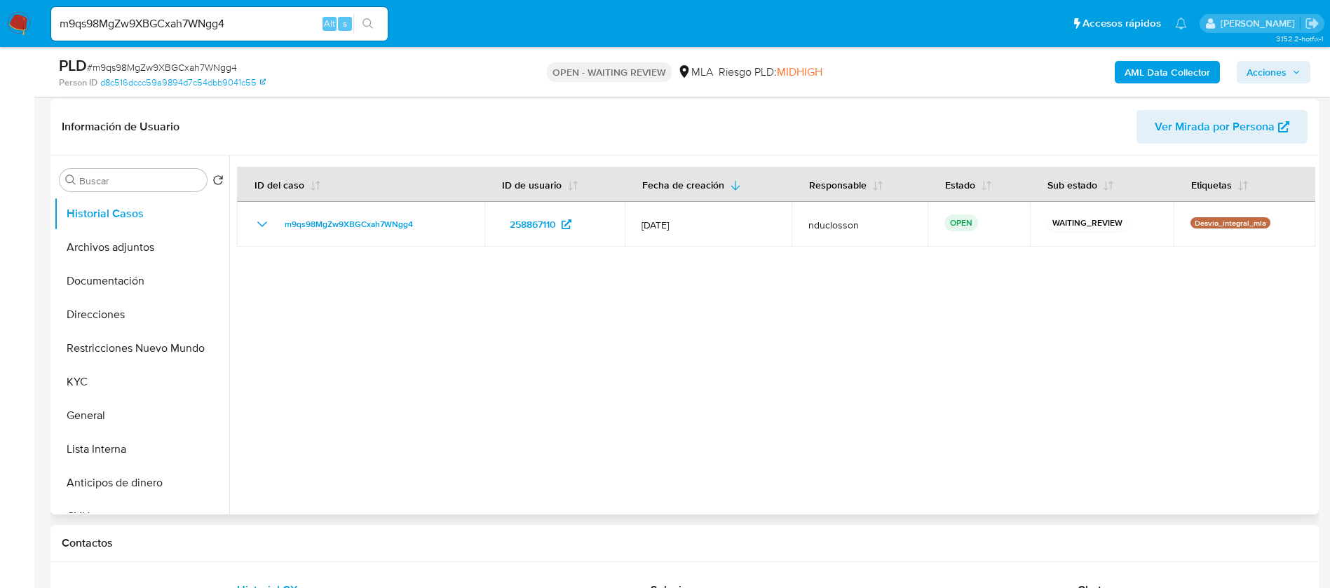
select select "10"
click at [125, 31] on input "m9qs98MgZw9XBGCxah7WNgg4" at bounding box center [219, 24] width 336 height 18
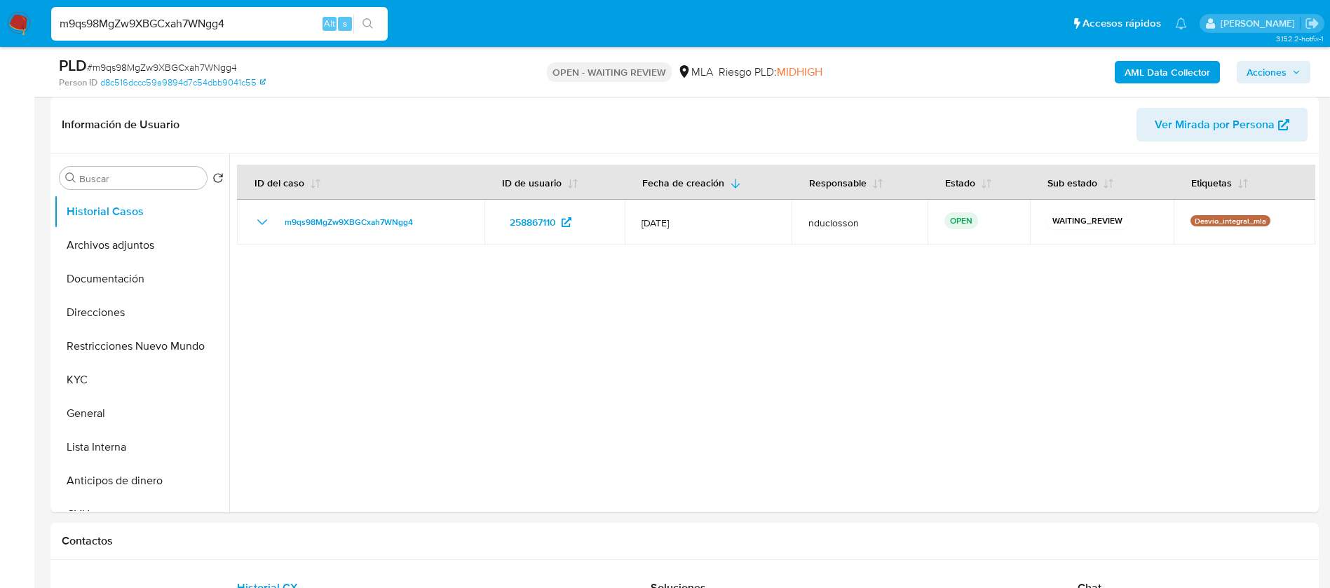
paste input "PzLuSxKrLuN4ZPRlegD1b4Zb"
type input "PzLuSxKrLuN4ZPRlegD1b4Zb"
click at [372, 22] on icon "search-icon" at bounding box center [367, 23] width 11 height 11
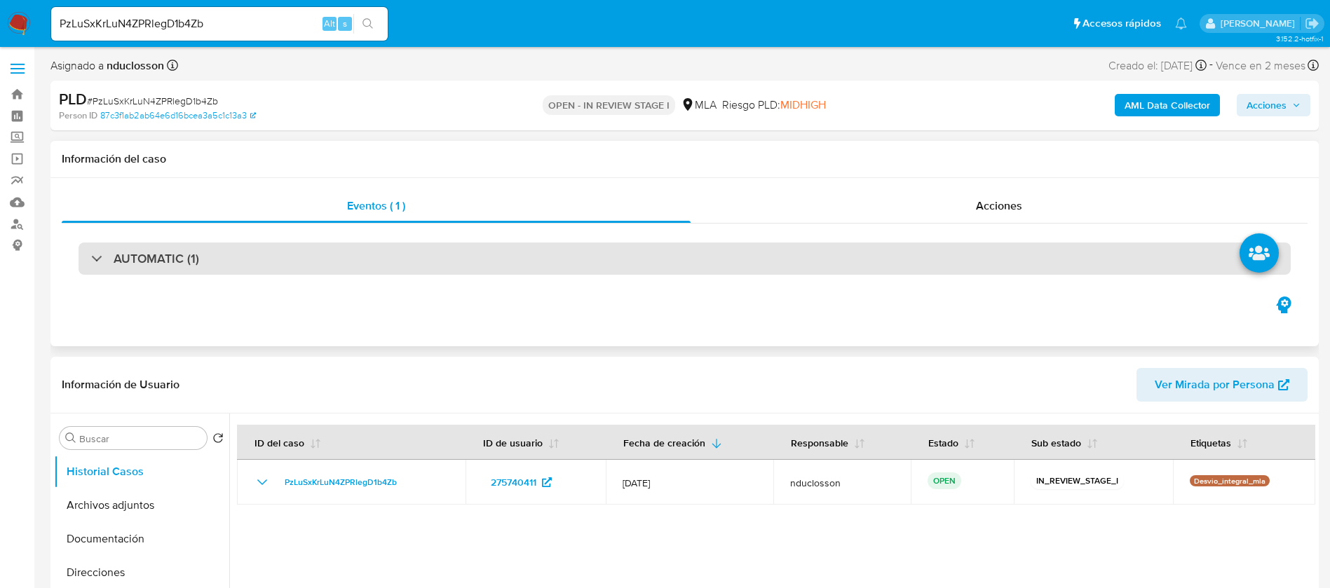
select select "10"
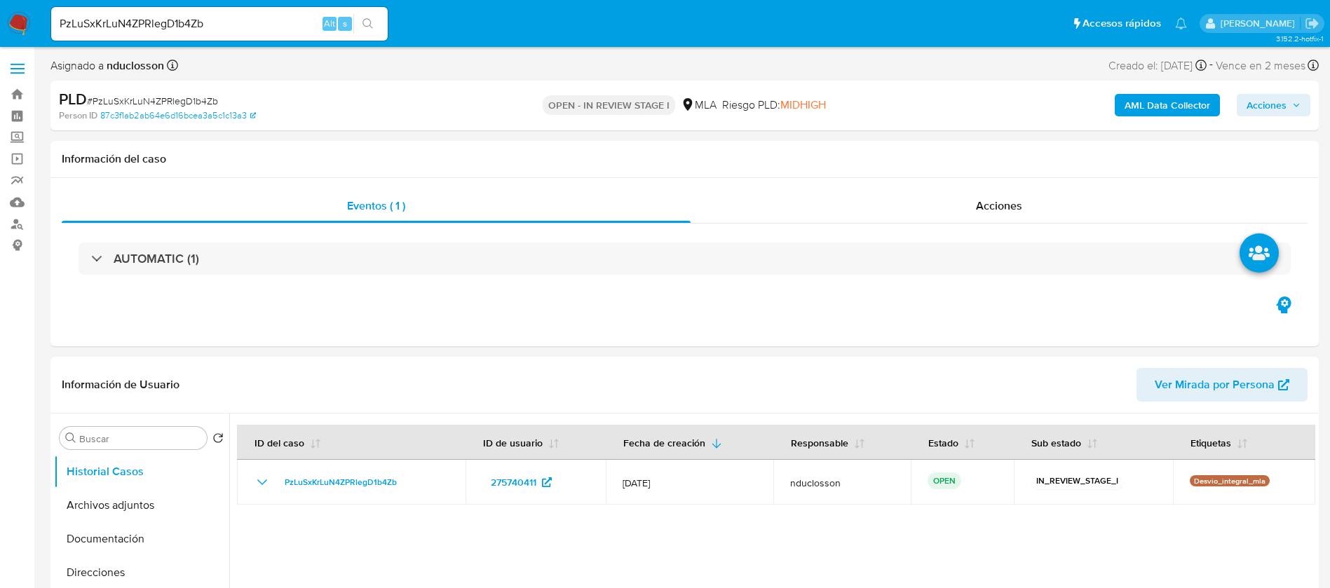
click at [166, 26] on input "PzLuSxKrLuN4ZPRlegD1b4Zb" at bounding box center [219, 24] width 336 height 18
click at [166, 27] on input "PzLuSxKrLuN4ZPRlegD1b4Zb" at bounding box center [219, 24] width 336 height 18
paste input "ZnLZyRmuacgNsdqWYDUKxme5"
type input "ZnLZyRmuacgNsdqWYDUKxme5"
click at [365, 27] on icon "search-icon" at bounding box center [367, 23] width 11 height 11
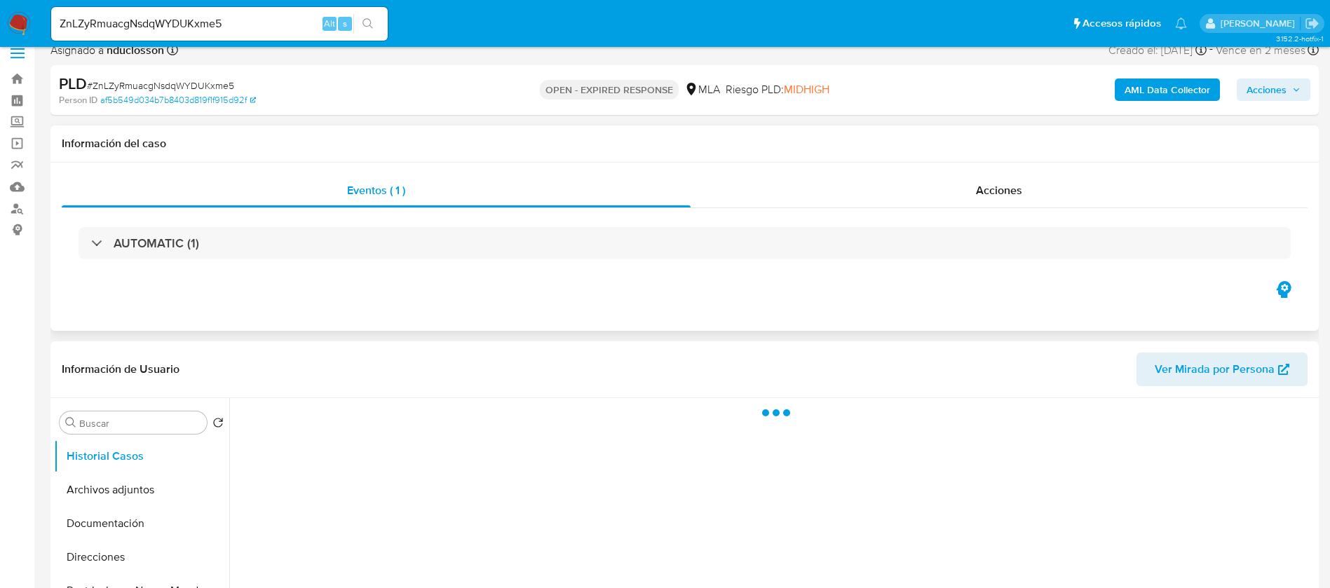
scroll to position [105, 0]
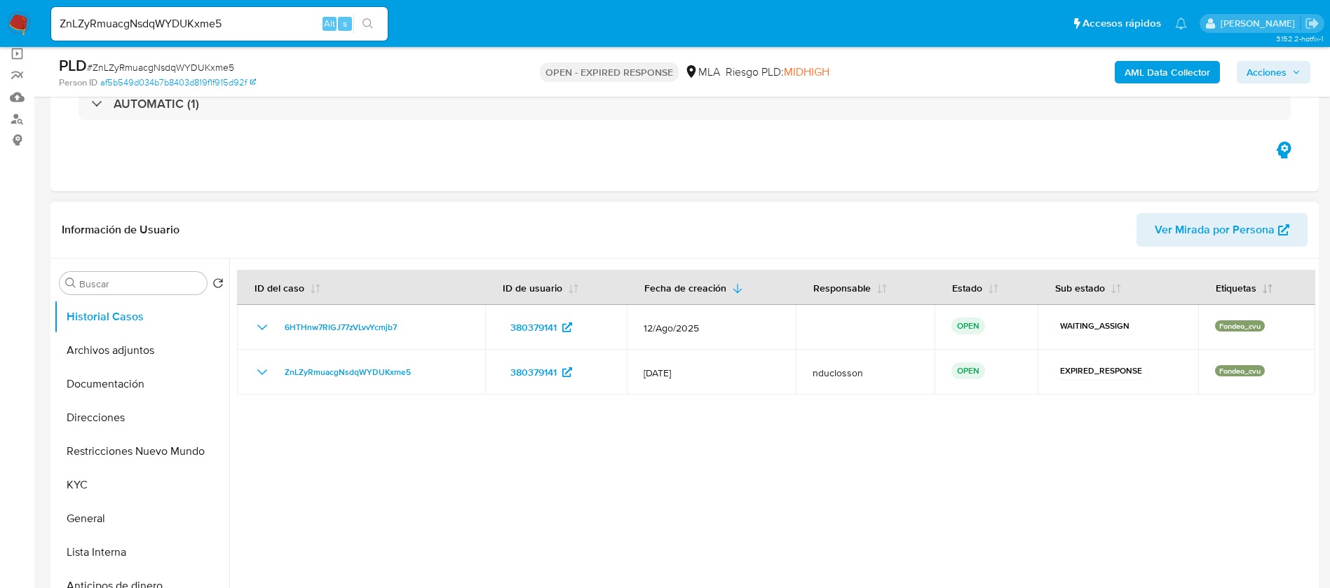
select select "10"
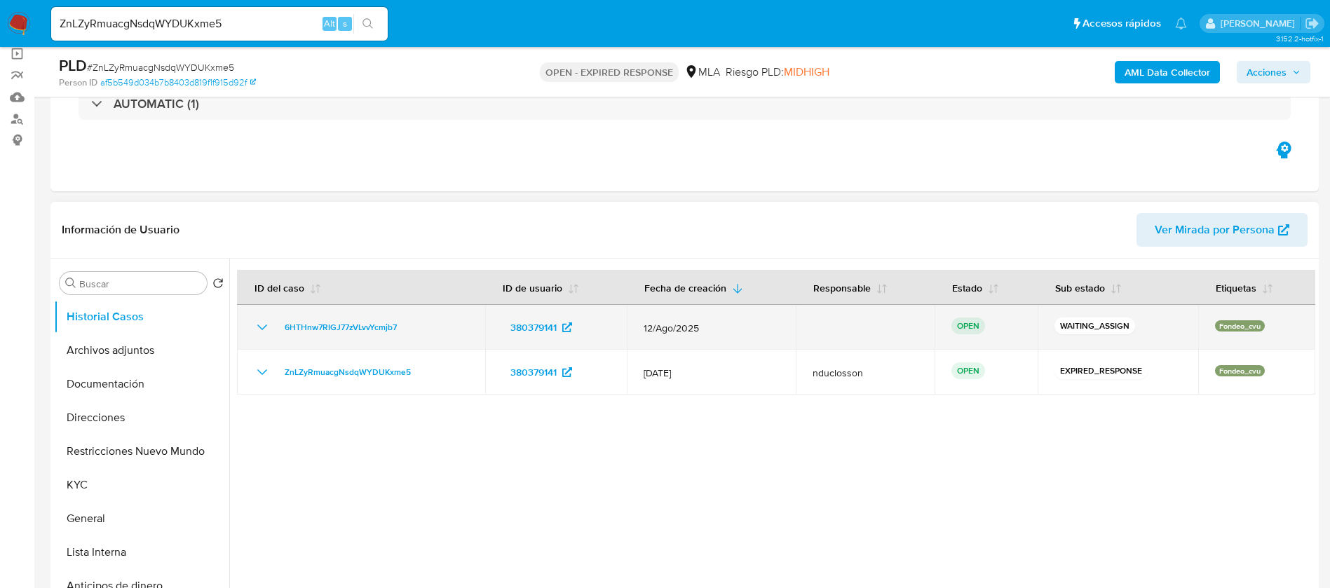
drag, startPoint x: 432, startPoint y: 331, endPoint x: 266, endPoint y: 325, distance: 165.6
click at [266, 325] on div "6HTHnw7RIGJ77zVLvvYcmjb7" at bounding box center [361, 327] width 215 height 17
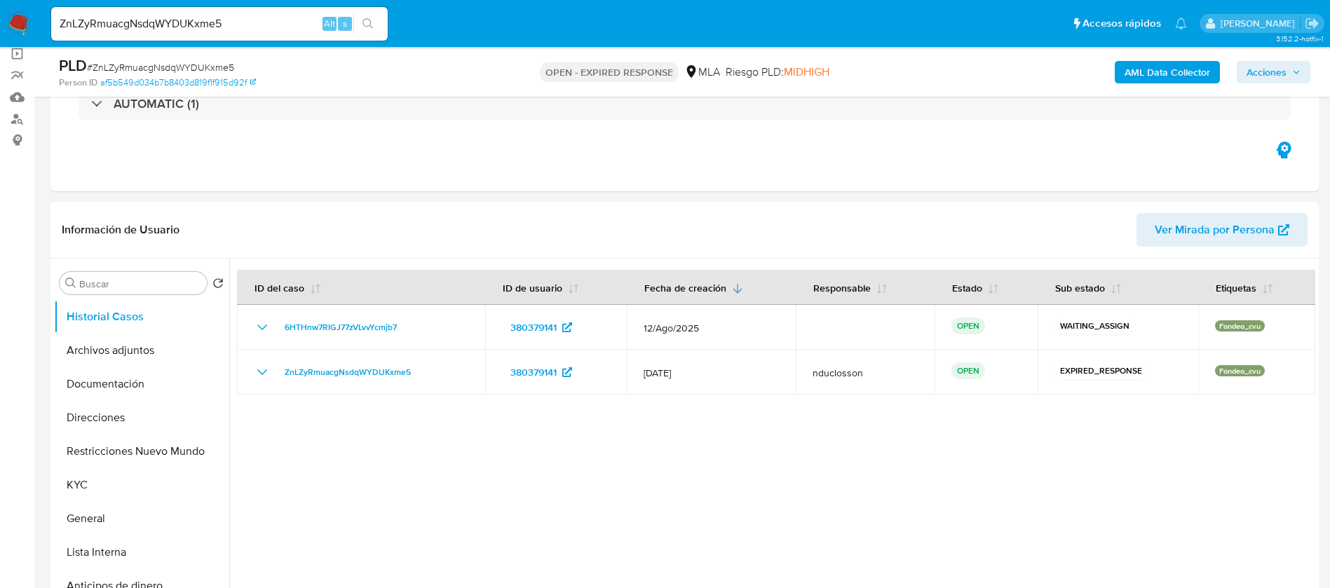
click at [153, 36] on div "ZnLZyRmuacgNsdqWYDUKxme5 Alt s" at bounding box center [219, 24] width 336 height 34
click at [146, 18] on input "ZnLZyRmuacgNsdqWYDUKxme5" at bounding box center [219, 24] width 336 height 18
paste input "n0y9Cc7p2CV0NWWeGR4nOEIR"
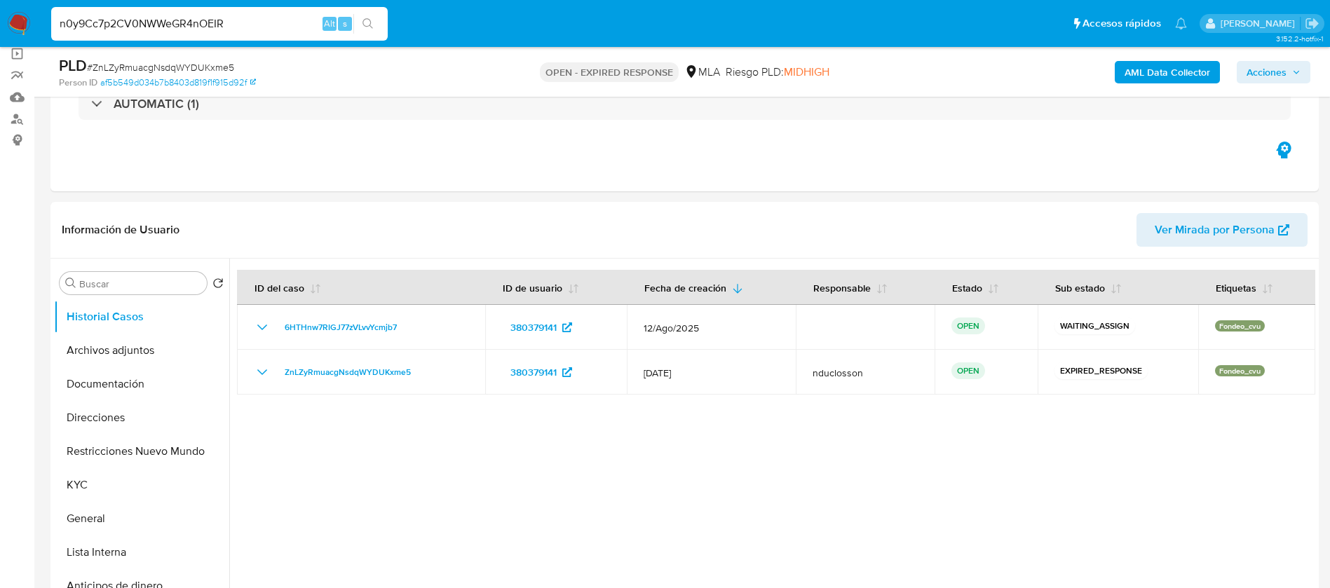
type input "n0y9Cc7p2CV0NWWeGR4nOEIR"
click at [378, 22] on button "search-icon" at bounding box center [367, 24] width 29 height 20
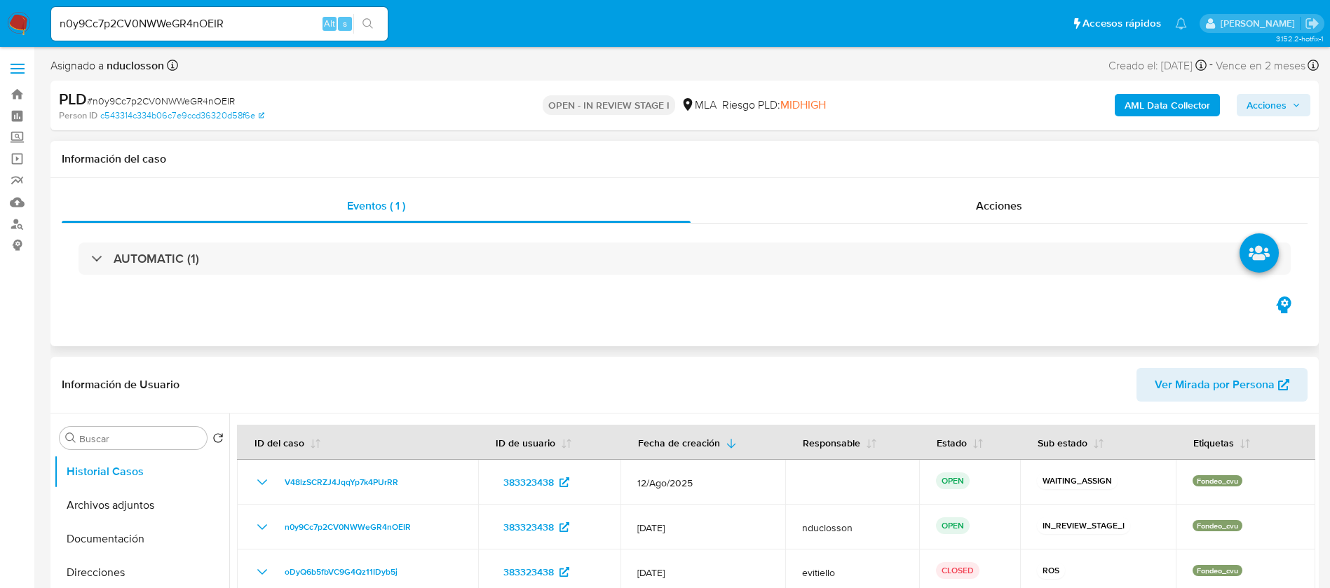
select select "10"
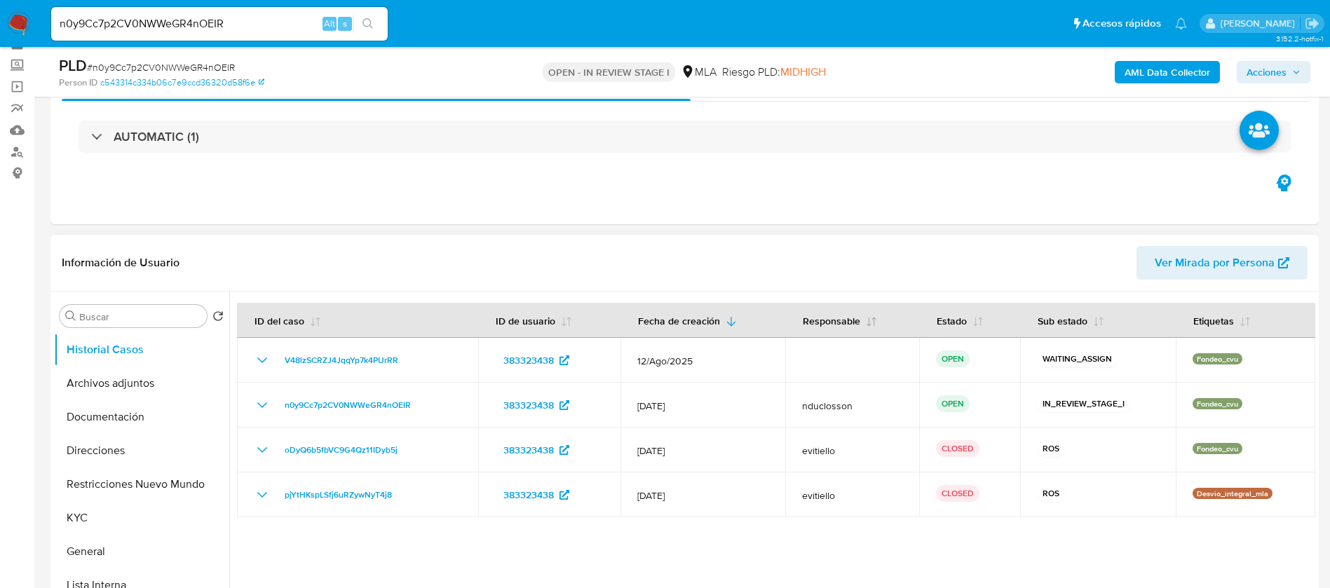
scroll to position [105, 0]
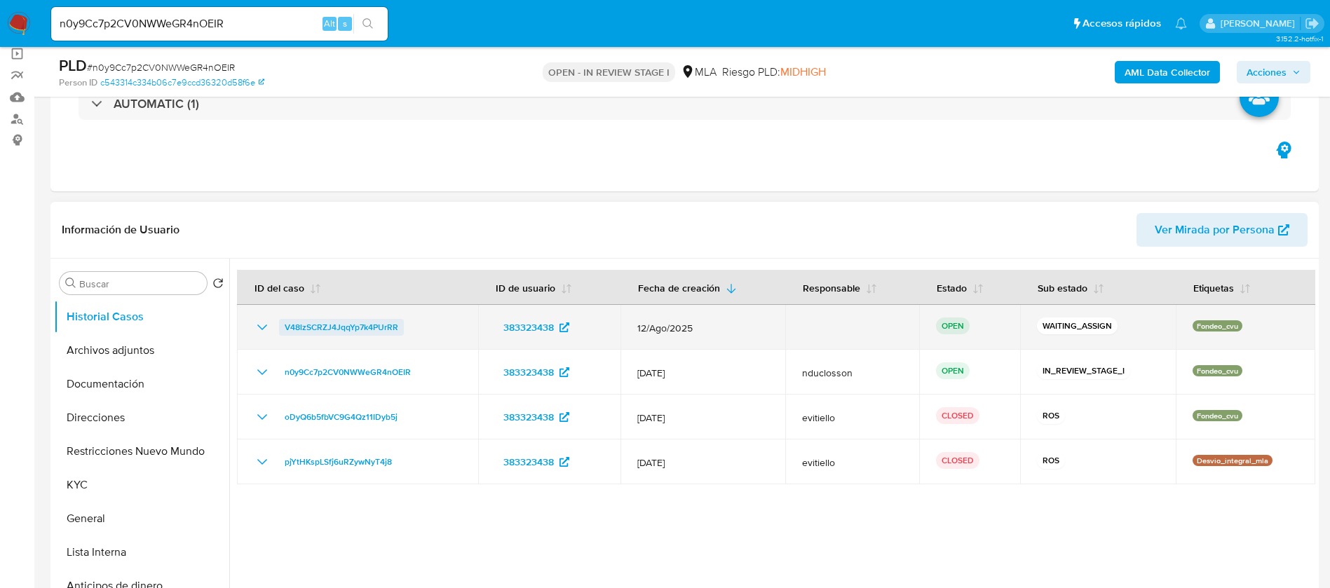
drag, startPoint x: 425, startPoint y: 328, endPoint x: 279, endPoint y: 326, distance: 146.5
click at [279, 326] on div "V48lzSCRZJ4JqqYp7k4PUrRR" at bounding box center [357, 327] width 207 height 17
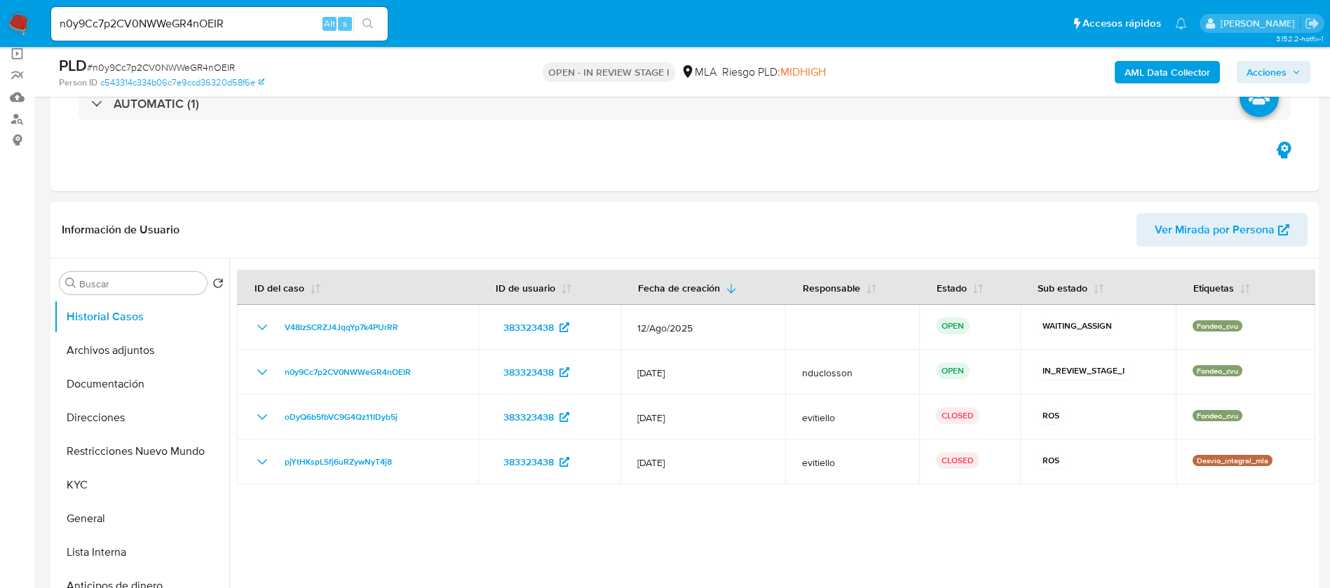
click at [184, 23] on input "n0y9Cc7p2CV0NWWeGR4nOEIR" at bounding box center [219, 24] width 336 height 18
paste input "OSSBxL8DaQUjt1W20XThcCKs"
type input "OSSBxL8DaQUjt1W20XThcCKs"
click at [379, 17] on button "search-icon" at bounding box center [367, 24] width 29 height 20
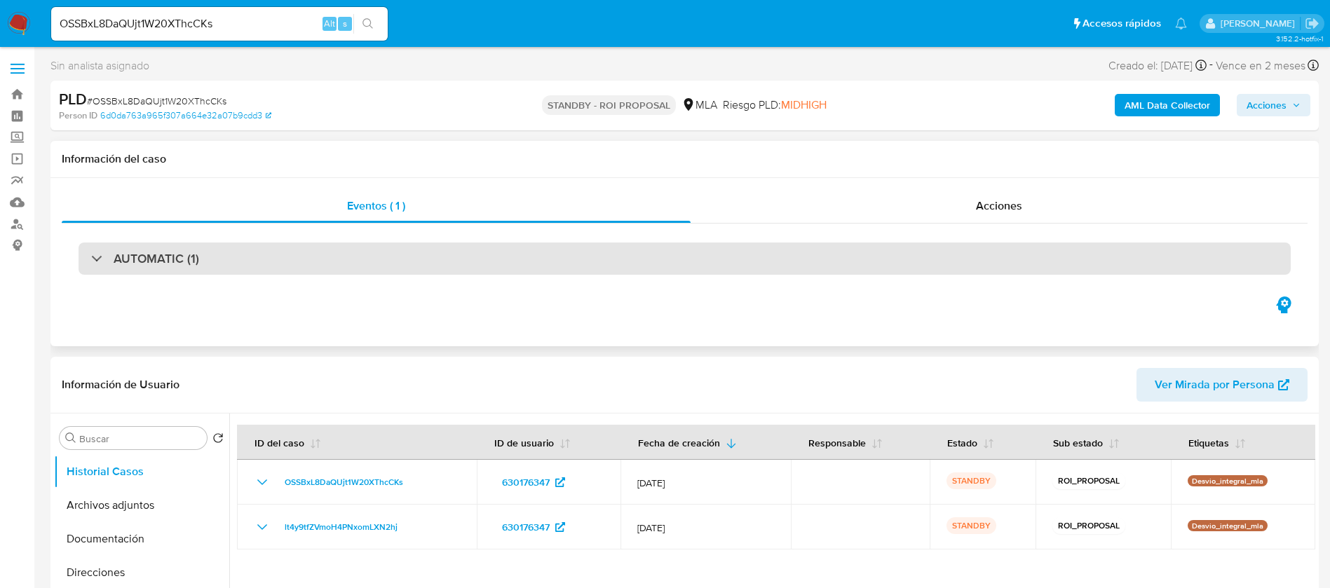
select select "10"
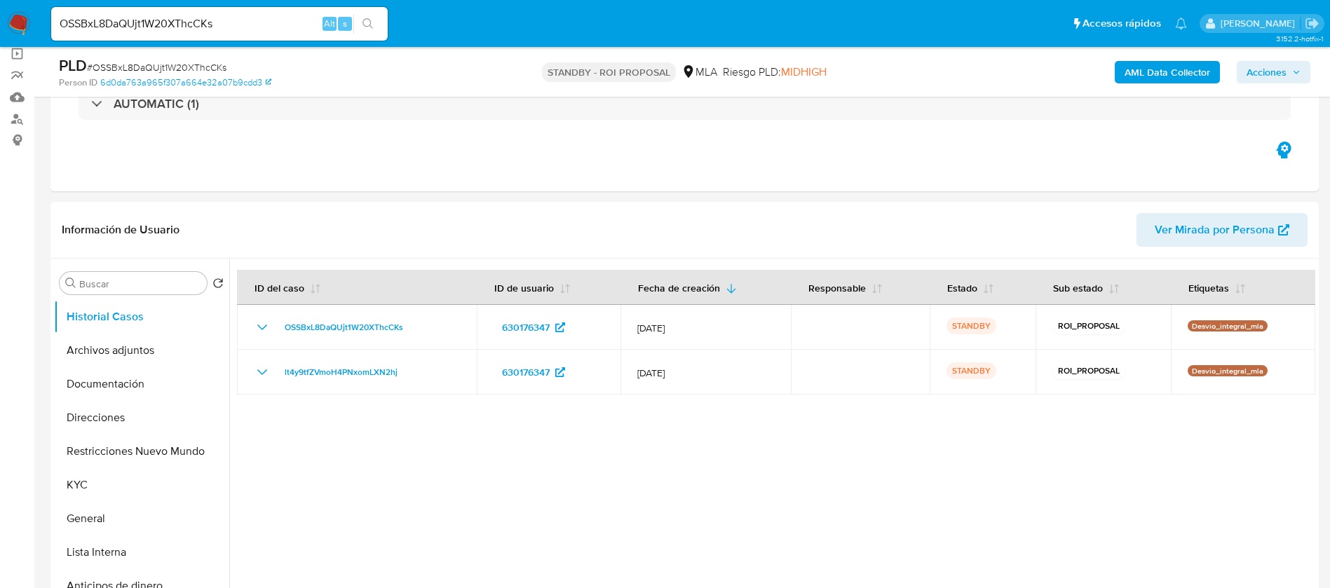
click at [163, 26] on input "OSSBxL8DaQUjt1W20XThcCKs" at bounding box center [219, 24] width 336 height 18
paste input "iyfgEZy50PClBbZzOsz94D6h"
type input "iyfgEZy50PClBbZzOsz94D6h"
click at [361, 27] on button "search-icon" at bounding box center [367, 24] width 29 height 20
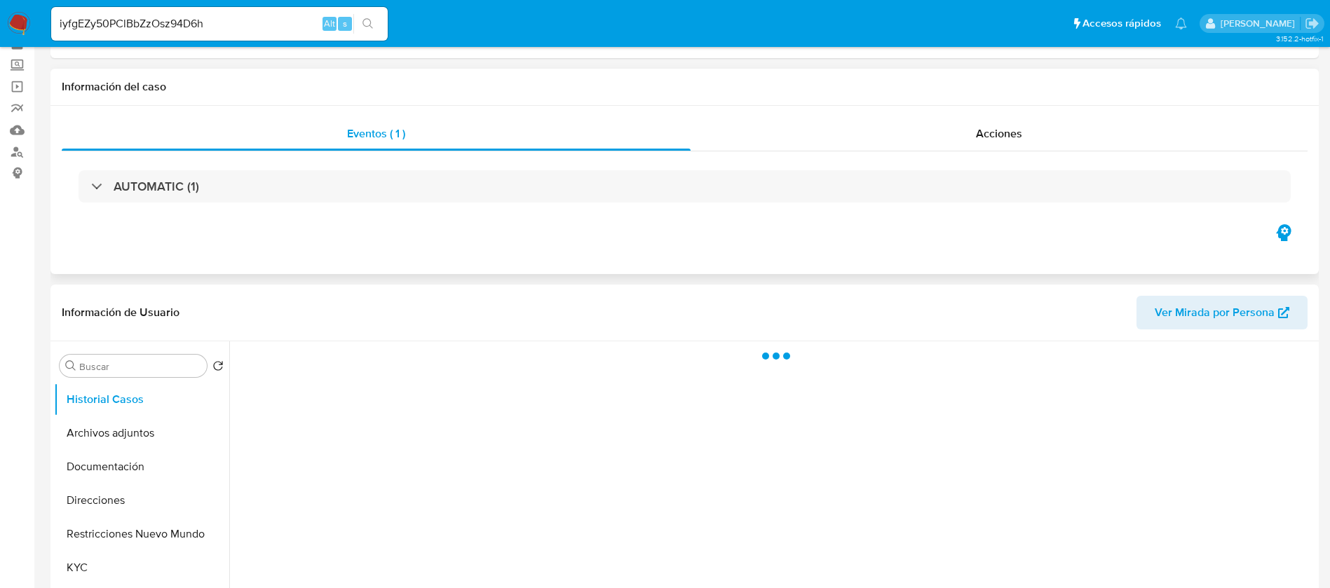
scroll to position [105, 0]
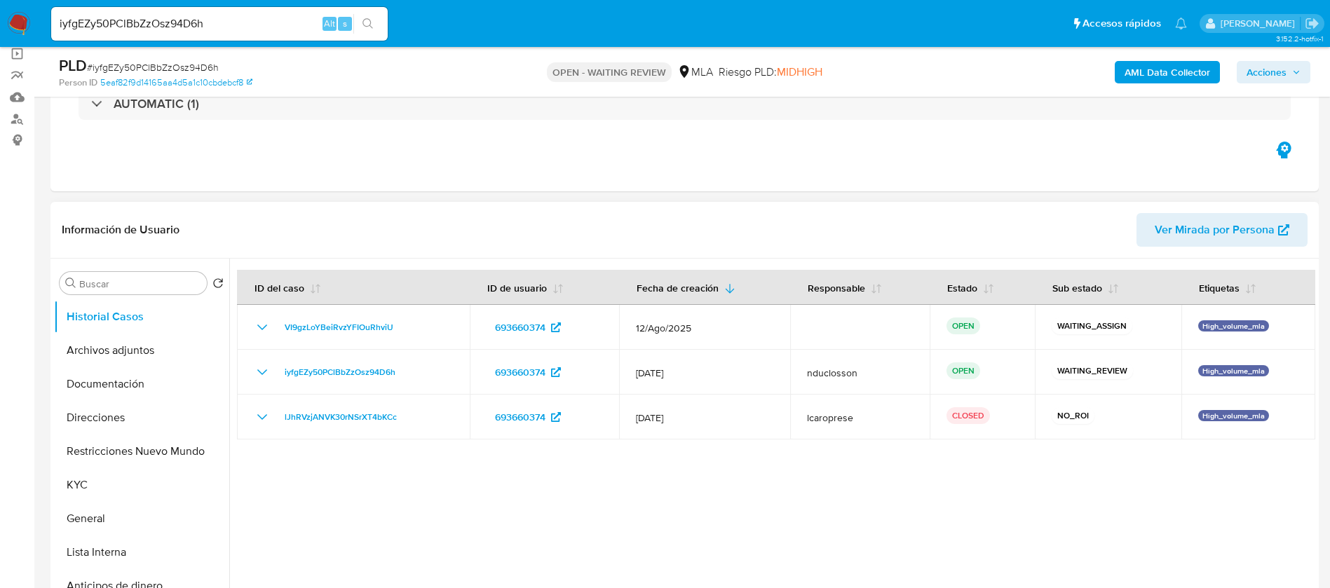
select select "10"
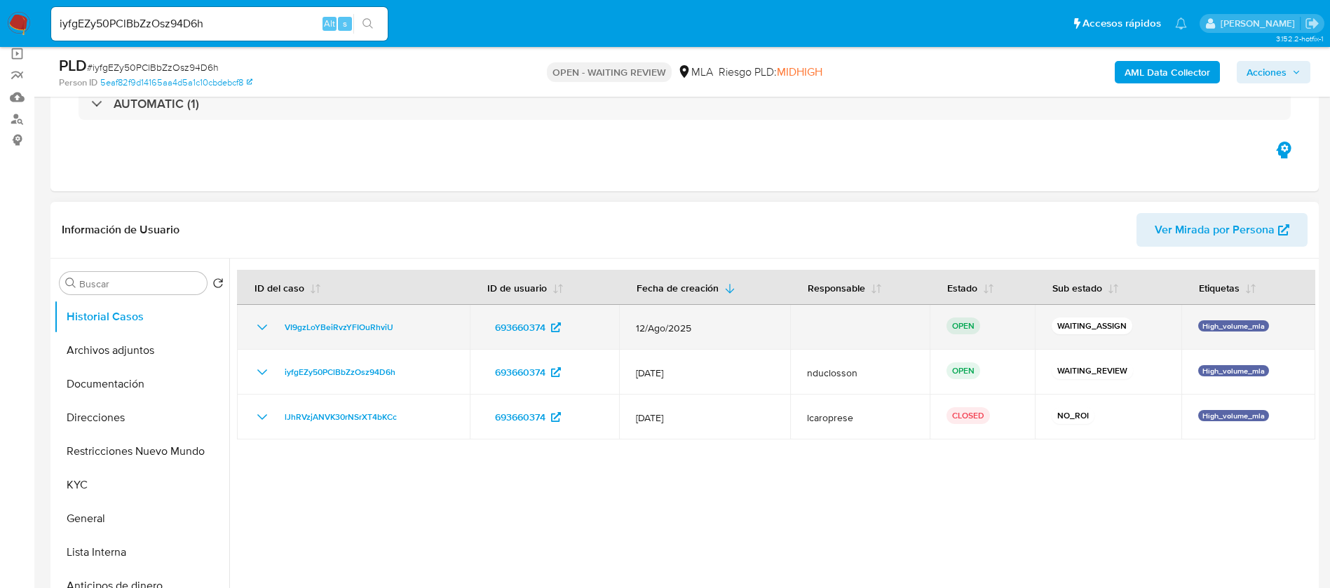
drag, startPoint x: 405, startPoint y: 327, endPoint x: 280, endPoint y: 335, distance: 125.7
click at [280, 335] on div "VI9gzLoYBeiRvzYFIOuRhviU" at bounding box center [353, 327] width 199 height 17
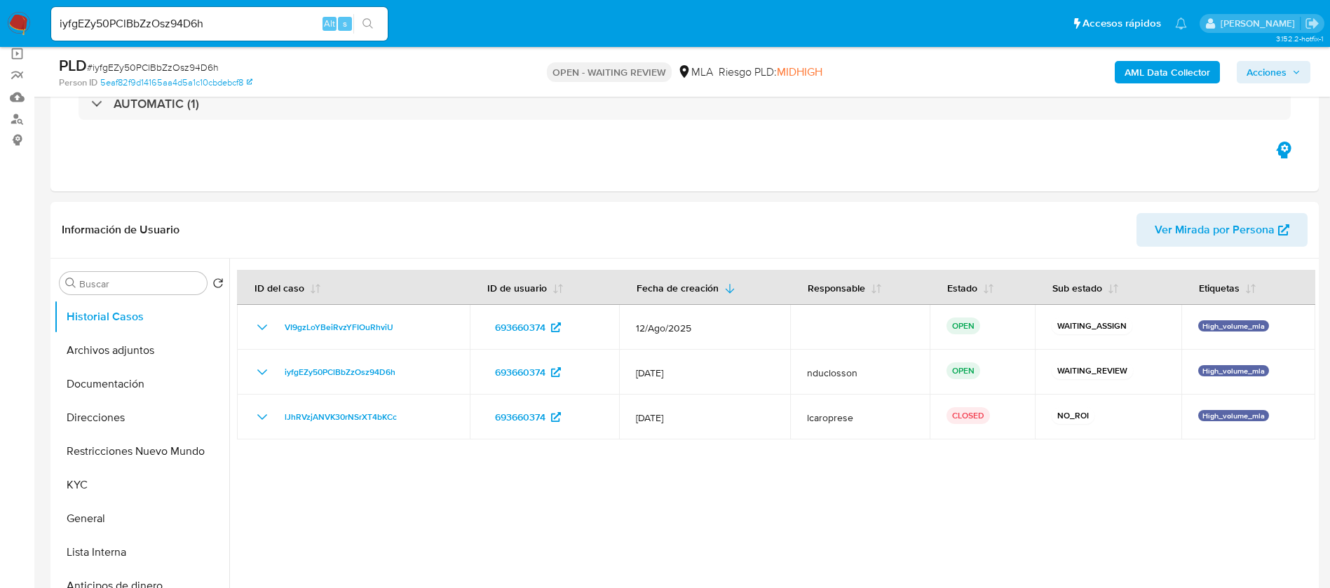
click at [163, 22] on input "iyfgEZy50PClBbZzOsz94D6h" at bounding box center [219, 24] width 336 height 18
paste input "1YlIJII7Ujx0mUjUgnUjJSc3"
type input "1YlIJII7Ujx0mUjUgnUjJSc3"
click at [372, 20] on icon "search-icon" at bounding box center [367, 23] width 11 height 11
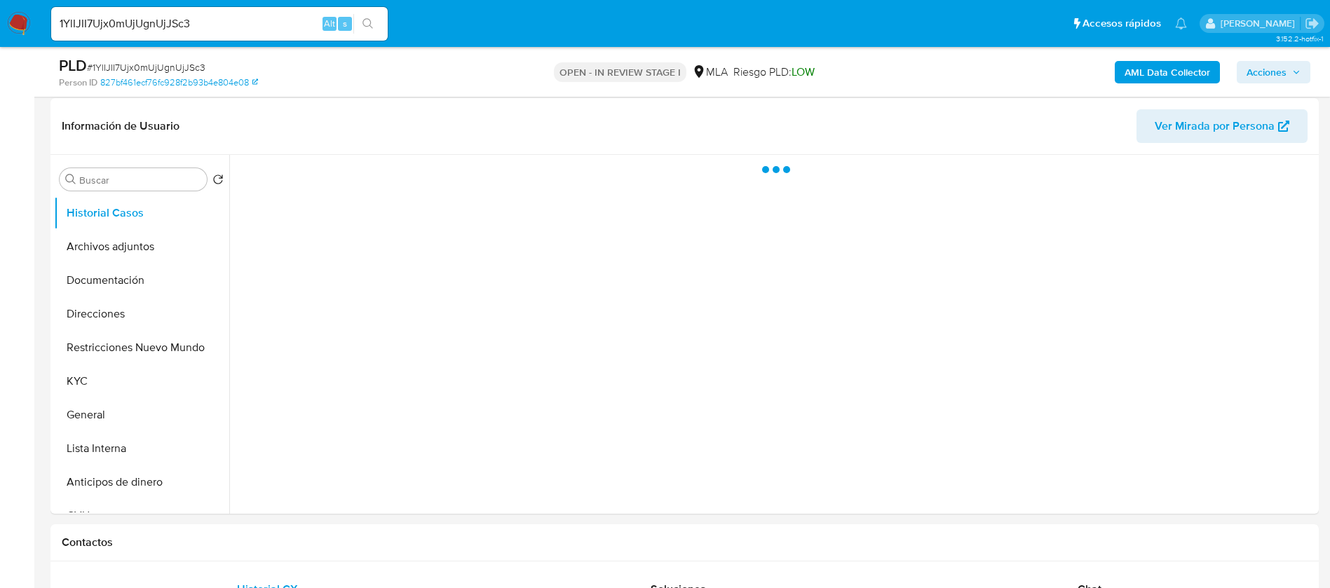
scroll to position [210, 0]
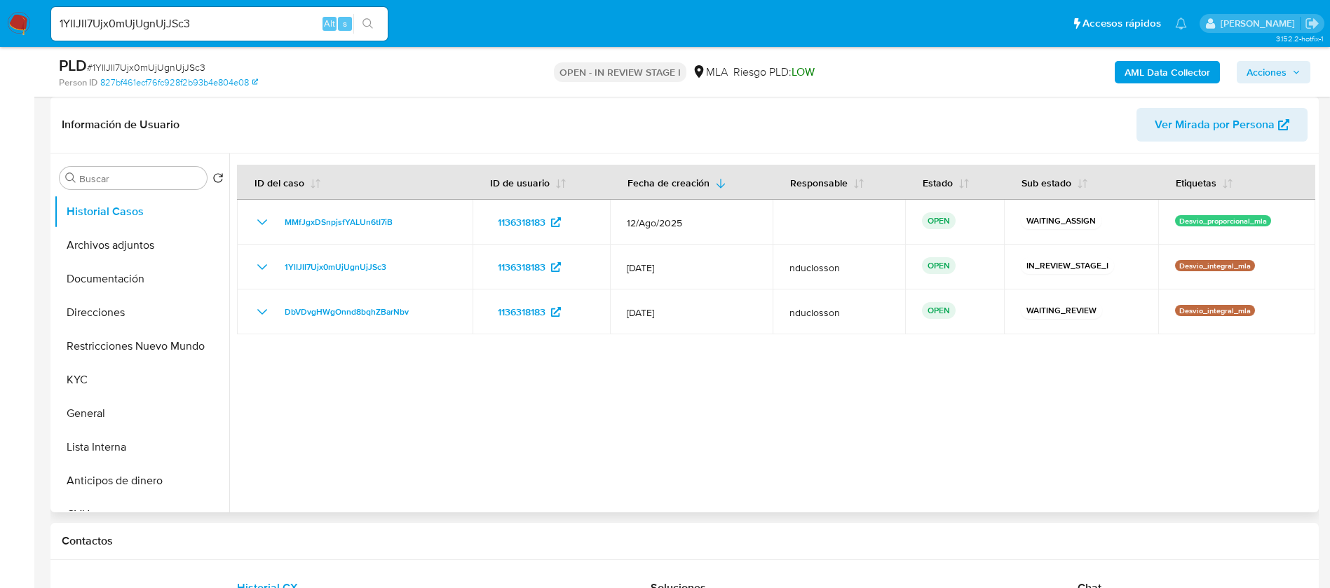
select select "10"
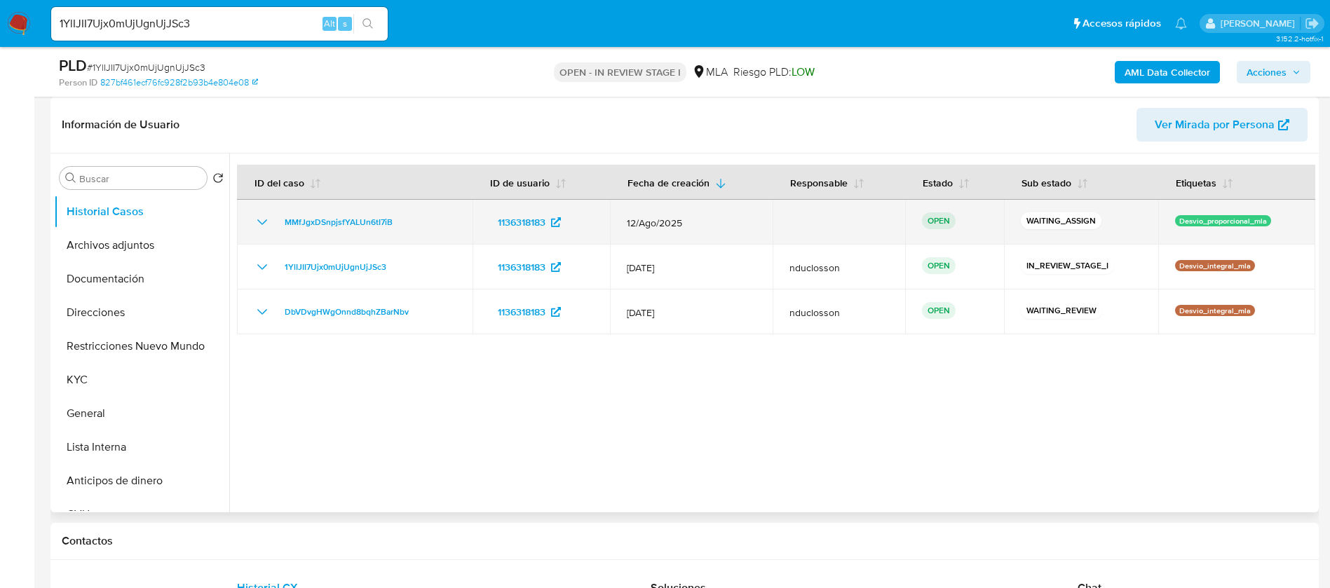
drag, startPoint x: 402, startPoint y: 222, endPoint x: 277, endPoint y: 226, distance: 125.5
click at [277, 226] on div "MMfJgxDSnpjsfYALUn6tI7iB" at bounding box center [355, 222] width 202 height 17
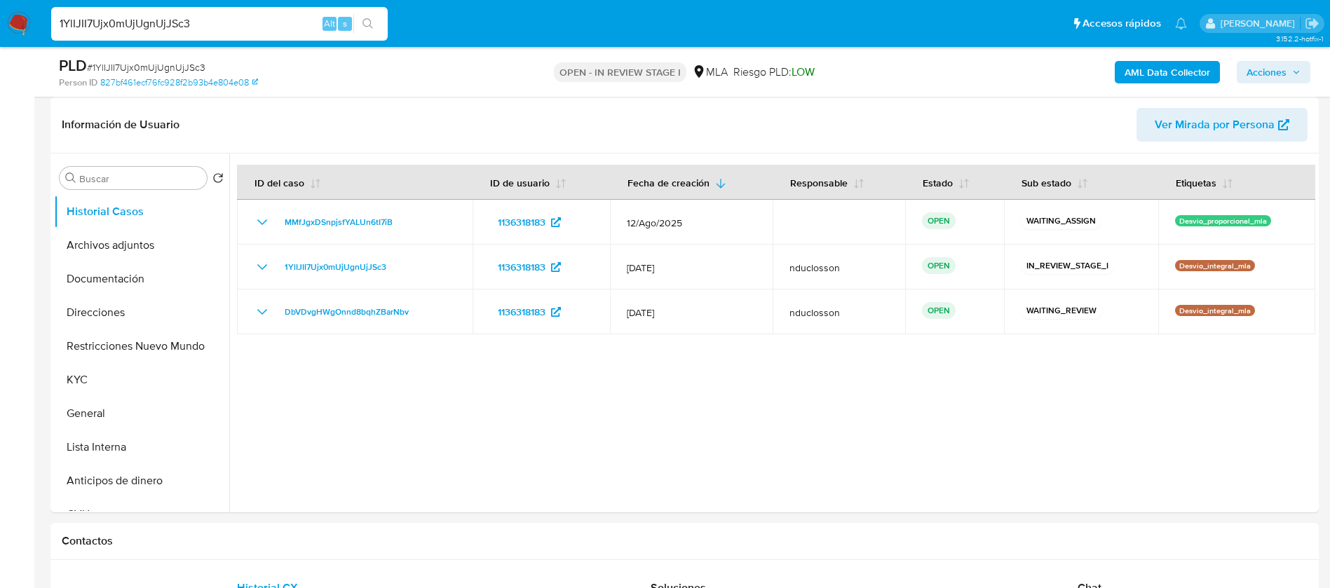
click at [144, 22] on input "1YlIJII7Ujx0mUjUgnUjJSc3" at bounding box center [219, 24] width 336 height 18
paste input "ItbOagGTa9qR2QrXIbDVDHUQ"
type input "ItbOagGTa9qR2QrXIbDVDHUQ"
click at [372, 26] on icon "search-icon" at bounding box center [367, 23] width 11 height 11
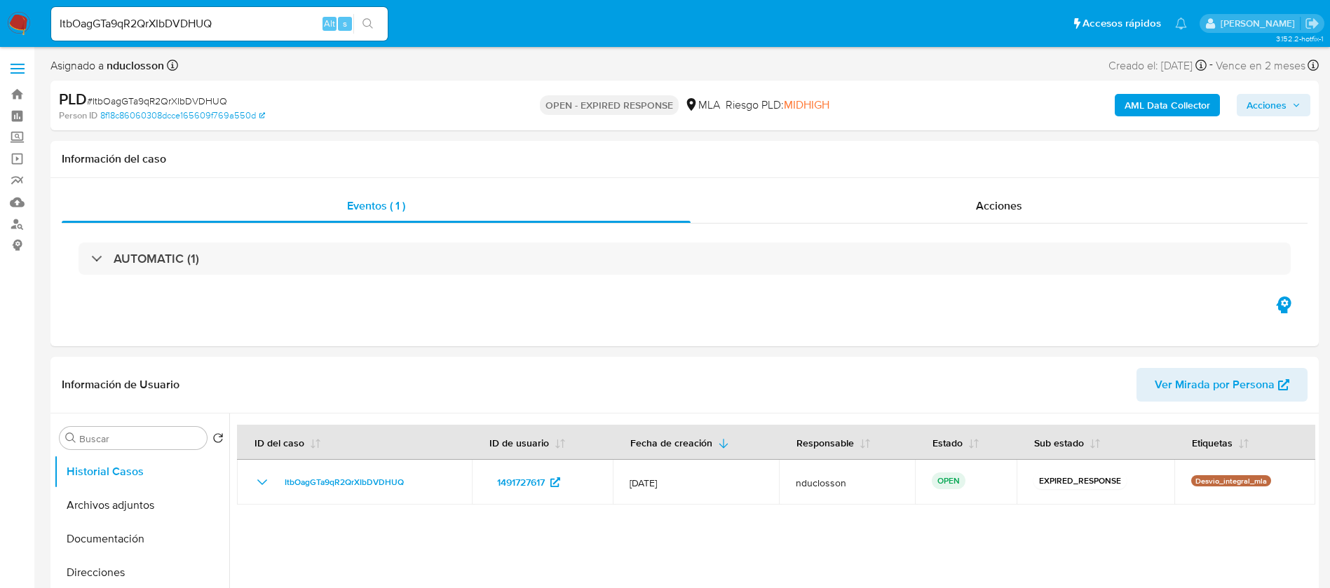
select select "10"
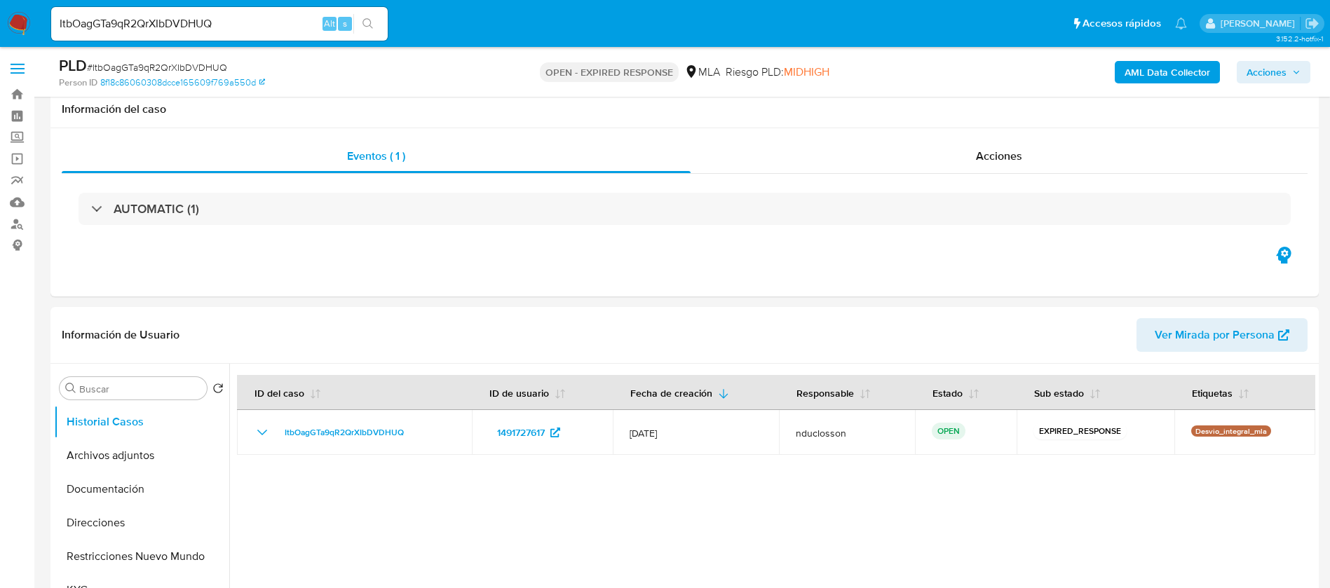
scroll to position [105, 0]
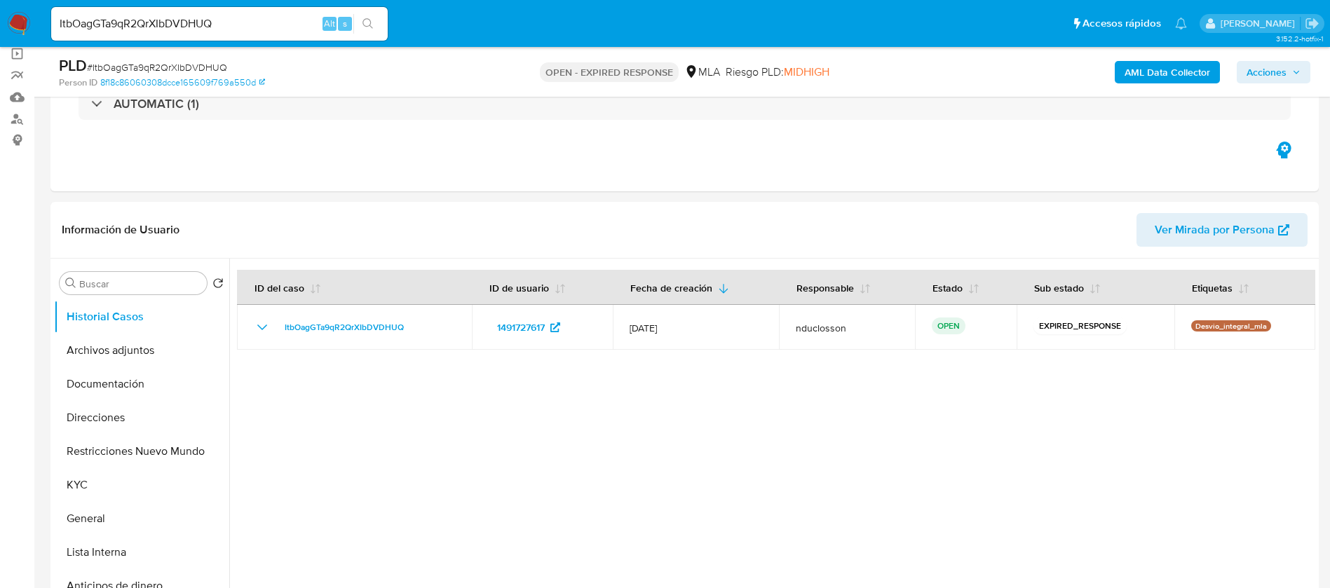
click at [191, 25] on input "ItbOagGTa9qR2QrXIbDVDHUQ" at bounding box center [219, 24] width 336 height 18
paste input "dLC7UWyJZNG1QzeAuMYYyt2v"
type input "dLC7UWyJZNG1QzeAuMYYyt2v"
click at [374, 31] on button "search-icon" at bounding box center [367, 24] width 29 height 20
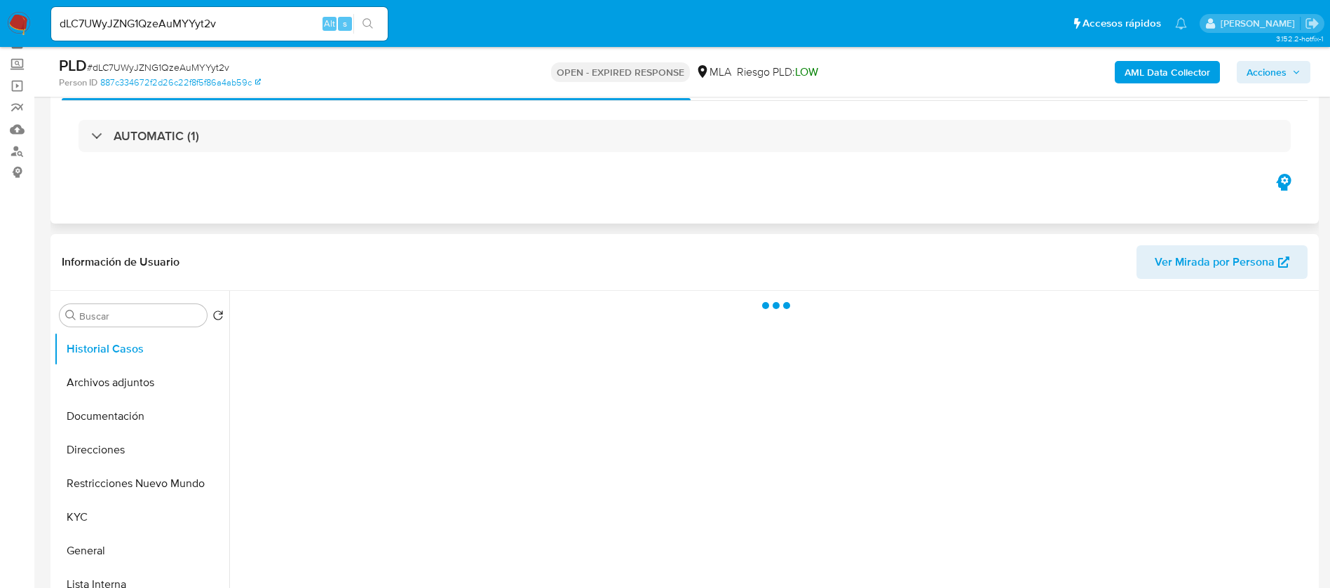
scroll to position [105, 0]
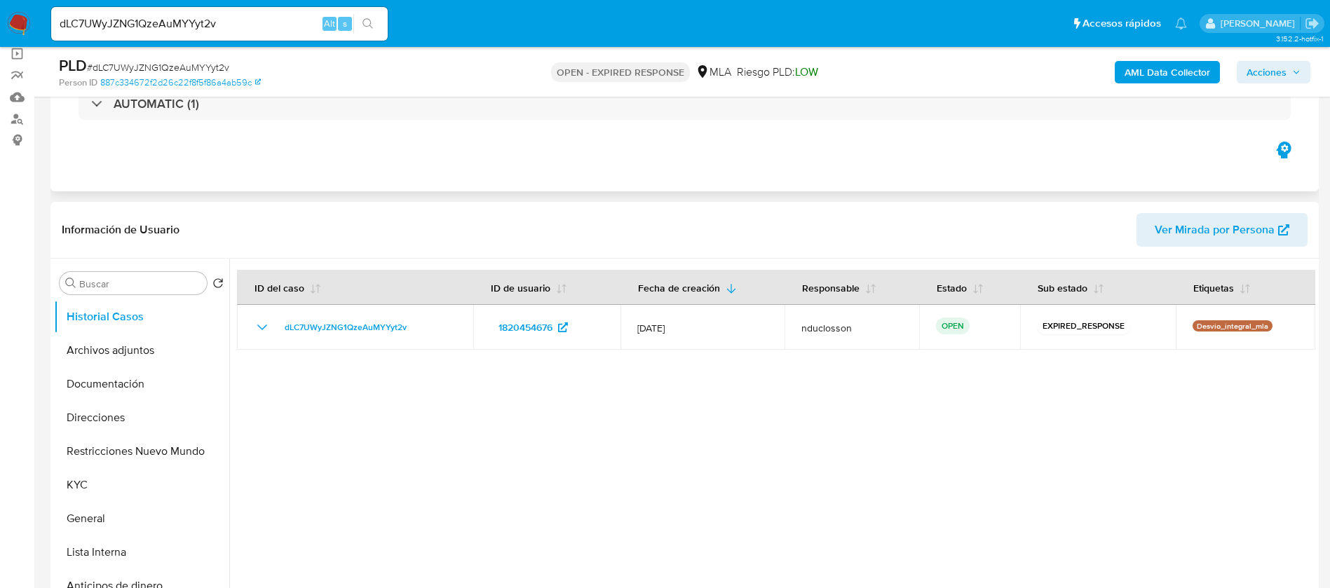
select select "10"
click at [145, 25] on input "dLC7UWyJZNG1QzeAuMYYyt2v" at bounding box center [219, 24] width 336 height 18
paste input "plRECk84SQ7j9AOol228kOBI"
type input "plRECk84SQ7j9AOol228kOBI"
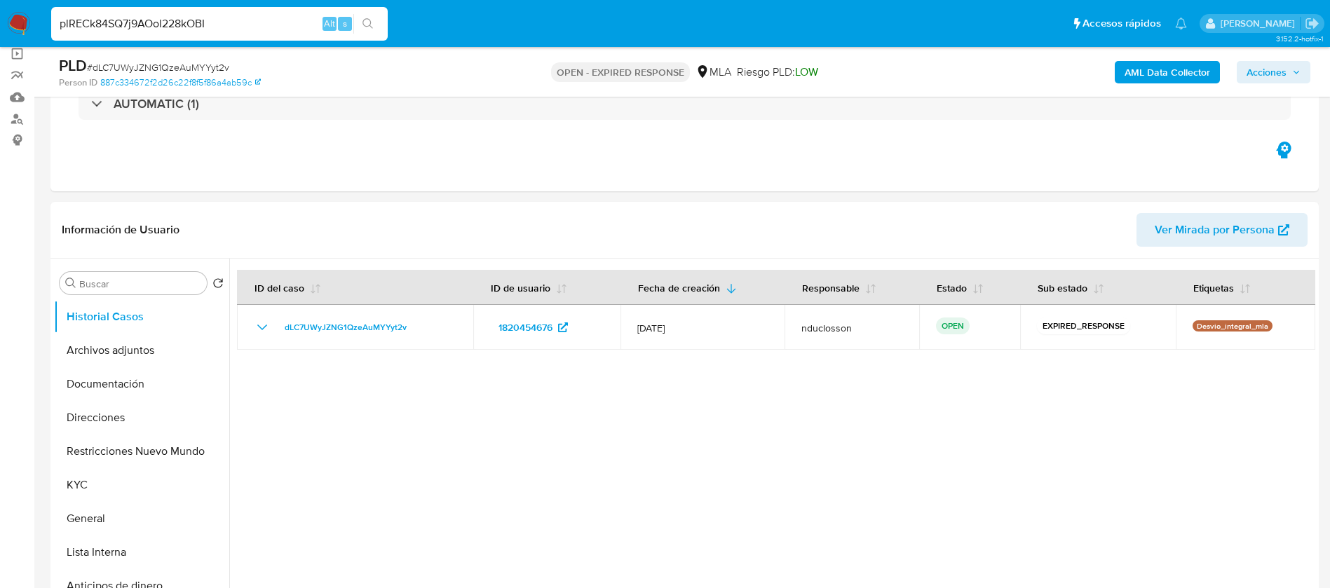
click at [379, 18] on button "search-icon" at bounding box center [367, 24] width 29 height 20
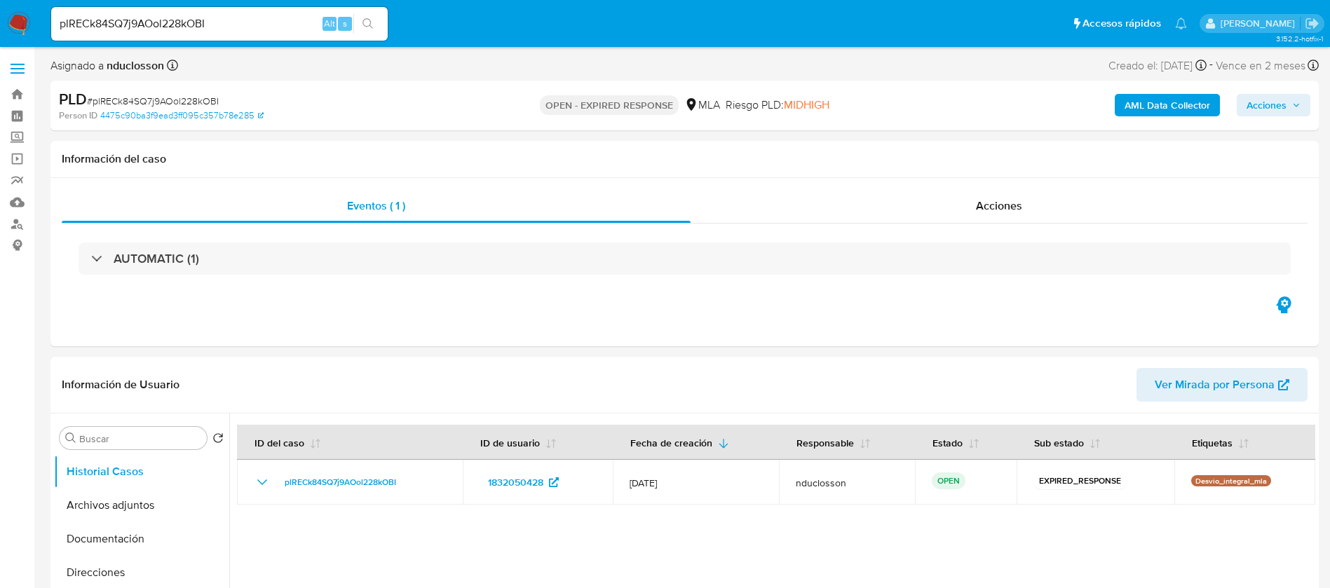
select select "10"
click at [171, 25] on input "plRECk84SQ7j9AOol228kOBI" at bounding box center [219, 24] width 336 height 18
paste input "JNUrgCGigei3tQVz90mk5p4h"
type input "JNUrgCGigei3tQVz90mk5p4h"
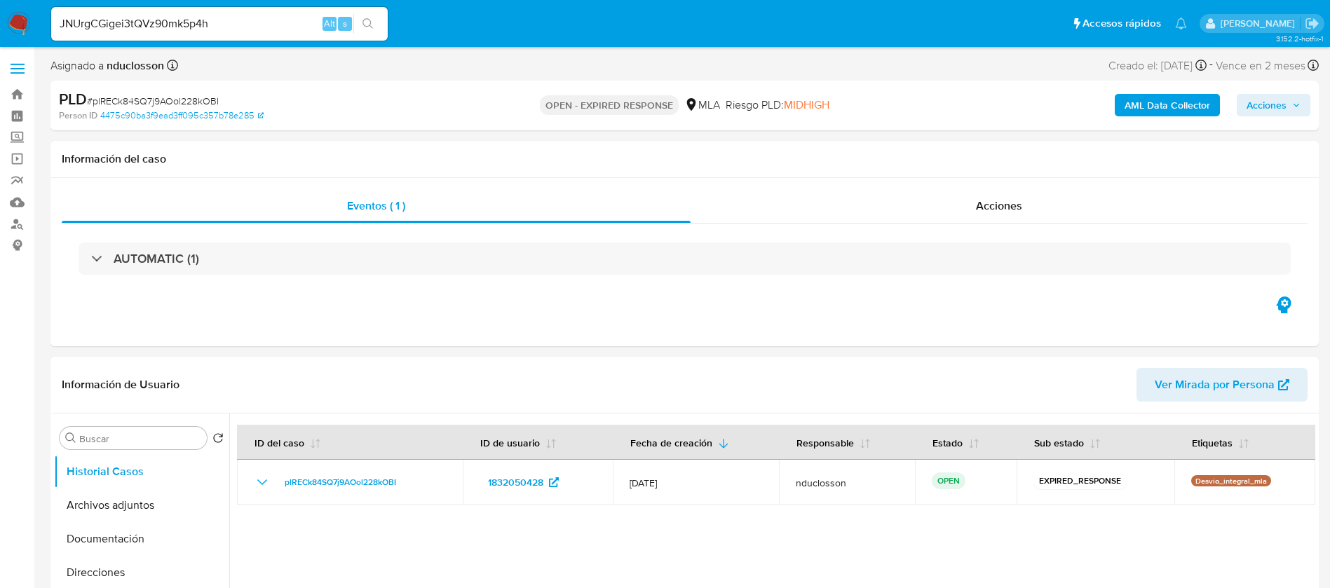
click at [369, 28] on icon "search-icon" at bounding box center [367, 23] width 11 height 11
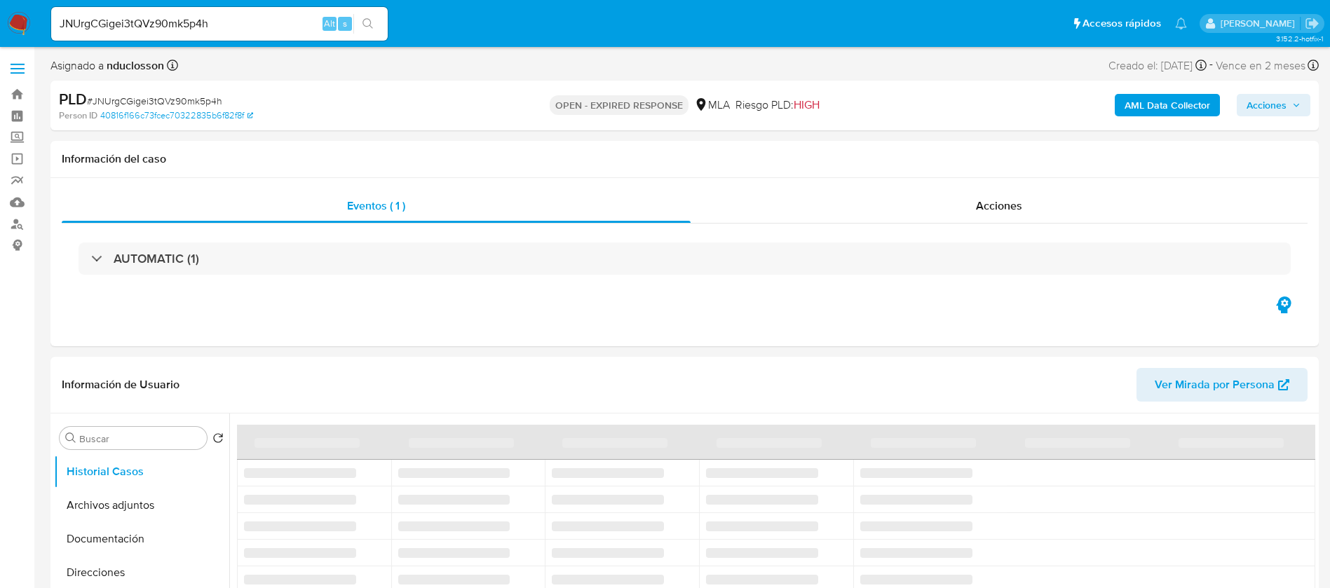
select select "10"
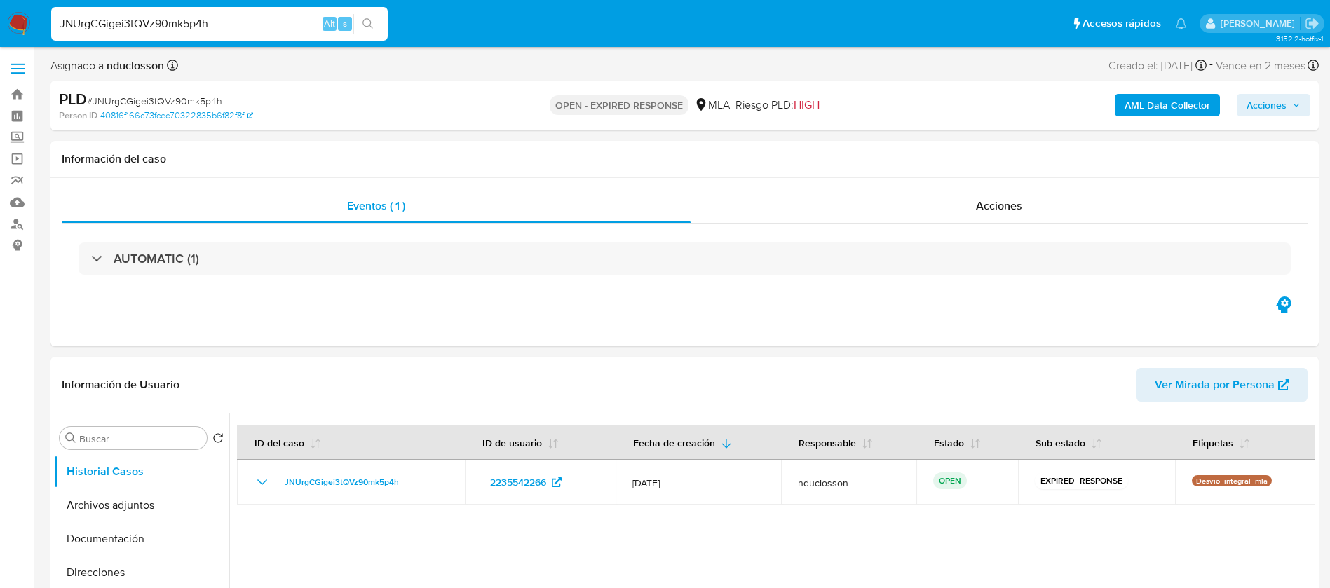
click at [179, 18] on input "JNUrgCGigei3tQVz90mk5p4h" at bounding box center [219, 24] width 336 height 18
paste input "cfA8LAssPuQ84tKacETtAIX8"
type input "cfA8LAssPuQ84tKacETtAIX8"
click at [365, 27] on icon "search-icon" at bounding box center [367, 23] width 11 height 11
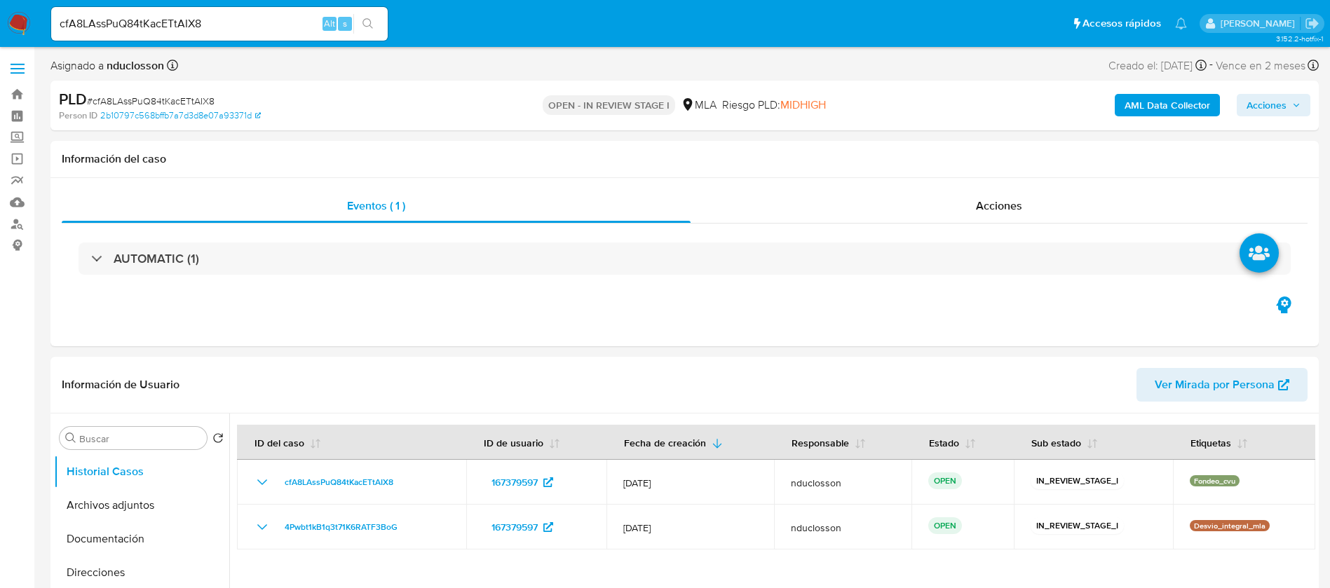
select select "10"
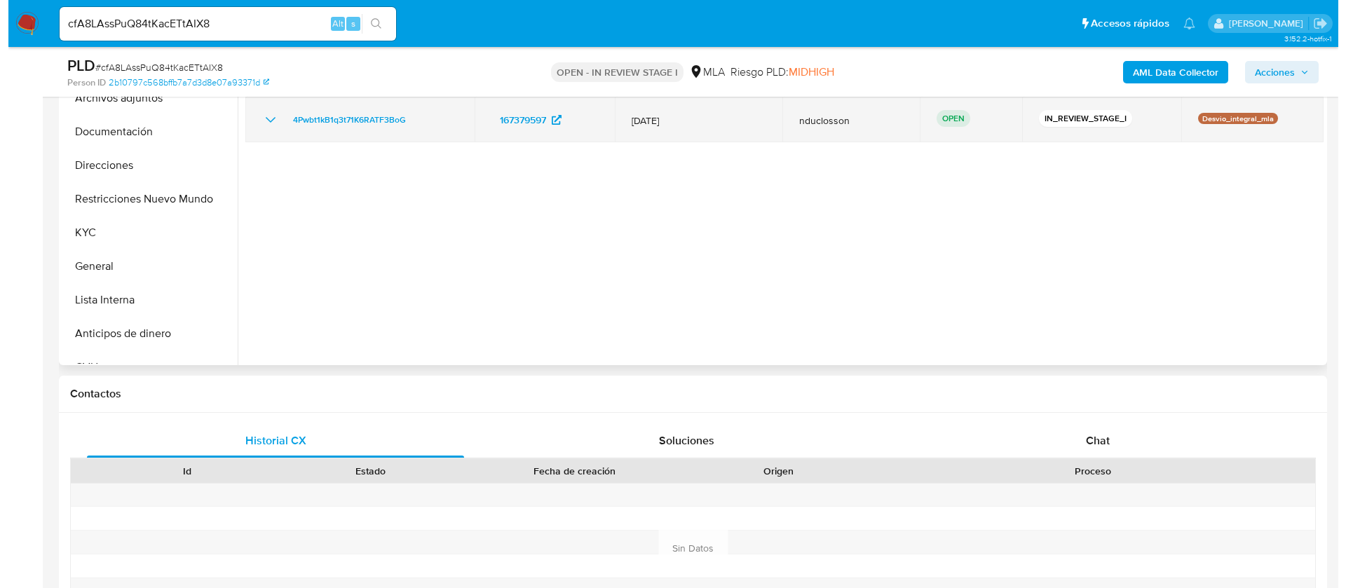
scroll to position [210, 0]
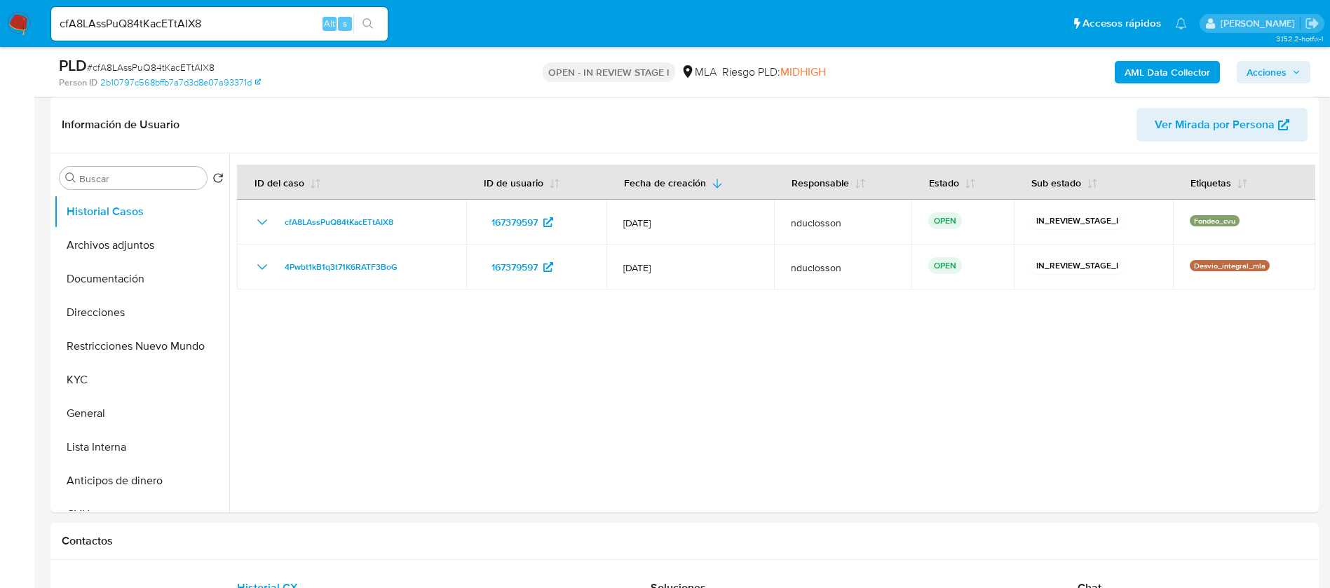
click at [1159, 50] on div "PLD # cfA8LAssPuQ84tKacETtAIX8 Person ID 2b10797c568bffb7a7d3d8e07a93371d OPEN …" at bounding box center [684, 72] width 1268 height 50
click at [1151, 74] on b "AML Data Collector" at bounding box center [1167, 72] width 86 height 22
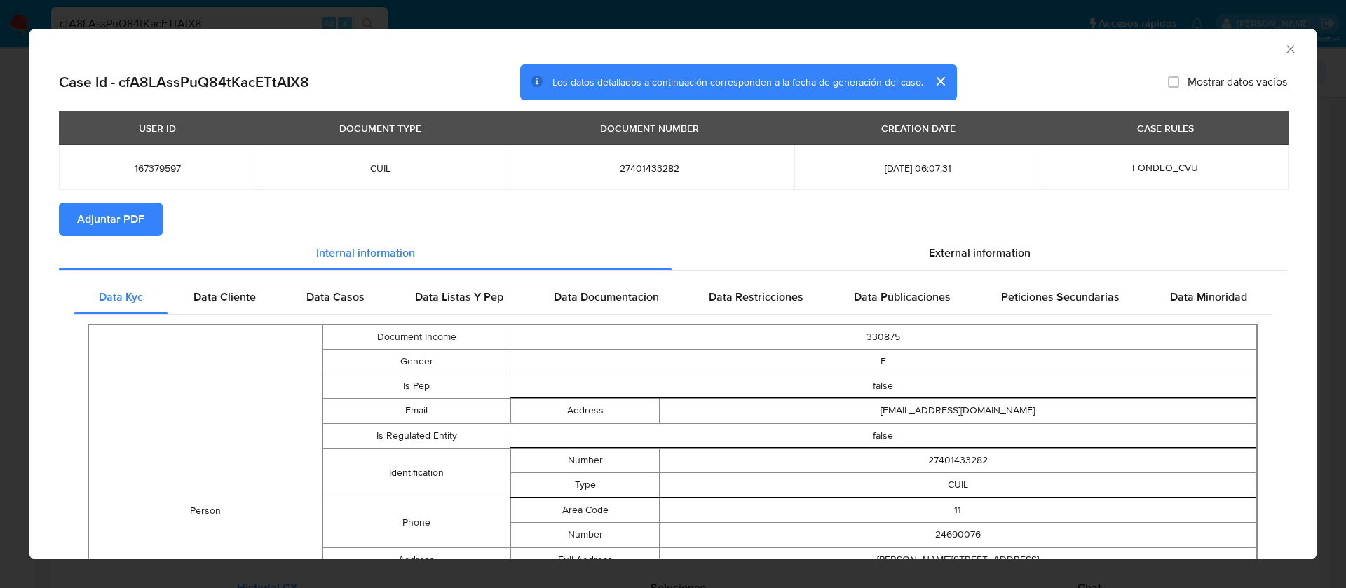
click at [974, 251] on span "External information" at bounding box center [980, 253] width 102 height 16
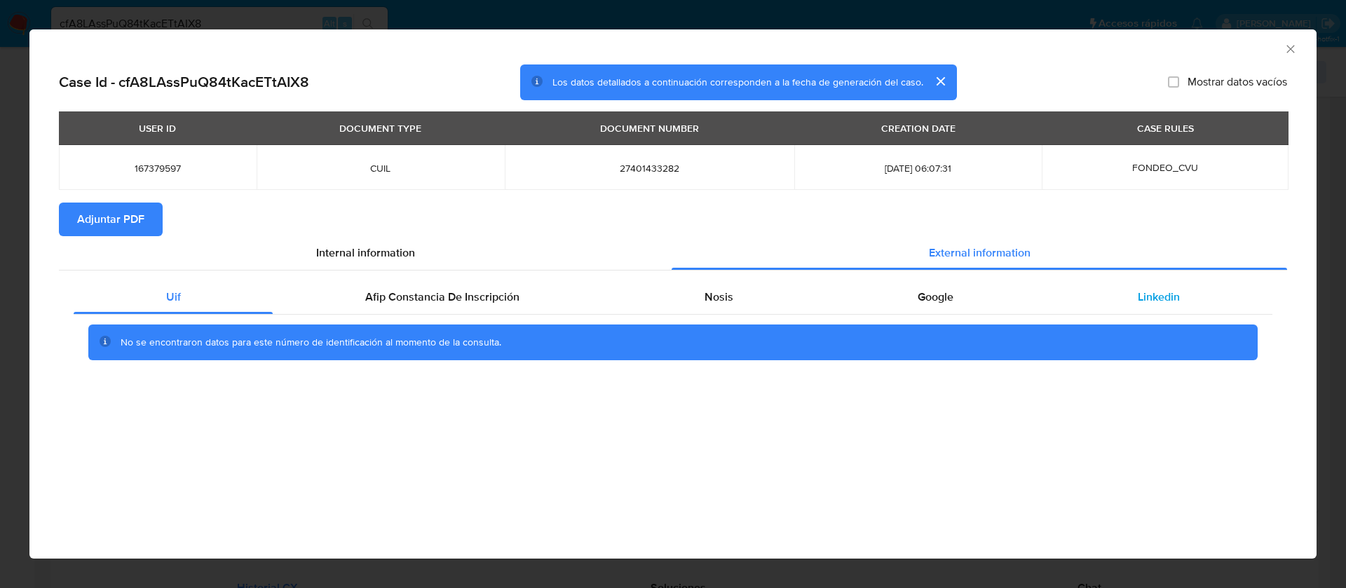
click at [1115, 294] on div "Linkedin" at bounding box center [1159, 297] width 226 height 34
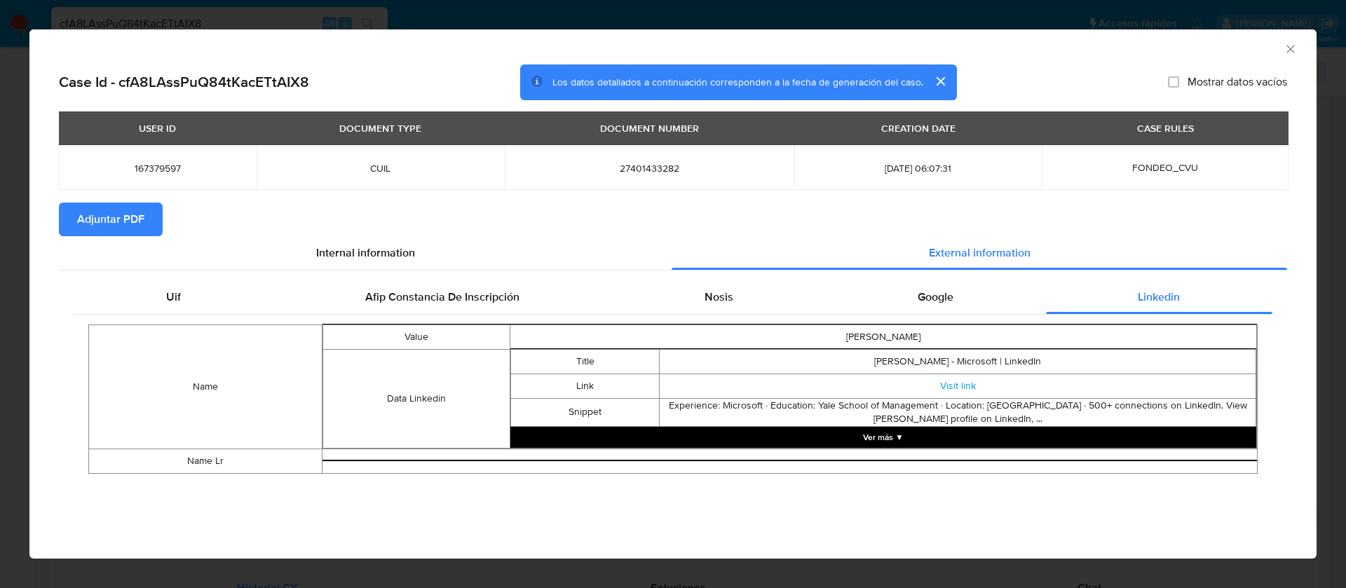
click at [663, 275] on div "Uif Afip Constancia De Inscripción Nosis Google Linkedin Name Value camila mart…" at bounding box center [673, 382] width 1228 height 223
click at [677, 287] on div "Nosis" at bounding box center [718, 297] width 213 height 34
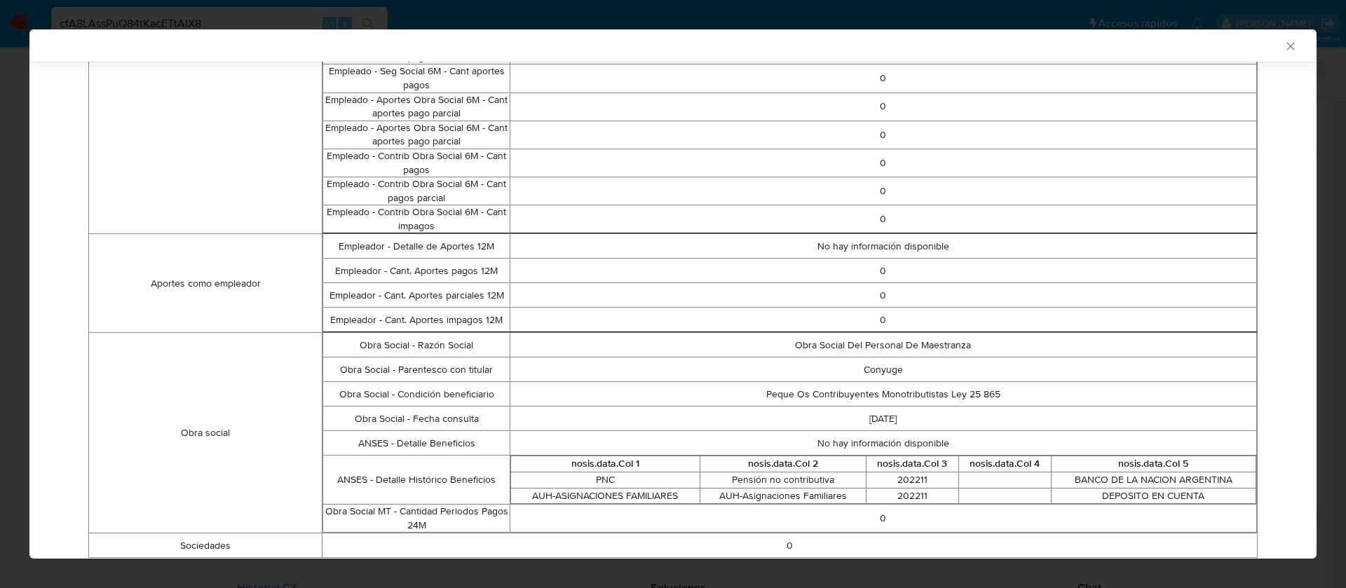
scroll to position [887, 0]
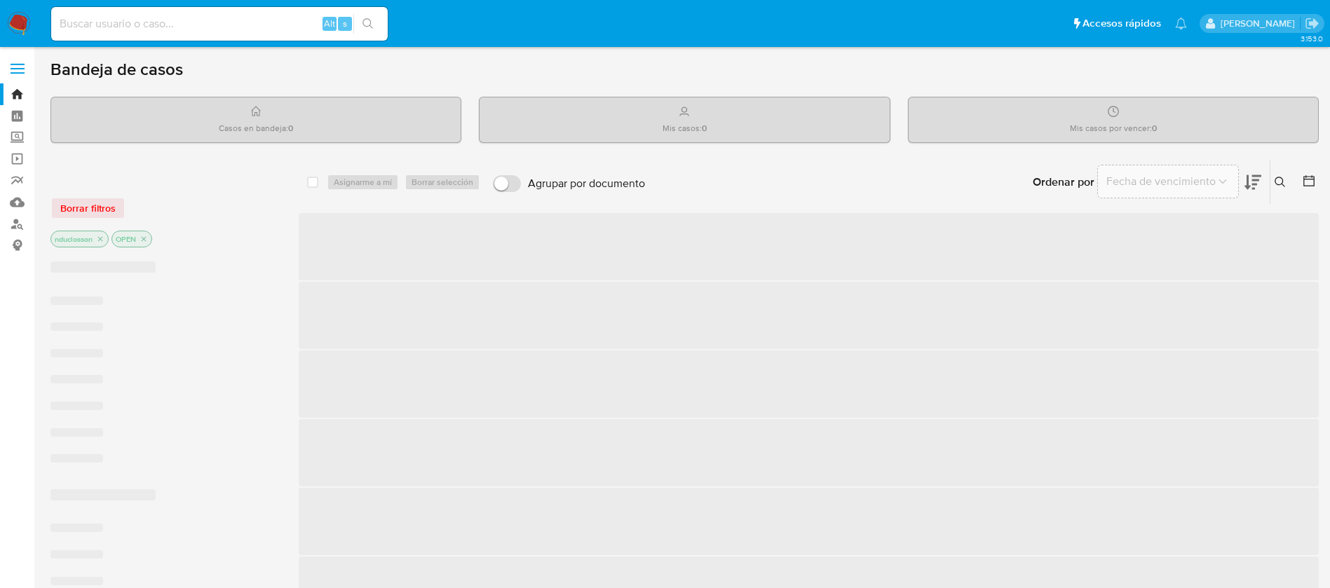
click at [102, 23] on input at bounding box center [219, 24] width 336 height 18
paste input "4Pwbt1kB1q3t71K6RATF3BoG"
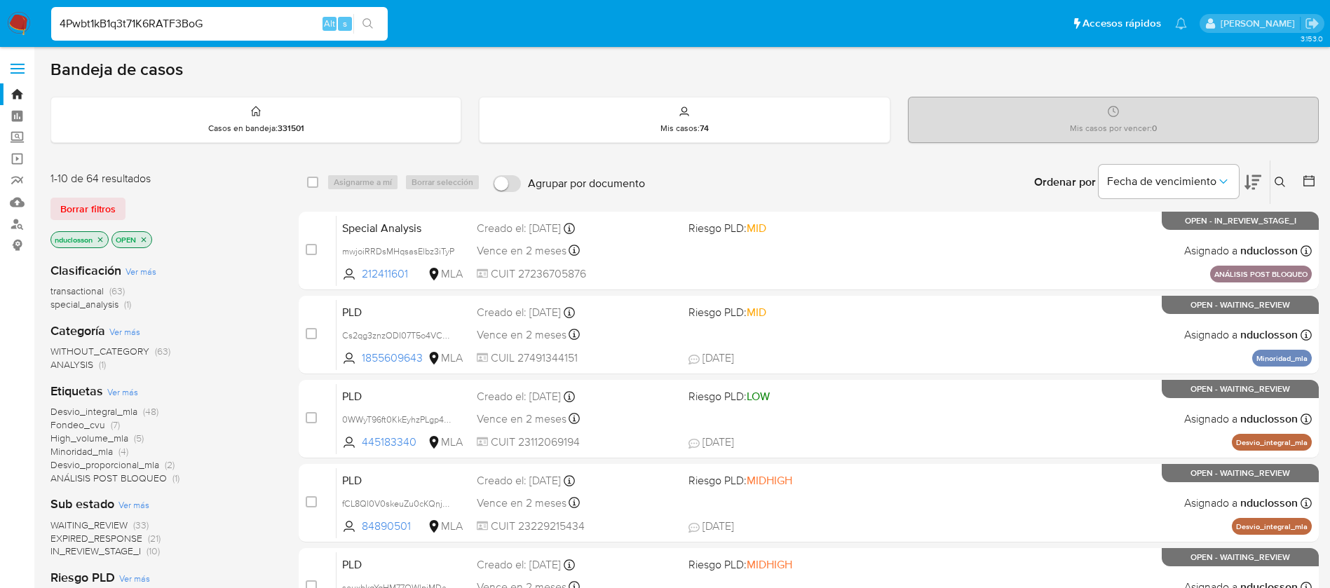
type input "4Pwbt1kB1q3t71K6RATF3BoG"
click at [366, 24] on icon "search-icon" at bounding box center [367, 23] width 11 height 11
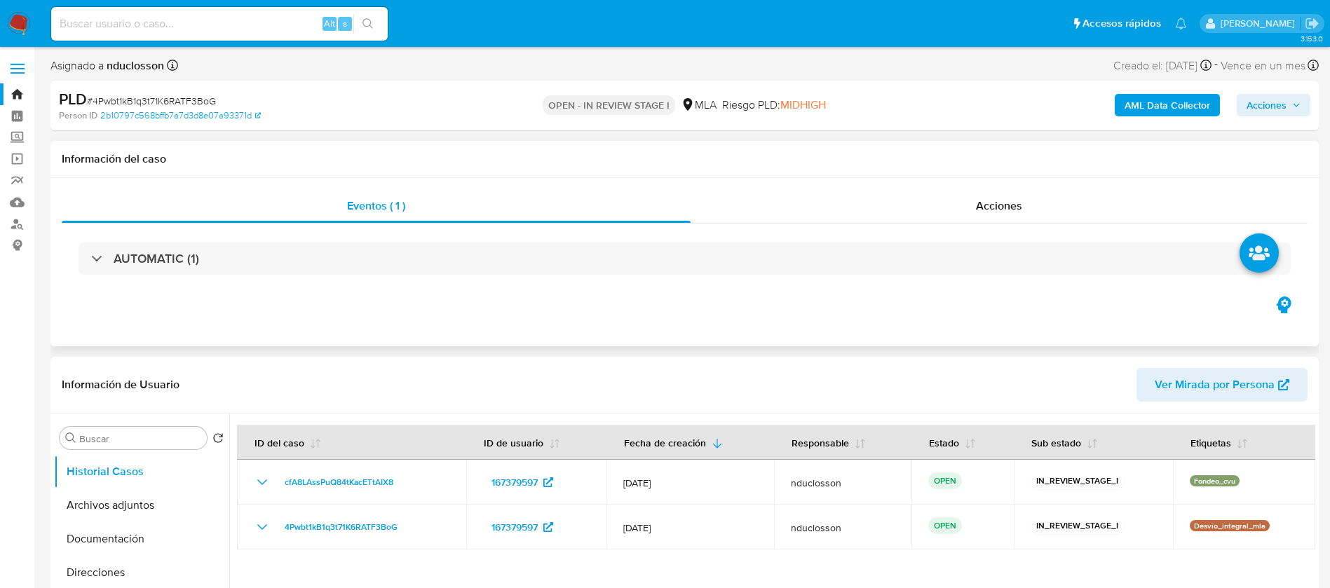
select select "10"
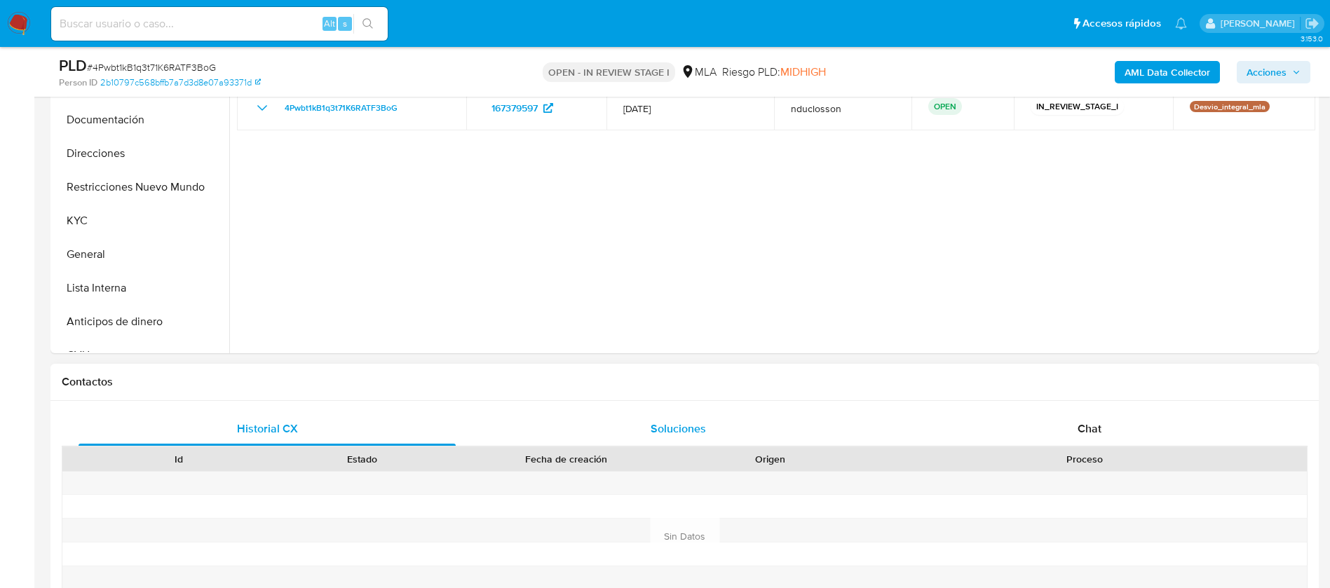
scroll to position [526, 0]
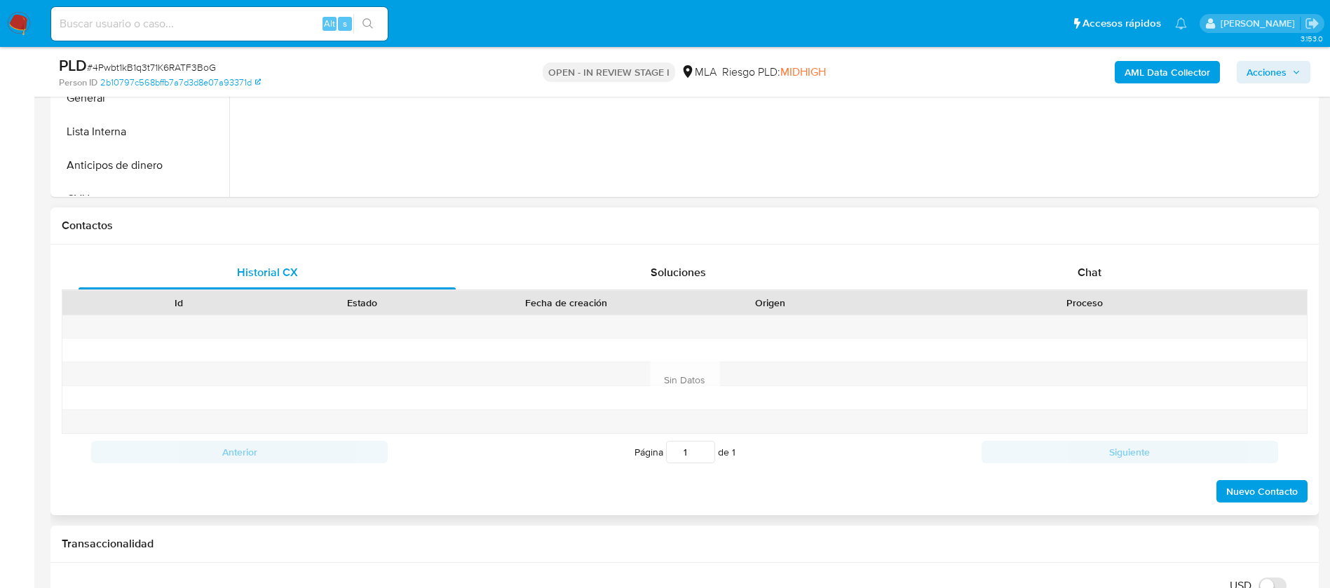
click at [897, 250] on div "Historial CX Soluciones Chat Id Estado Fecha de creación Origen Proceso Anterio…" at bounding box center [684, 380] width 1268 height 271
click at [897, 272] on div "Chat" at bounding box center [1089, 273] width 377 height 34
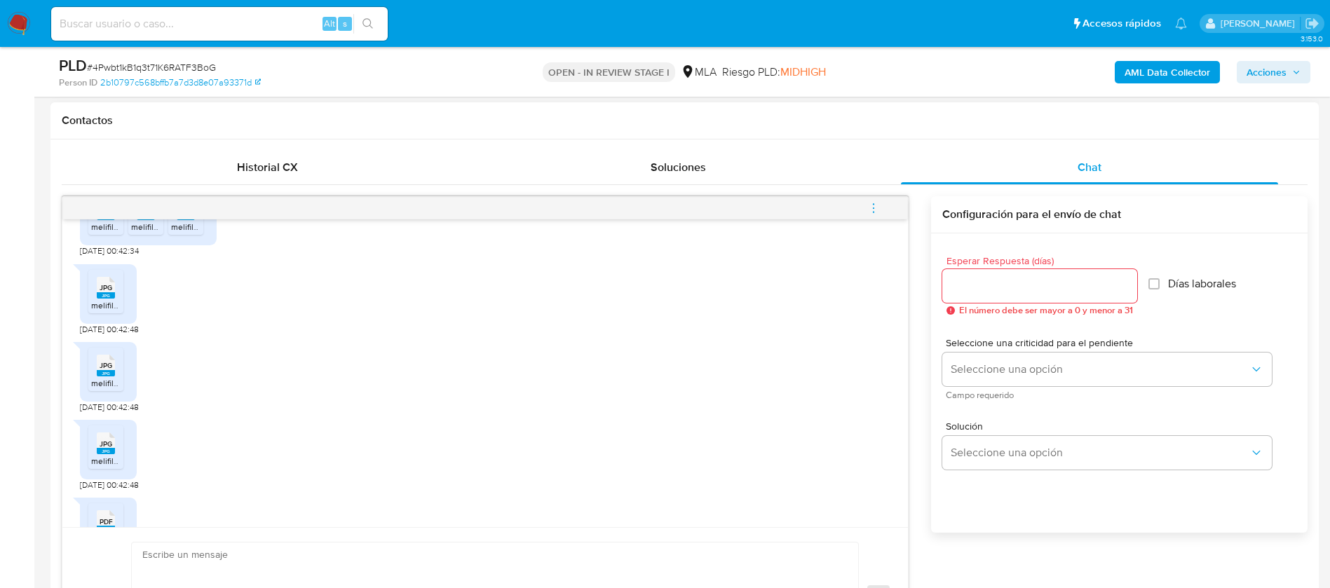
scroll to position [1044, 0]
